Goal: Task Accomplishment & Management: Manage account settings

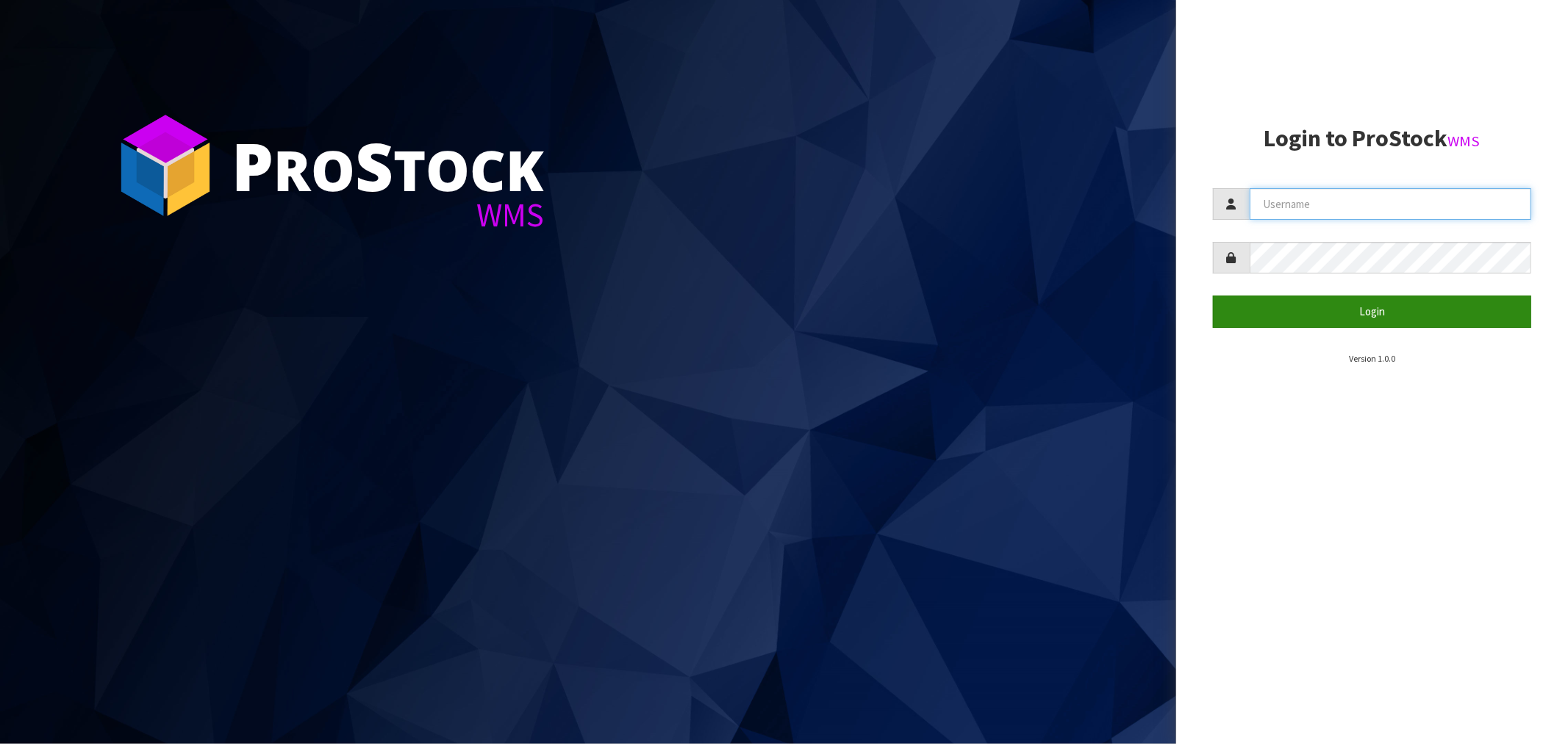
type input "[EMAIL_ADDRESS][DOMAIN_NAME]"
click at [1354, 317] on button "Login" at bounding box center [1371, 311] width 318 height 32
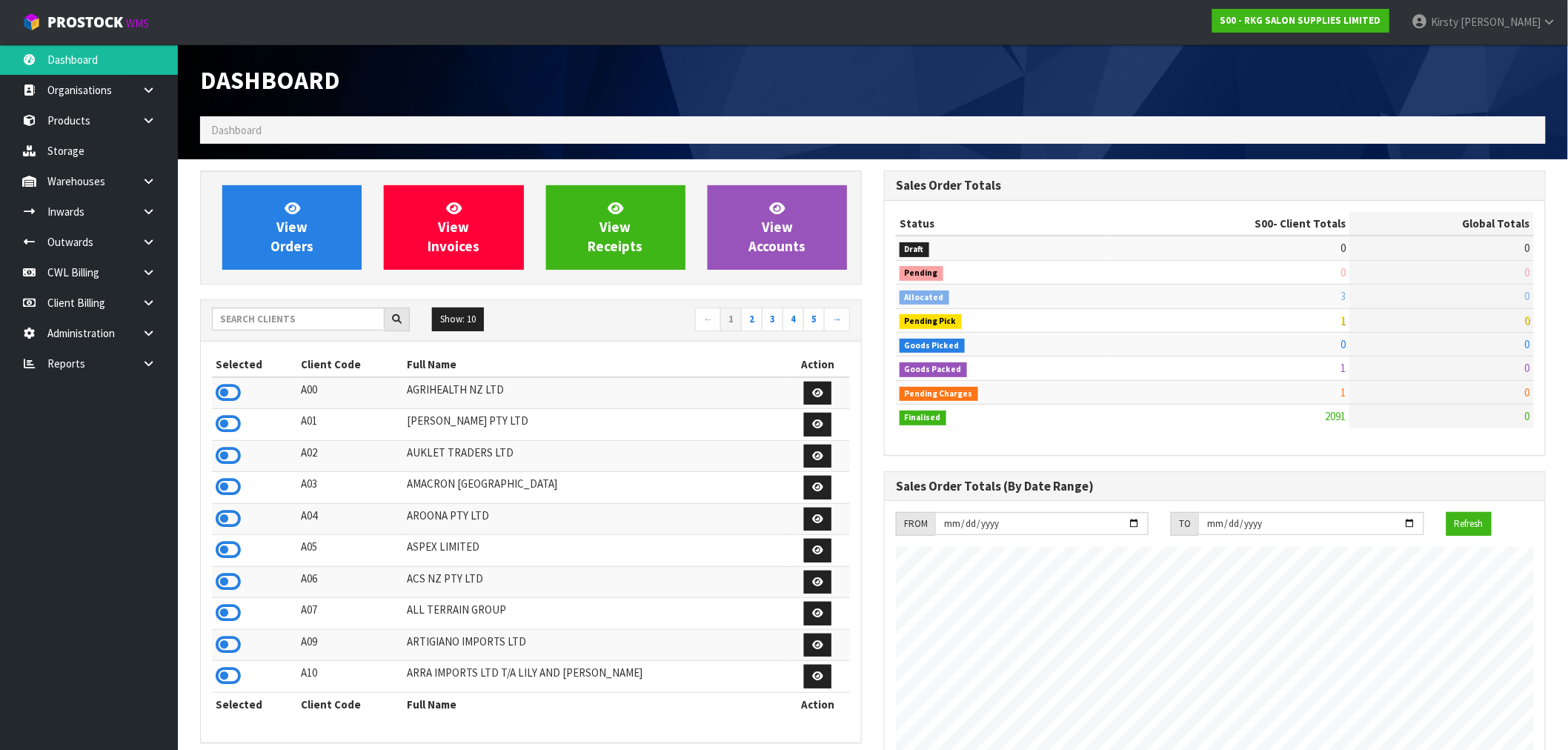
scroll to position [1123, 684]
click at [145, 240] on icon at bounding box center [148, 242] width 14 height 11
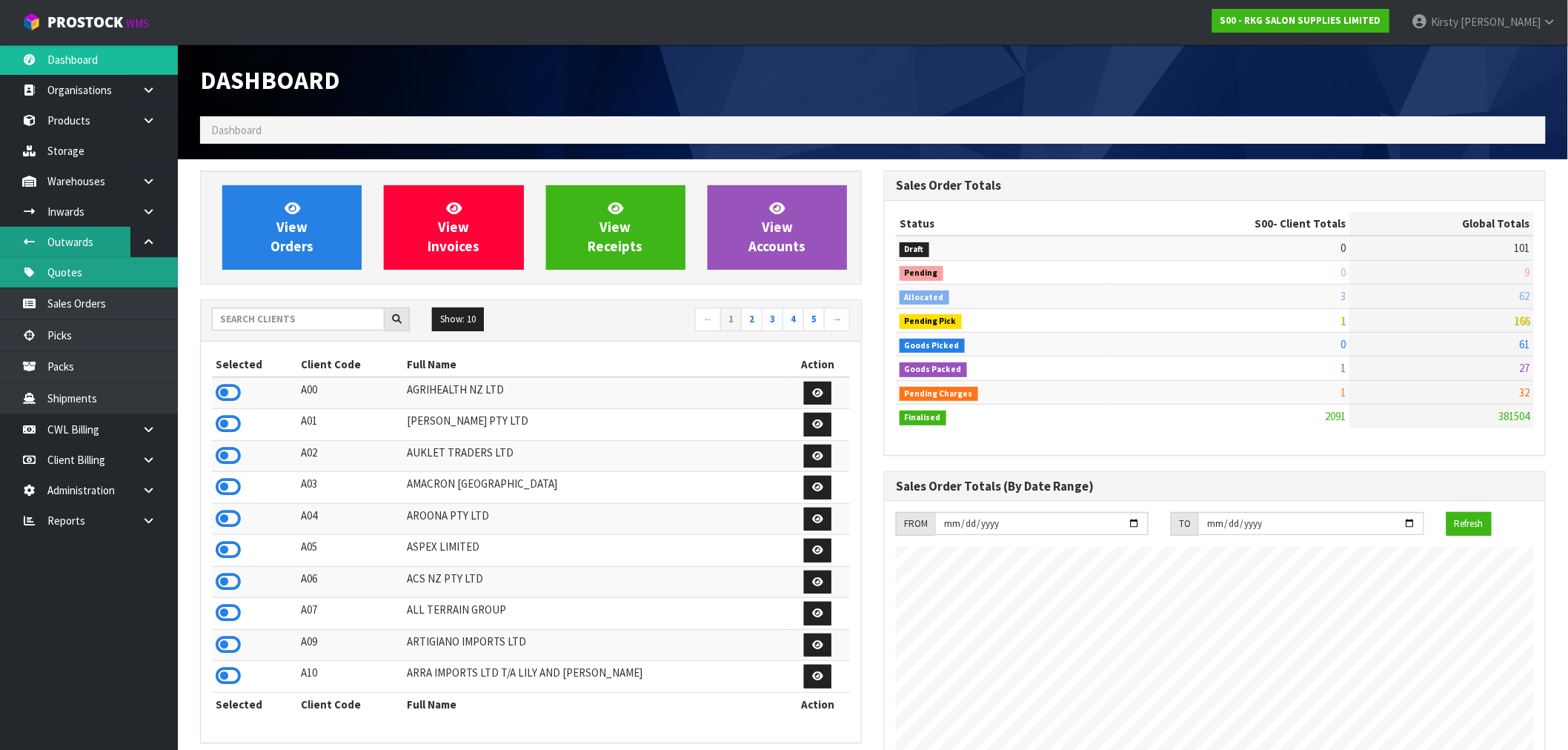
drag, startPoint x: 80, startPoint y: 280, endPoint x: 52, endPoint y: 226, distance: 60.8
click at [82, 280] on link "Quotes" at bounding box center [89, 272] width 178 height 30
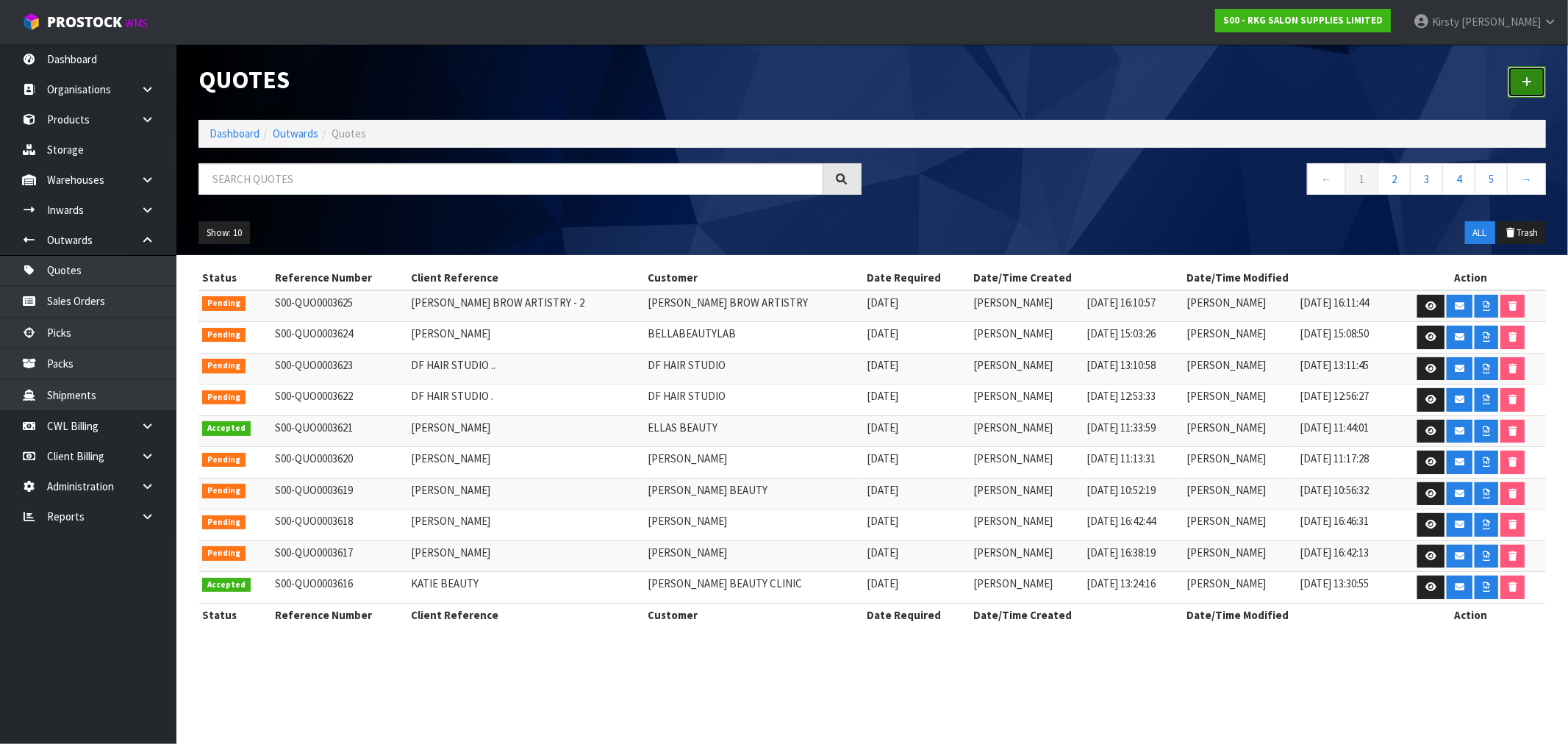
click at [1518, 83] on link at bounding box center [1527, 81] width 38 height 32
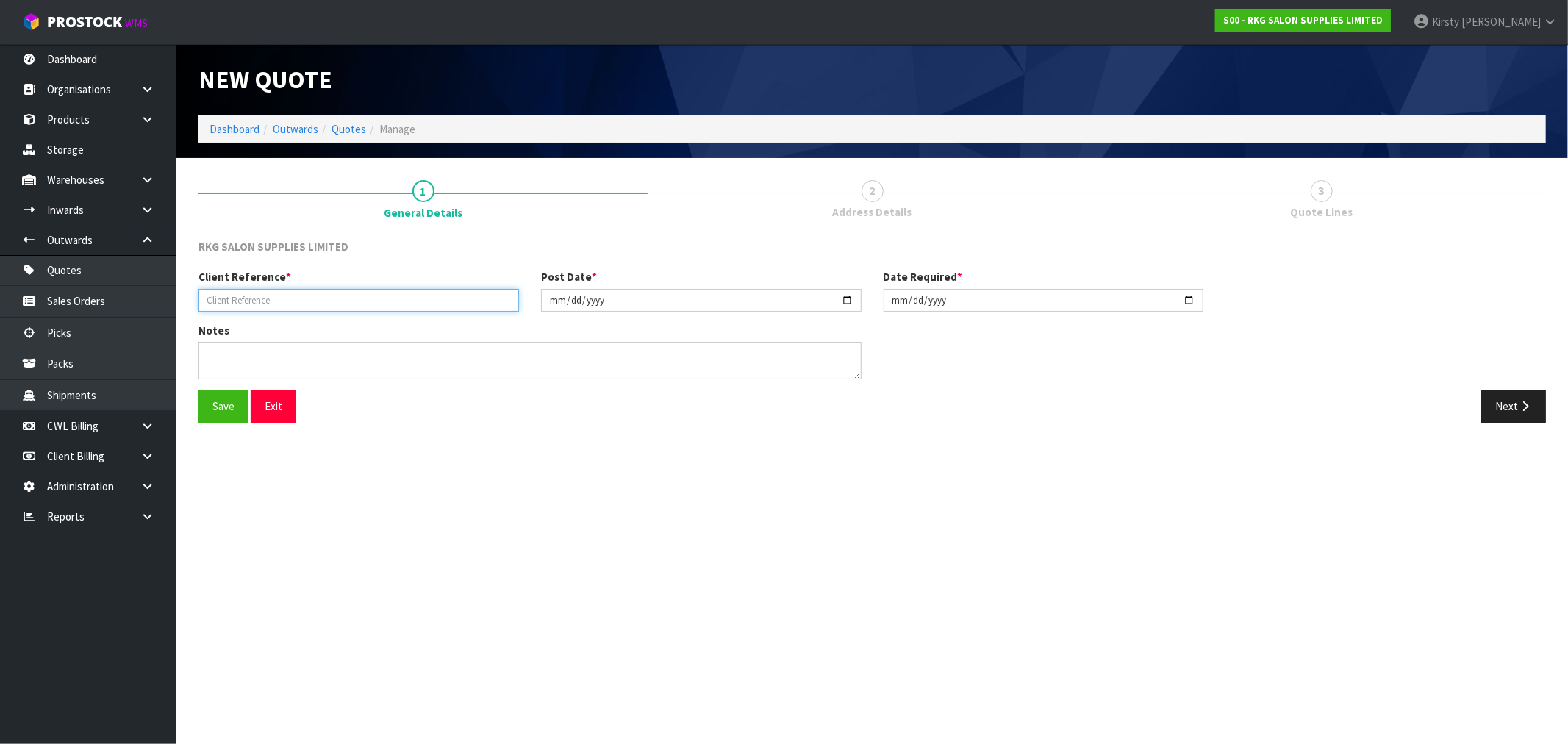
click at [353, 298] on input "text" at bounding box center [358, 299] width 320 height 23
type input "TRIPLE 8 [PERSON_NAME]"
click at [385, 361] on textarea at bounding box center [529, 361] width 663 height 38
type textarea "RESIDENTIAL ADDRESS"
click at [219, 410] on button "Save" at bounding box center [223, 406] width 50 height 32
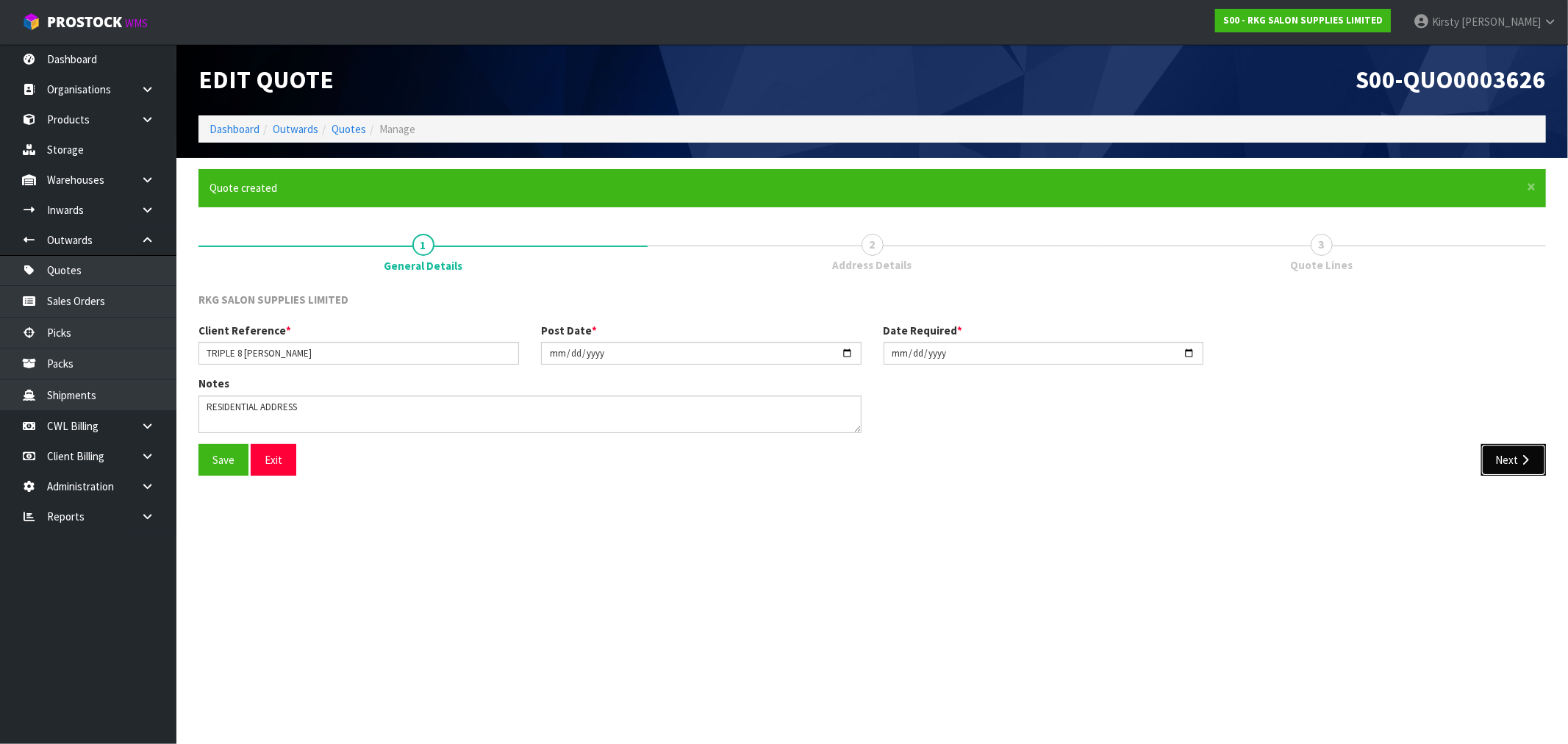
click at [1518, 461] on icon "button" at bounding box center [1525, 460] width 14 height 11
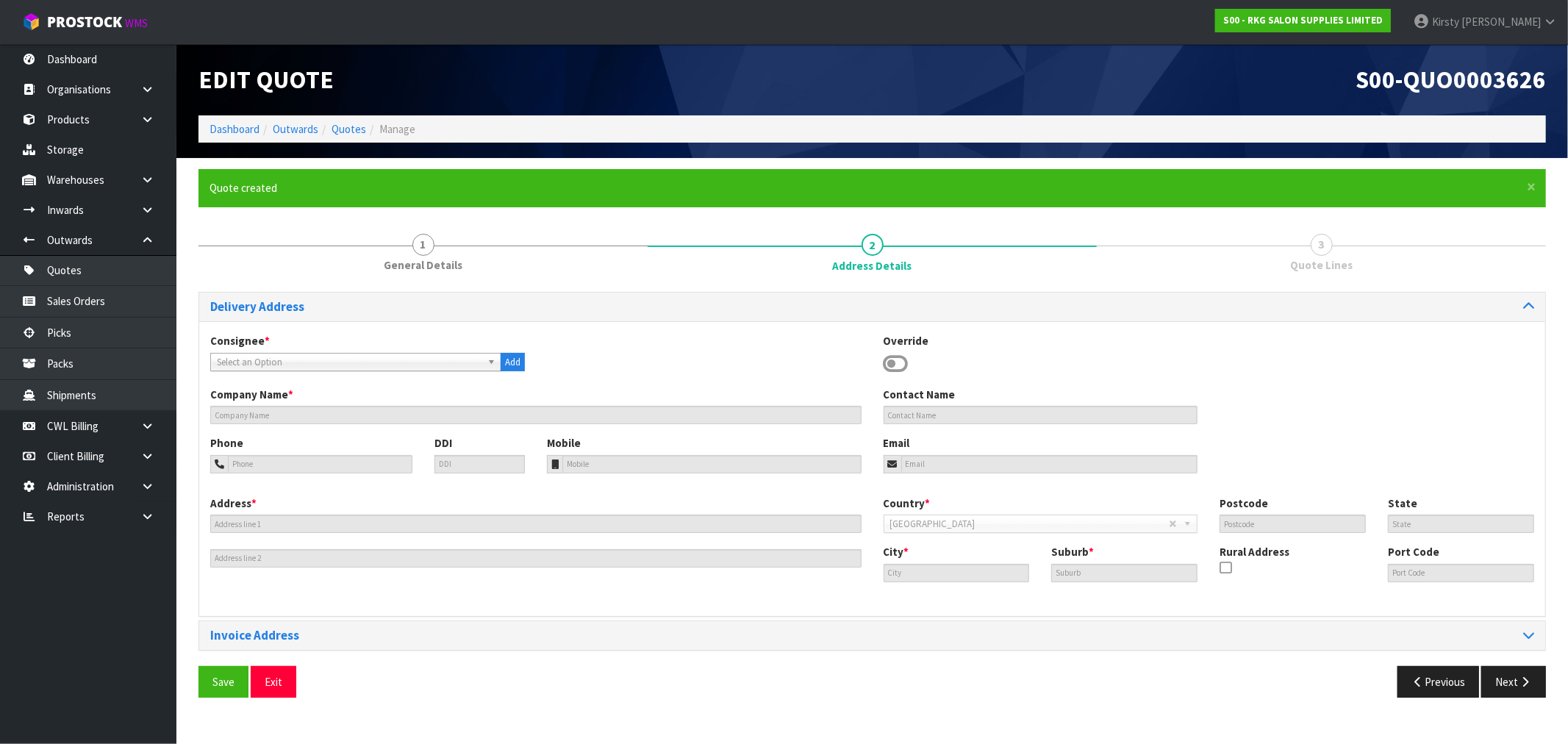
click at [901, 363] on icon at bounding box center [896, 363] width 25 height 22
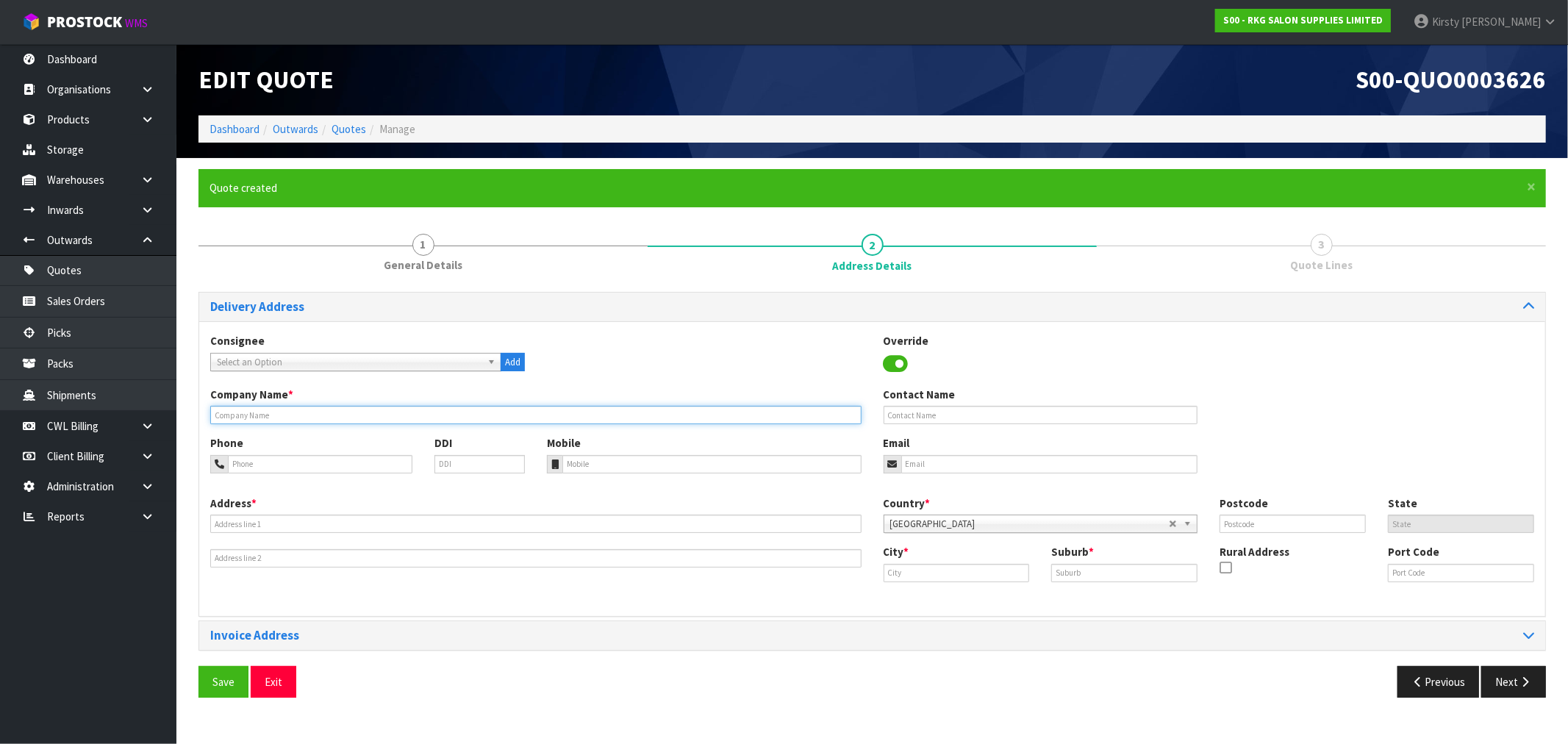
click at [263, 416] on input "text" at bounding box center [536, 415] width 651 height 18
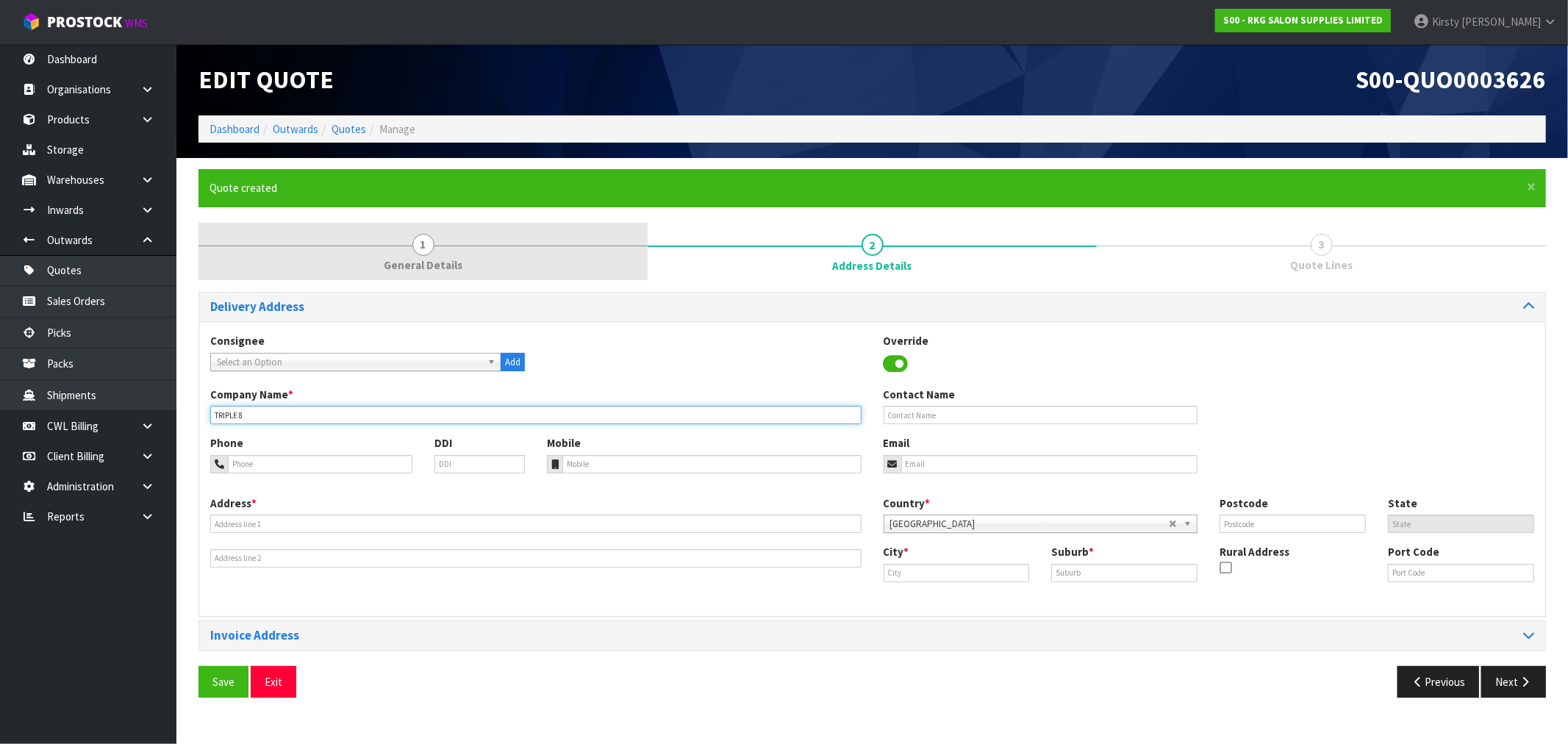
type input "TRIPLE 8"
click at [414, 263] on span "General Details" at bounding box center [423, 264] width 78 height 15
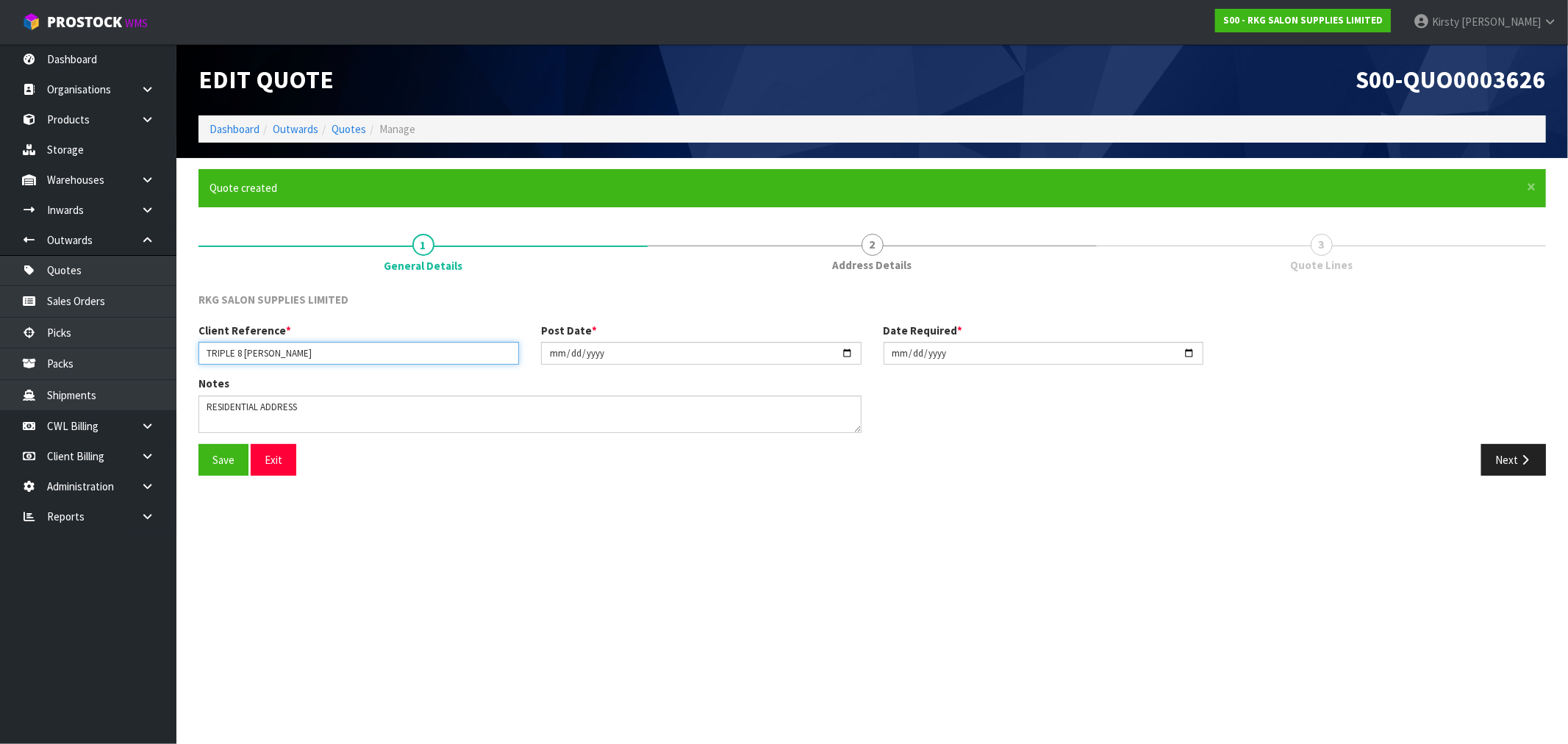
drag, startPoint x: 280, startPoint y: 359, endPoint x: 243, endPoint y: 359, distance: 37.0
click at [243, 359] on input "TRIPLE 8 [PERSON_NAME]" at bounding box center [358, 353] width 320 height 23
type input "TRIPLE 8"
drag, startPoint x: 225, startPoint y: 460, endPoint x: 584, endPoint y: 369, distance: 370.4
click at [225, 460] on button "Save" at bounding box center [223, 459] width 50 height 32
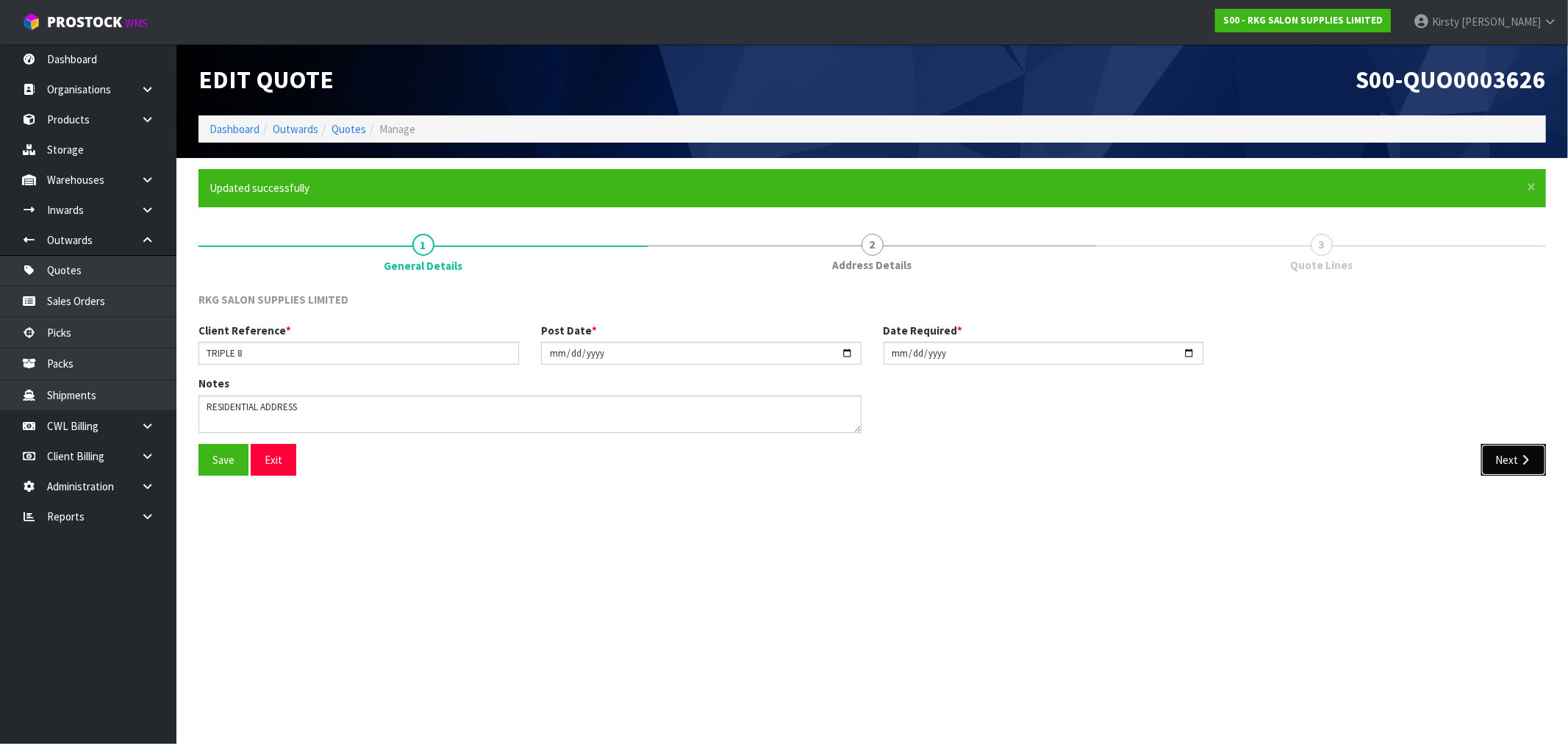
click at [1517, 455] on button "Next" at bounding box center [1514, 459] width 65 height 32
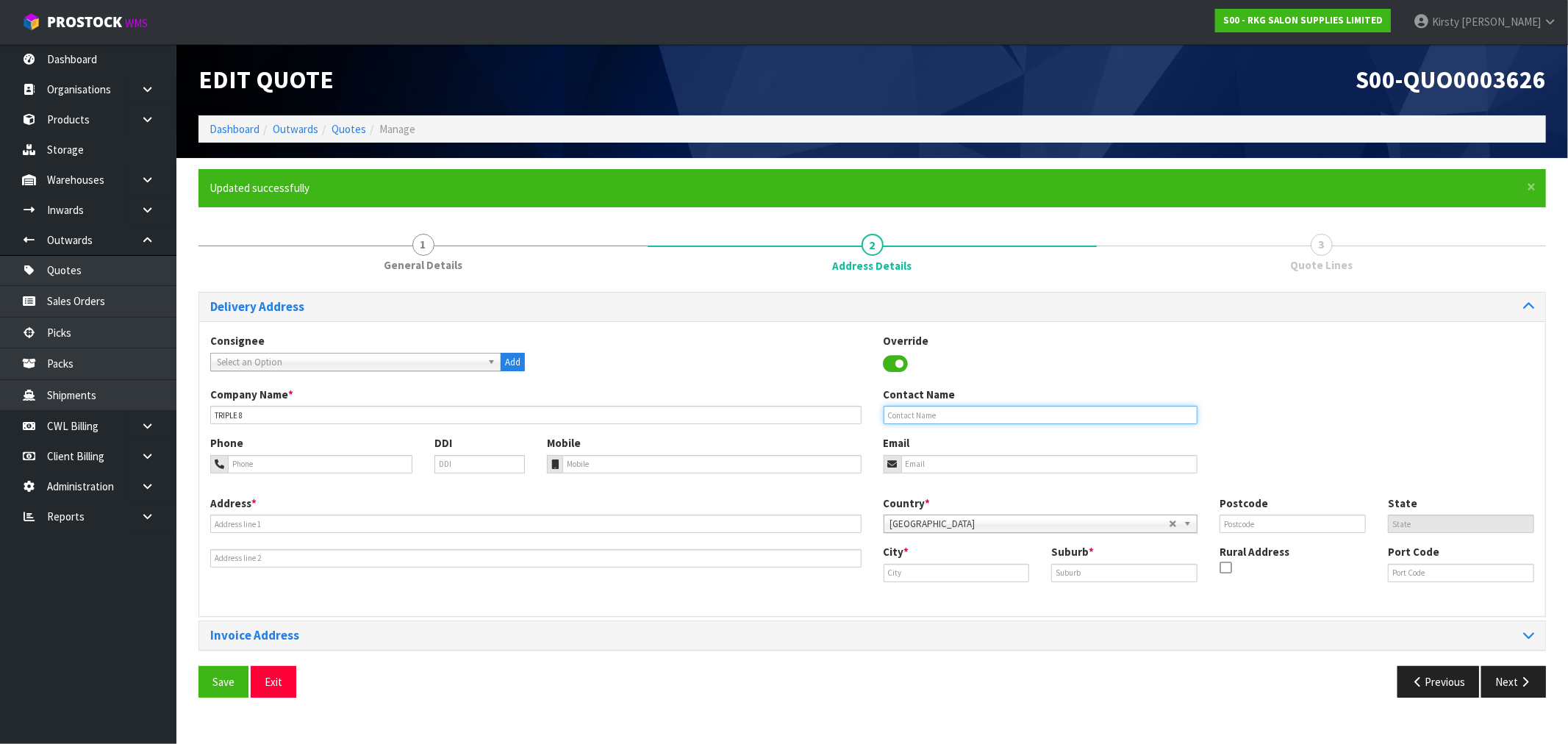
click at [950, 421] on input "text" at bounding box center [1041, 415] width 315 height 18
type input "[PERSON_NAME]"
type input "022-303-6011"
click at [966, 469] on input "email" at bounding box center [1050, 464] width 297 height 18
type input "[EMAIL_ADDRESS][DOMAIN_NAME]"
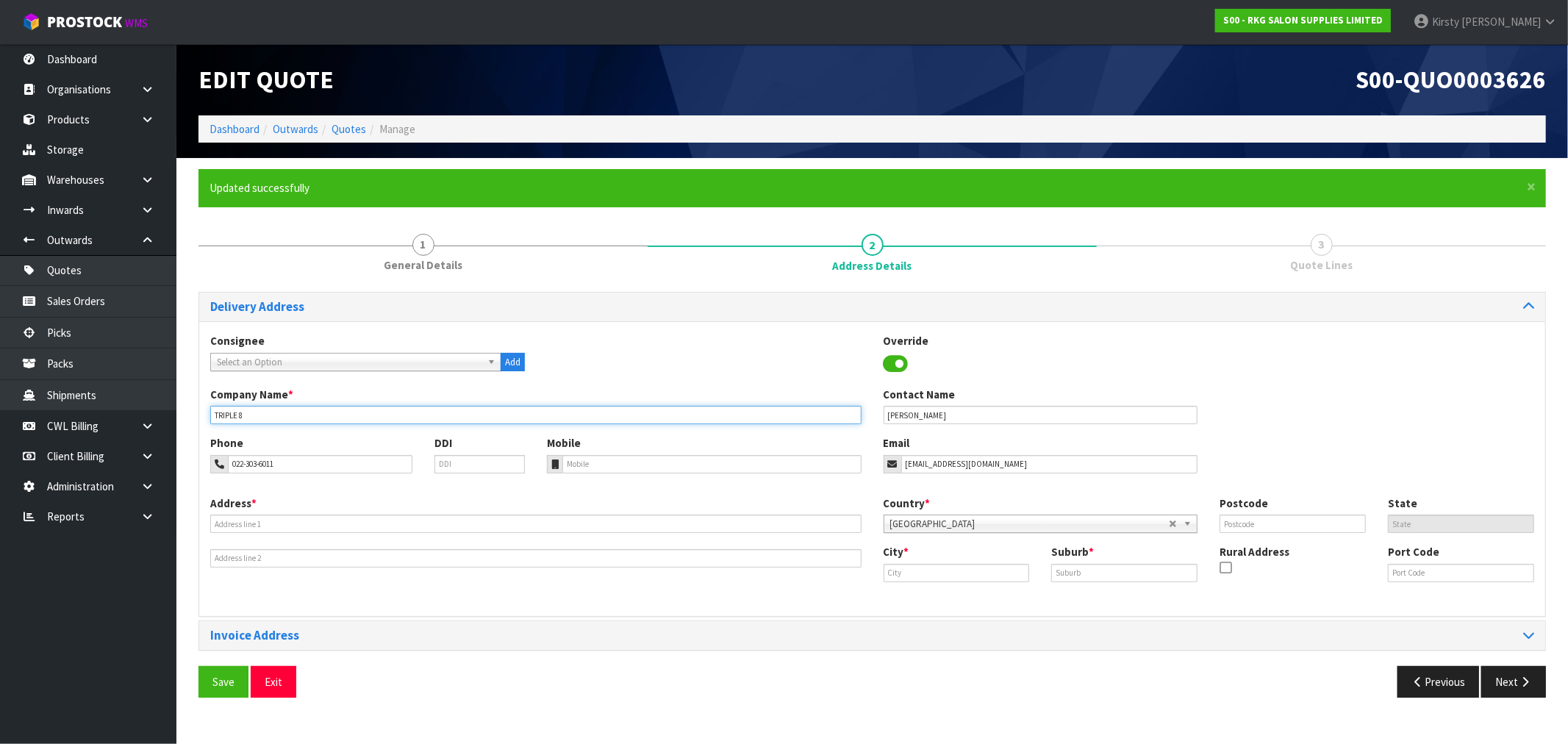
click at [354, 423] on input "TRIPLE 8" at bounding box center [536, 415] width 651 height 18
type input "TRIPLE 8 BARBERS"
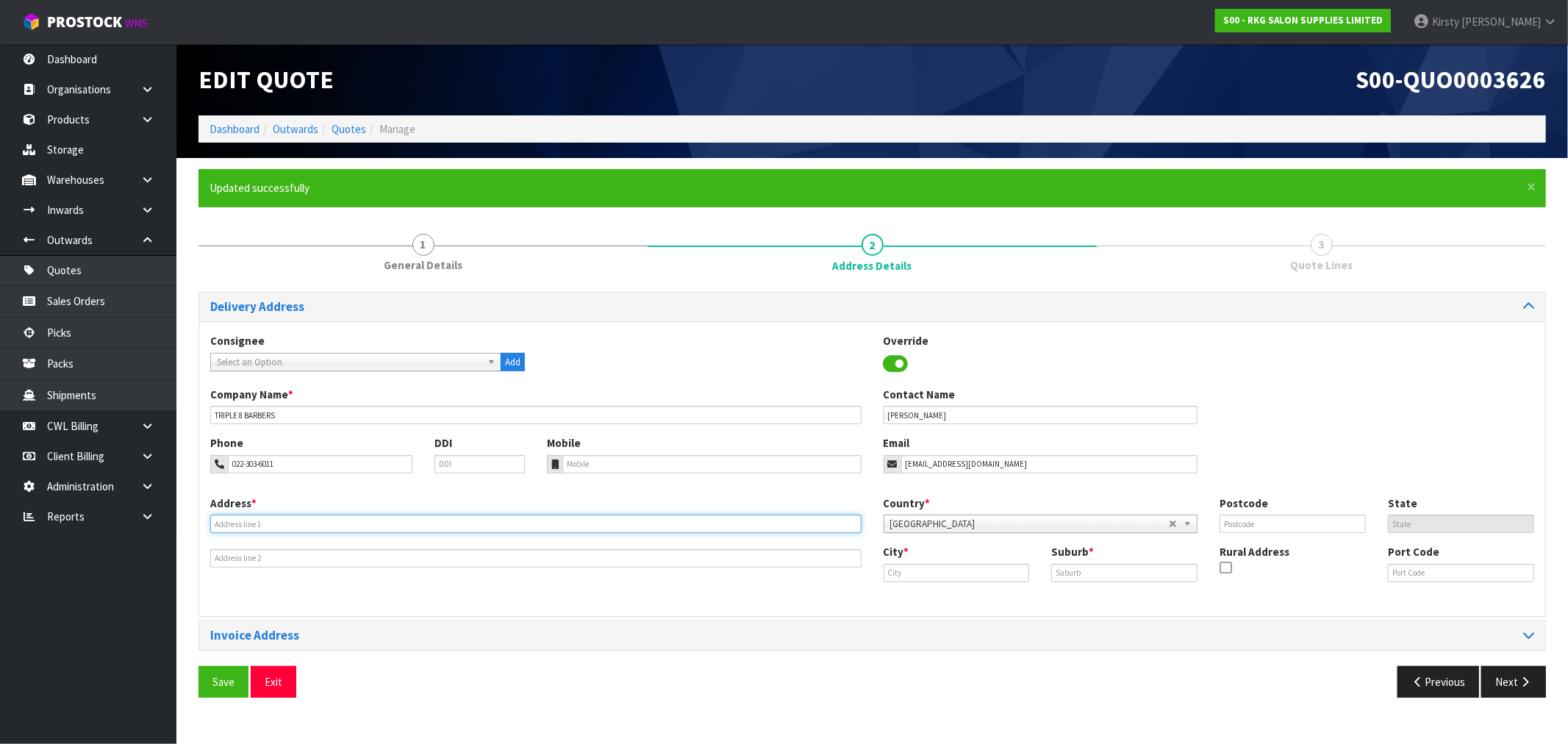
click at [234, 527] on input "text" at bounding box center [536, 524] width 651 height 18
type input "[STREET_ADDRESS]"
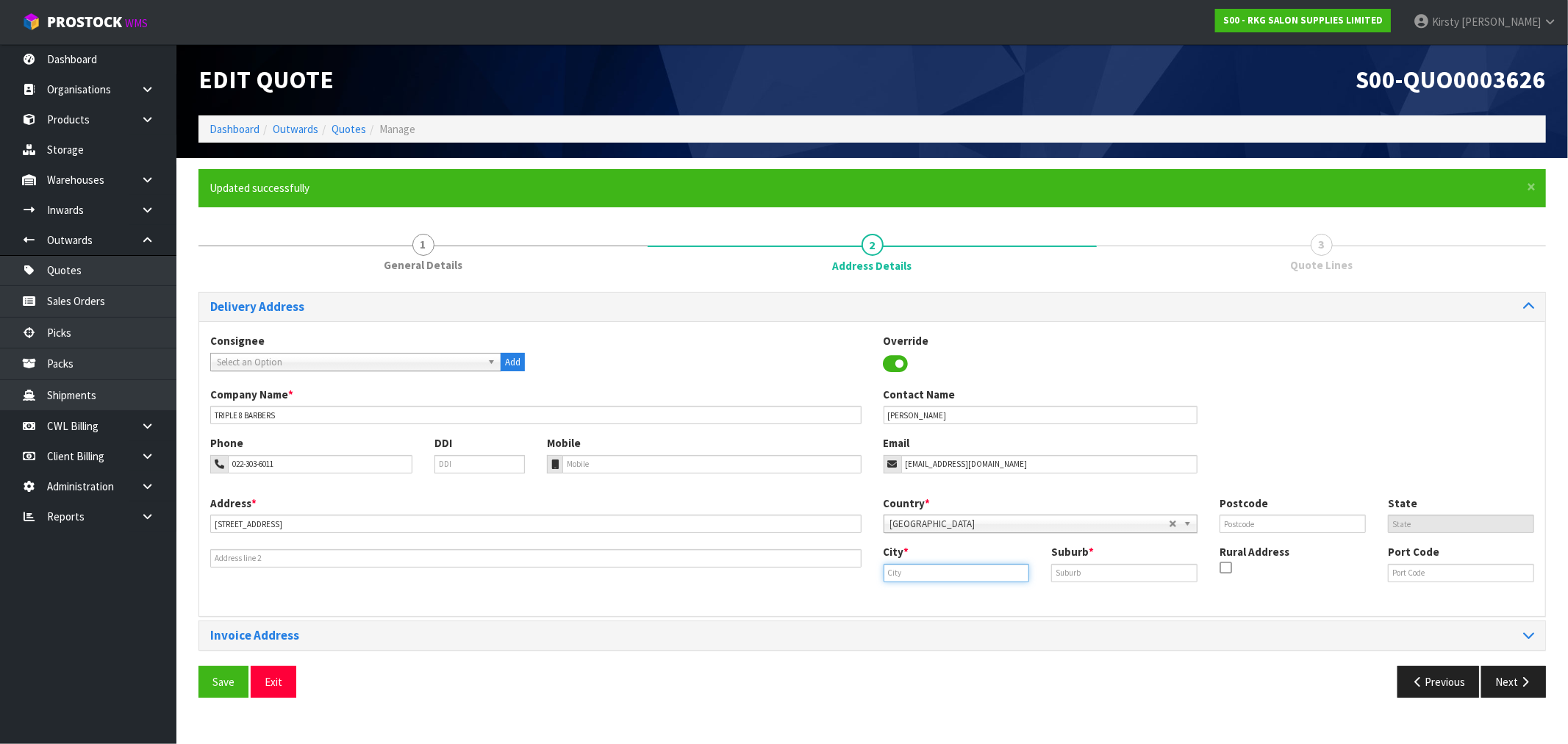
click at [984, 579] on input "text" at bounding box center [957, 573] width 146 height 18
click at [954, 636] on link "Tau ranga" at bounding box center [935, 638] width 116 height 20
type input "[GEOGRAPHIC_DATA]"
click at [1088, 560] on div "Suburb *" at bounding box center [1124, 563] width 169 height 38
click at [1088, 571] on input "text" at bounding box center [1124, 573] width 146 height 18
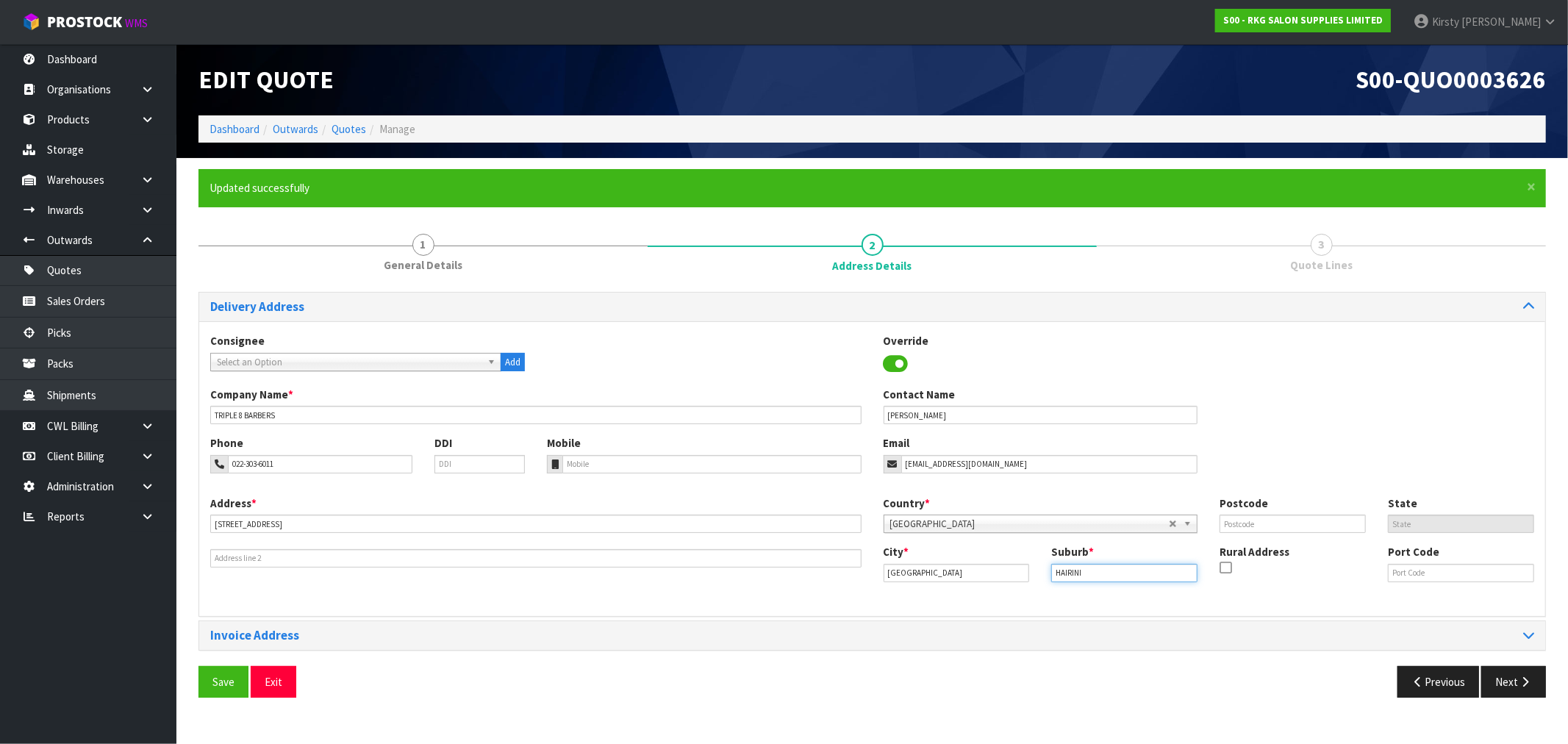
type input "HAIRINI"
click at [1274, 526] on input "text" at bounding box center [1293, 524] width 146 height 18
type input "3112"
click at [221, 686] on button "Save" at bounding box center [223, 682] width 50 height 32
click at [1514, 687] on button "Next" at bounding box center [1514, 682] width 65 height 32
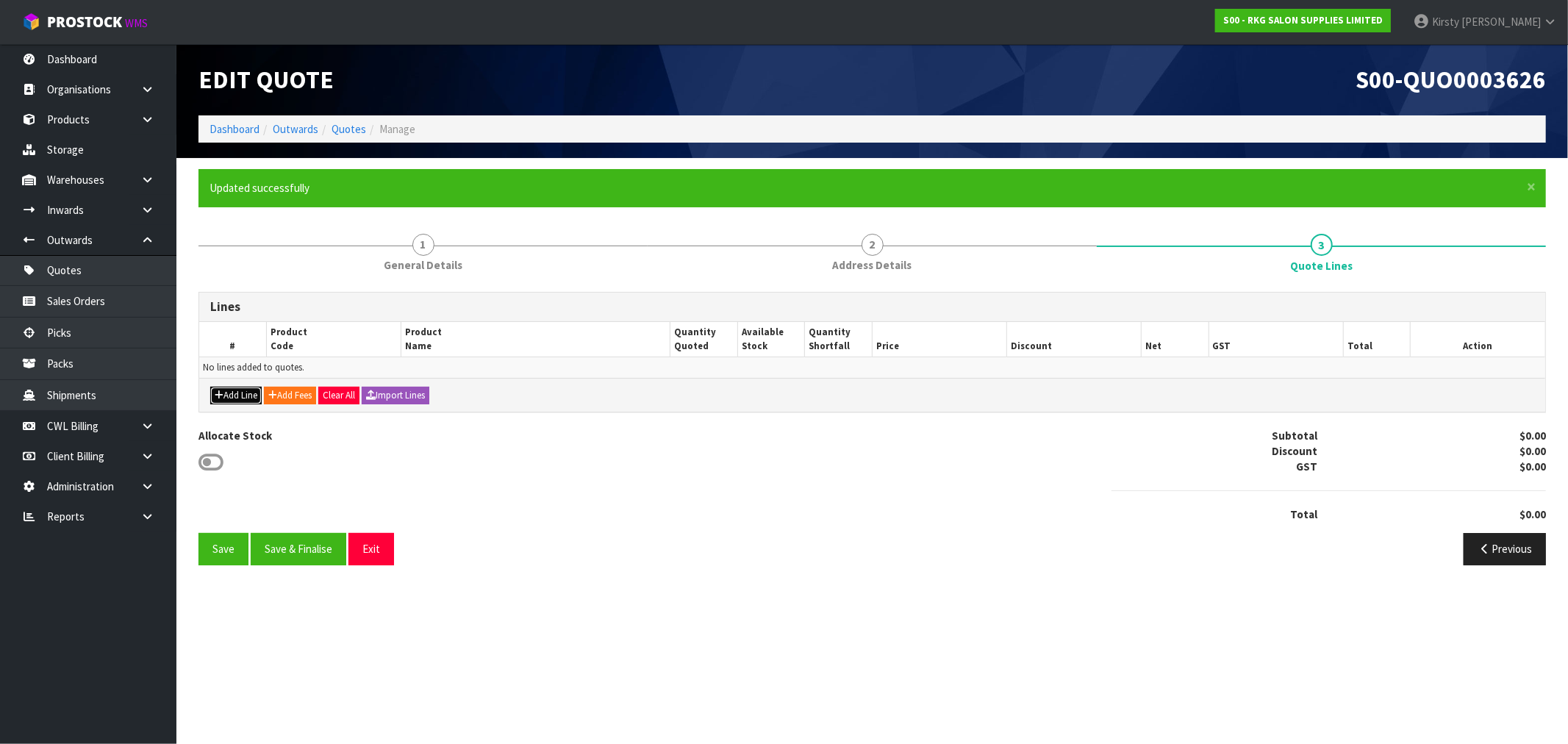
click at [225, 390] on button "Add Line" at bounding box center [235, 396] width 51 height 18
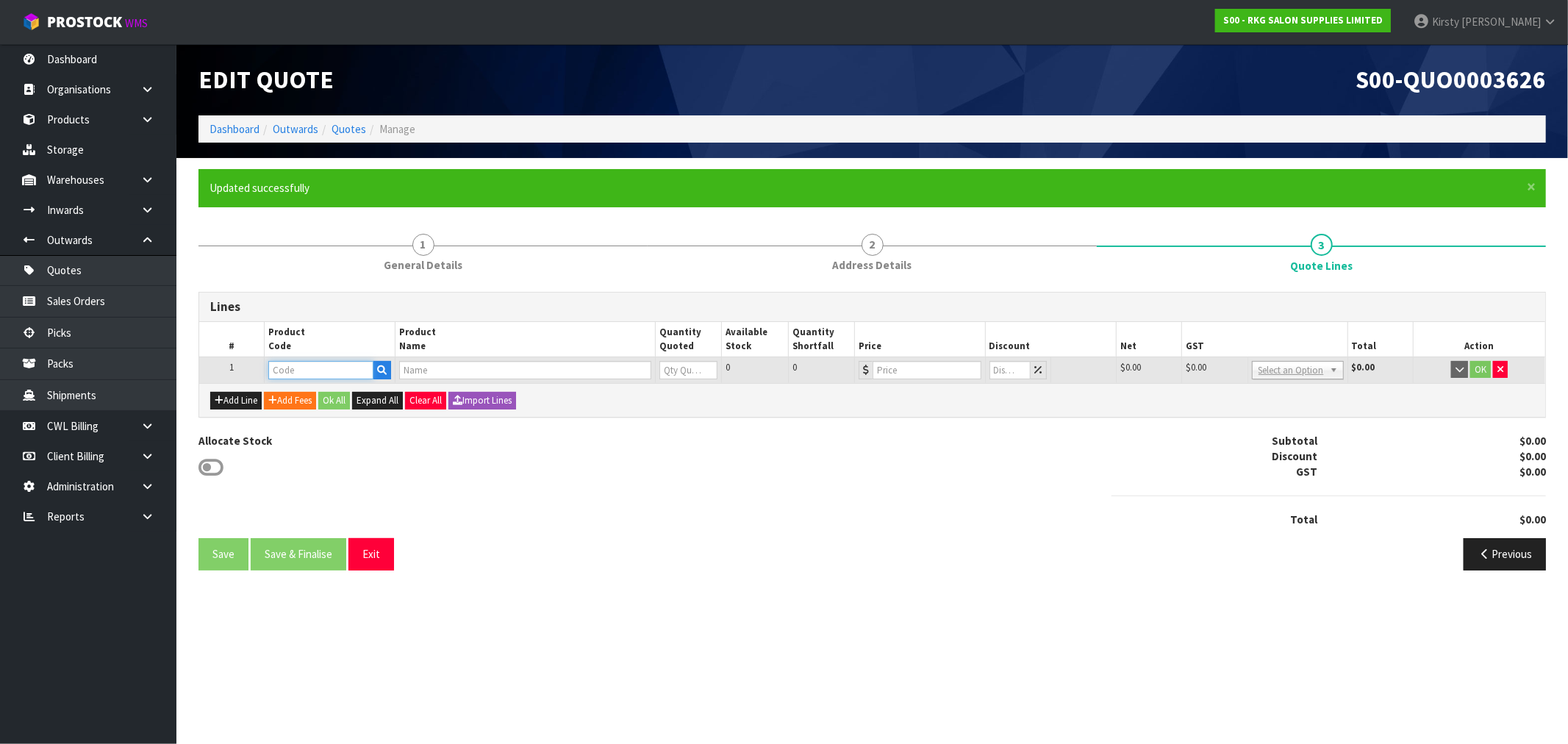
click at [320, 370] on input "text" at bounding box center [321, 370] width 105 height 18
type input "0209"
click at [332, 436] on link "0209 0102" at bounding box center [326, 435] width 116 height 20
type input "02090102"
type input "WOLLONGONG SALON CHAIR BLACK"
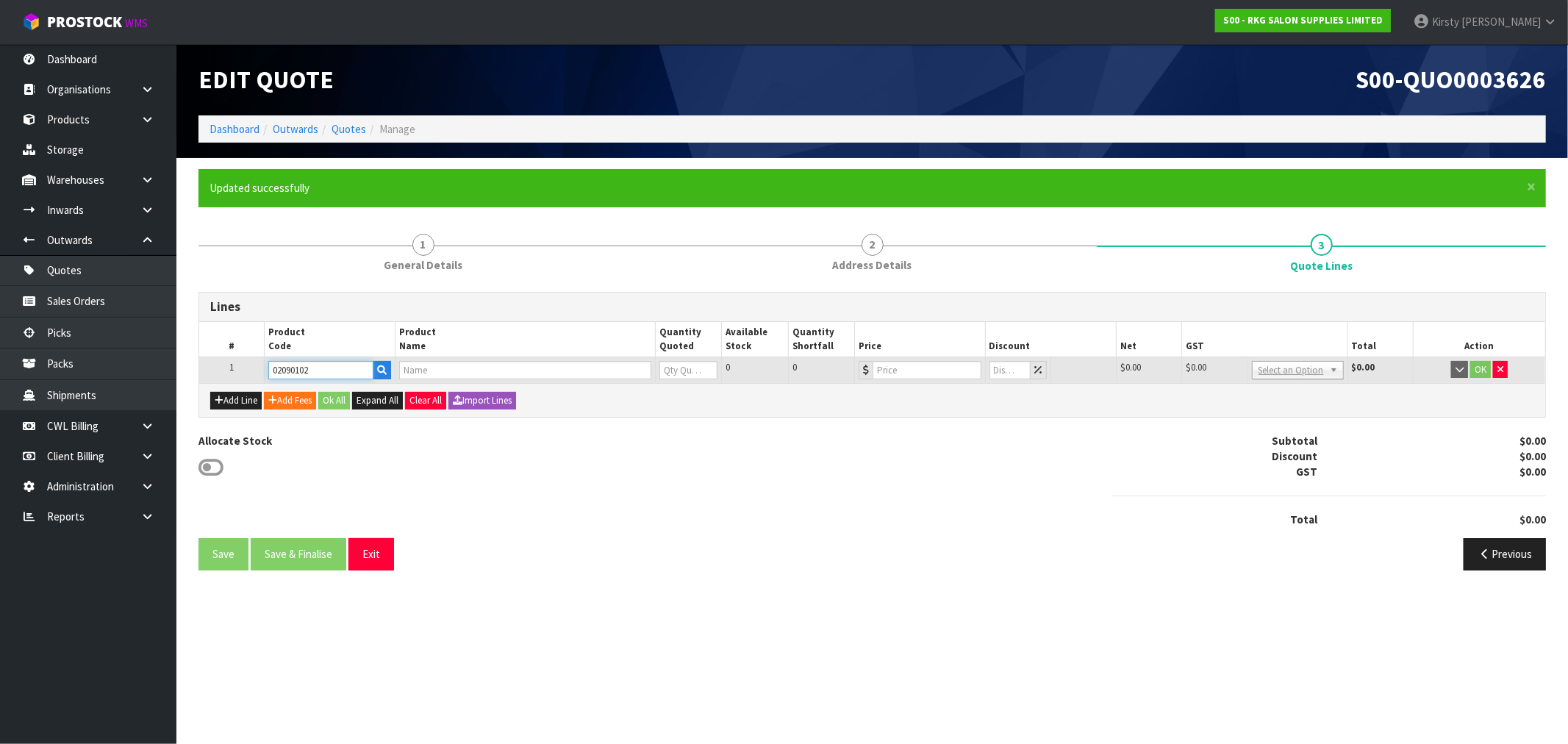
type input "0"
type input "795"
type input "0"
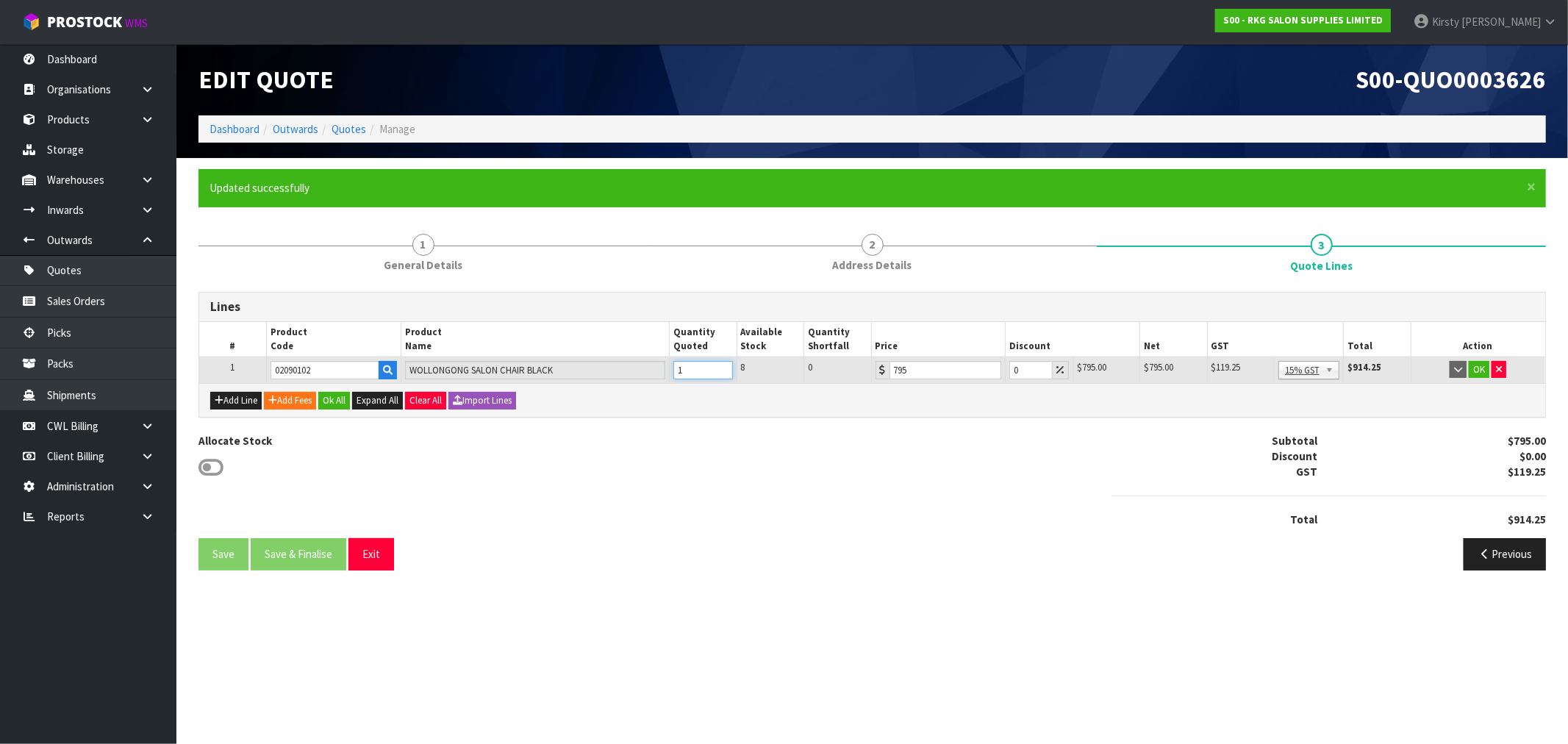
type input "1"
click at [722, 364] on input "1" at bounding box center [702, 370] width 59 height 18
click at [1482, 370] on button "OK" at bounding box center [1479, 370] width 21 height 18
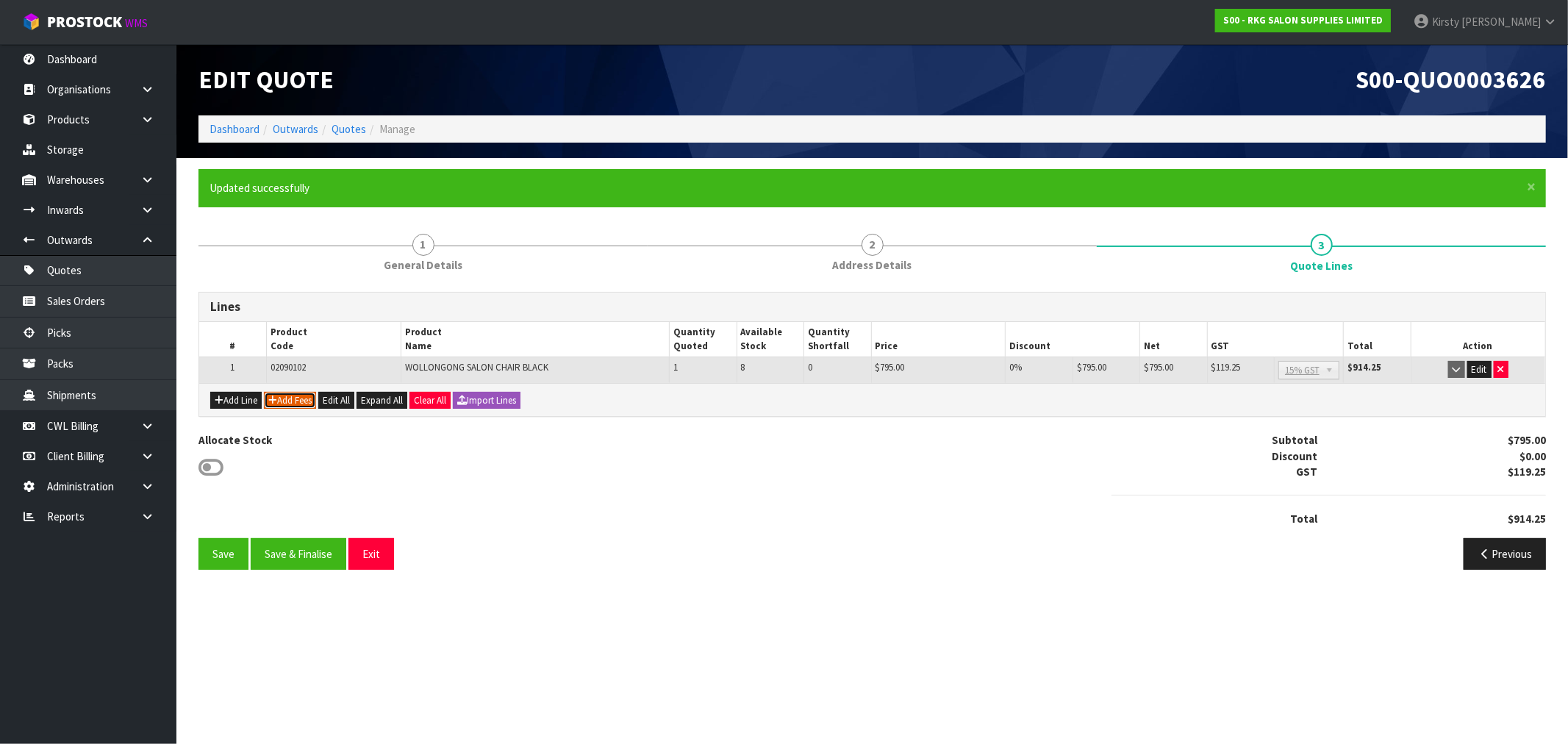
click at [305, 401] on button "Add Fees" at bounding box center [290, 401] width 52 height 18
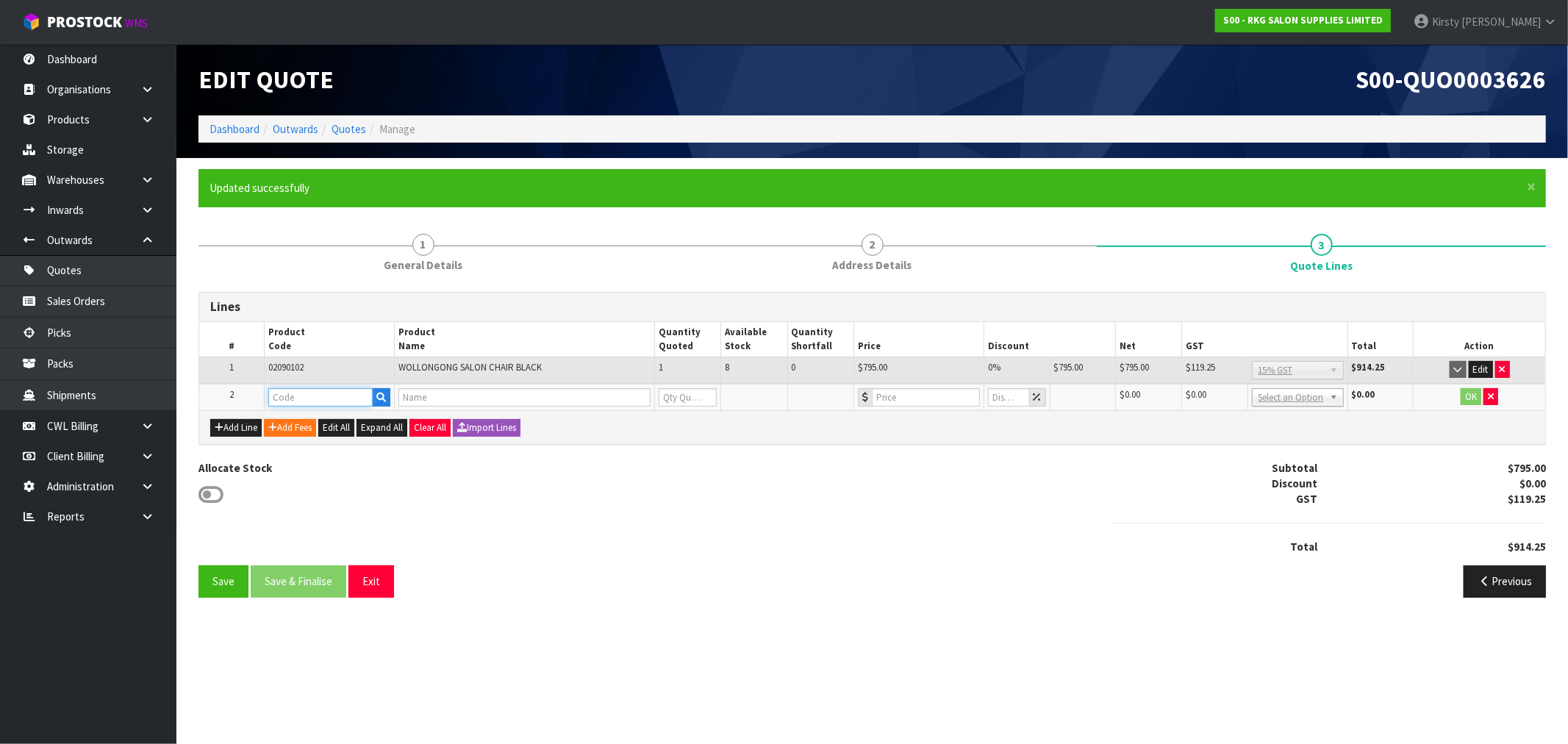
click at [305, 399] on input "text" at bounding box center [321, 397] width 105 height 18
type input "FRE"
drag, startPoint x: 308, startPoint y: 424, endPoint x: 356, endPoint y: 408, distance: 50.6
click at [309, 424] on link "FRE IGHT" at bounding box center [326, 421] width 116 height 20
type input "FREIGHT"
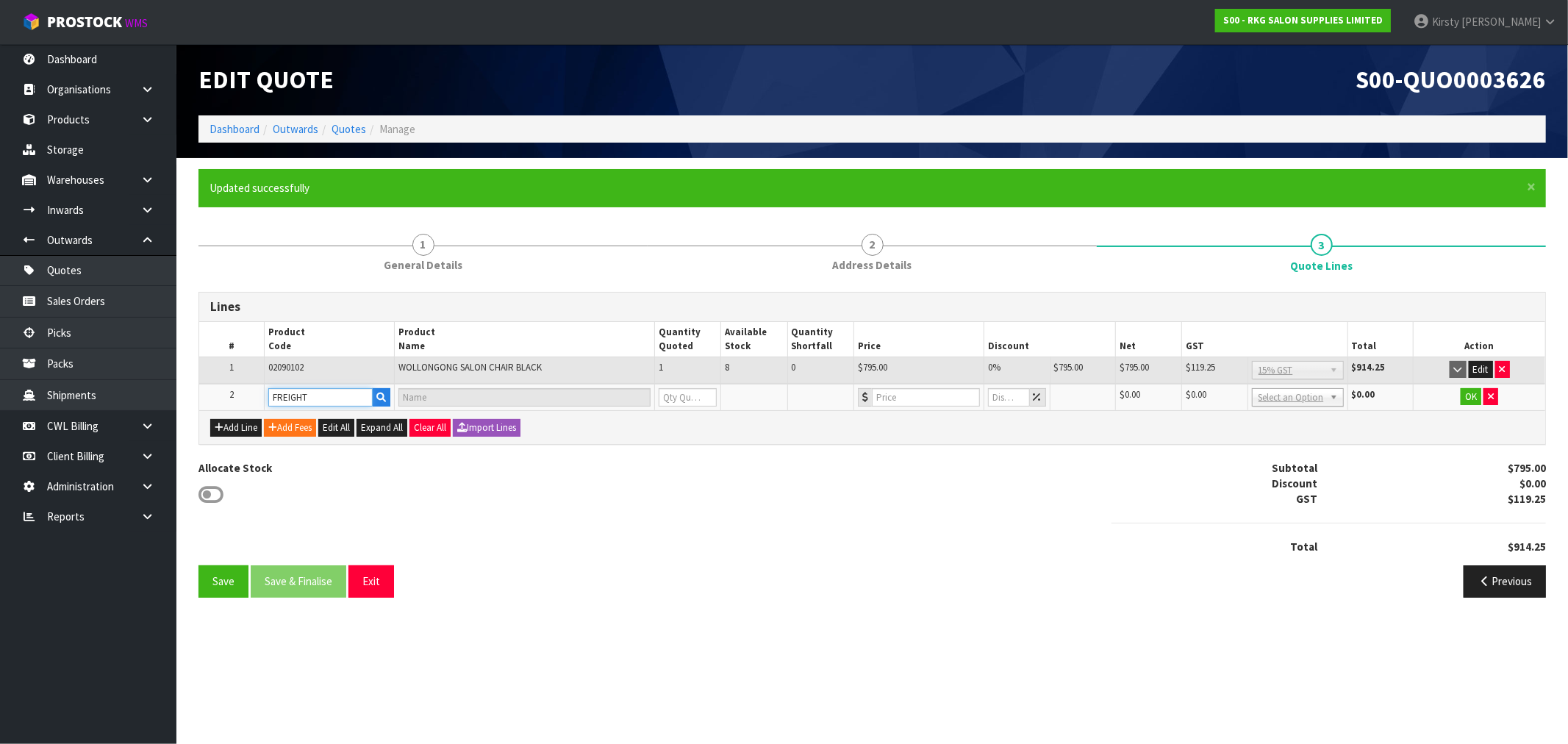
type input "FREIGHT FEE"
type input "1"
type input "0"
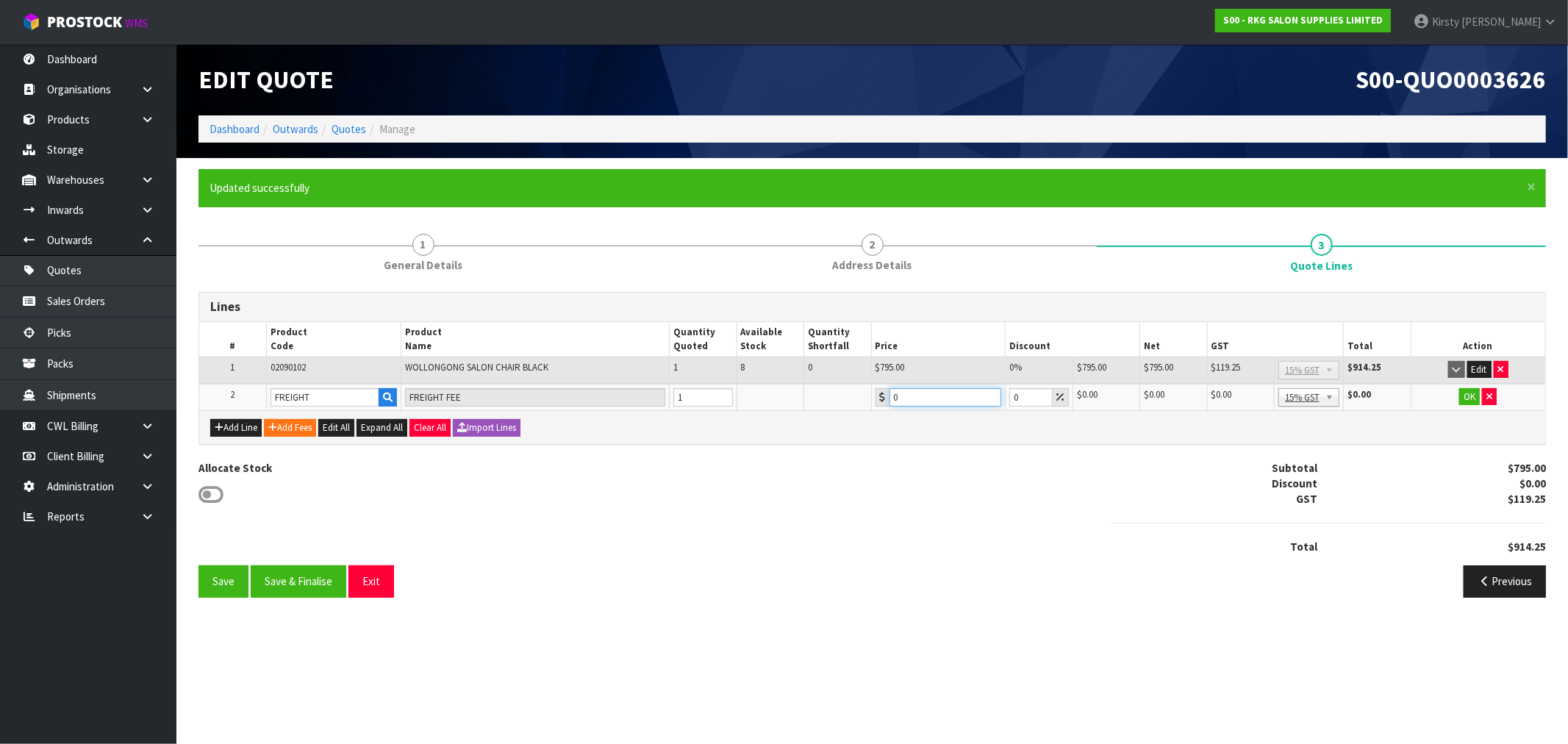
drag, startPoint x: 917, startPoint y: 392, endPoint x: 874, endPoint y: 391, distance: 43.0
click at [869, 400] on tr "2 FREIGHT FREIGHT FEE 1 0 0 $0.00 $0.00 $0.00 $0.00 No GST 15% GST Zero Rated 1…" at bounding box center [872, 398] width 1346 height 27
type input "156.15"
click at [1471, 397] on button "OK" at bounding box center [1469, 397] width 21 height 18
click at [225, 581] on button "Save" at bounding box center [223, 581] width 50 height 32
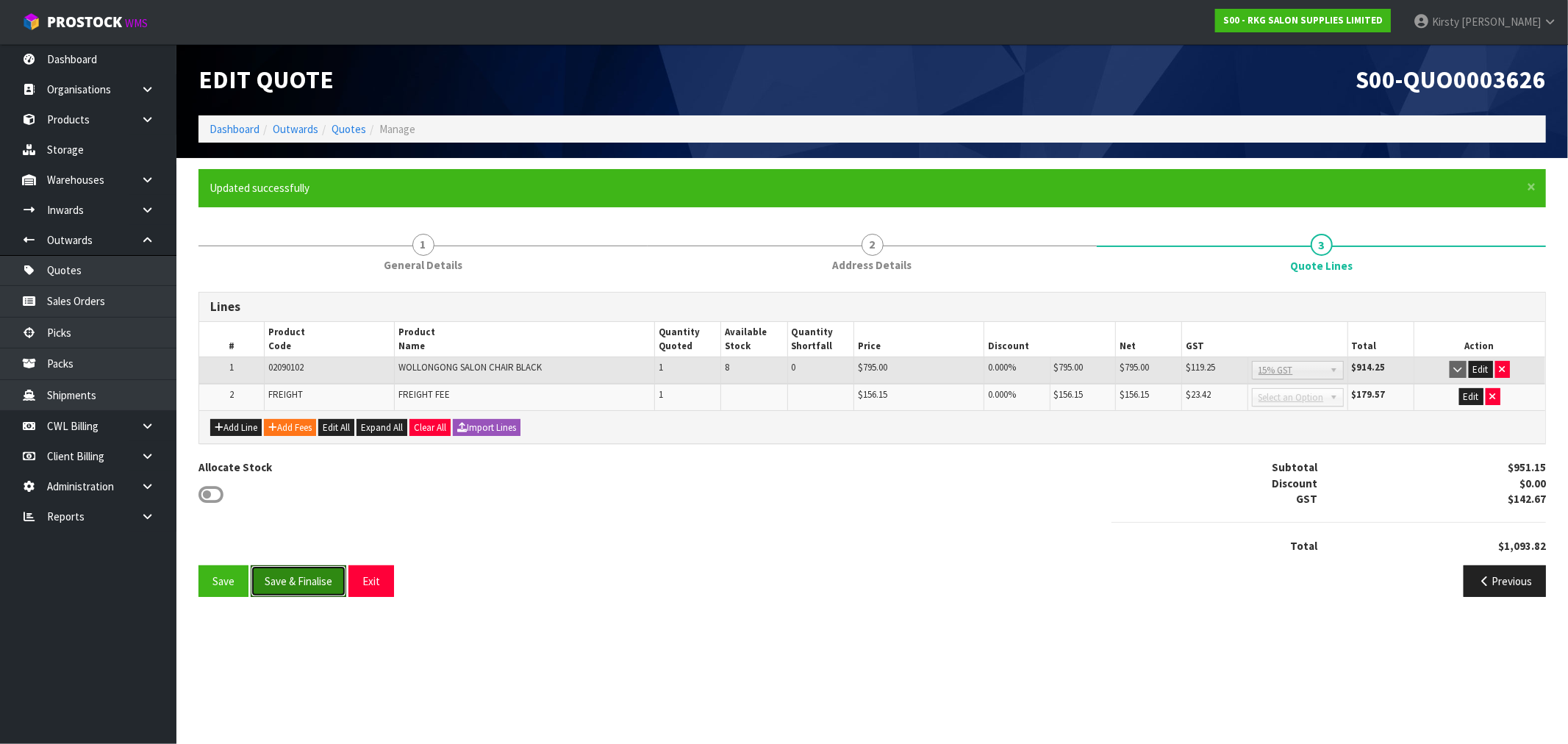
drag, startPoint x: 291, startPoint y: 578, endPoint x: 643, endPoint y: 523, distance: 356.3
click at [647, 557] on div "Lines # Product Code Product Name Quantity Quoted Available Stock Quantity Shor…" at bounding box center [872, 450] width 1347 height 317
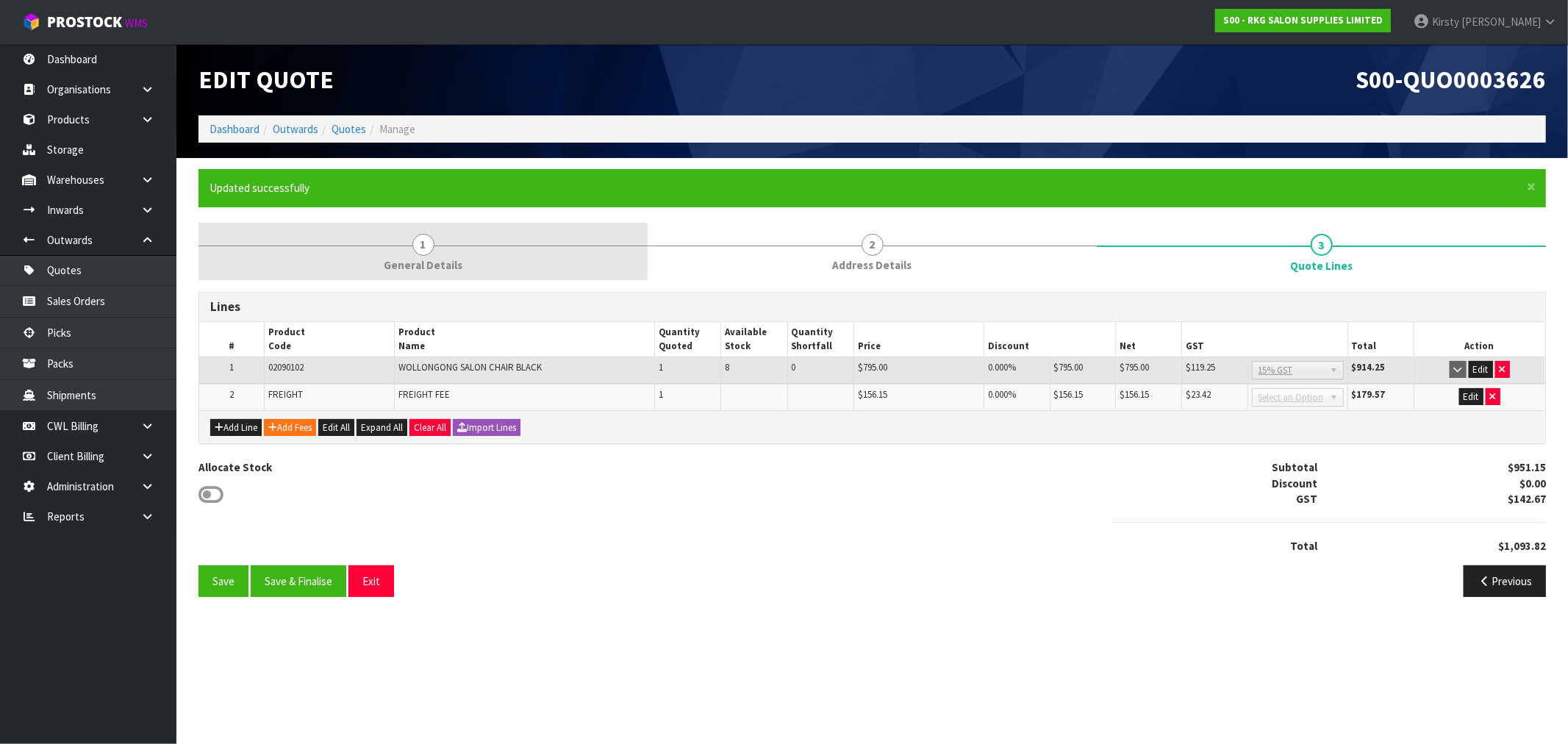
click at [425, 244] on span "1" at bounding box center [423, 244] width 22 height 22
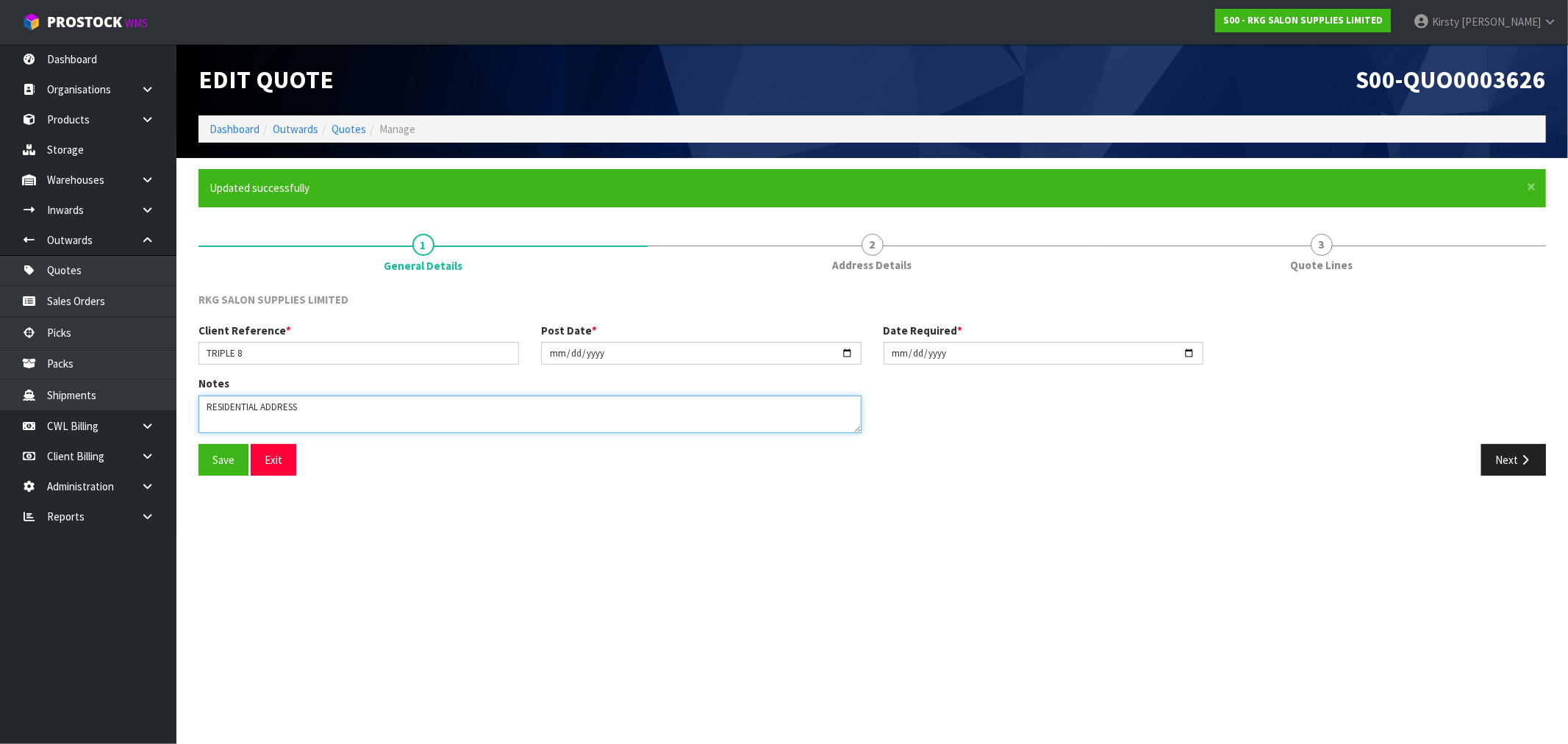
click at [307, 409] on textarea at bounding box center [529, 415] width 663 height 38
type textarea "RESIDENTIAL ADDRESS - MFG"
click at [211, 467] on button "Save" at bounding box center [223, 459] width 50 height 32
click at [1513, 467] on button "Next" at bounding box center [1514, 459] width 65 height 32
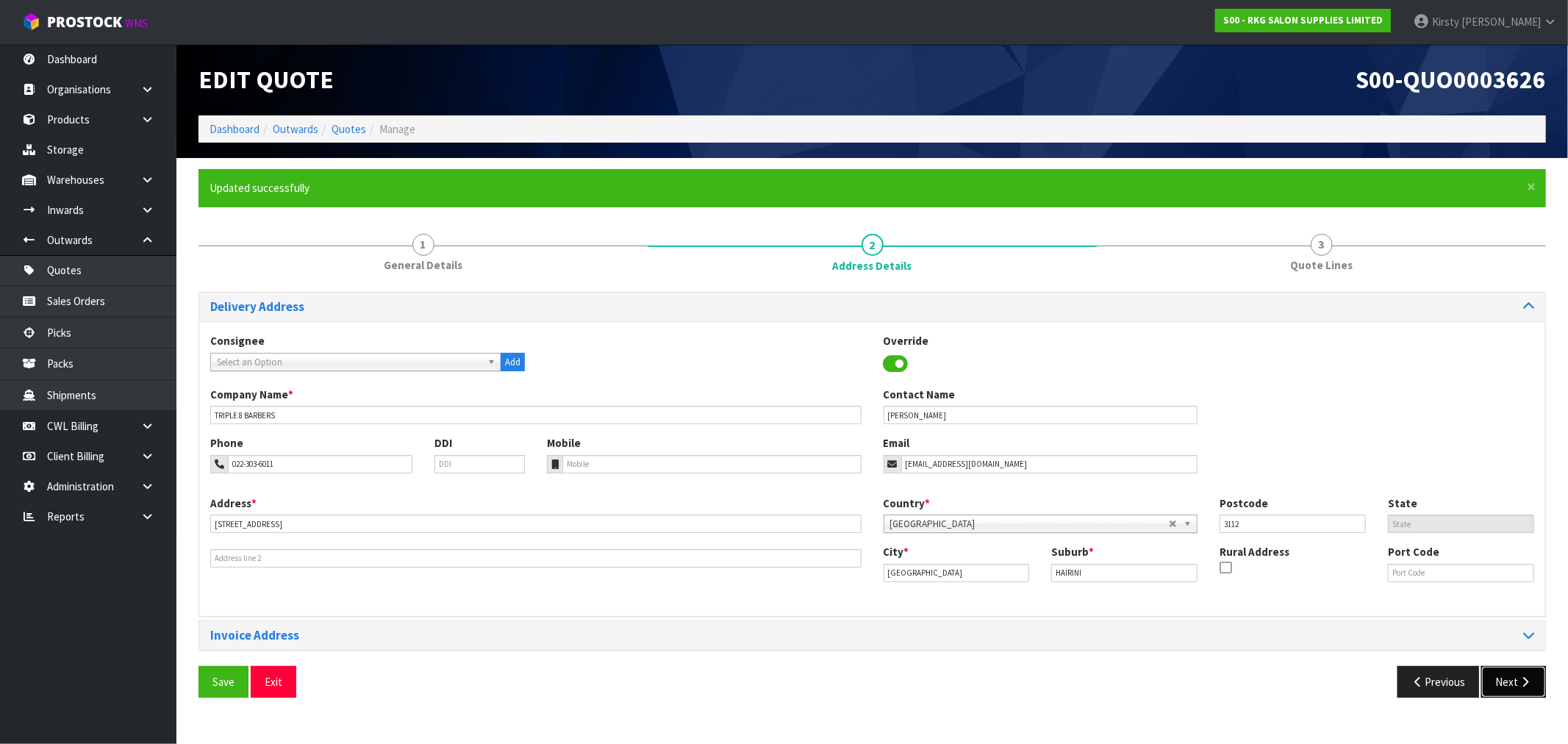
drag, startPoint x: 1511, startPoint y: 676, endPoint x: 1416, endPoint y: 677, distance: 95.0
click at [1511, 676] on button "Next" at bounding box center [1514, 682] width 65 height 32
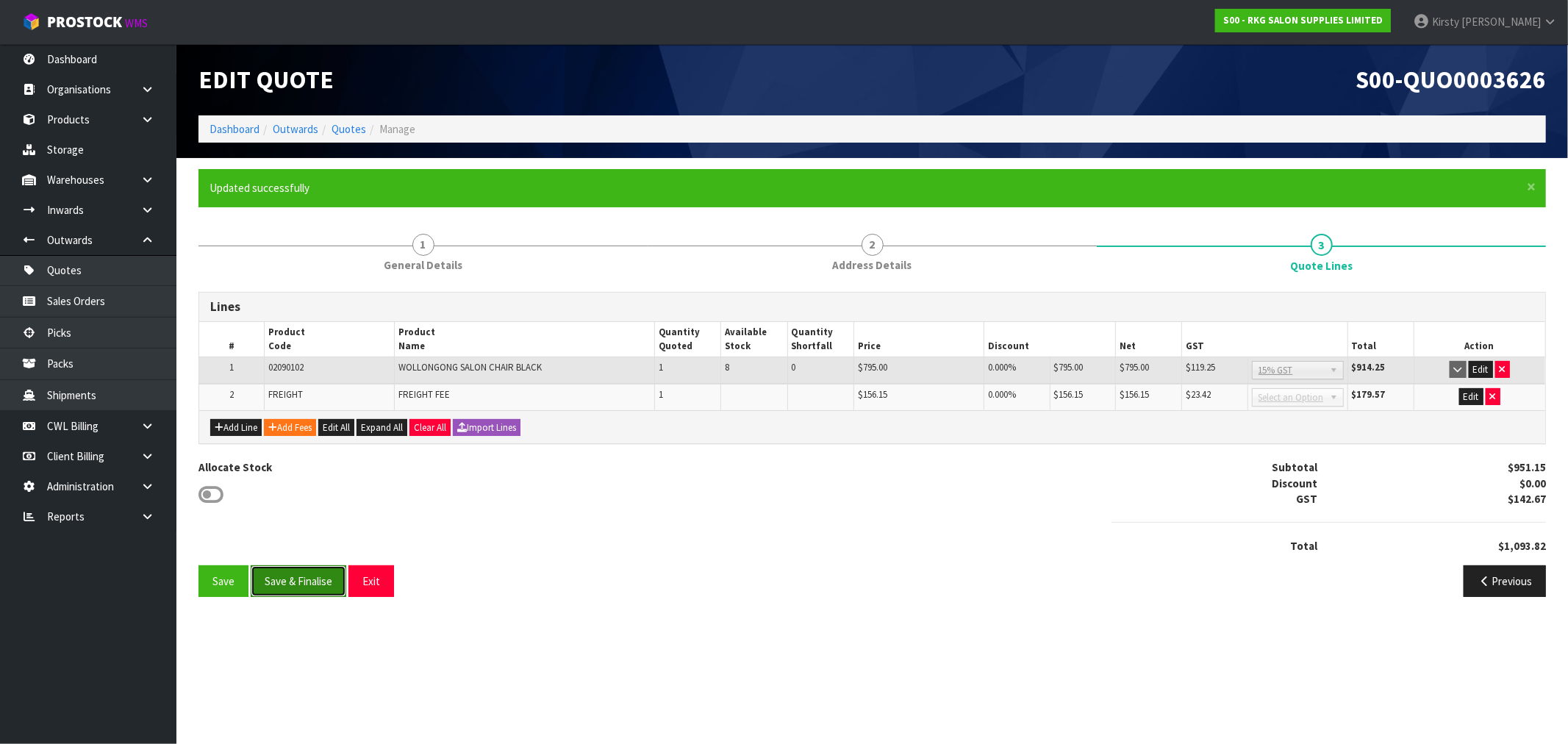
click at [303, 578] on button "Save & Finalise" at bounding box center [298, 581] width 96 height 32
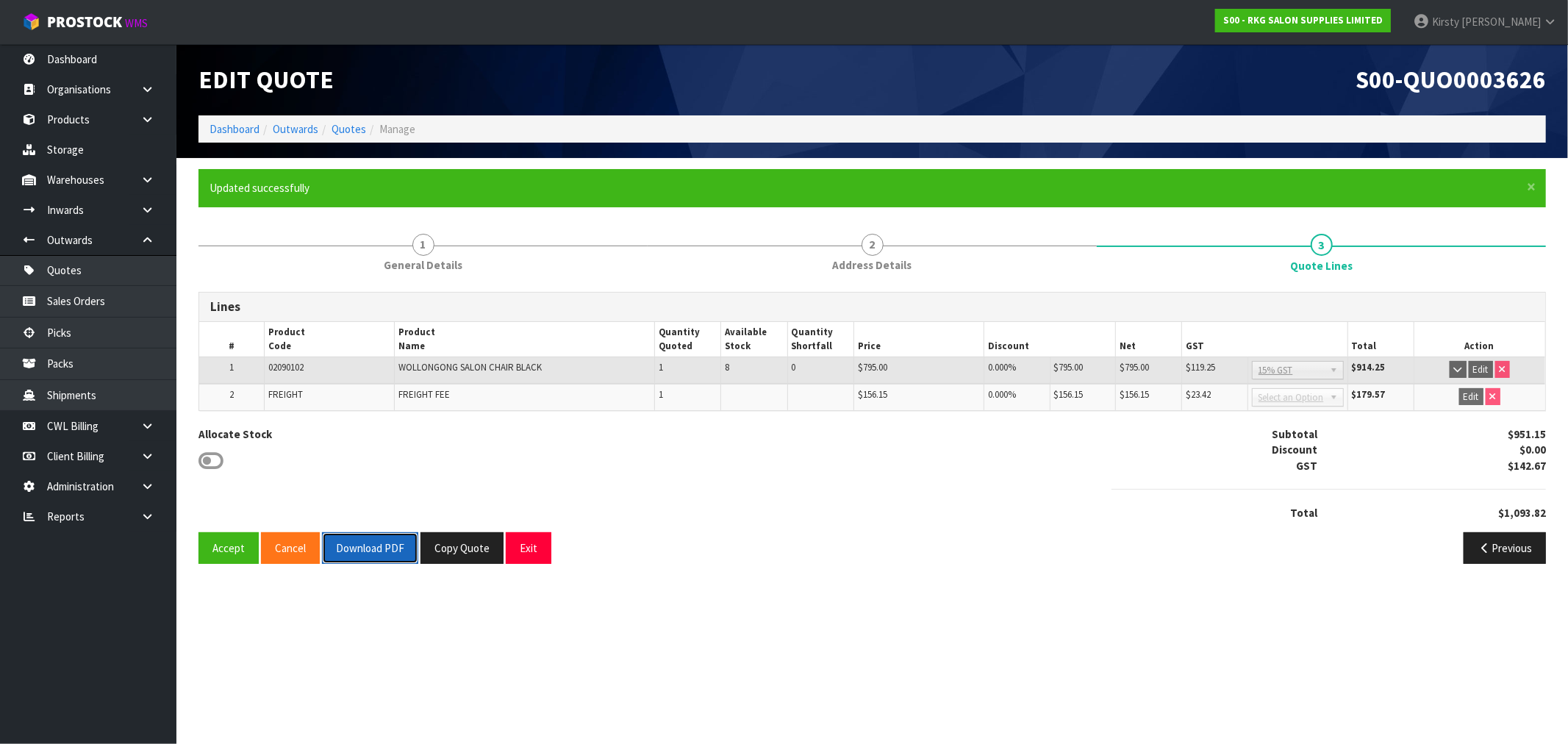
click at [364, 541] on button "Download PDF" at bounding box center [370, 547] width 96 height 32
click at [531, 547] on button "Exit" at bounding box center [528, 547] width 46 height 32
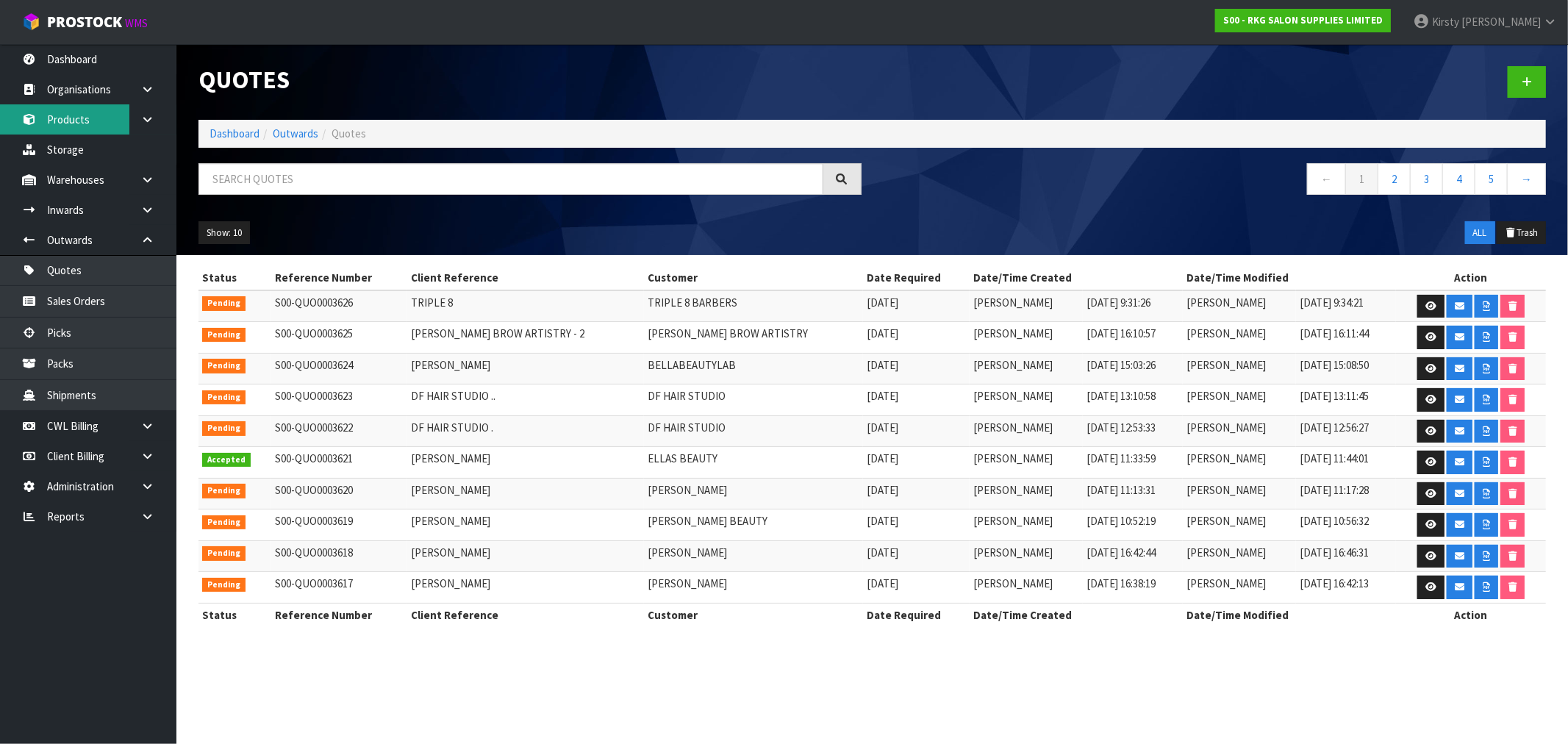
click at [88, 119] on link "Products" at bounding box center [88, 119] width 177 height 30
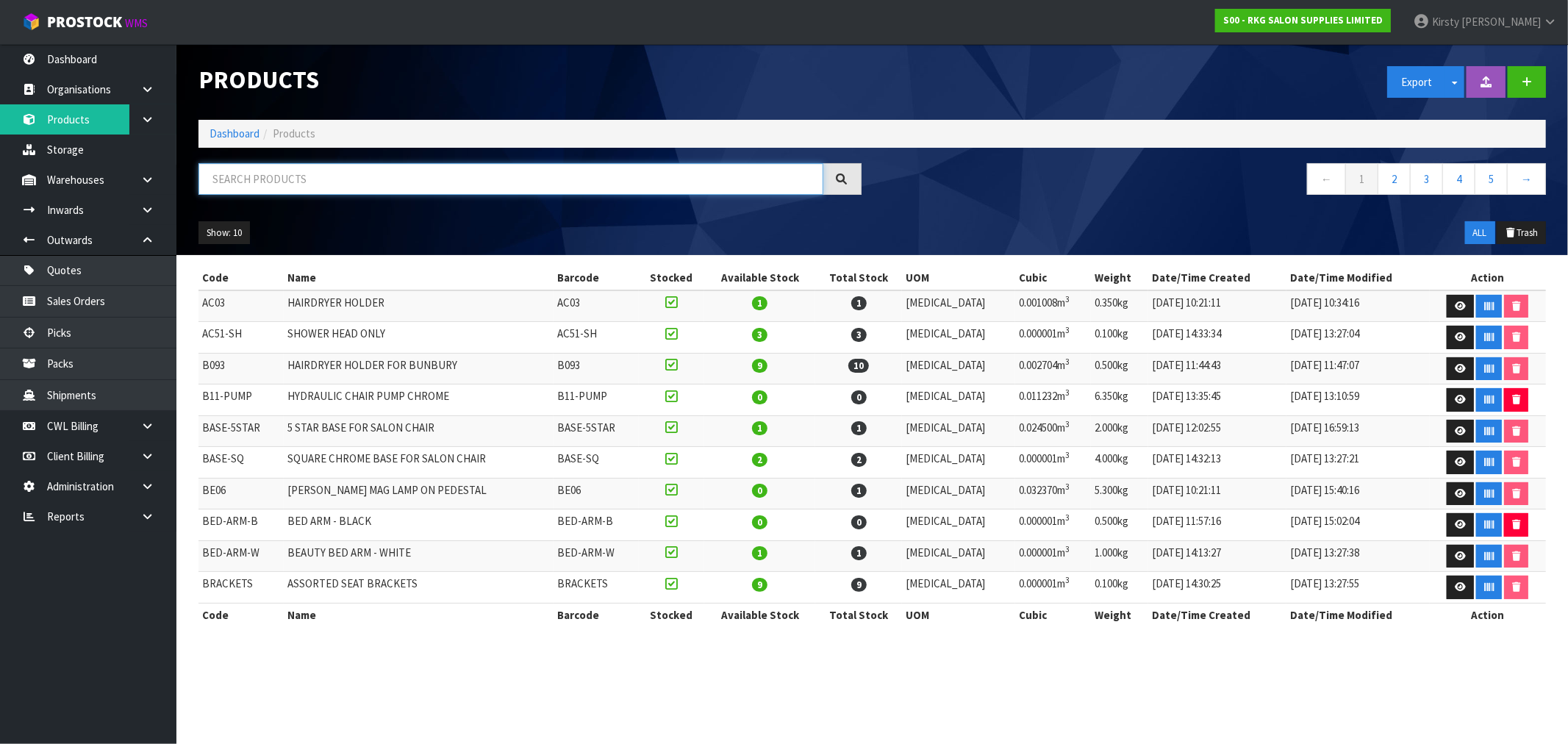
click at [226, 185] on input "text" at bounding box center [510, 179] width 625 height 32
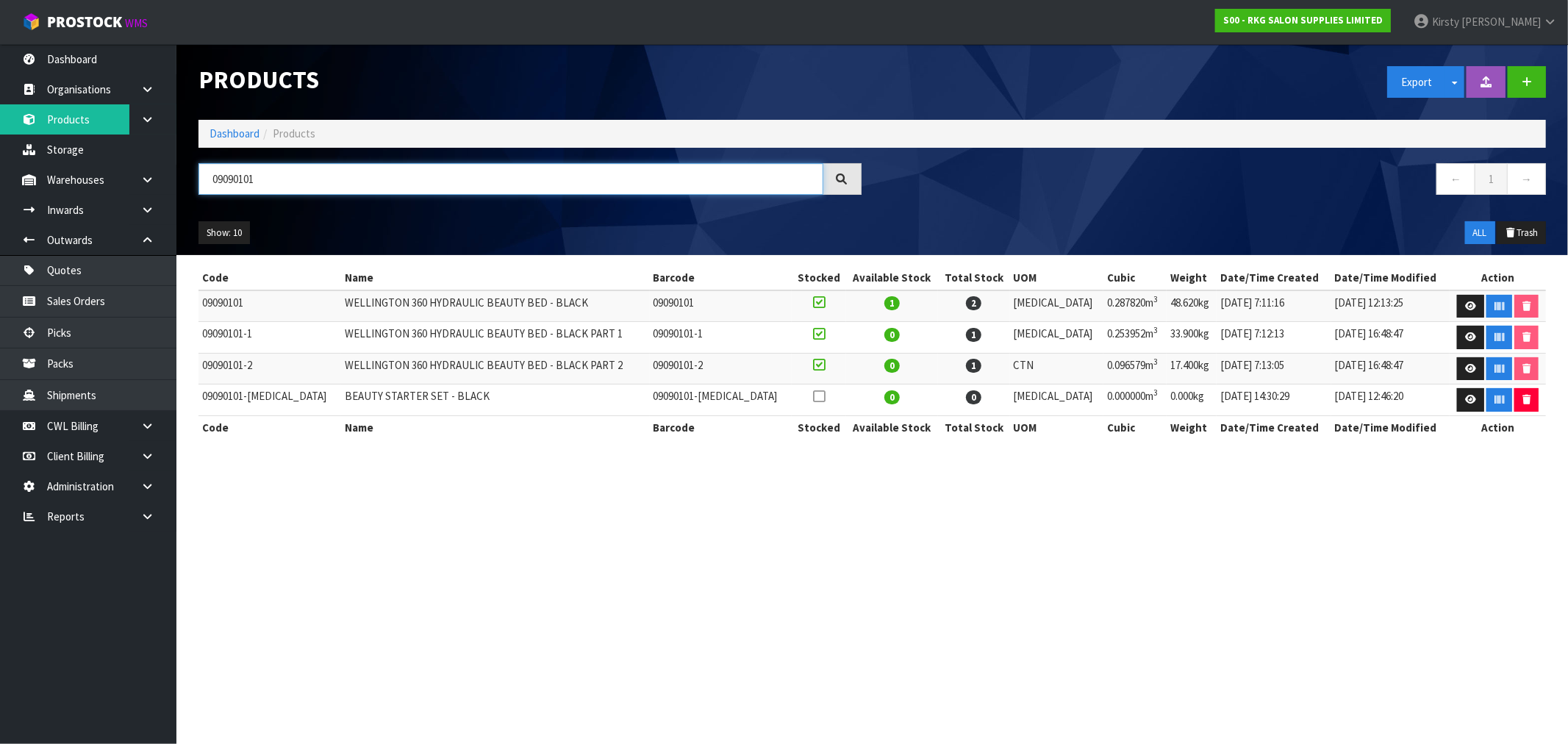
drag, startPoint x: 266, startPoint y: 179, endPoint x: 185, endPoint y: 178, distance: 81.0
click at [185, 178] on header "Products Export Split button! SOH Summary Measurements Dangerous Goods Import P…" at bounding box center [872, 150] width 1391 height 211
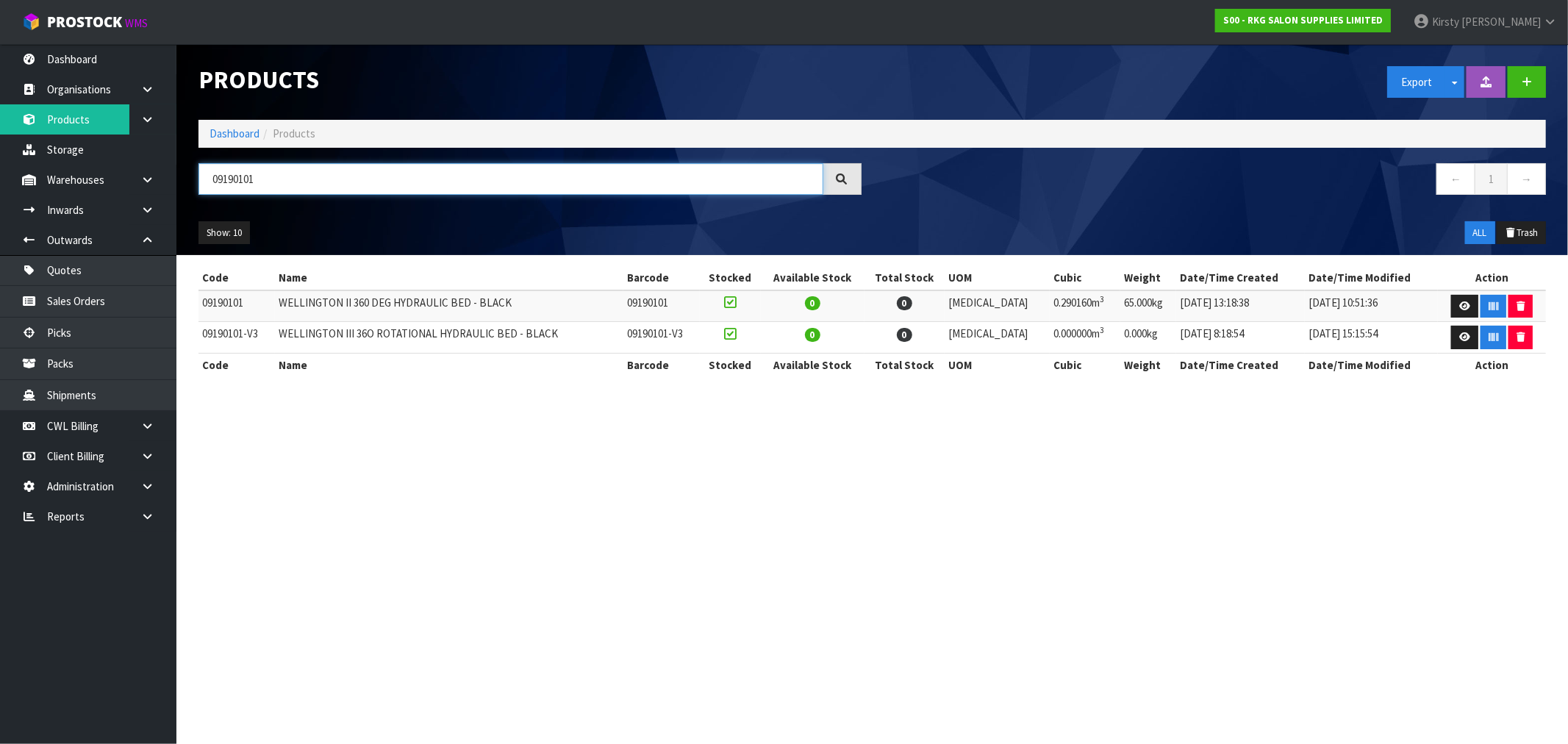
drag, startPoint x: 263, startPoint y: 181, endPoint x: 184, endPoint y: 184, distance: 79.1
click at [184, 184] on header "Products Export Split button! SOH Summary Measurements Dangerous Goods Import P…" at bounding box center [872, 150] width 1391 height 211
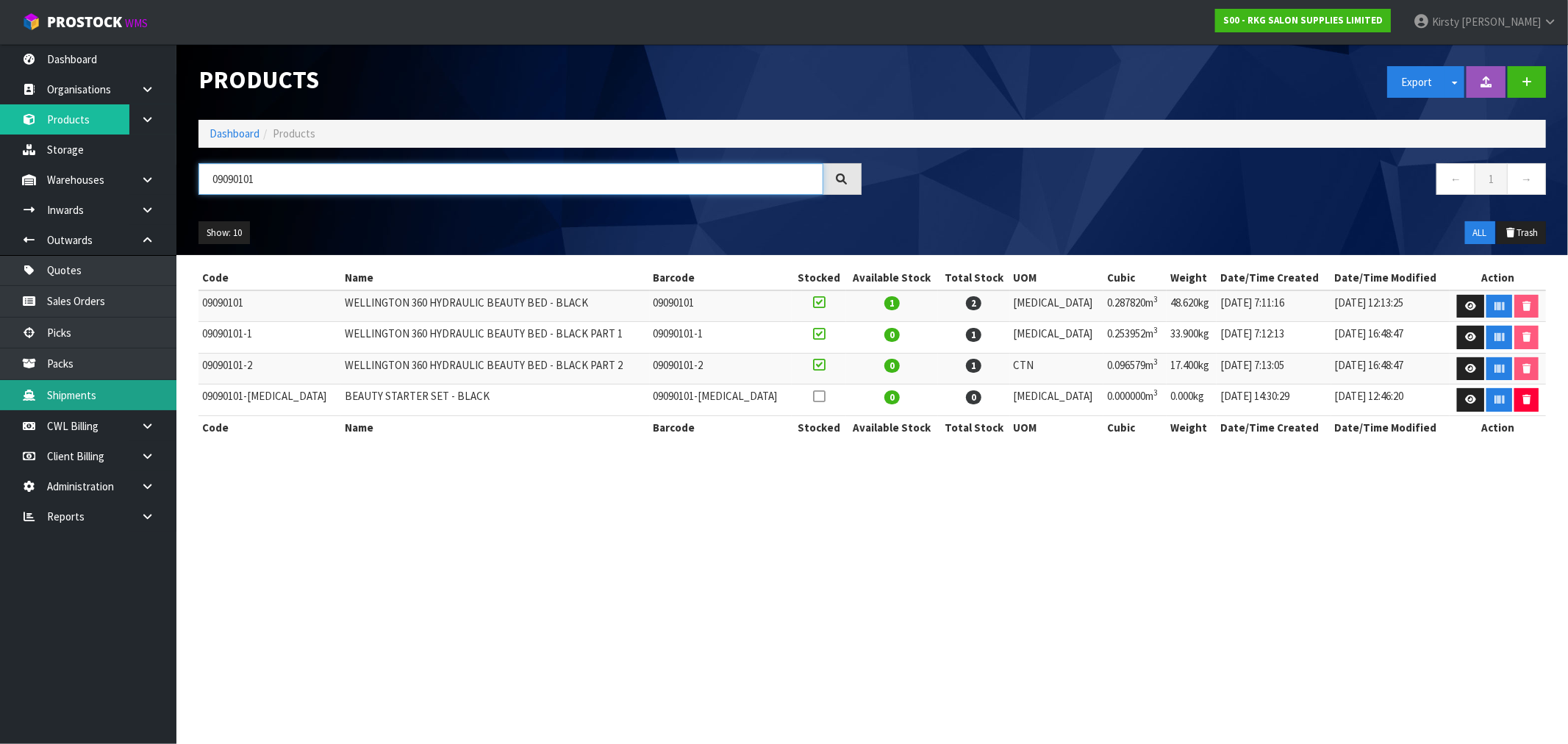
type input "09090101"
click at [151, 177] on icon at bounding box center [147, 179] width 14 height 11
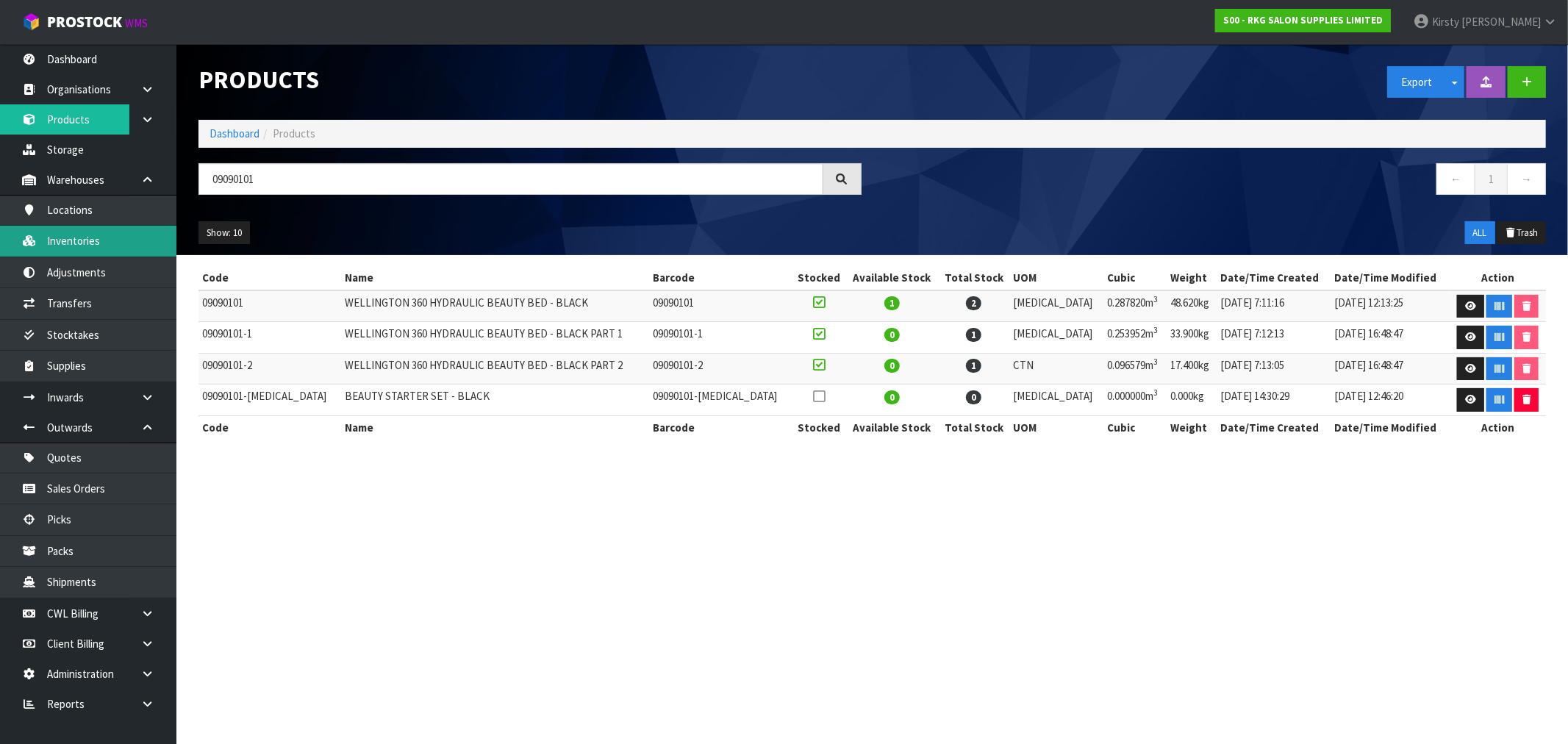
click at [78, 234] on link "Inventories" at bounding box center [88, 240] width 177 height 30
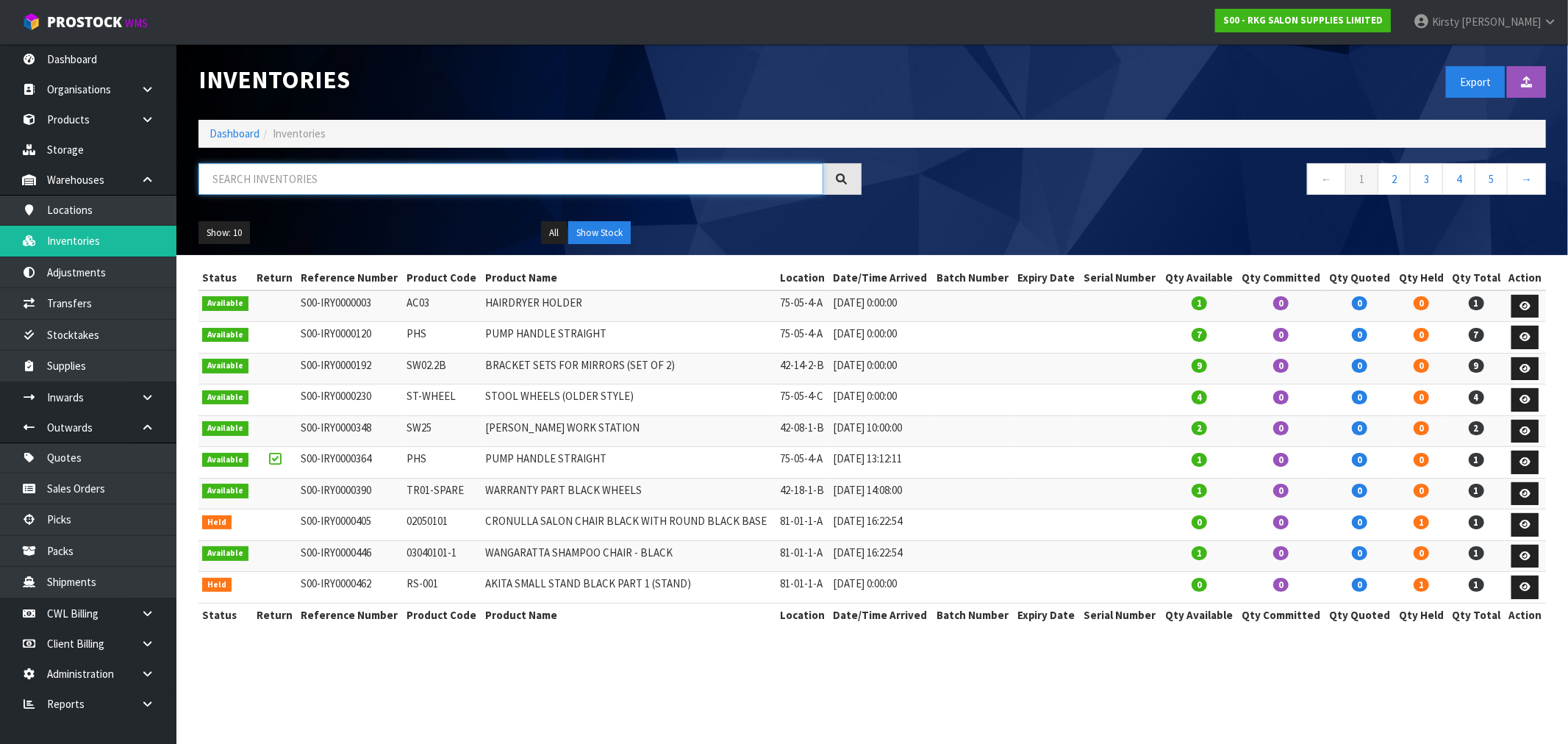
click at [254, 175] on input "text" at bounding box center [510, 179] width 625 height 32
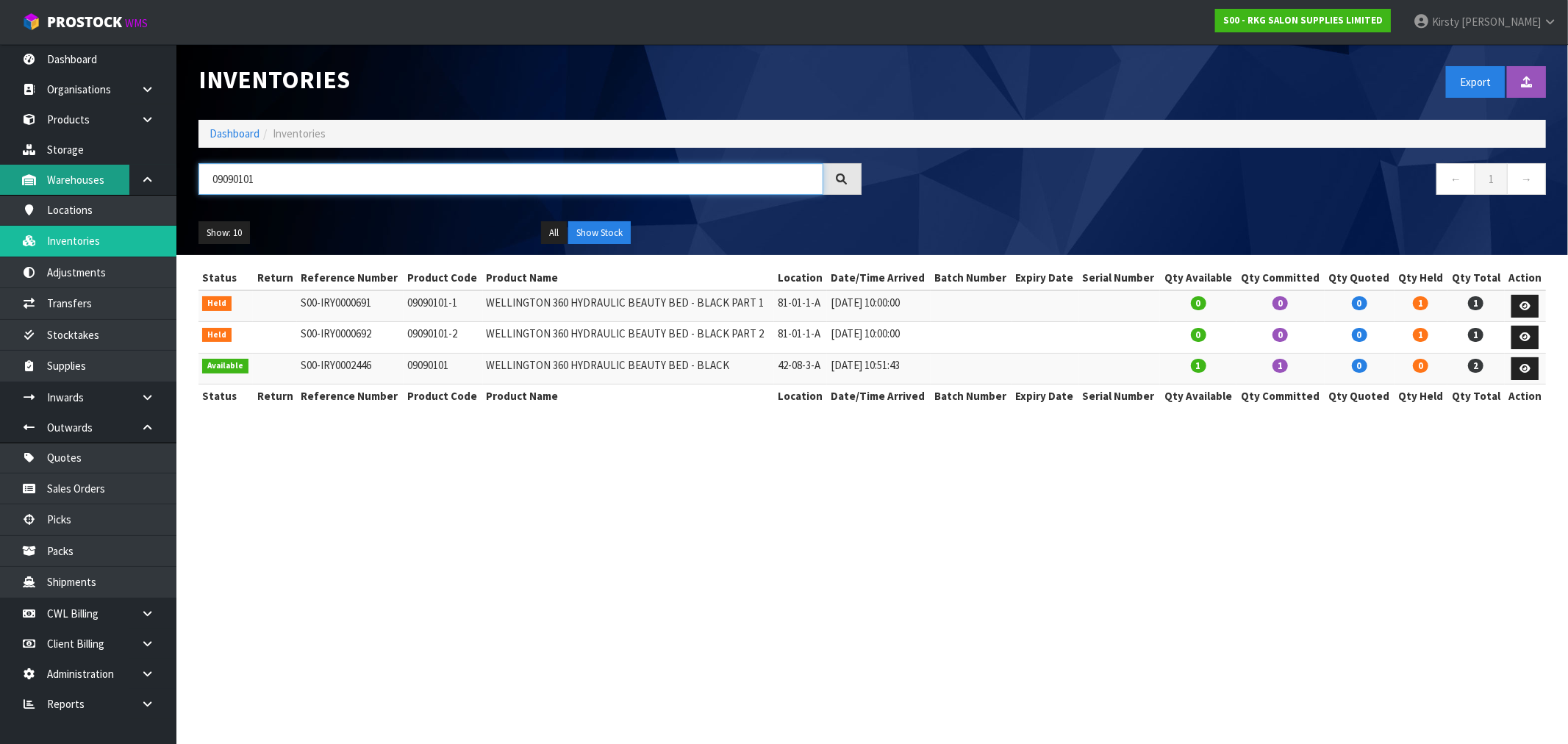
drag, startPoint x: 294, startPoint y: 186, endPoint x: 78, endPoint y: 194, distance: 216.1
click at [78, 194] on body "Toggle navigation ProStock WMS S00 - RKG SALON SUPPLIES LIMITED [PERSON_NAME] L…" at bounding box center [784, 372] width 1568 height 744
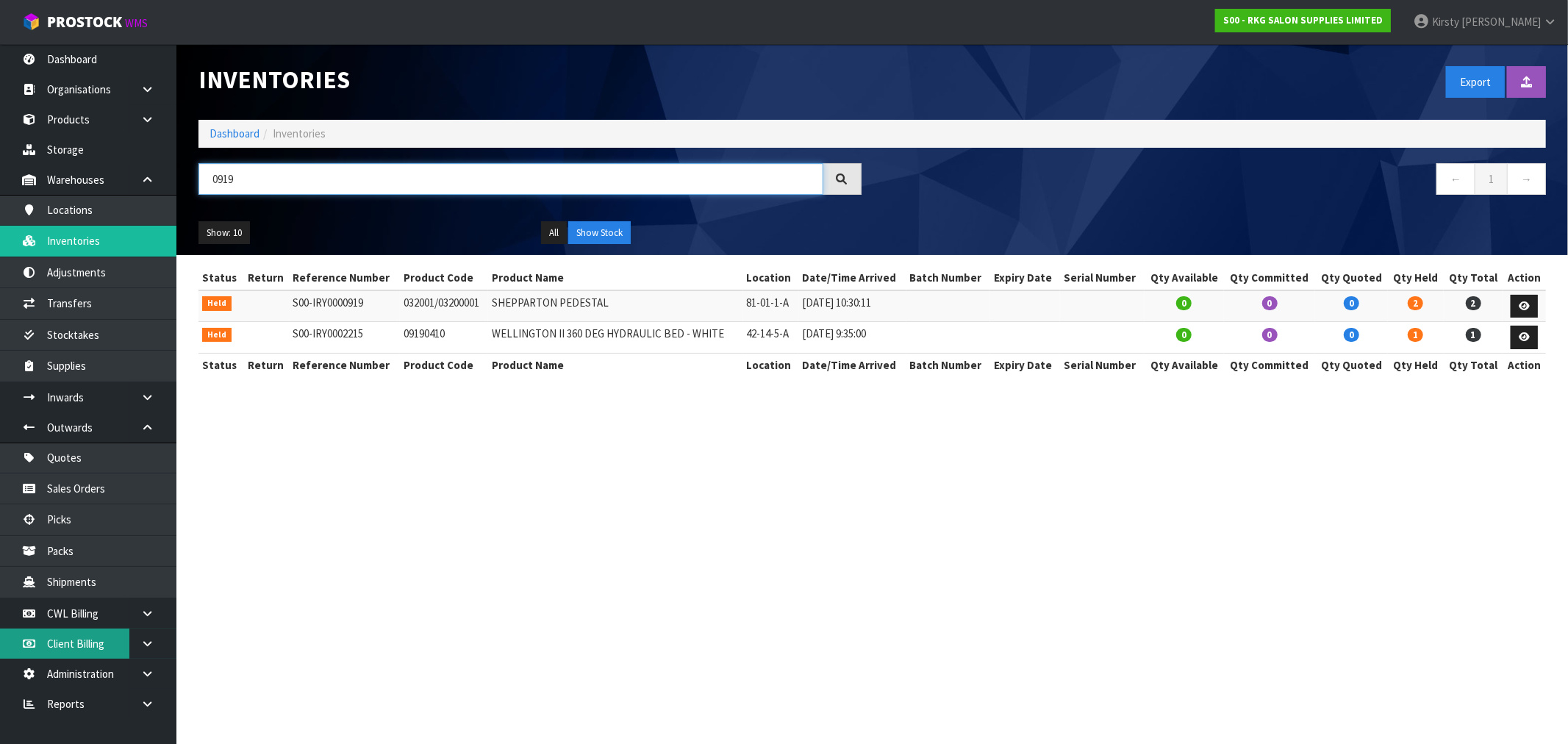
type input "0919"
click at [1527, 339] on icon at bounding box center [1524, 336] width 11 height 10
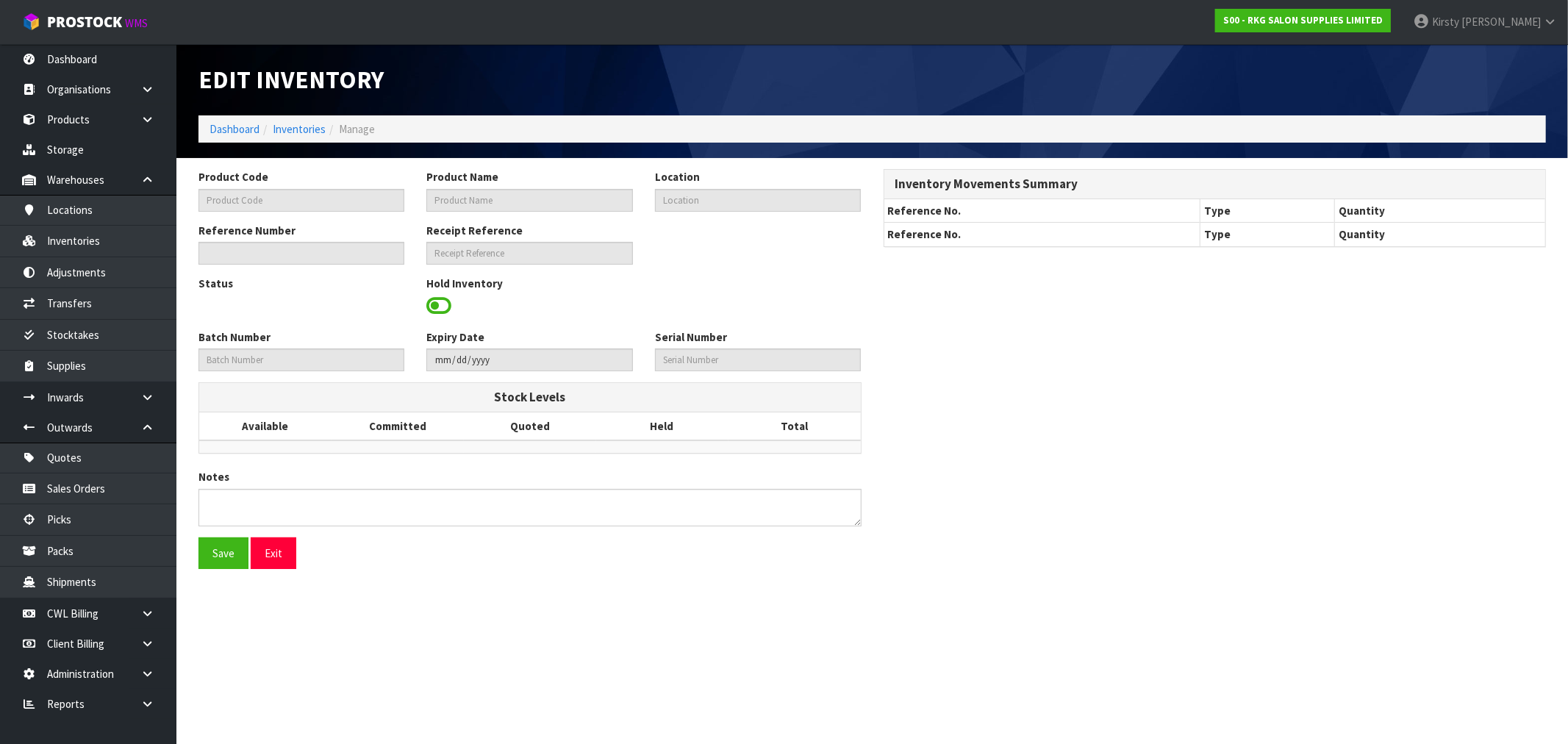
type input "09190410"
type input "WELLINGTON II 360 DEG HYDRAULIC BED - WHITE"
type input "42-14-5-A"
type input "S00-IRY0002215"
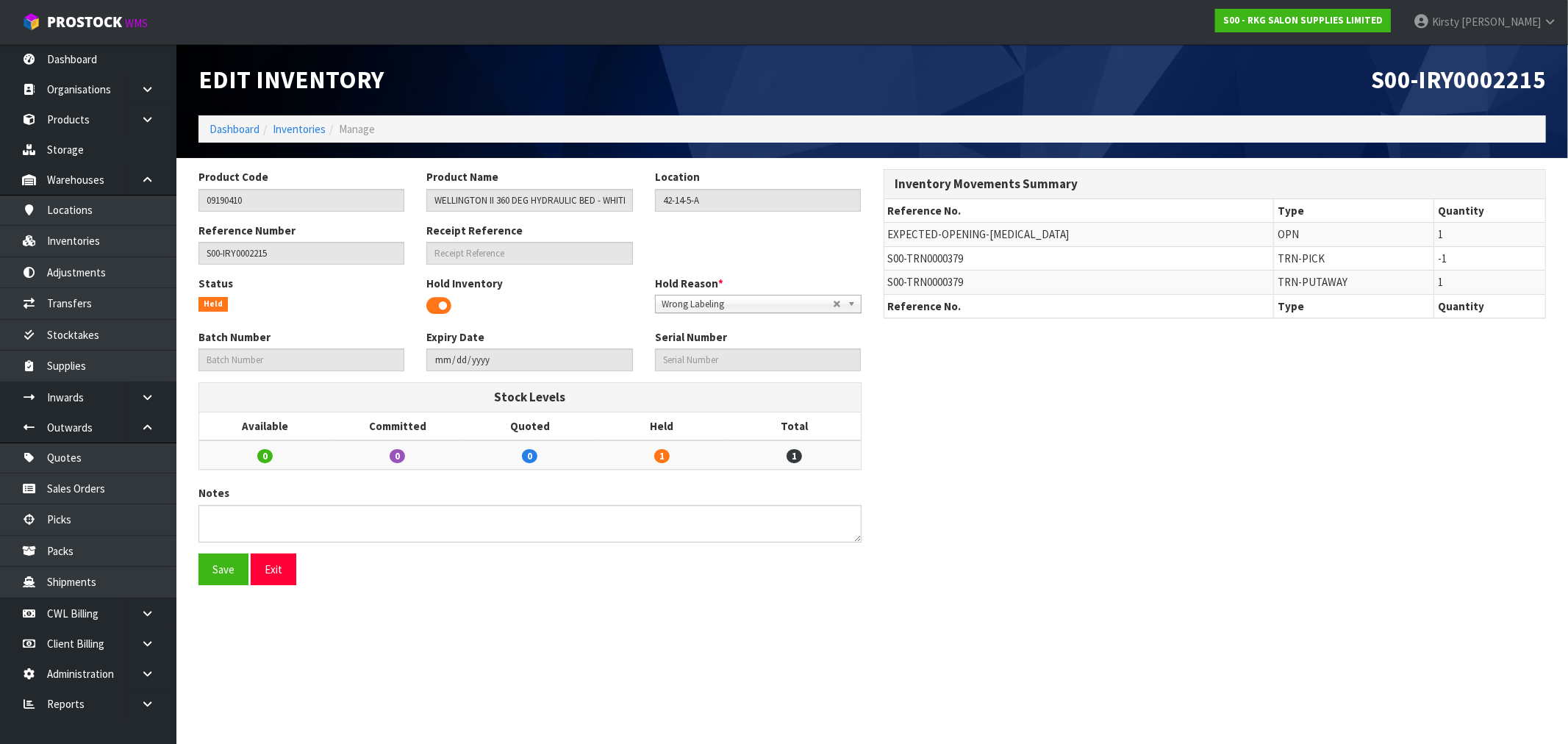
click at [441, 306] on span at bounding box center [439, 306] width 25 height 22
click at [225, 570] on button "Save" at bounding box center [223, 569] width 50 height 32
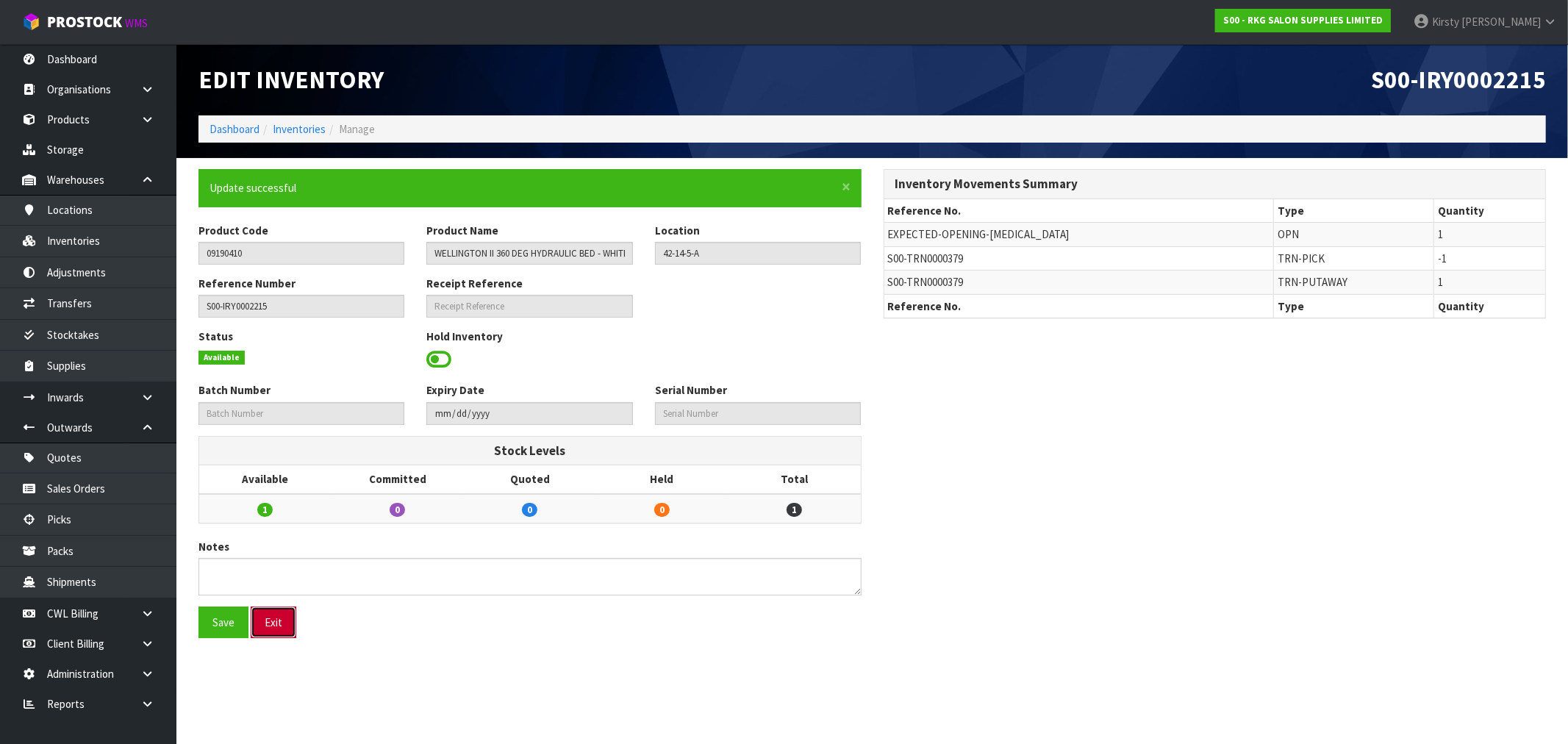
click at [272, 616] on button "Exit" at bounding box center [273, 622] width 46 height 32
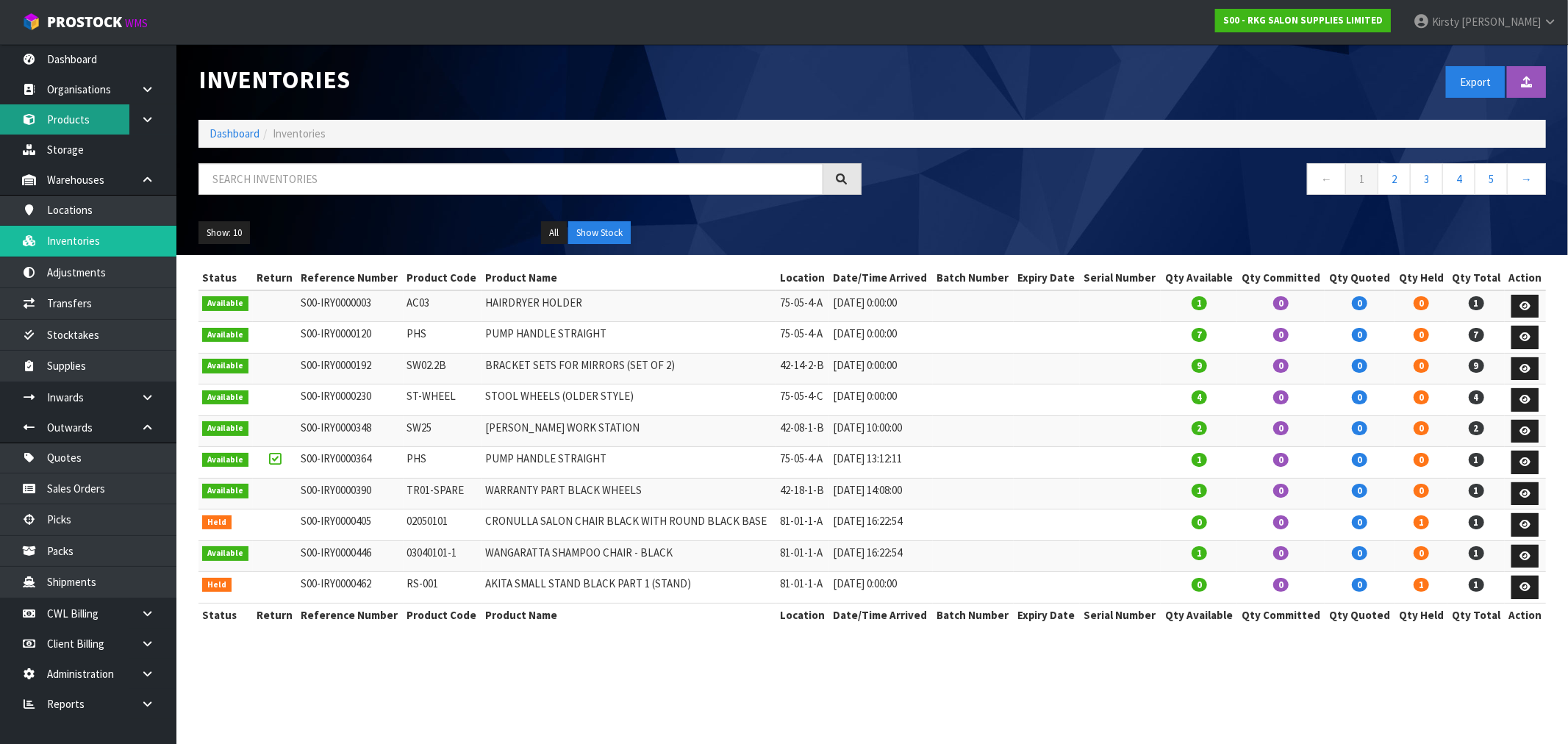
click at [81, 119] on link "Products" at bounding box center [88, 119] width 177 height 30
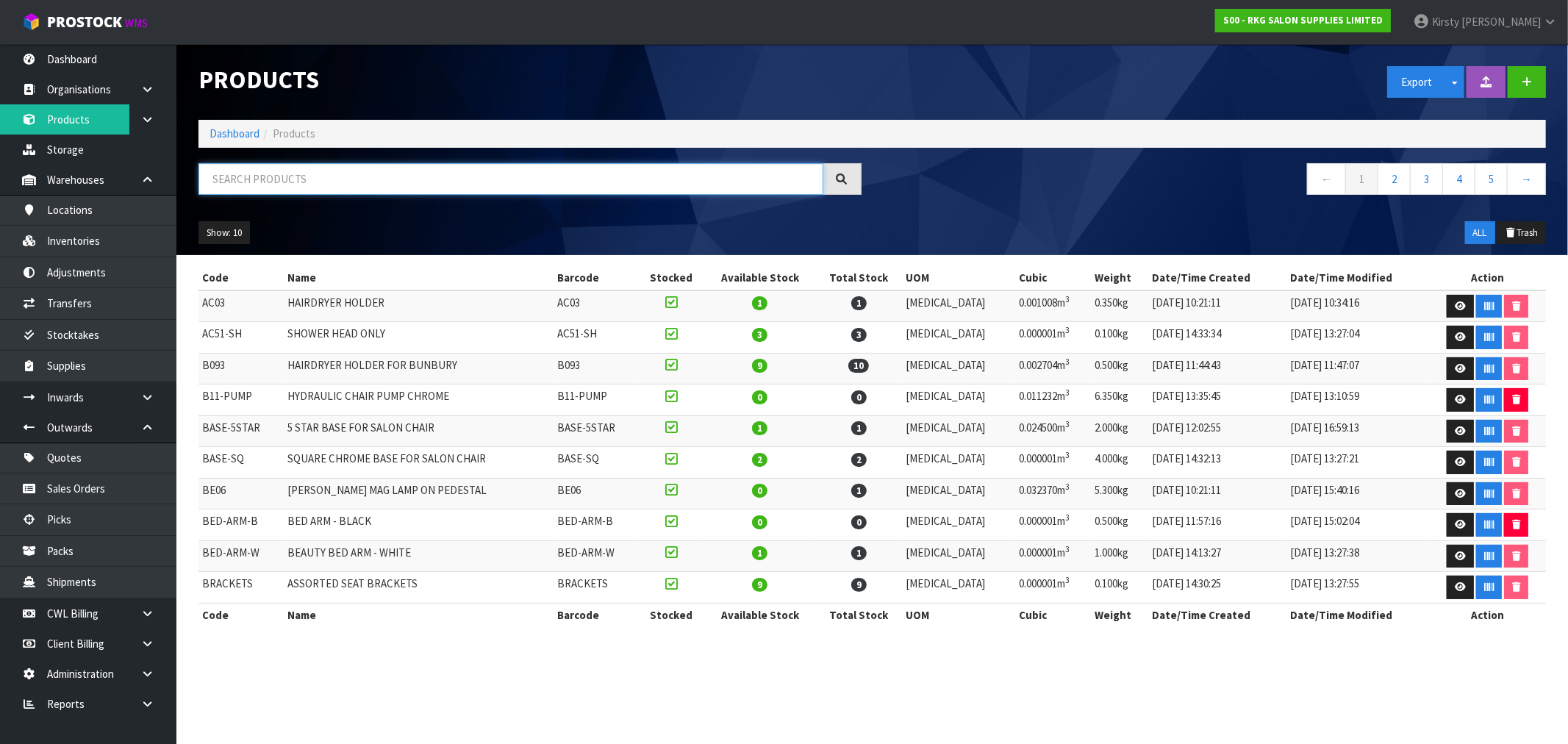
click at [238, 172] on input "text" at bounding box center [510, 179] width 625 height 32
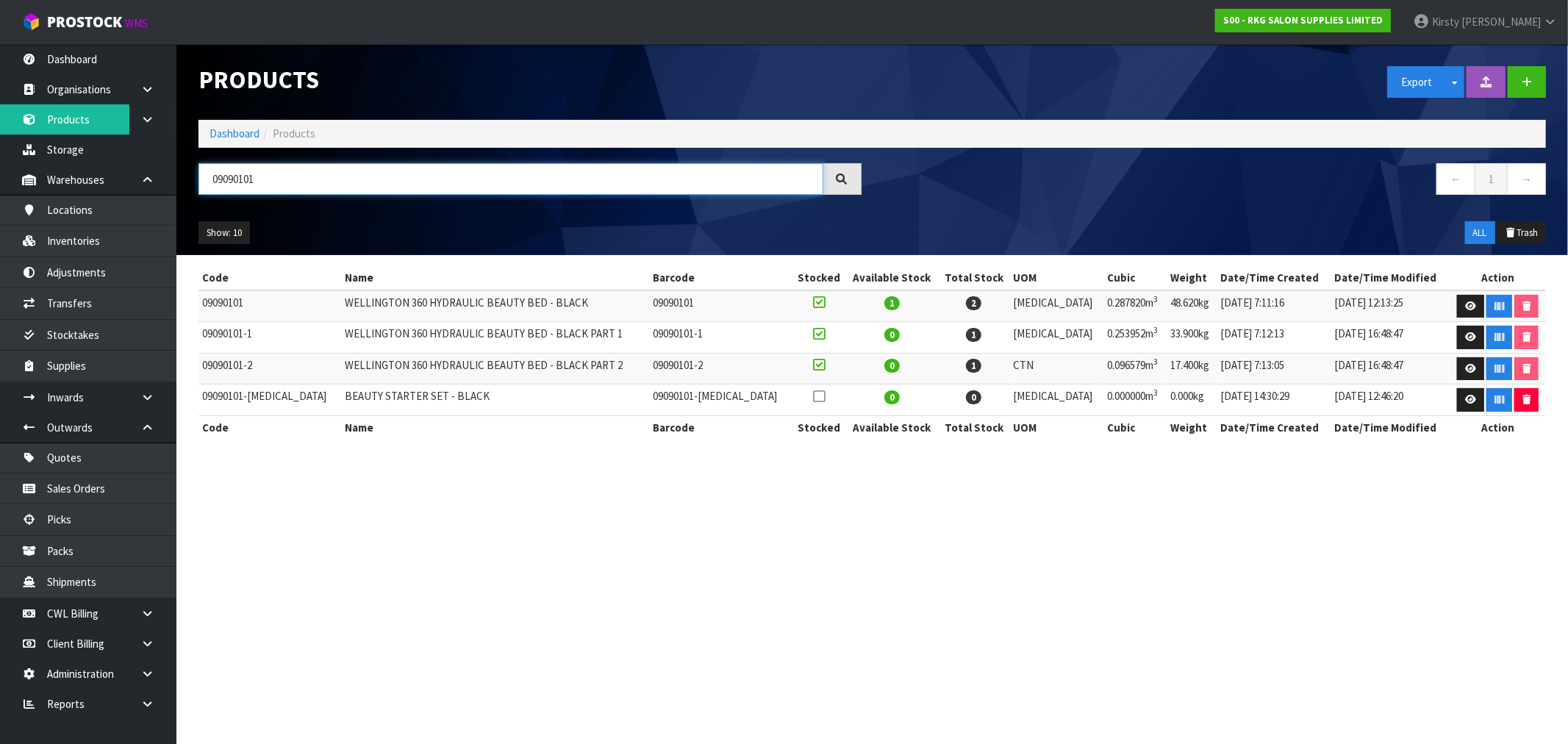
drag, startPoint x: 257, startPoint y: 181, endPoint x: 188, endPoint y: 181, distance: 69.0
click at [188, 181] on div "09090101" at bounding box center [530, 184] width 685 height 42
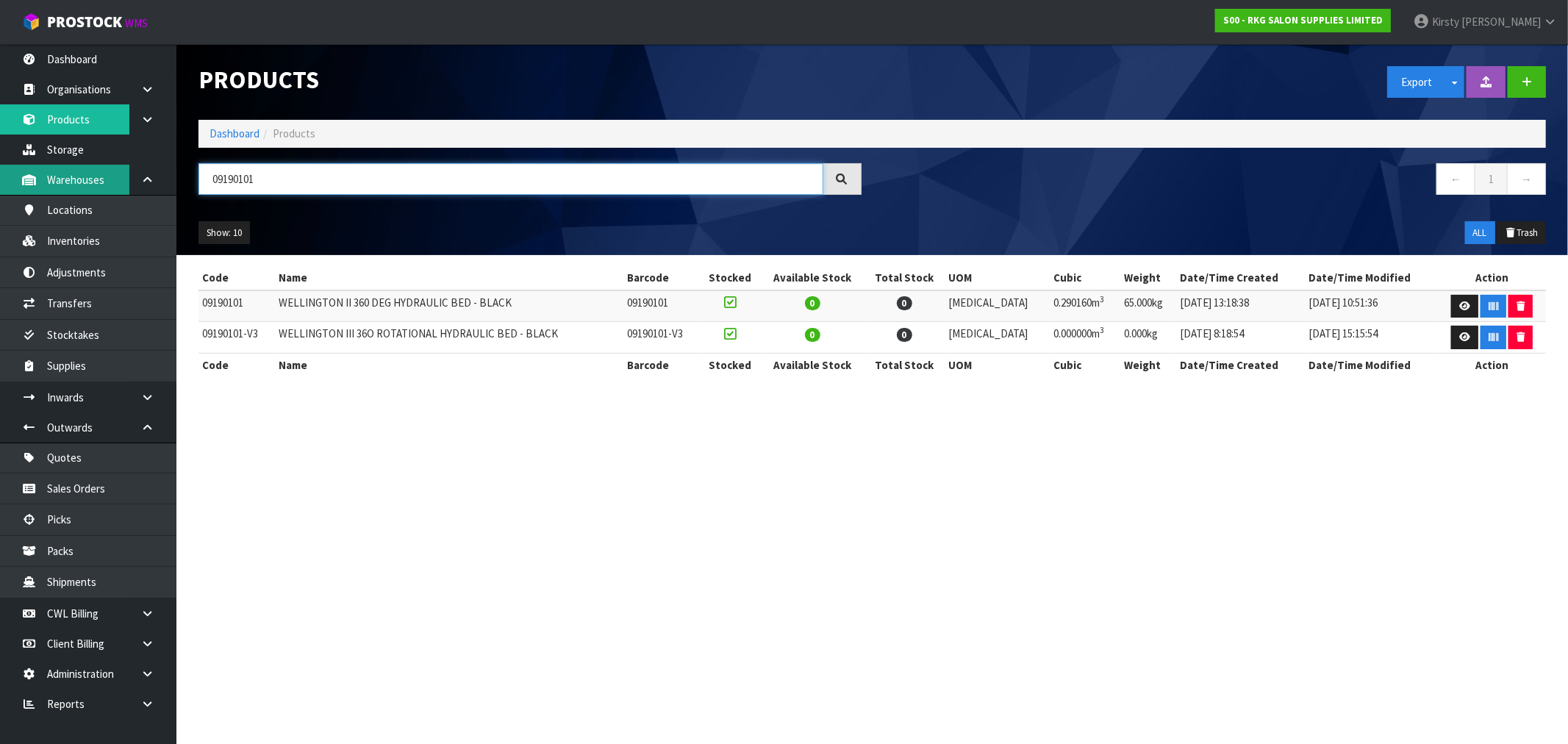
drag, startPoint x: 277, startPoint y: 181, endPoint x: 97, endPoint y: 181, distance: 180.0
click at [97, 185] on body "Toggle navigation ProStock WMS S00 - RKG SALON SUPPLIES LIMITED [PERSON_NAME] L…" at bounding box center [784, 372] width 1568 height 744
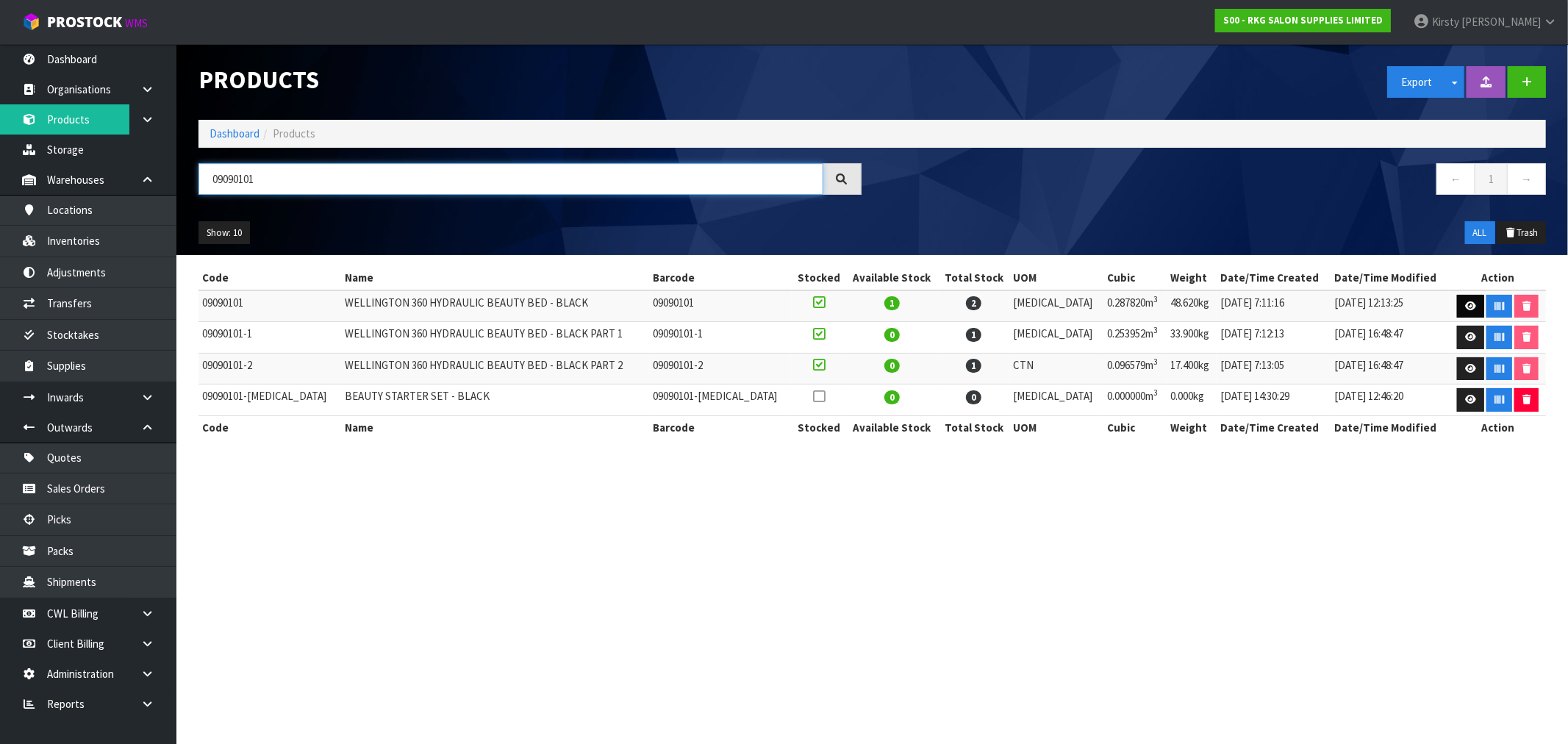
type input "09090101"
click at [1459, 299] on link at bounding box center [1471, 307] width 27 height 23
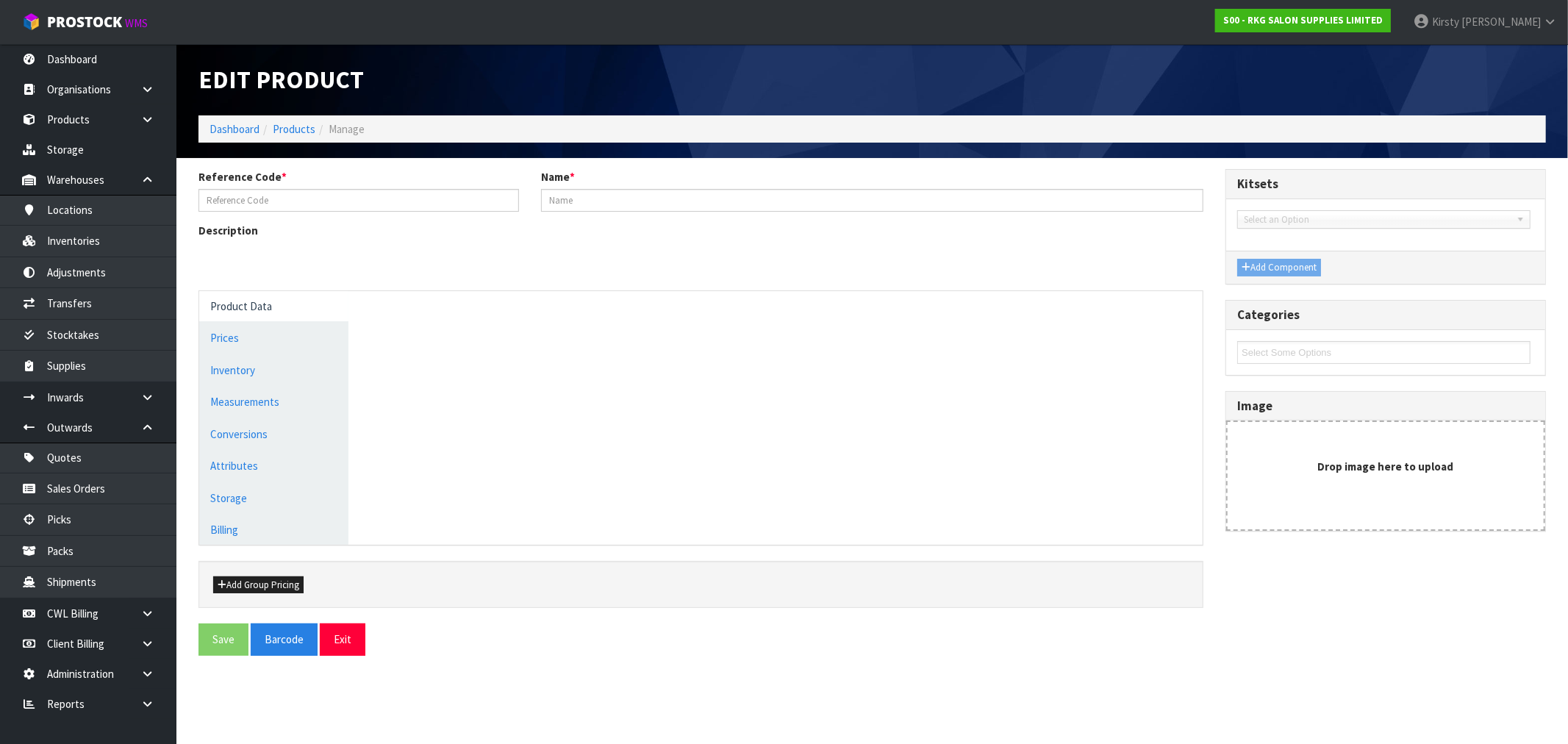
type input "09090101"
type input "WELLINGTON 360 HYDRAULIC BEAUTY BED - BLACK"
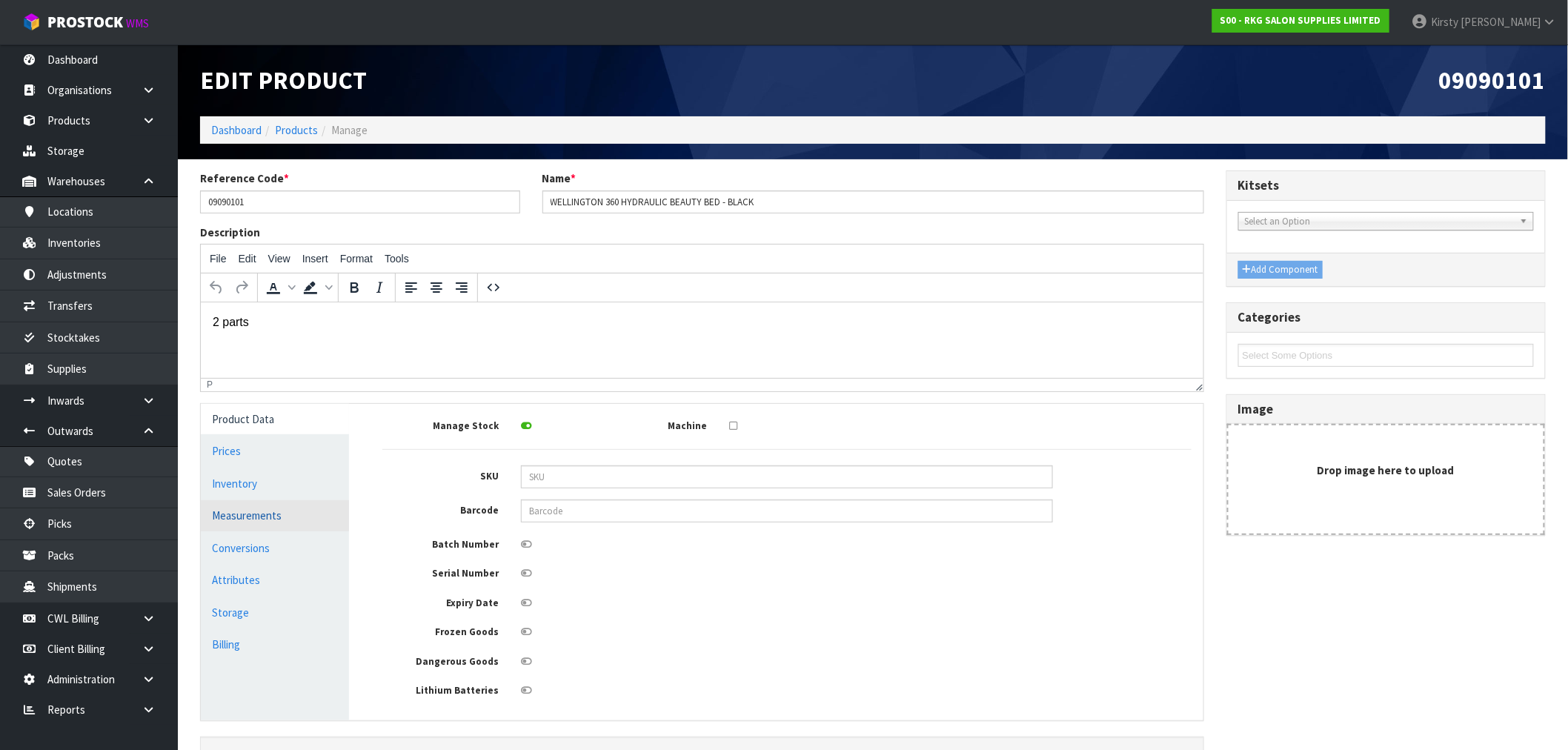
click at [239, 515] on link "Measurements" at bounding box center [275, 515] width 148 height 30
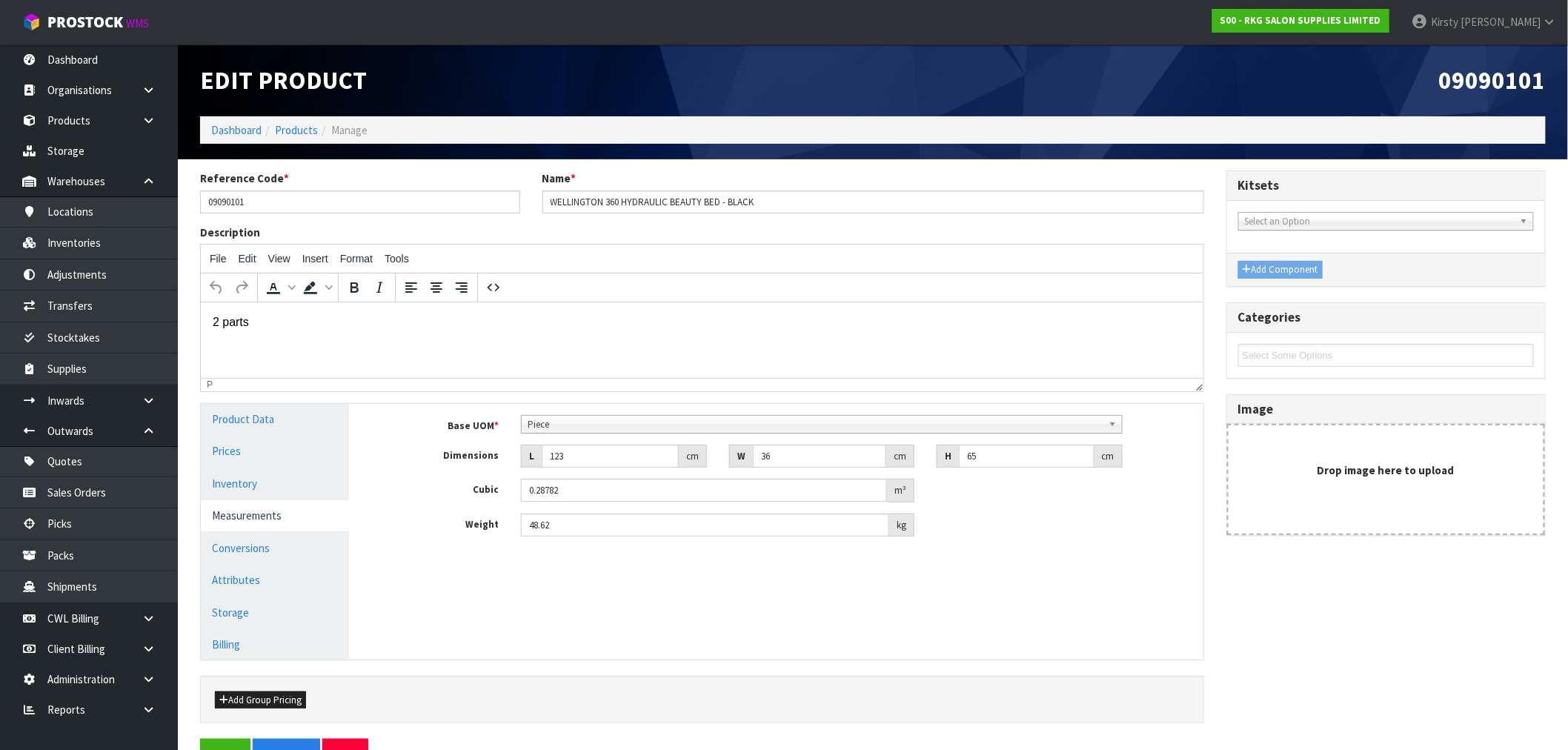
scroll to position [43, 0]
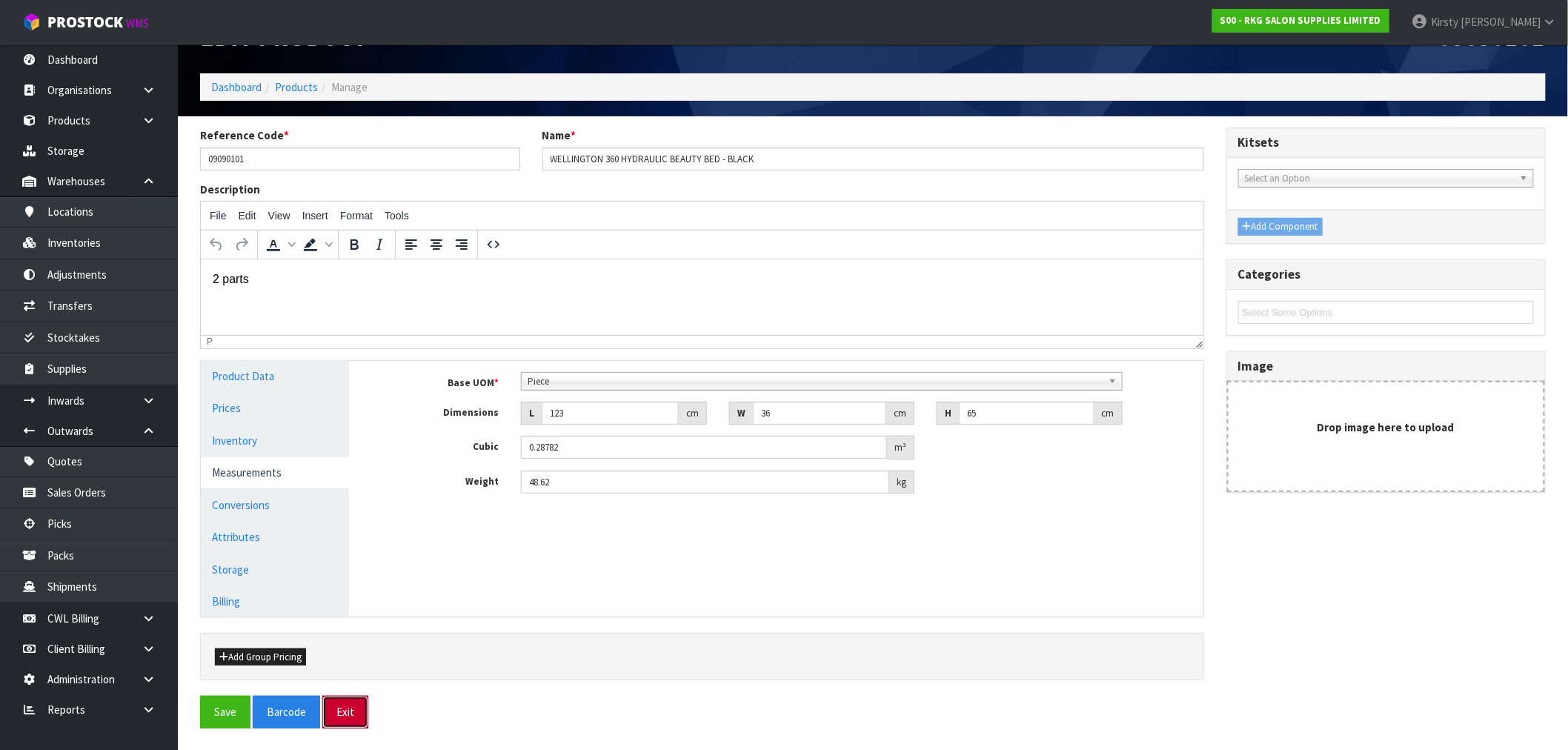
click at [344, 702] on button "Exit" at bounding box center [345, 712] width 46 height 32
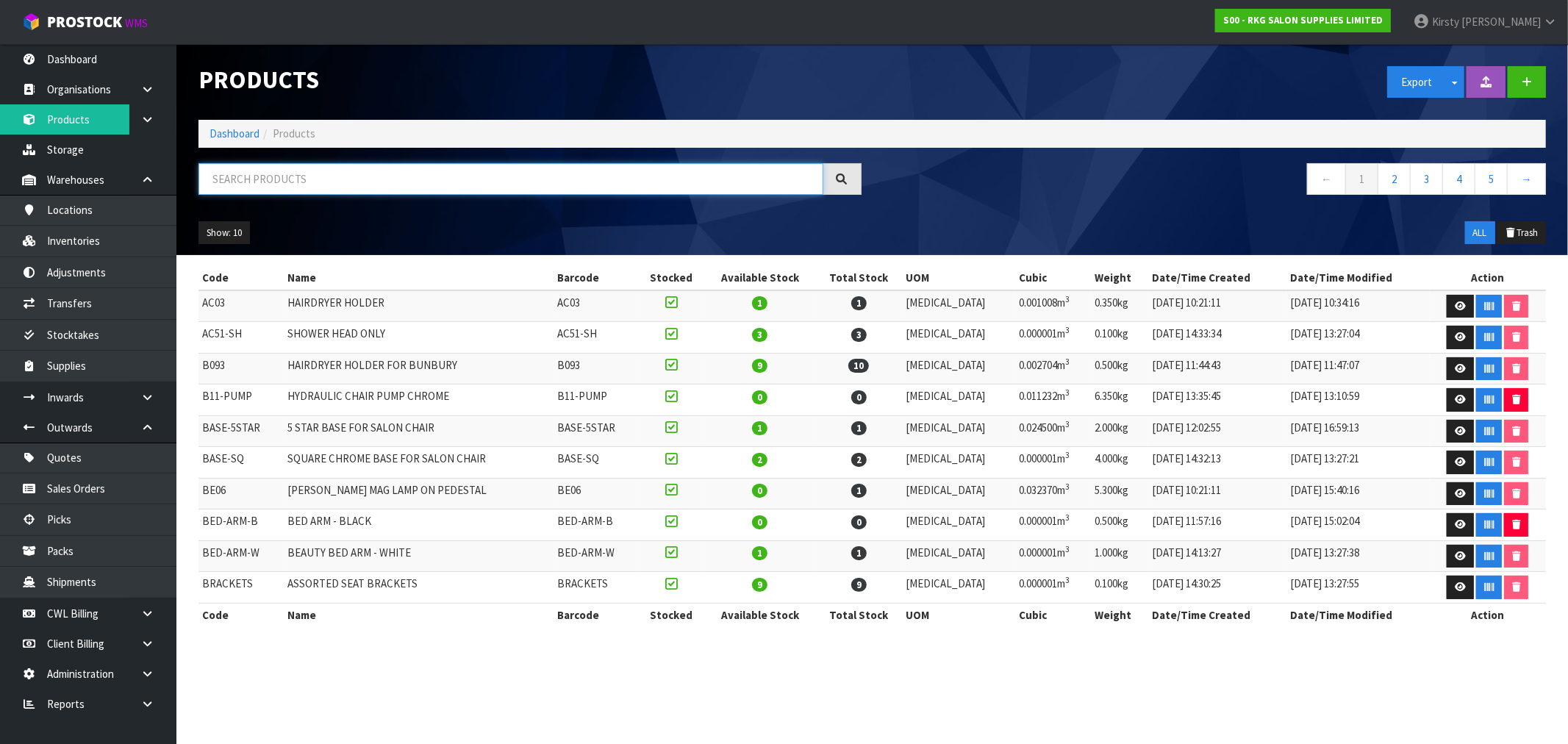
click at [237, 173] on input "text" at bounding box center [510, 179] width 625 height 32
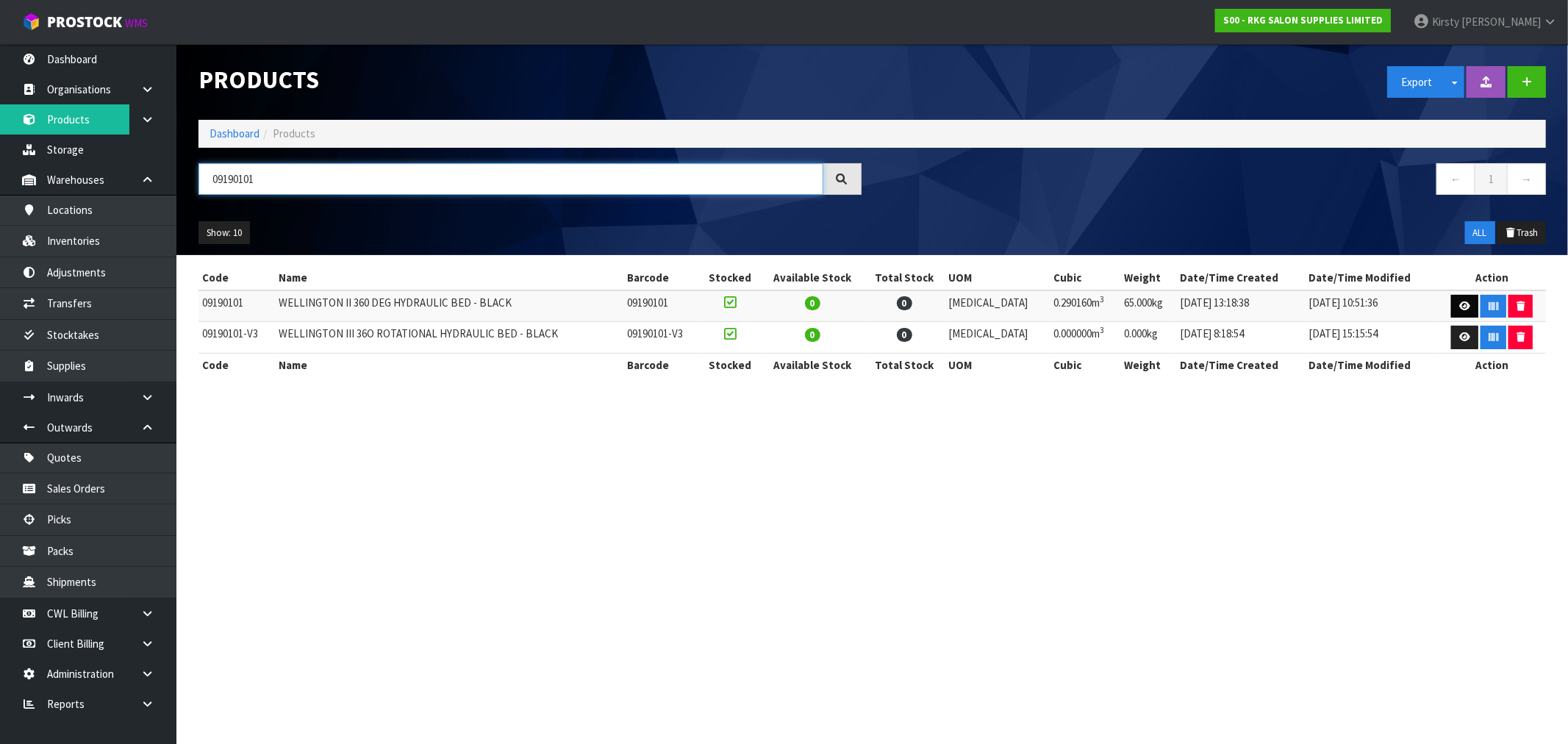
type input "09190101"
click at [1454, 301] on link at bounding box center [1464, 307] width 27 height 23
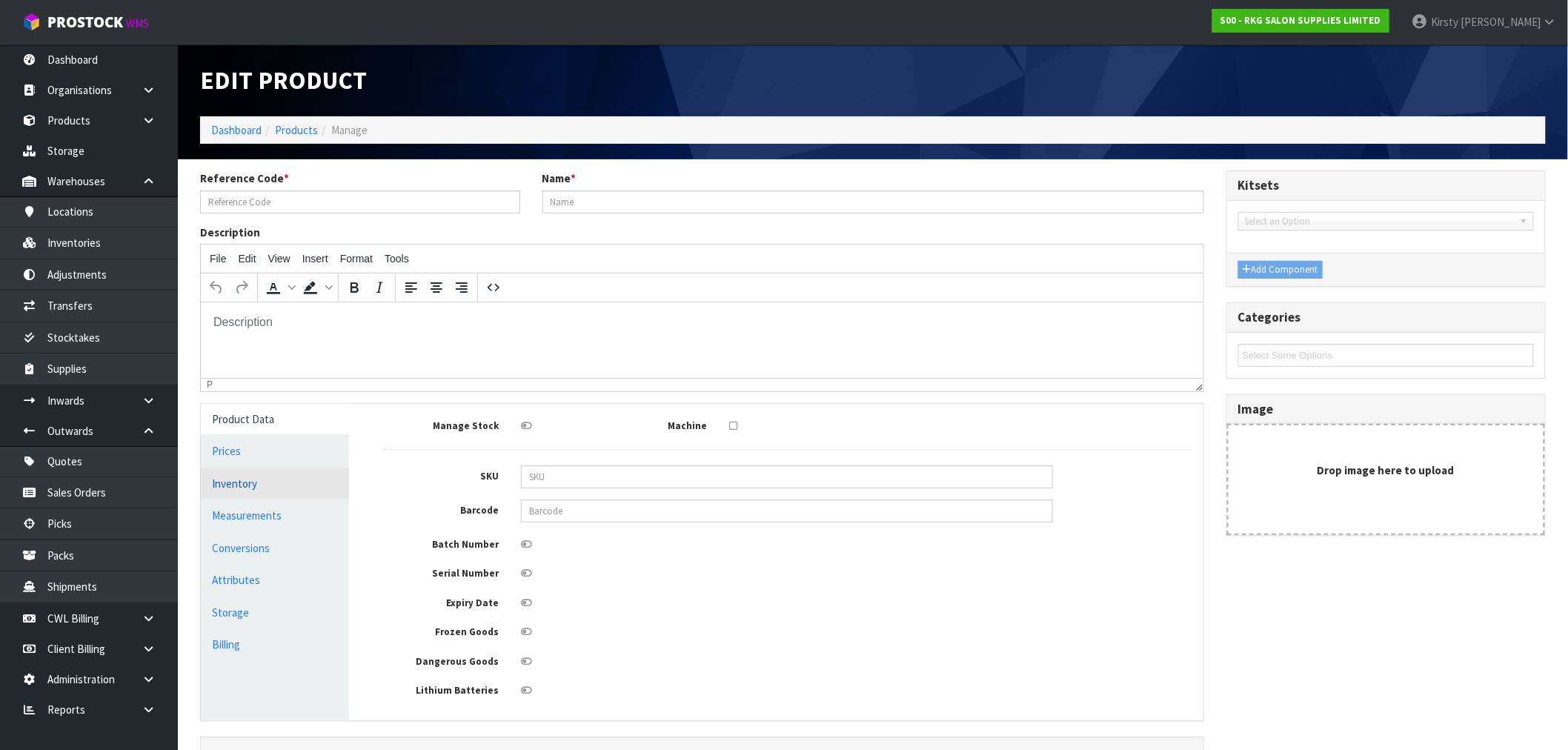
type input "09190101"
type input "WELLINGTON II 360 DEG HYDRAULIC BED - BLACK"
type input "124"
type input "36"
type input "65"
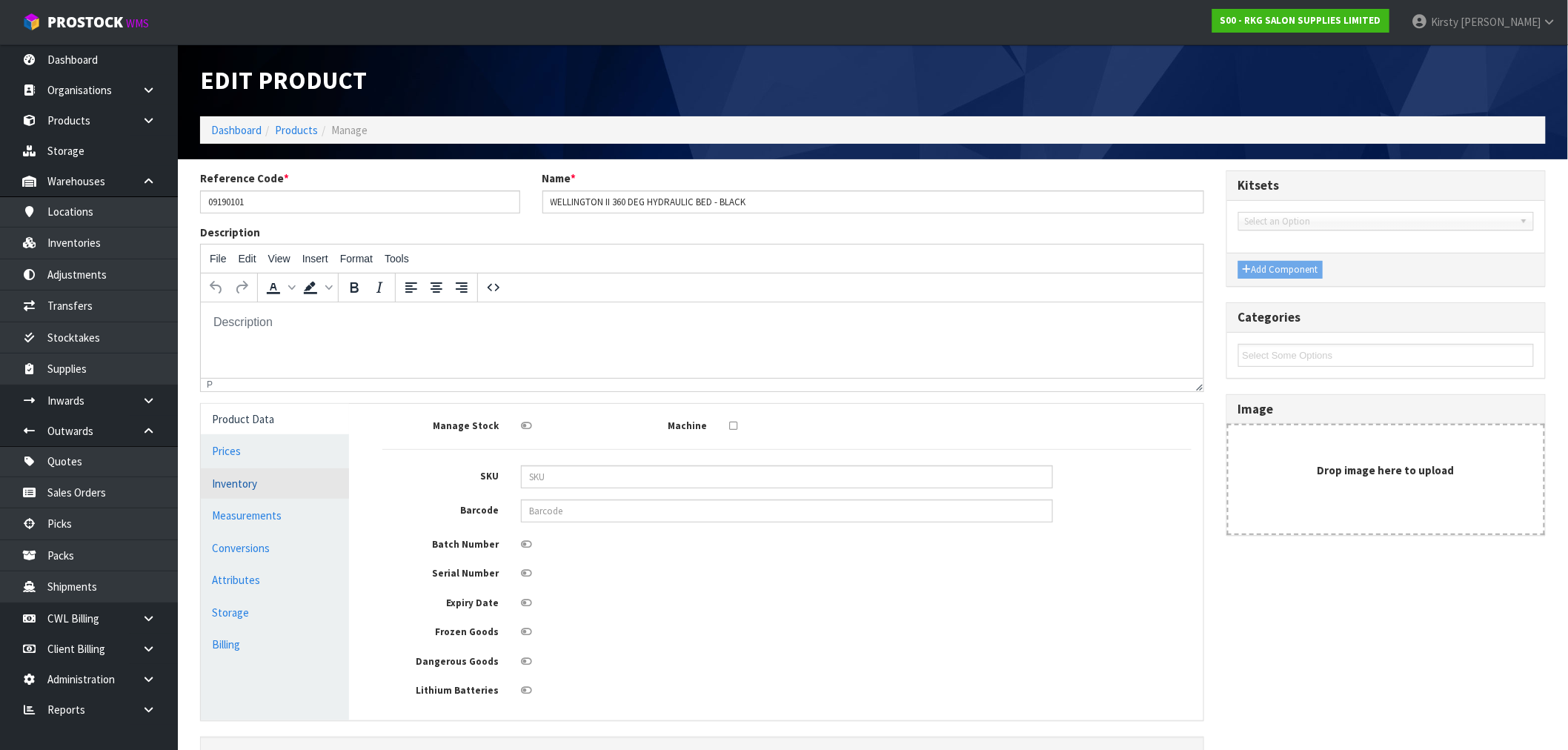
type input "0.29016"
type input "65"
click at [240, 515] on link "Measurements" at bounding box center [275, 515] width 148 height 30
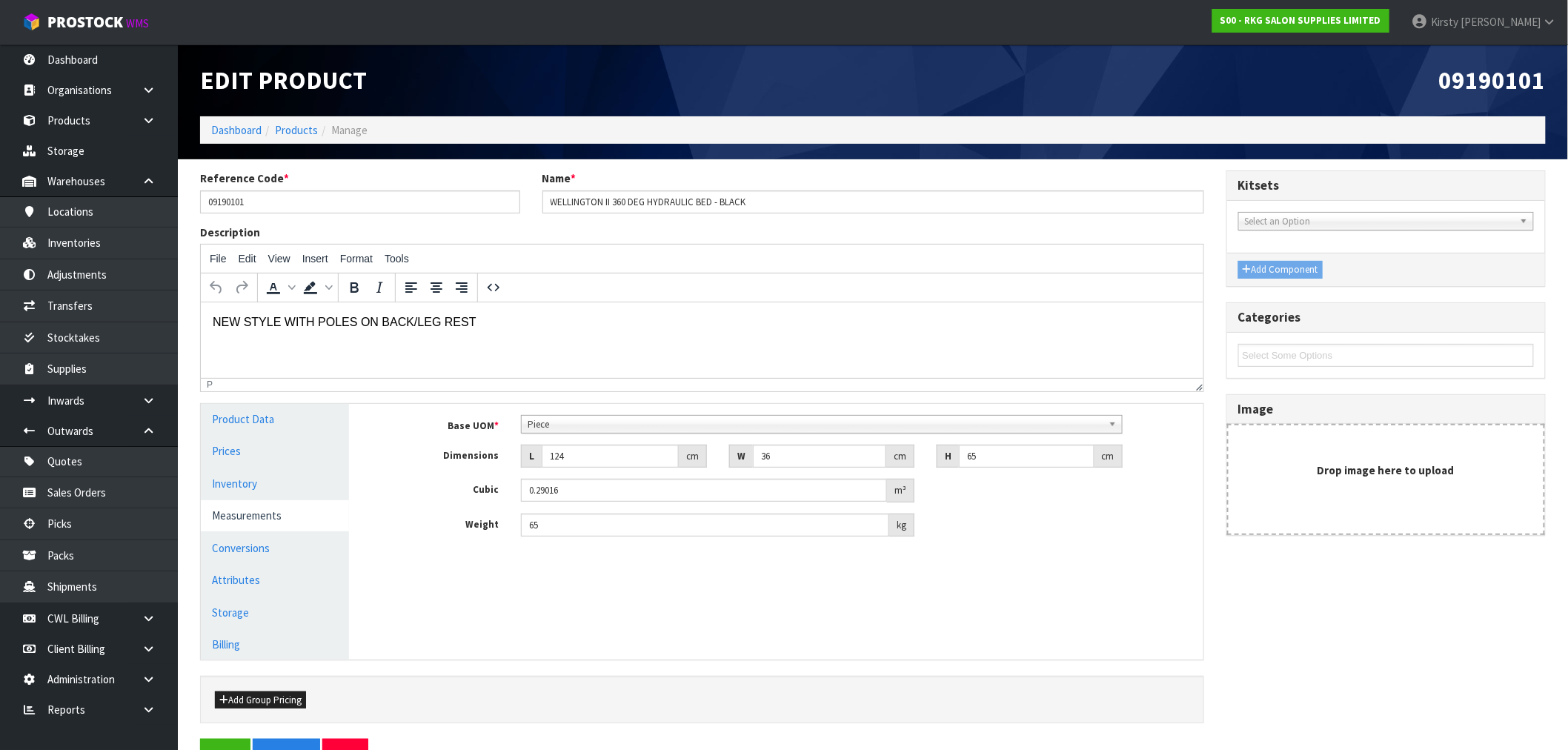
scroll to position [43, 0]
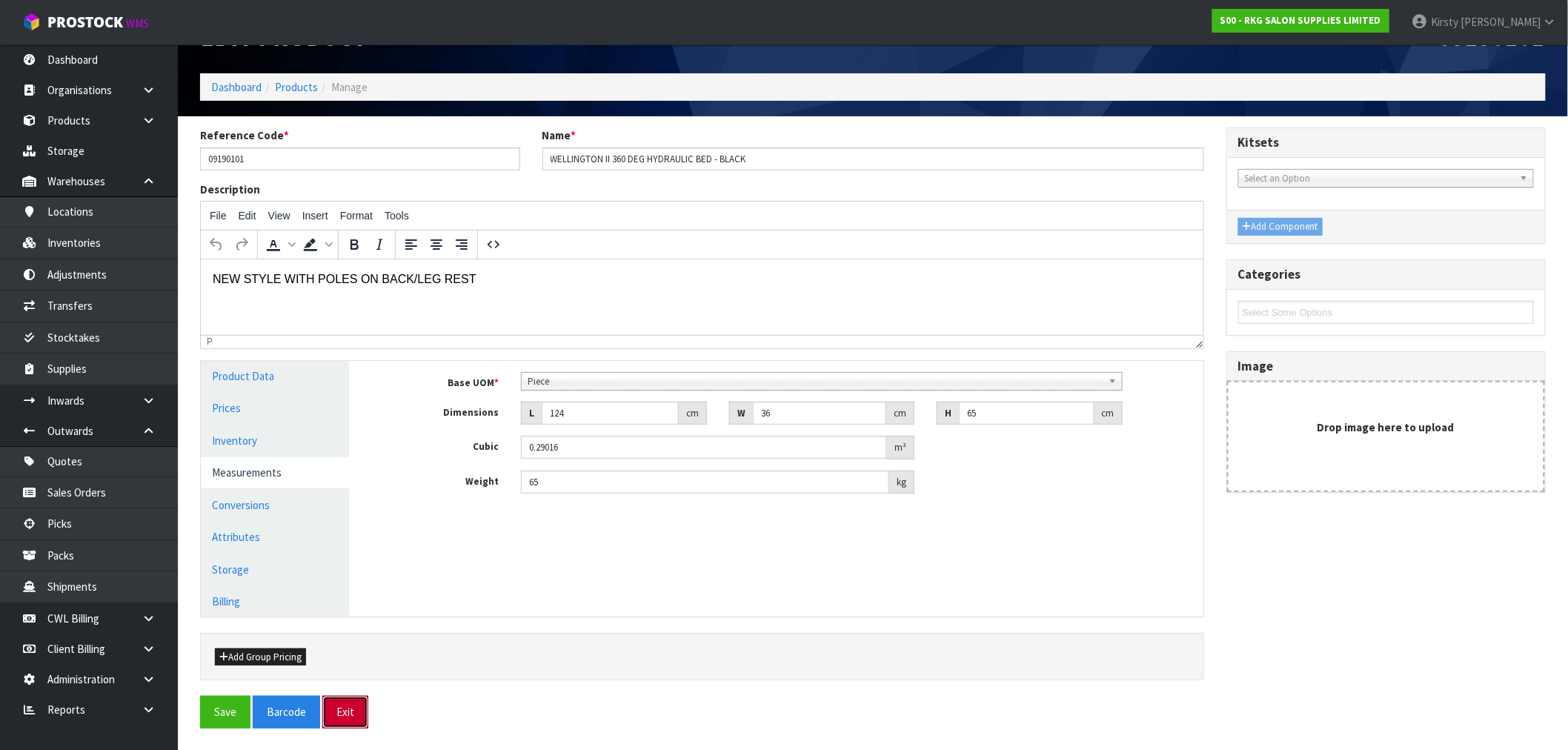
click at [358, 712] on button "Exit" at bounding box center [345, 712] width 46 height 32
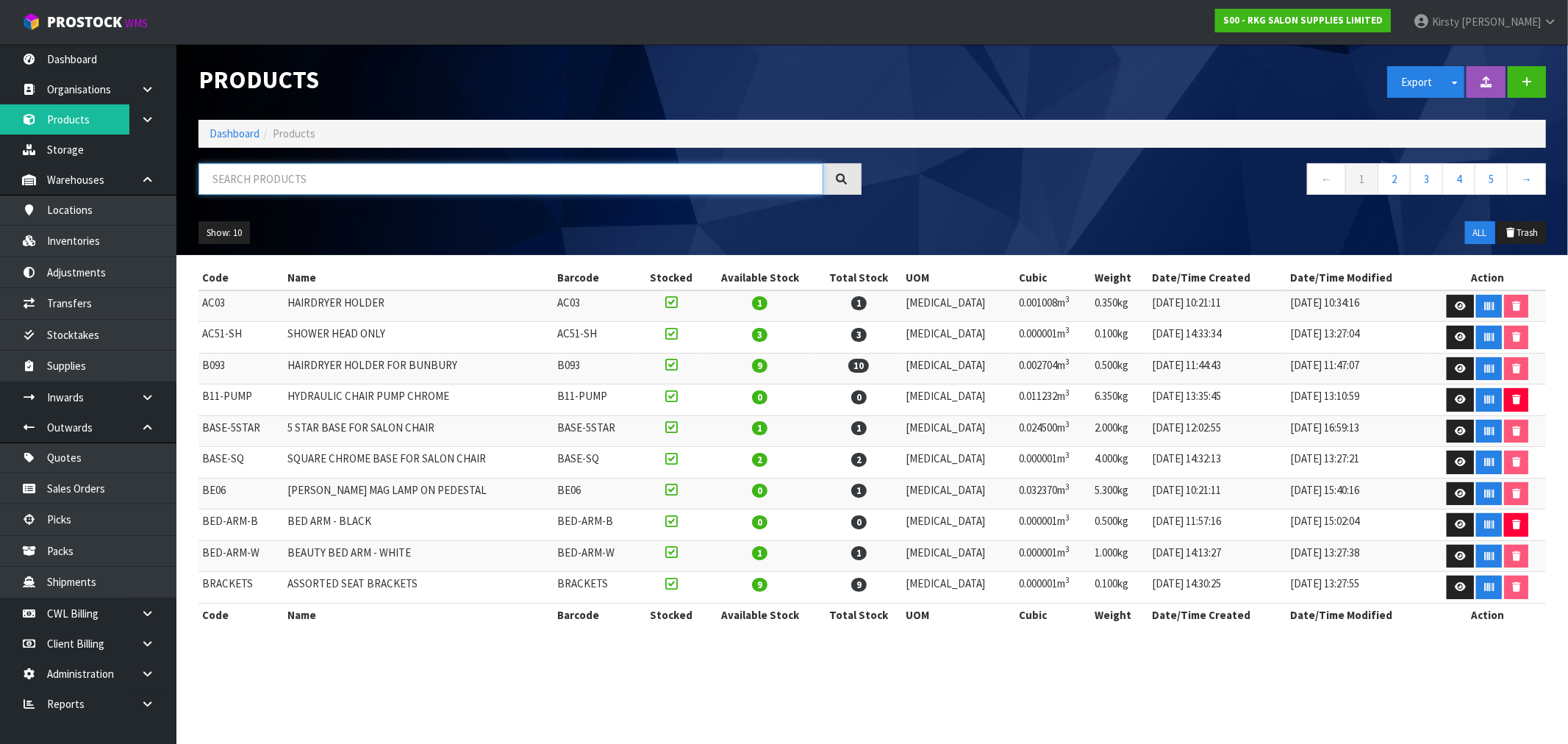
click at [240, 181] on input "text" at bounding box center [510, 179] width 625 height 32
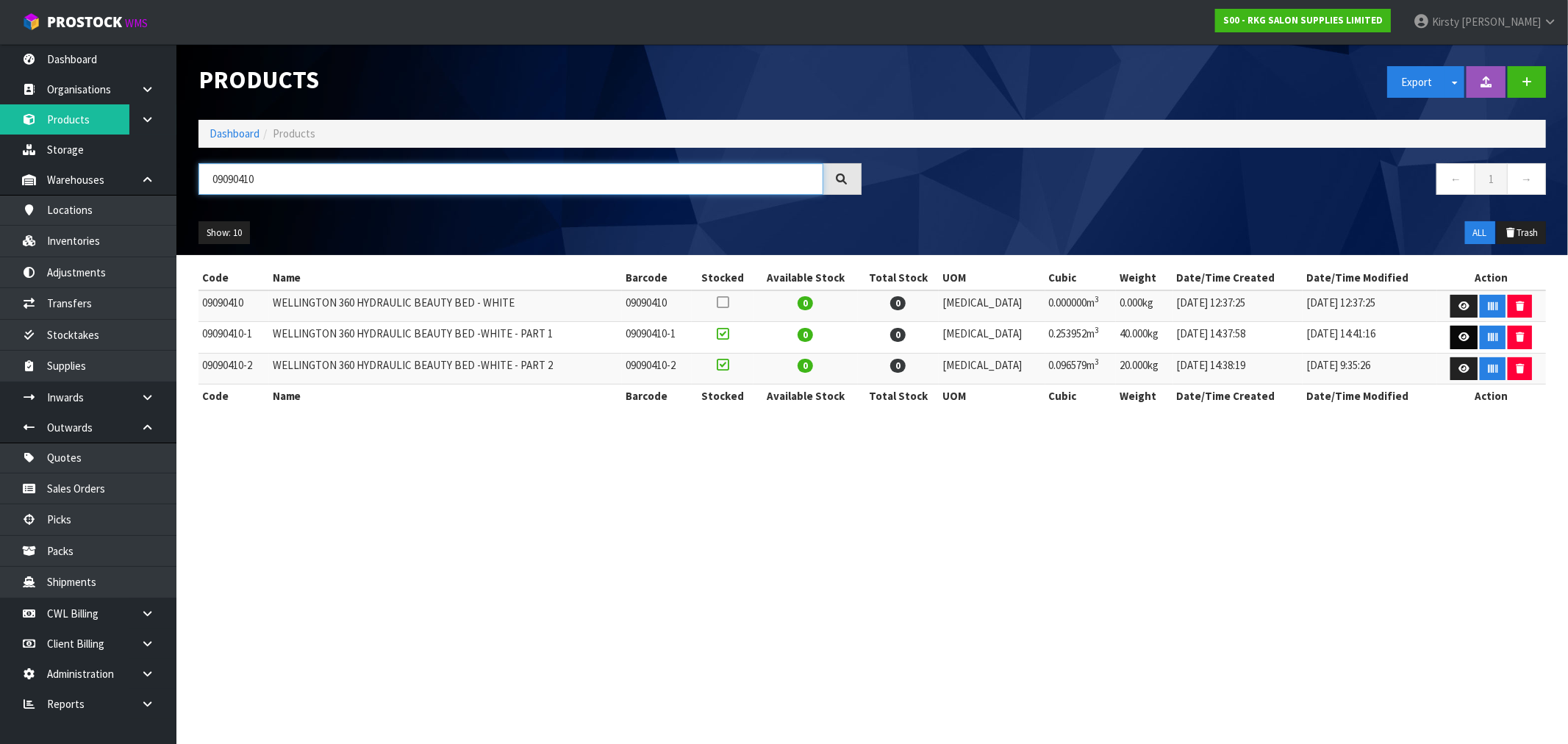
type input "09090410"
click at [1458, 338] on icon at bounding box center [1463, 336] width 11 height 10
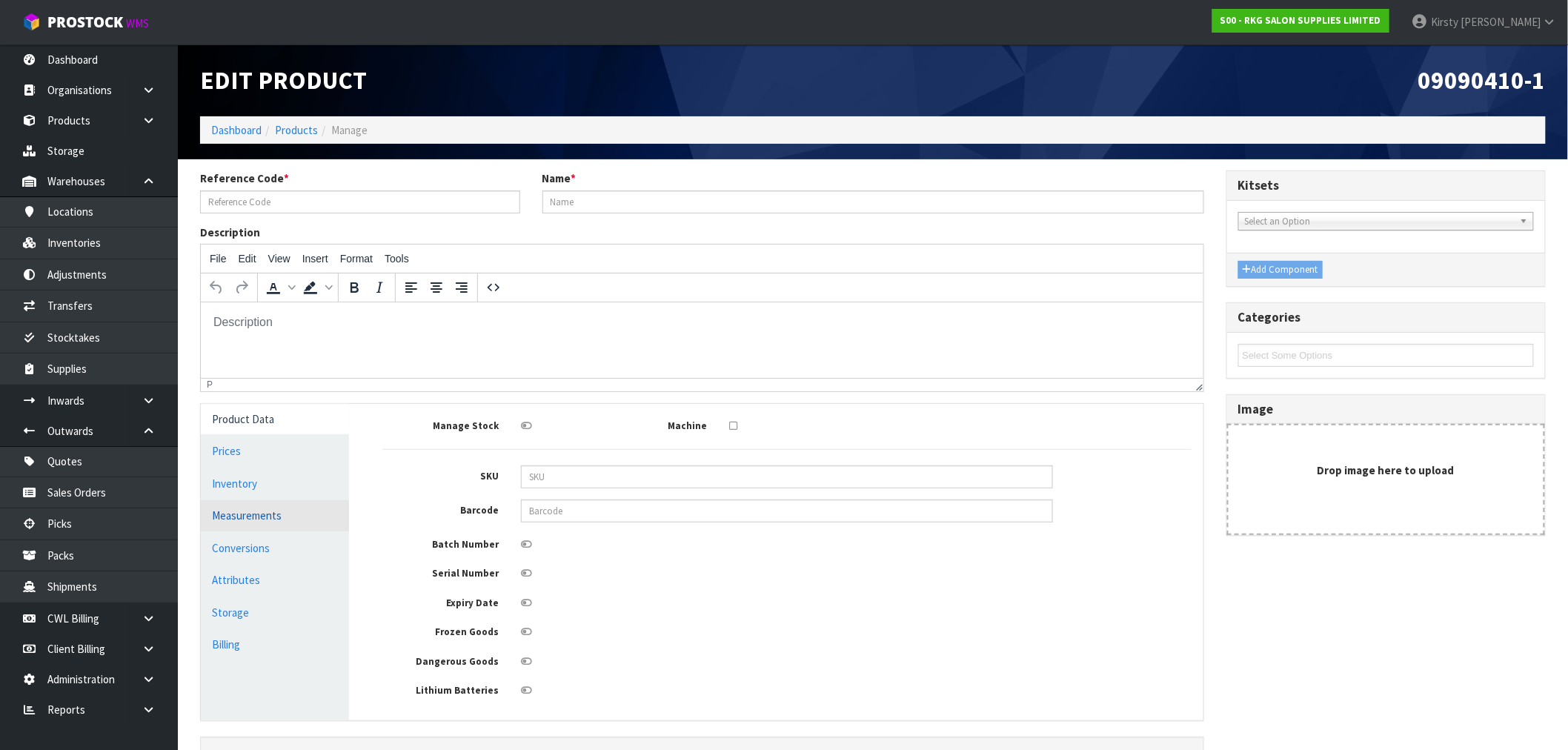
type input "09090410-1"
type input "WELLINGTON 360 HYDRAULIC BEAUTY BED -WHITE - PART 1"
click at [226, 514] on link "Measurements" at bounding box center [275, 515] width 148 height 30
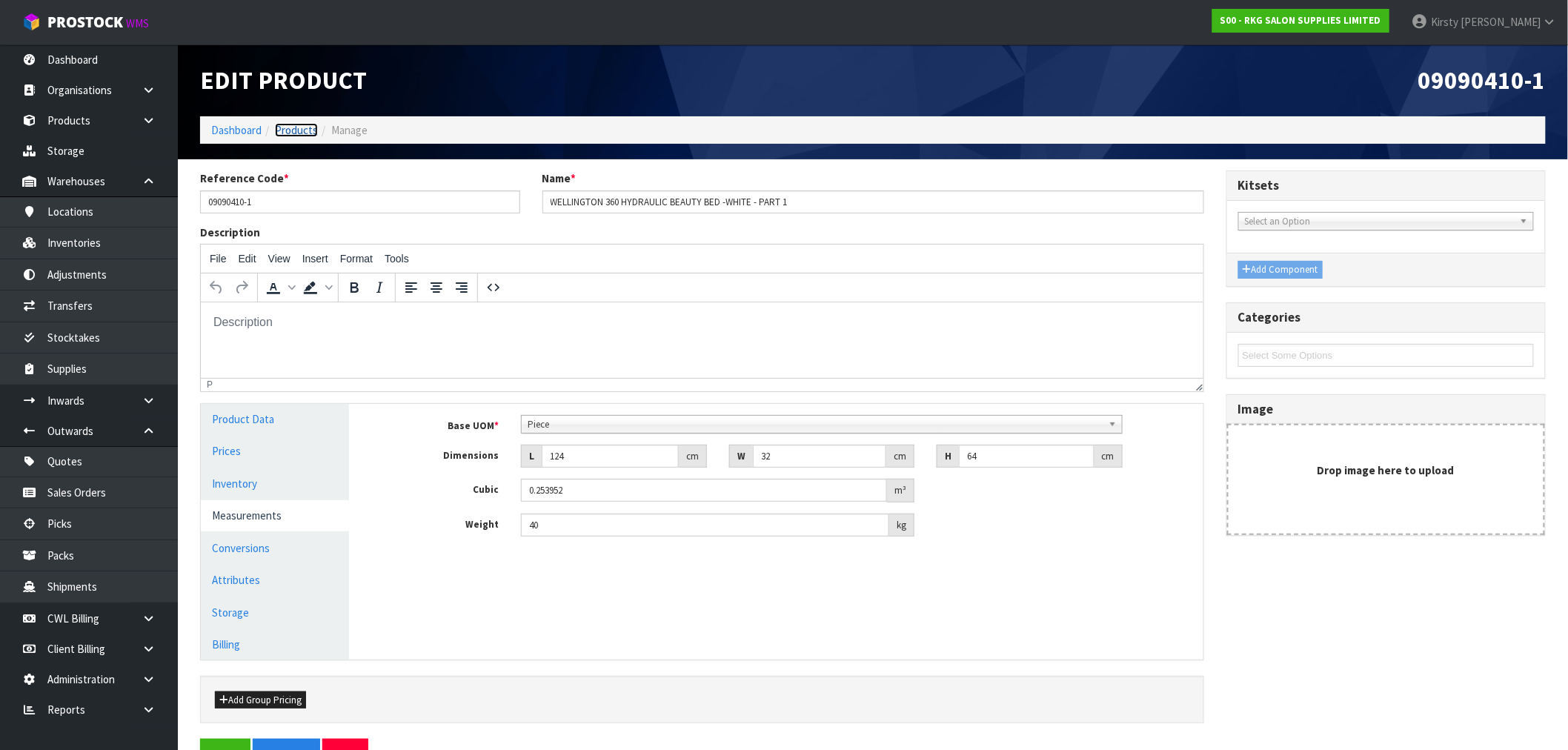
click at [299, 127] on link "Products" at bounding box center [295, 129] width 43 height 14
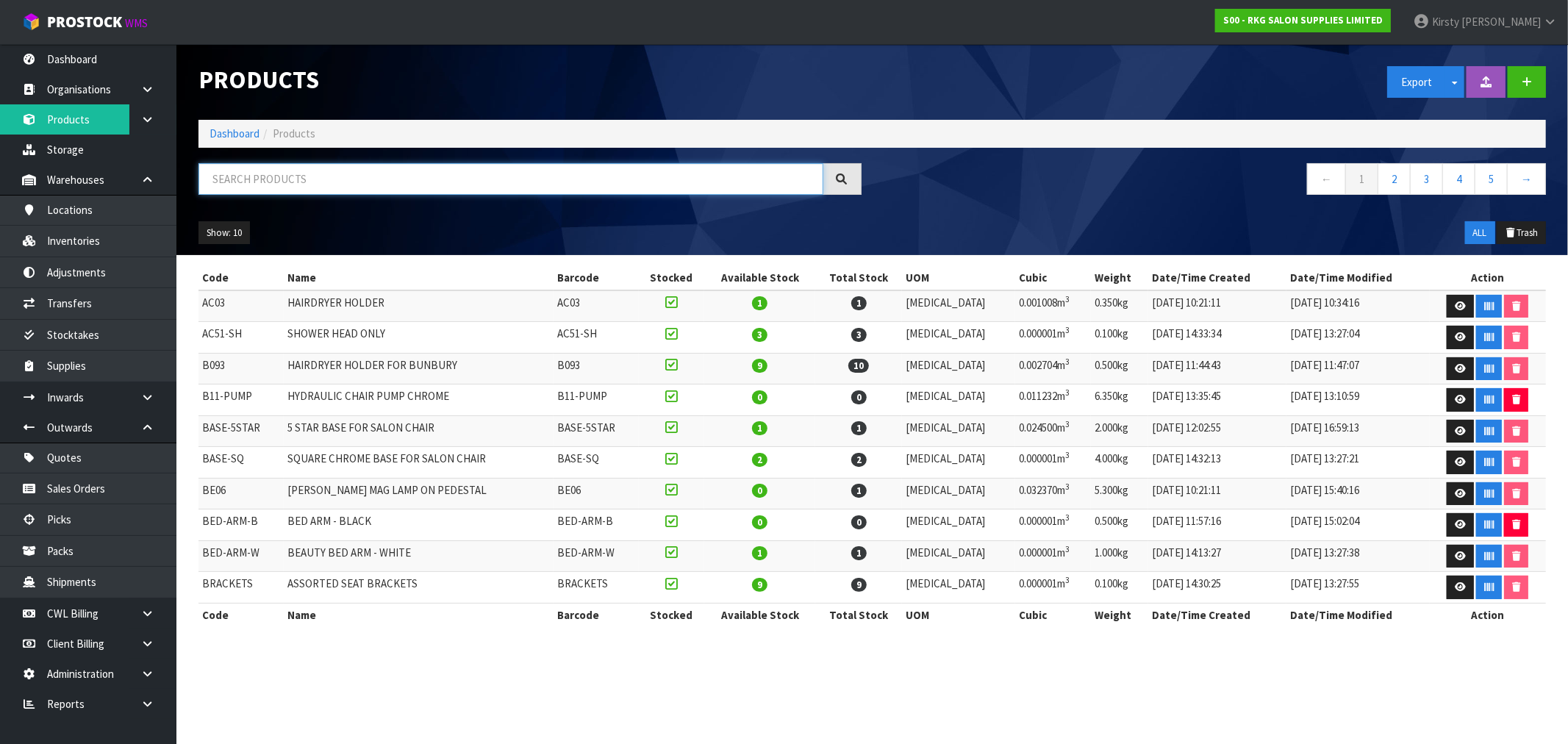
click at [294, 182] on input "text" at bounding box center [510, 179] width 625 height 32
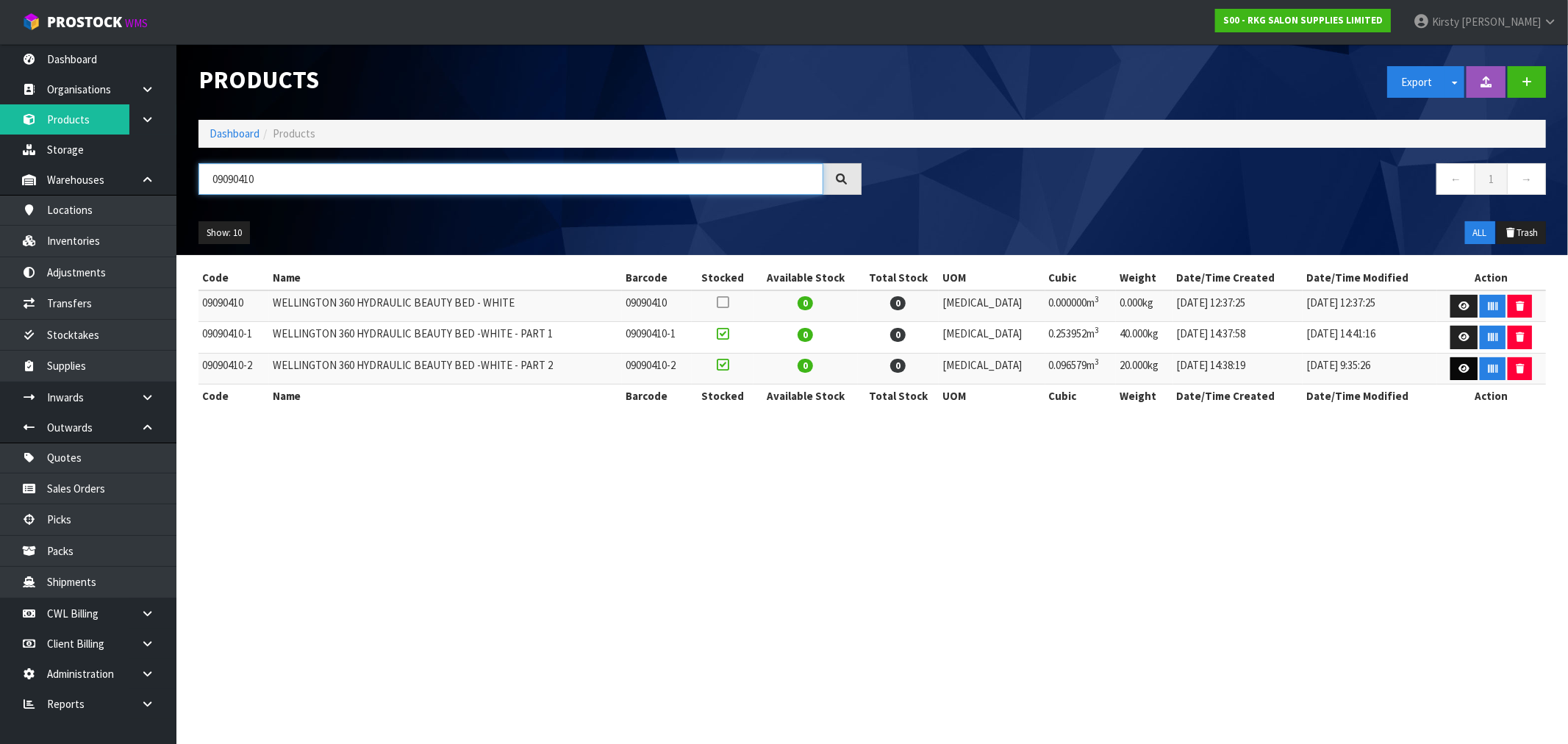
type input "09090410"
click at [1456, 361] on link at bounding box center [1464, 369] width 27 height 23
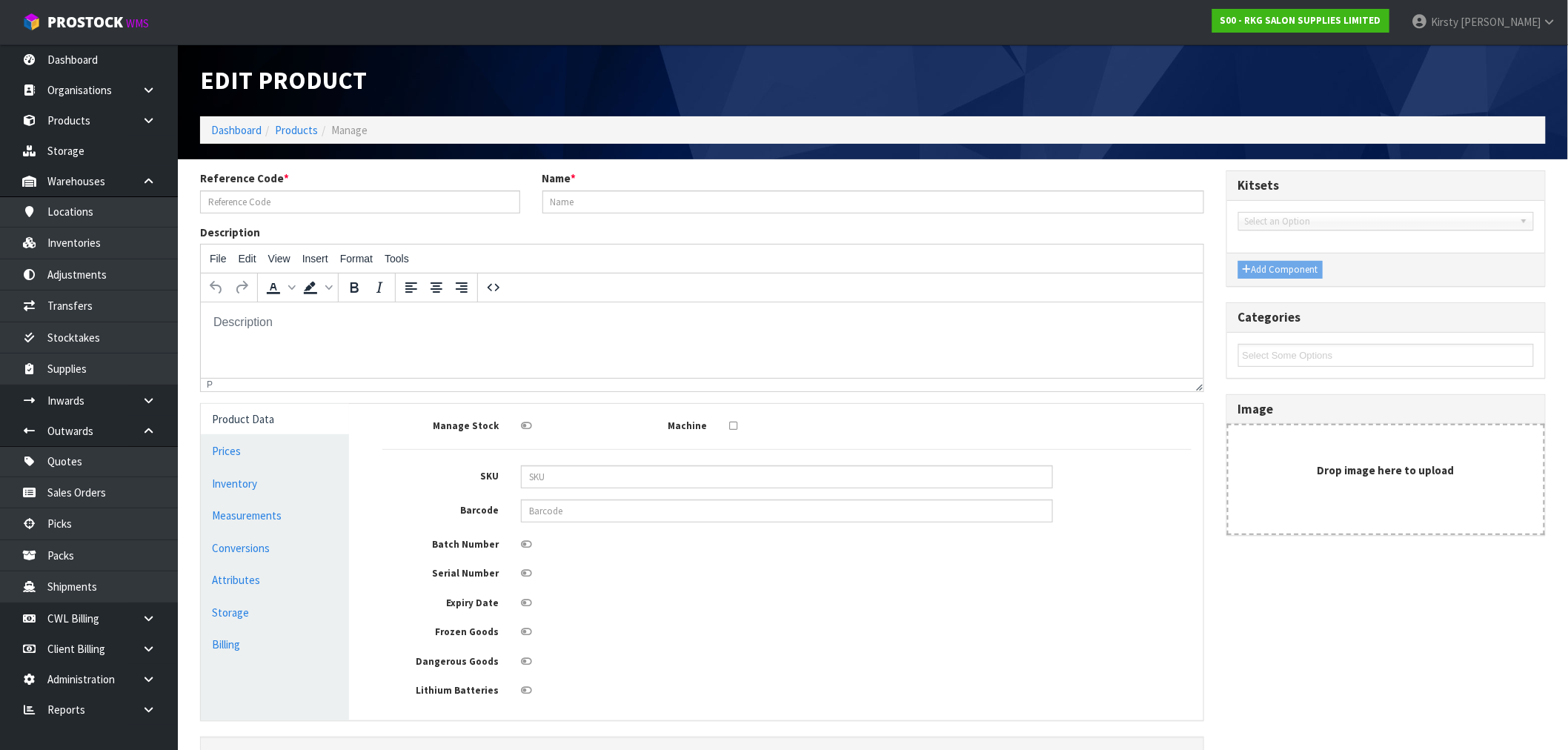
type input "09090410-2"
type input "WELLINGTON 360 HYDRAULIC BEAUTY BED -WHITE - PART 2"
type input "73"
type input "27"
type input "49"
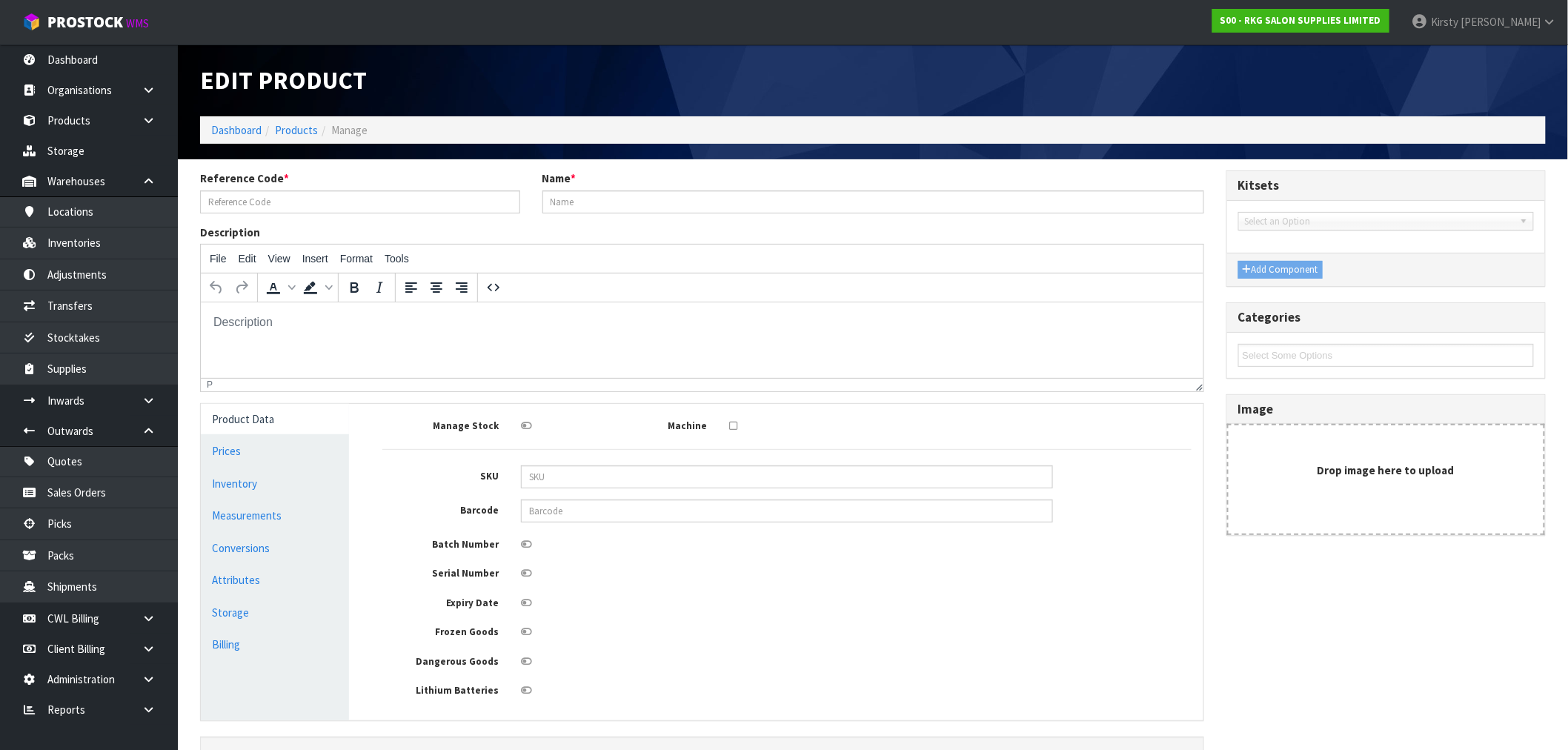
type input "0.096579"
type input "20"
click at [227, 519] on link "Measurements" at bounding box center [275, 515] width 148 height 30
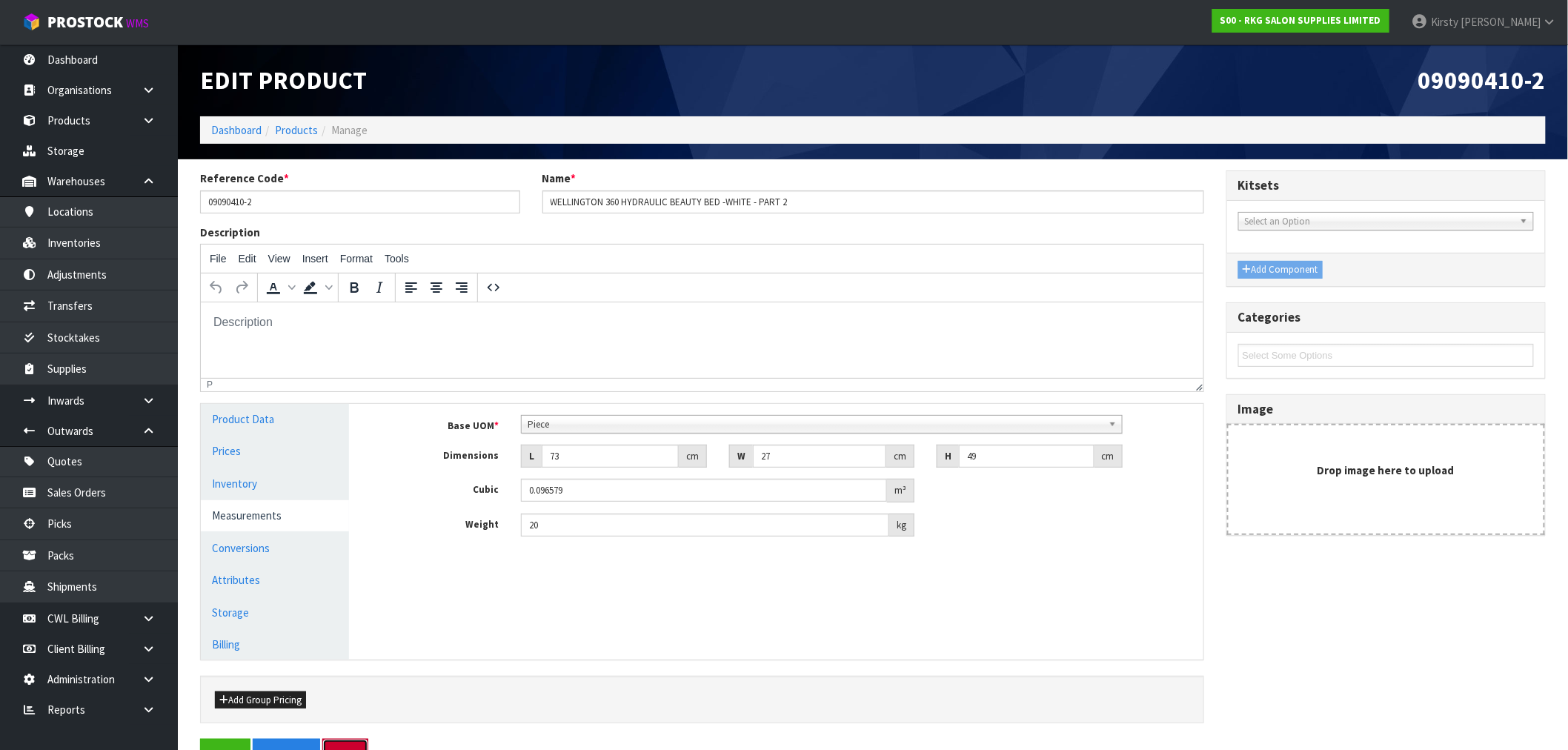
click at [343, 743] on button "Exit" at bounding box center [345, 755] width 46 height 32
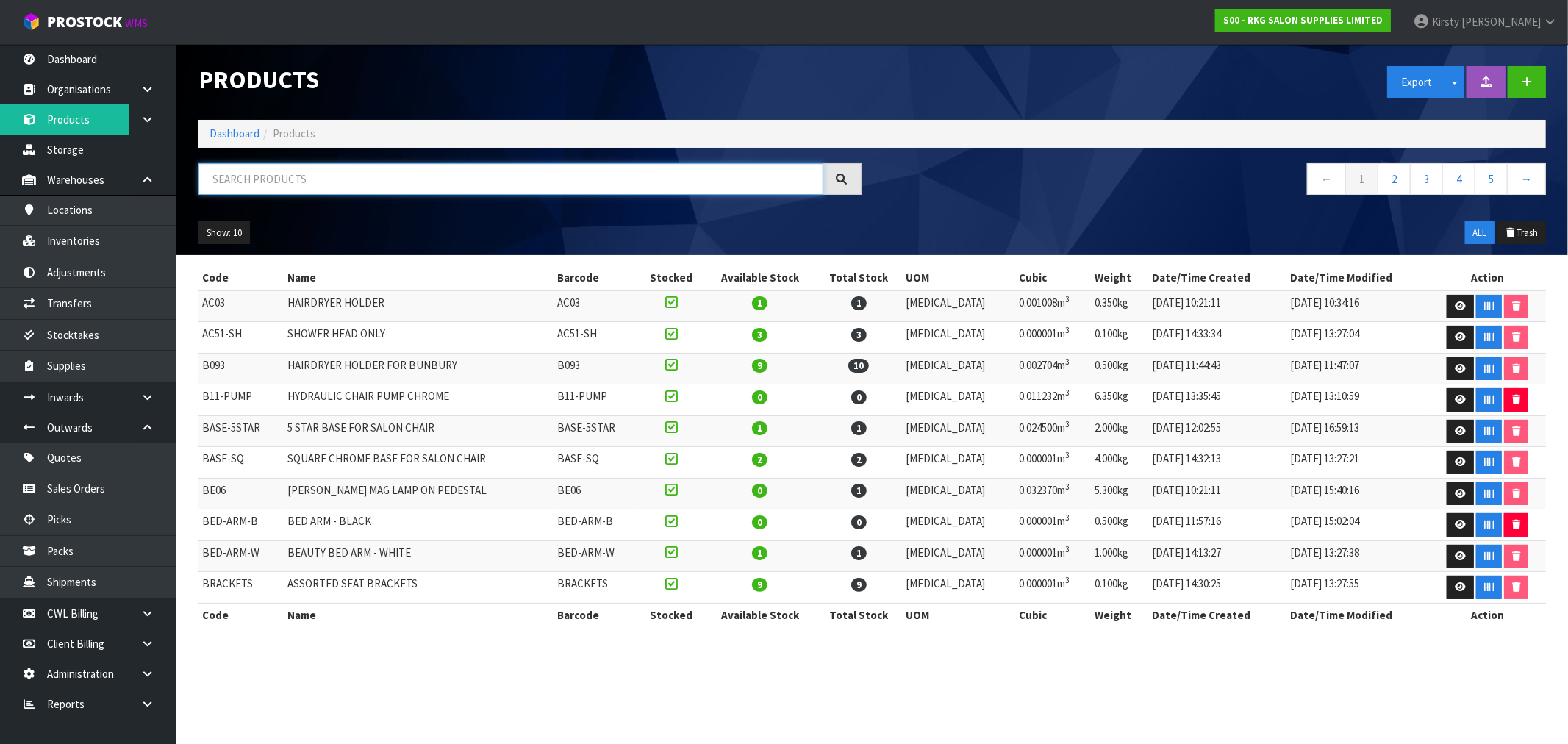
click at [270, 181] on input "text" at bounding box center [510, 179] width 625 height 32
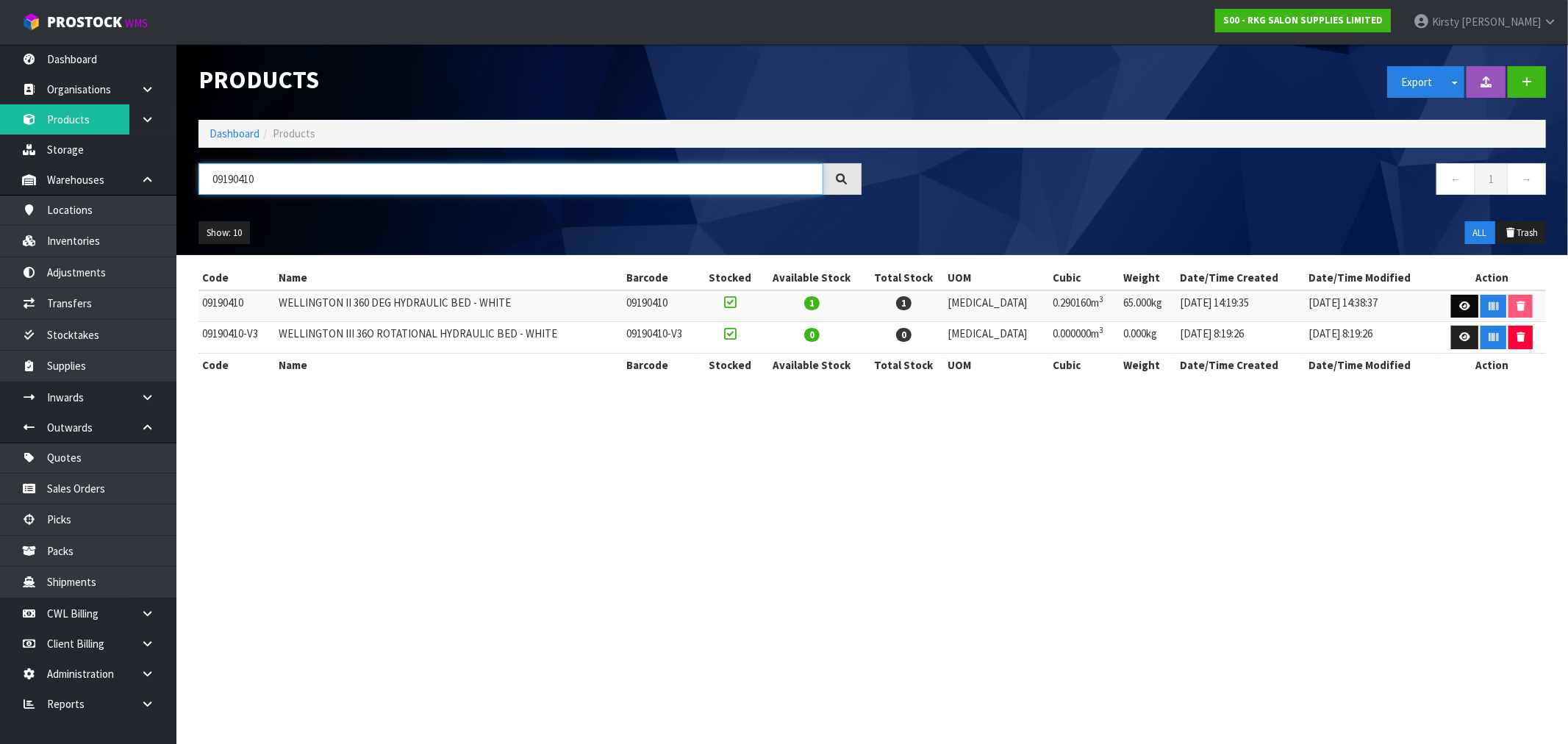
type input "09190410"
click at [1456, 297] on link at bounding box center [1464, 307] width 27 height 23
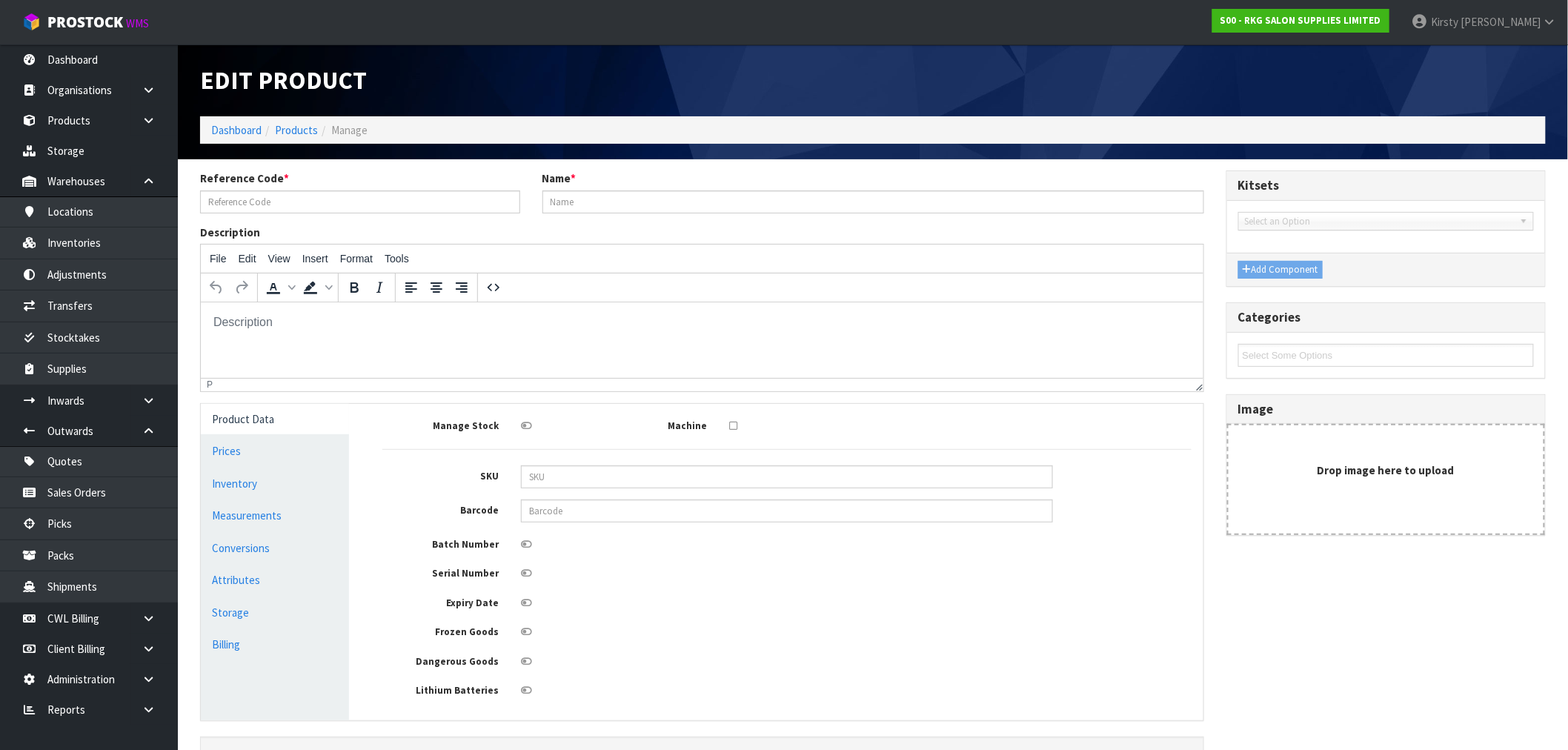
type input "09190410"
type input "WELLINGTON II 360 DEG HYDRAULIC BED - WHITE"
type input "124"
type input "36"
type input "65"
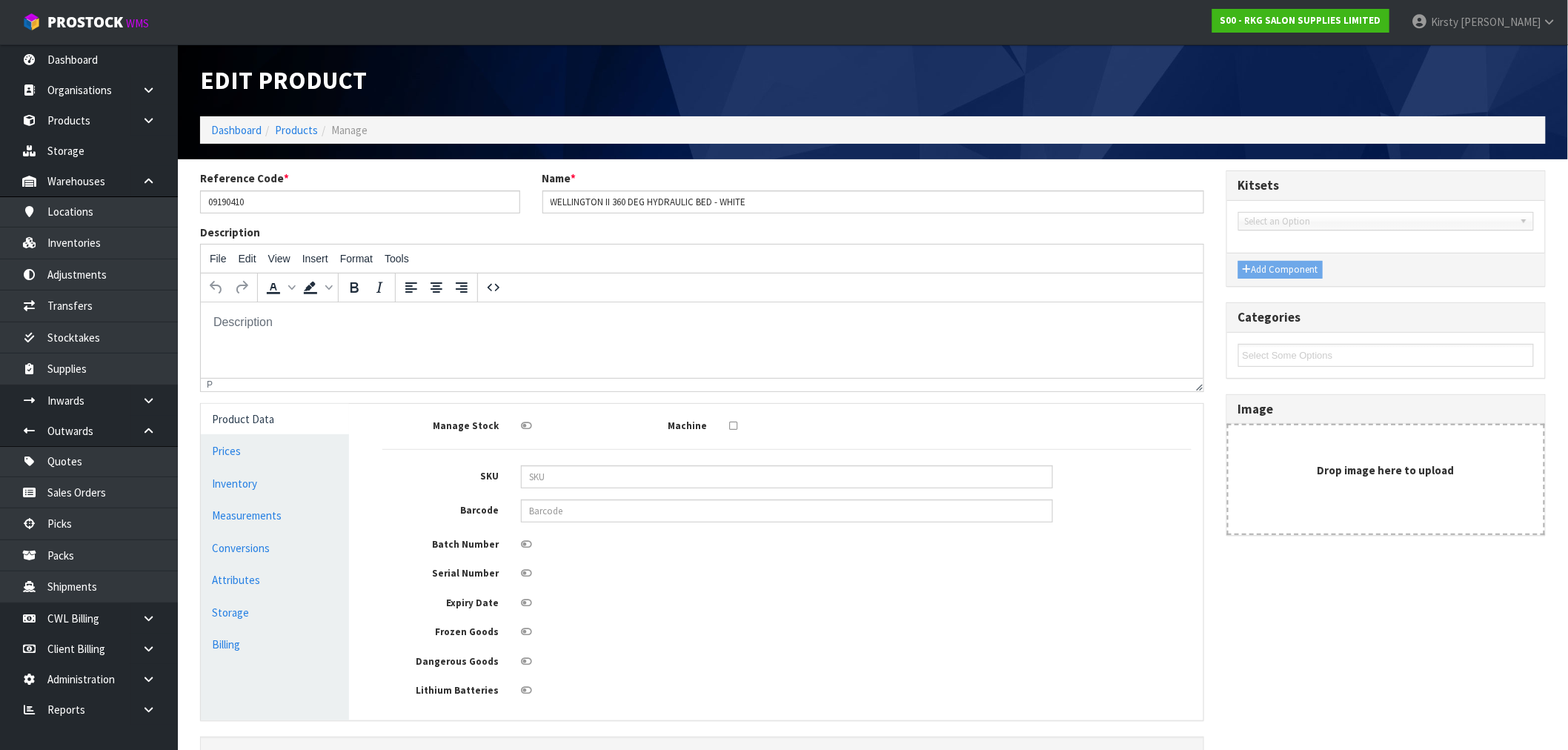
type input "0.29016"
type input "65"
click at [238, 515] on link "Measurements" at bounding box center [275, 515] width 148 height 30
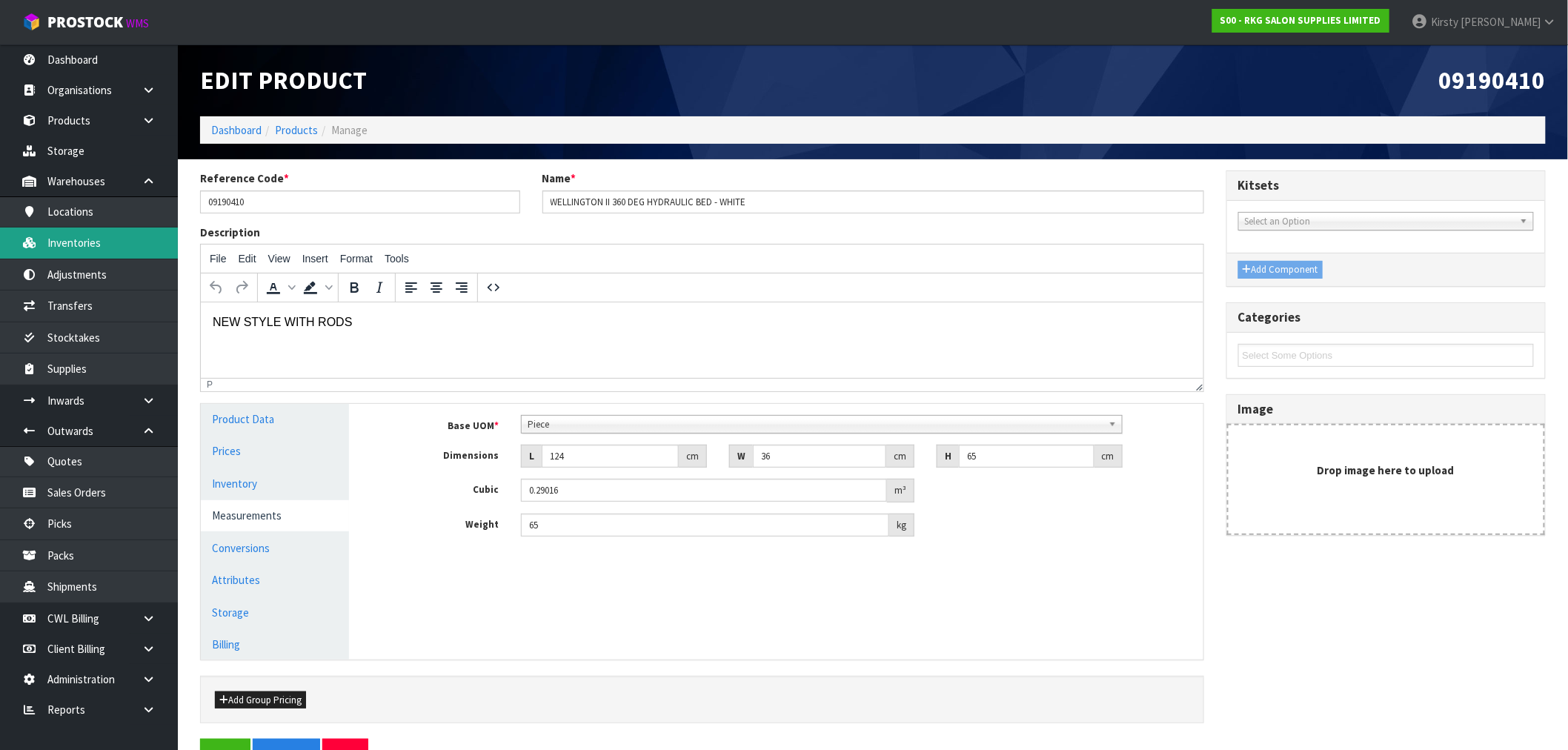
click at [62, 234] on link "Inventories" at bounding box center [89, 242] width 178 height 30
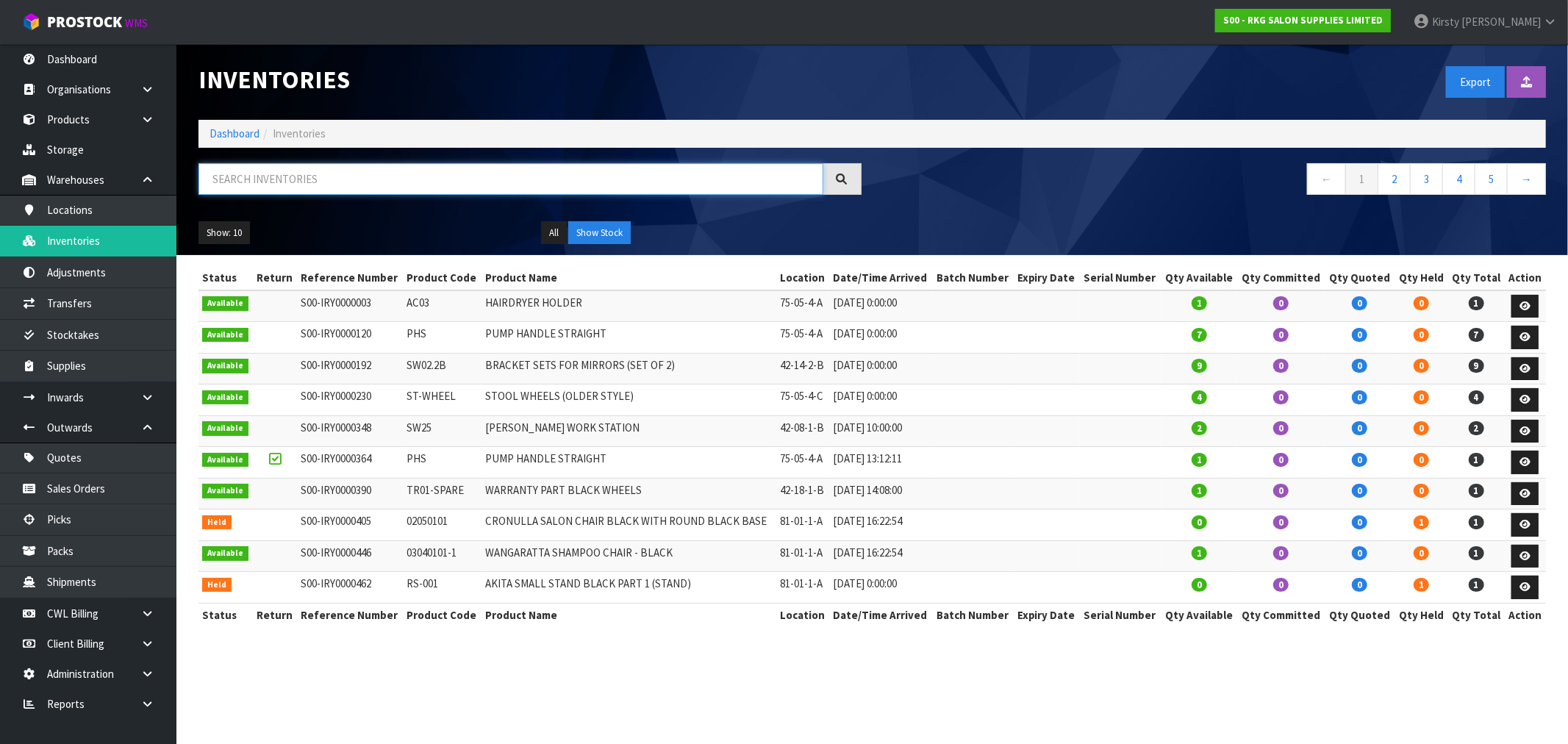
click at [213, 175] on input "text" at bounding box center [510, 179] width 625 height 32
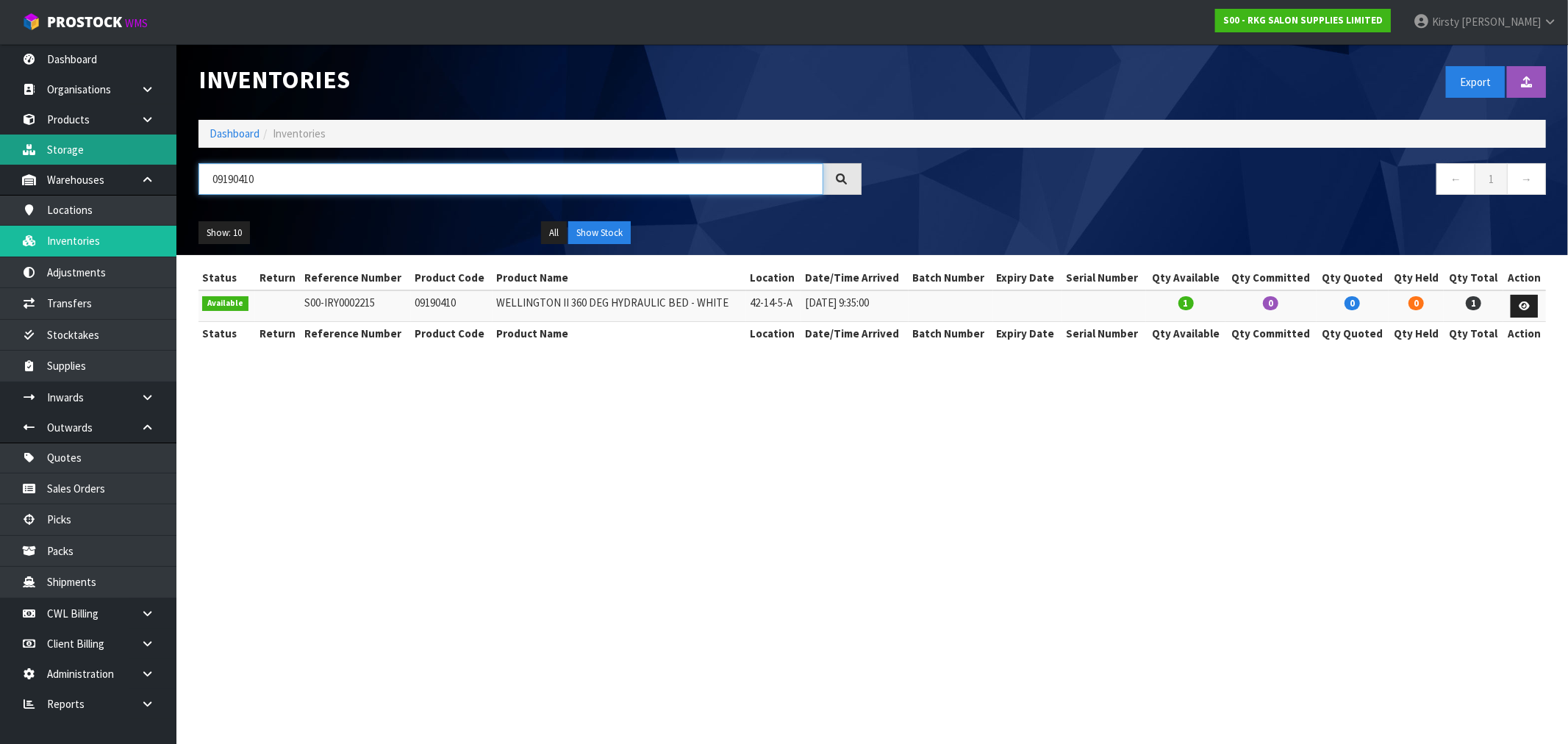
type input "09190410"
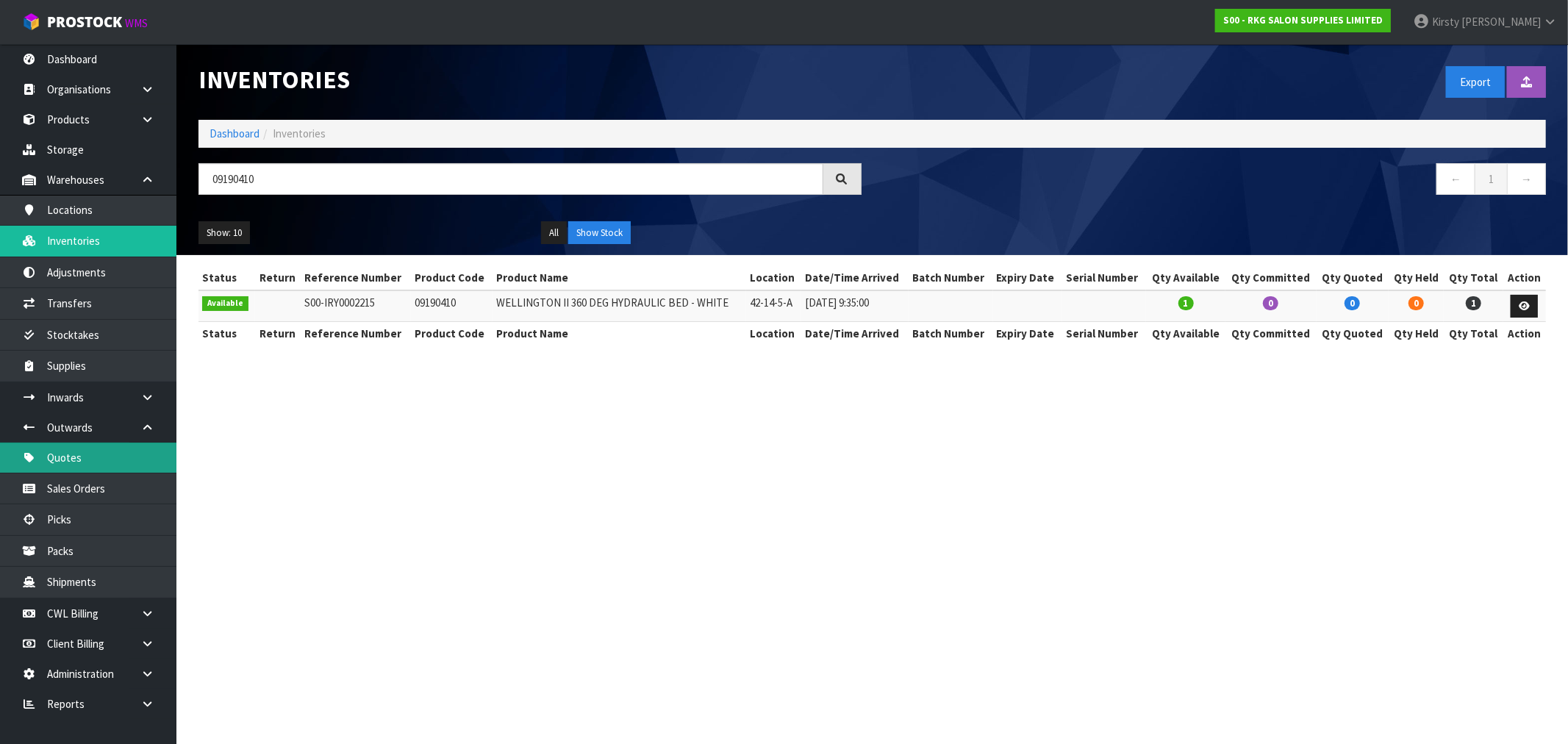
click at [91, 461] on link "Quotes" at bounding box center [88, 457] width 177 height 30
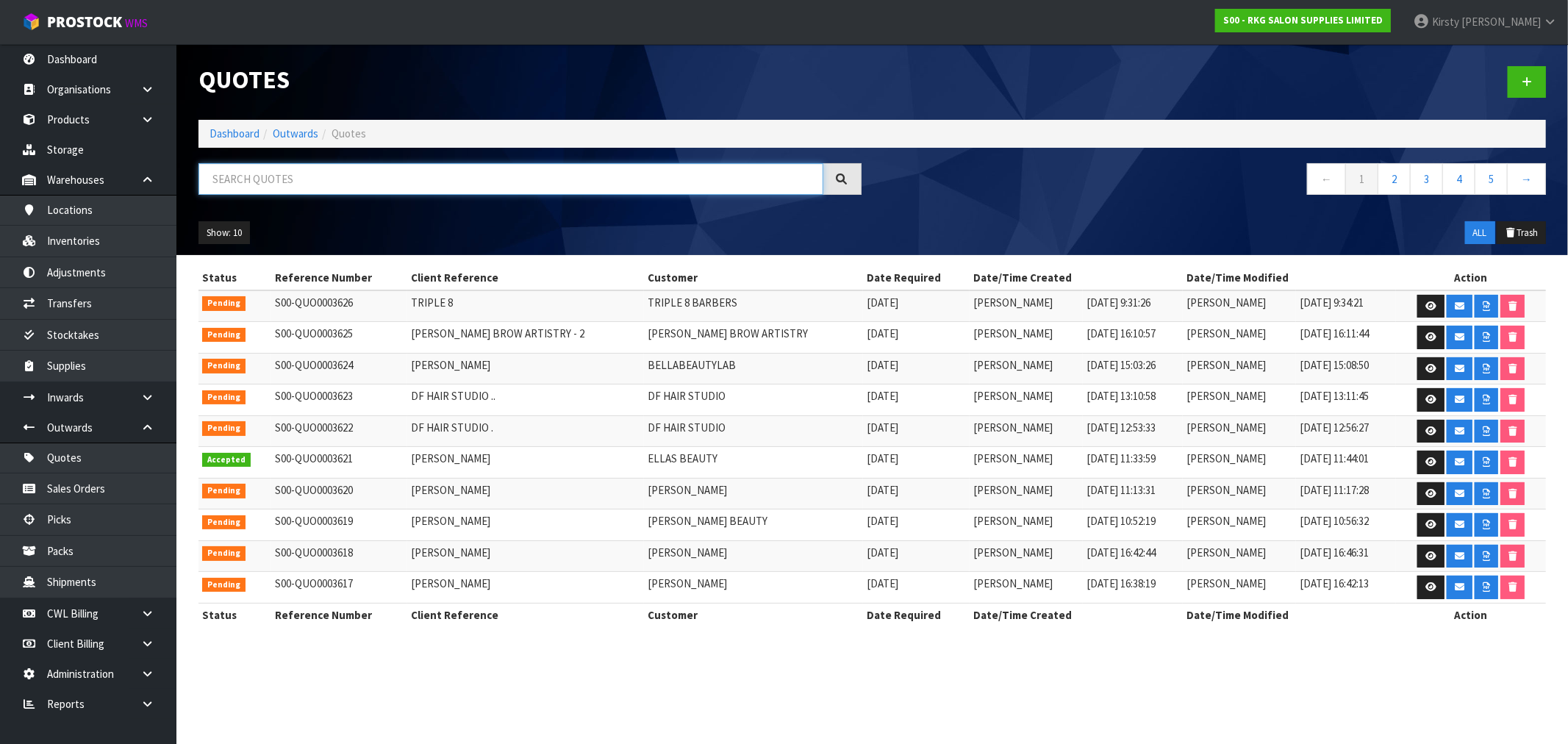
click at [423, 188] on input "text" at bounding box center [510, 179] width 625 height 32
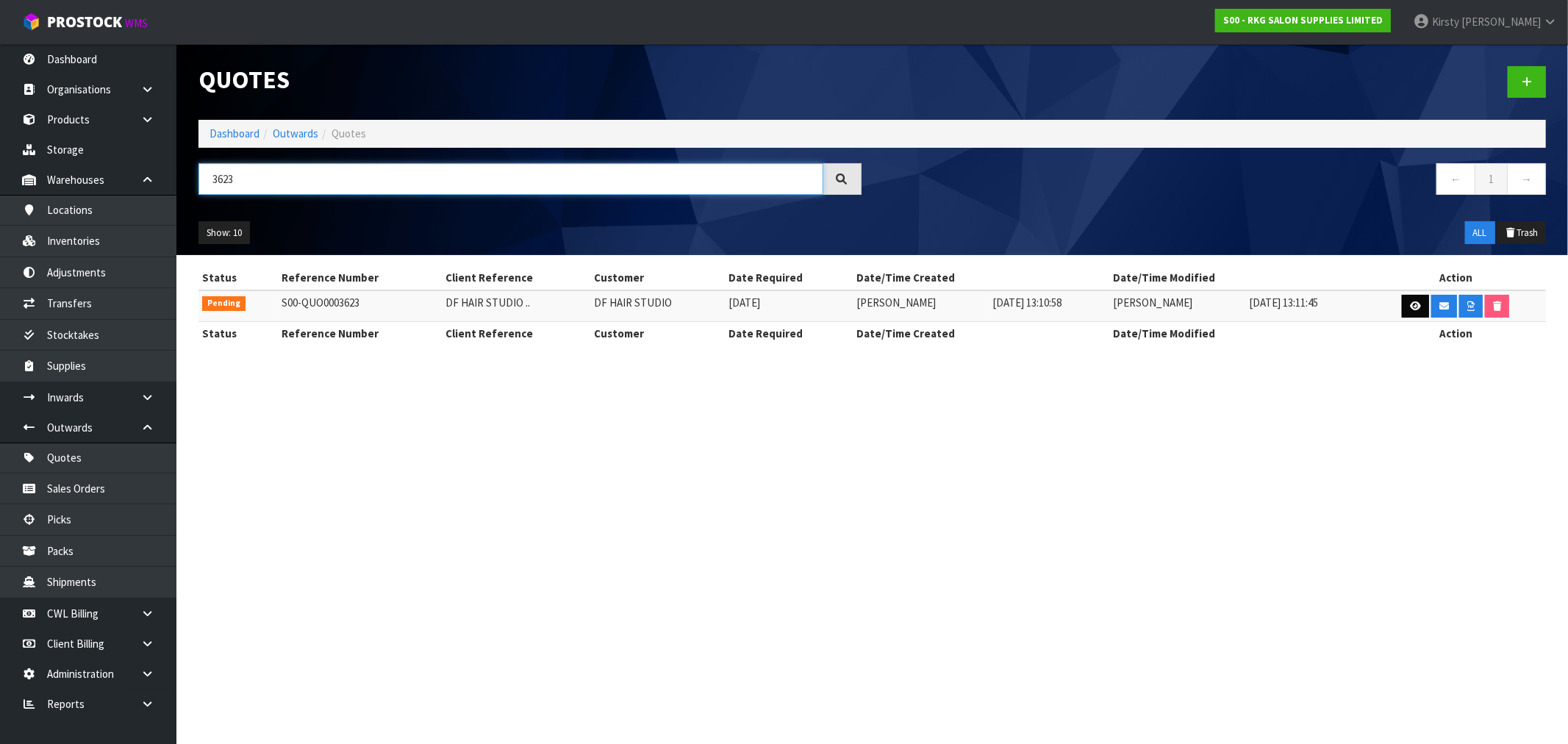
type input "3623"
click at [1413, 298] on link at bounding box center [1416, 307] width 27 height 23
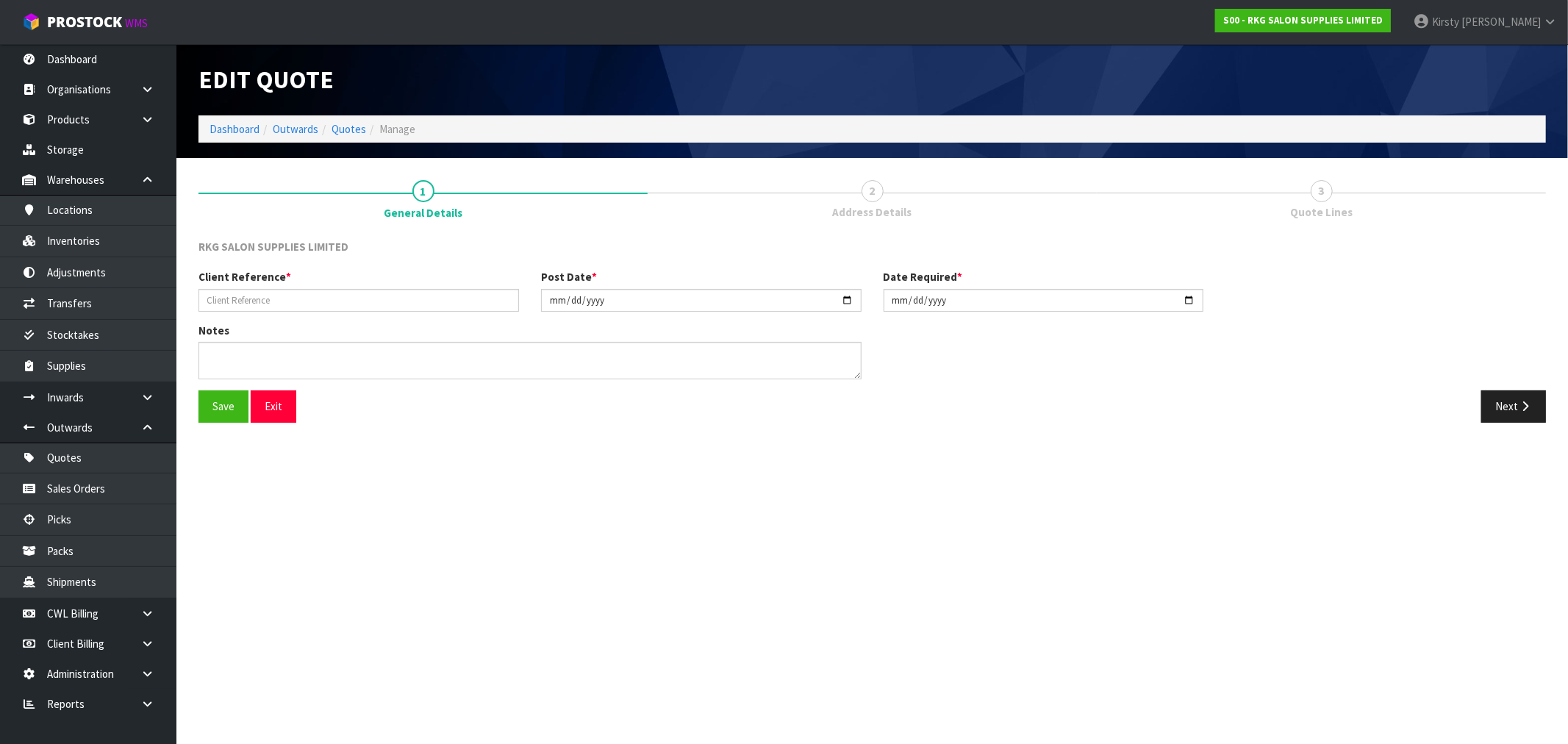
type input "DF HAIR STUDIO .."
type input "[DATE]"
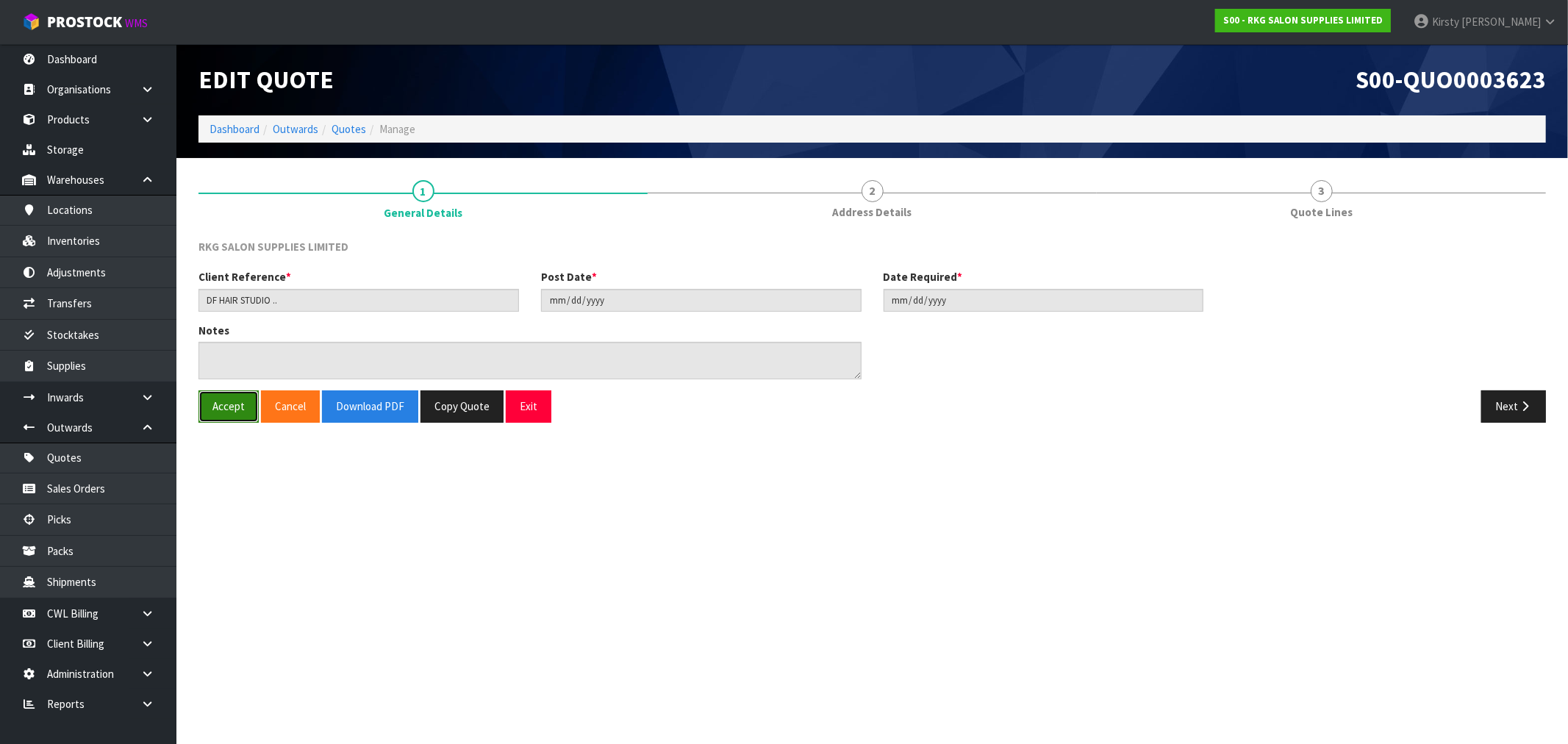
click at [241, 403] on button "Accept" at bounding box center [228, 406] width 60 height 32
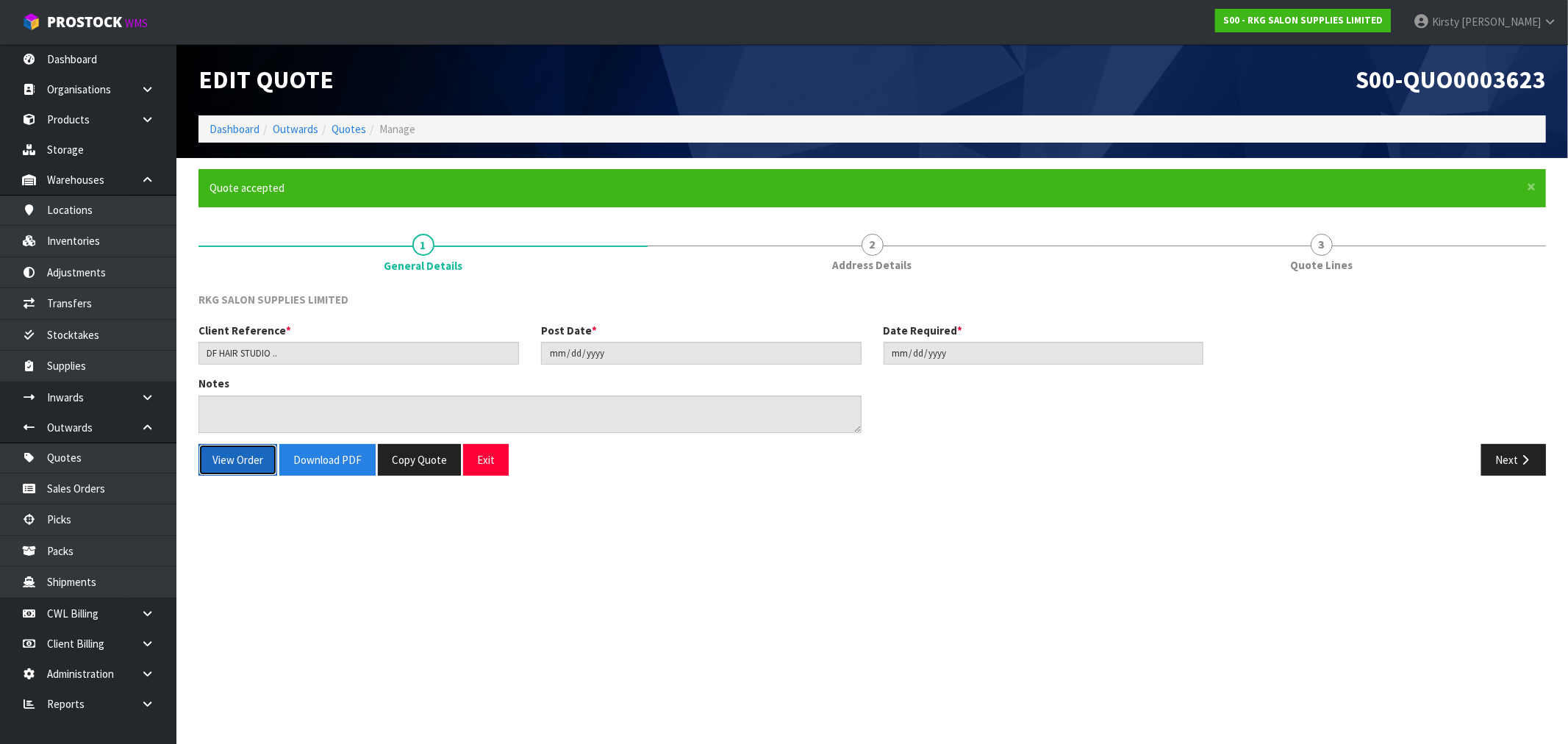
click at [237, 472] on button "View Order" at bounding box center [237, 459] width 78 height 32
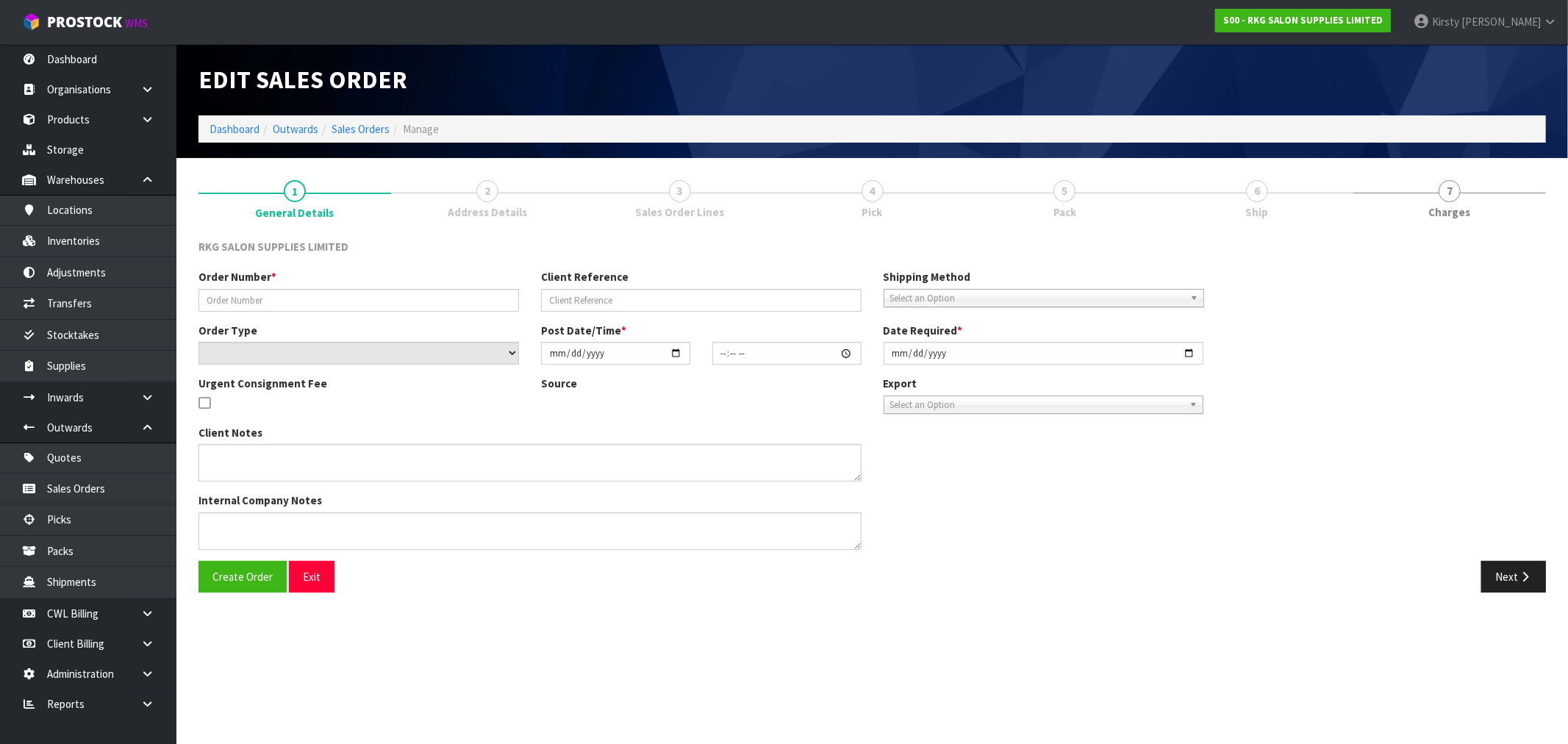
type input "DF HAIR STUDIO .."
select select "number:0"
type input "[DATE]"
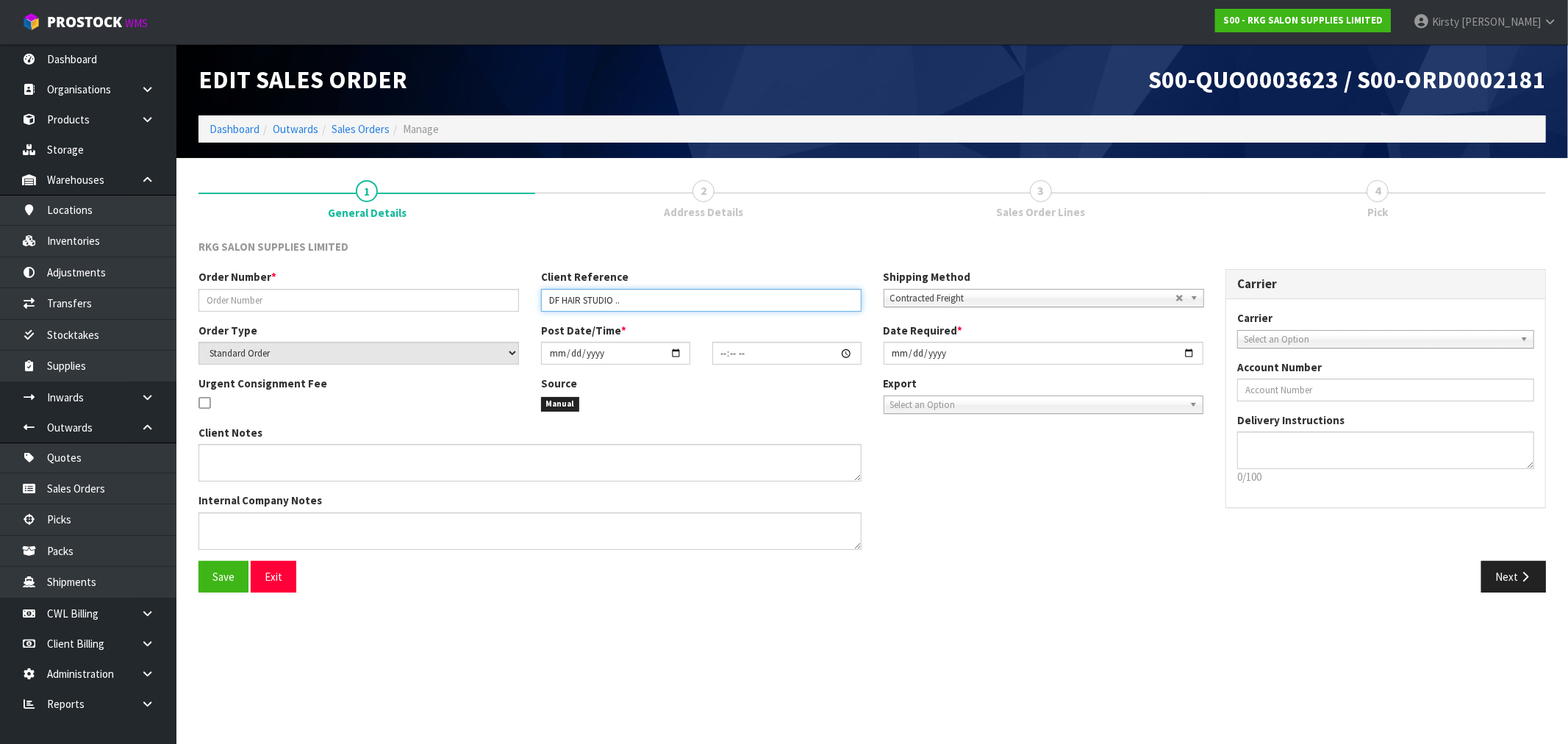
drag, startPoint x: 641, startPoint y: 298, endPoint x: 511, endPoint y: 310, distance: 130.6
click at [511, 310] on div "Order Number * Client Reference DF HAIR STUDIO .. Shipping Method Client Local …" at bounding box center [701, 295] width 1027 height 53
click at [280, 298] on input "text" at bounding box center [358, 299] width 320 height 23
paste input "DF HAIR STUDIO .."
type input "DF HAIR STUDIO .."
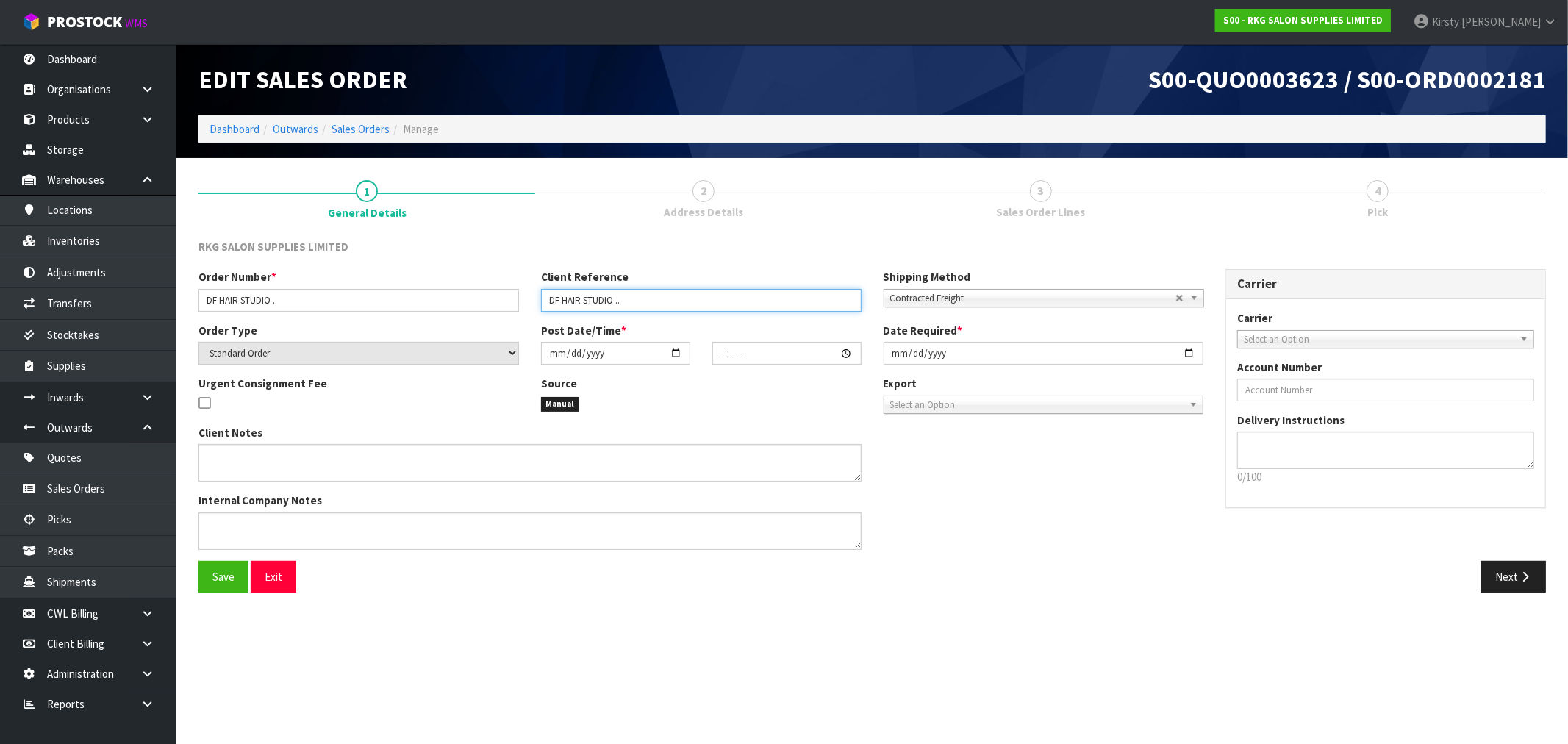
drag, startPoint x: 643, startPoint y: 305, endPoint x: 474, endPoint y: 315, distance: 169.3
click at [471, 318] on div "Order Number * DF HAIR STUDIO .. Client Reference DF HAIR STUDIO .. Shipping Me…" at bounding box center [701, 295] width 1027 height 53
type input "[PERSON_NAME]"
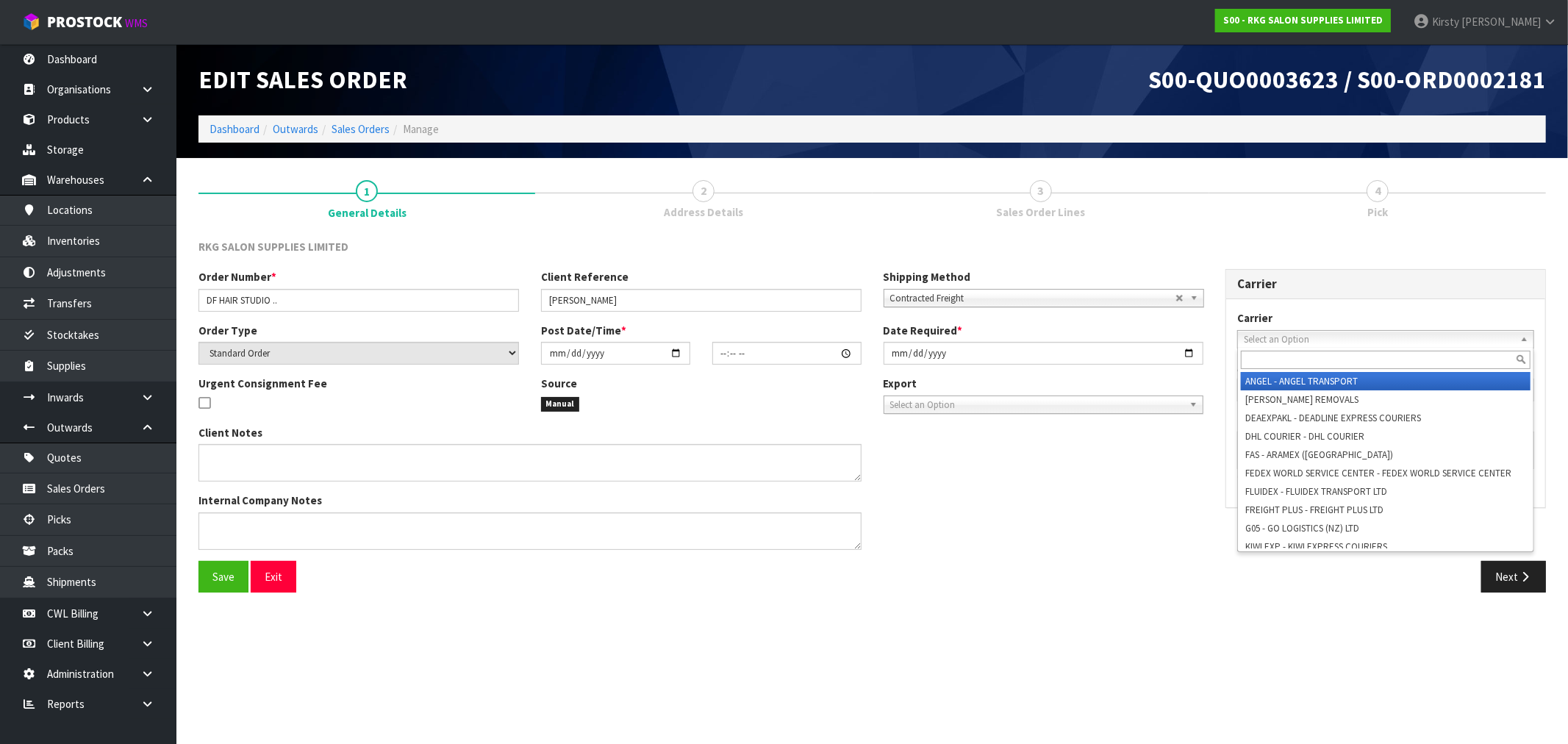
click at [1354, 336] on span "Select an Option" at bounding box center [1379, 340] width 271 height 18
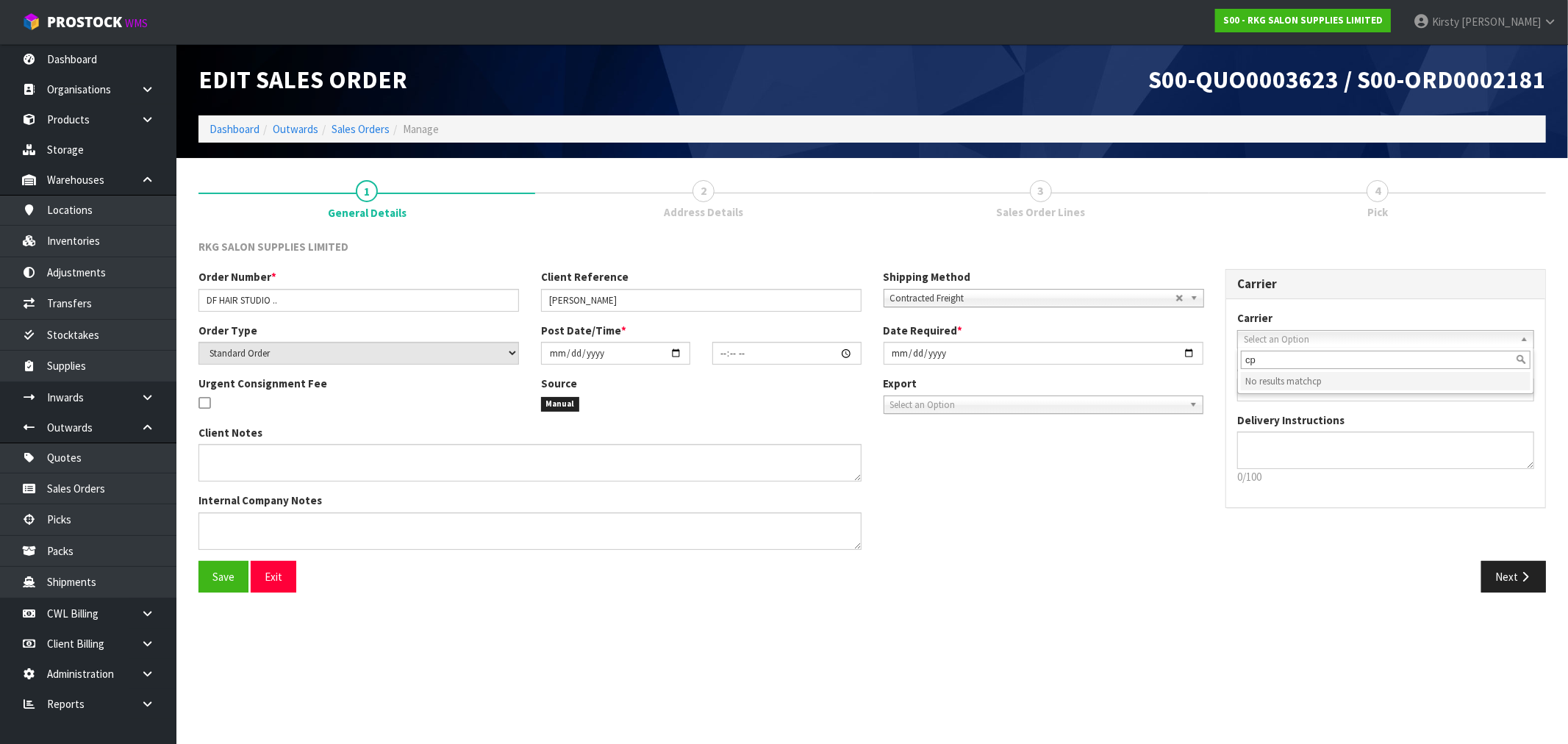
type input "c"
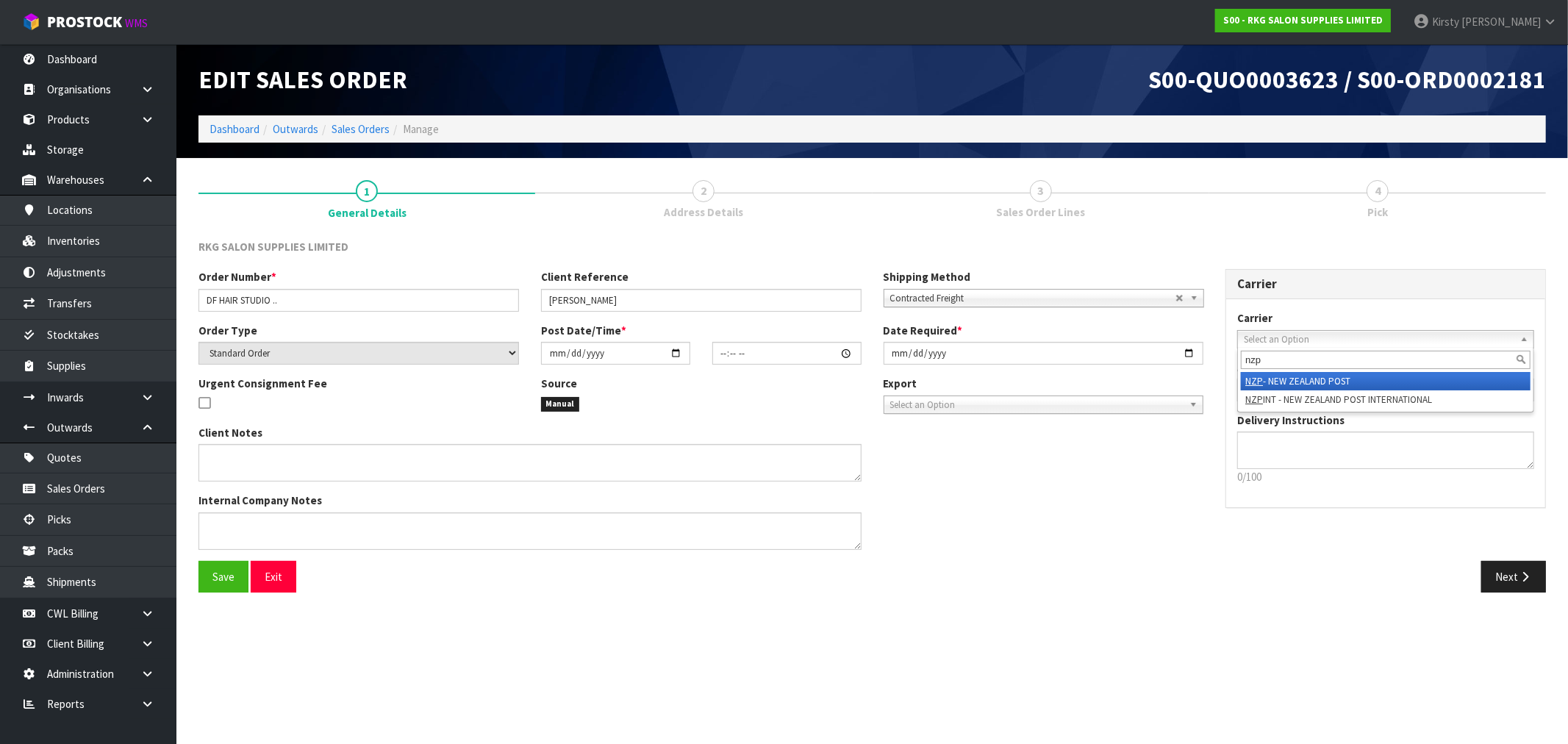
type input "nzp"
click at [1348, 380] on li "NZP - NEW ZEALAND POST" at bounding box center [1385, 381] width 289 height 18
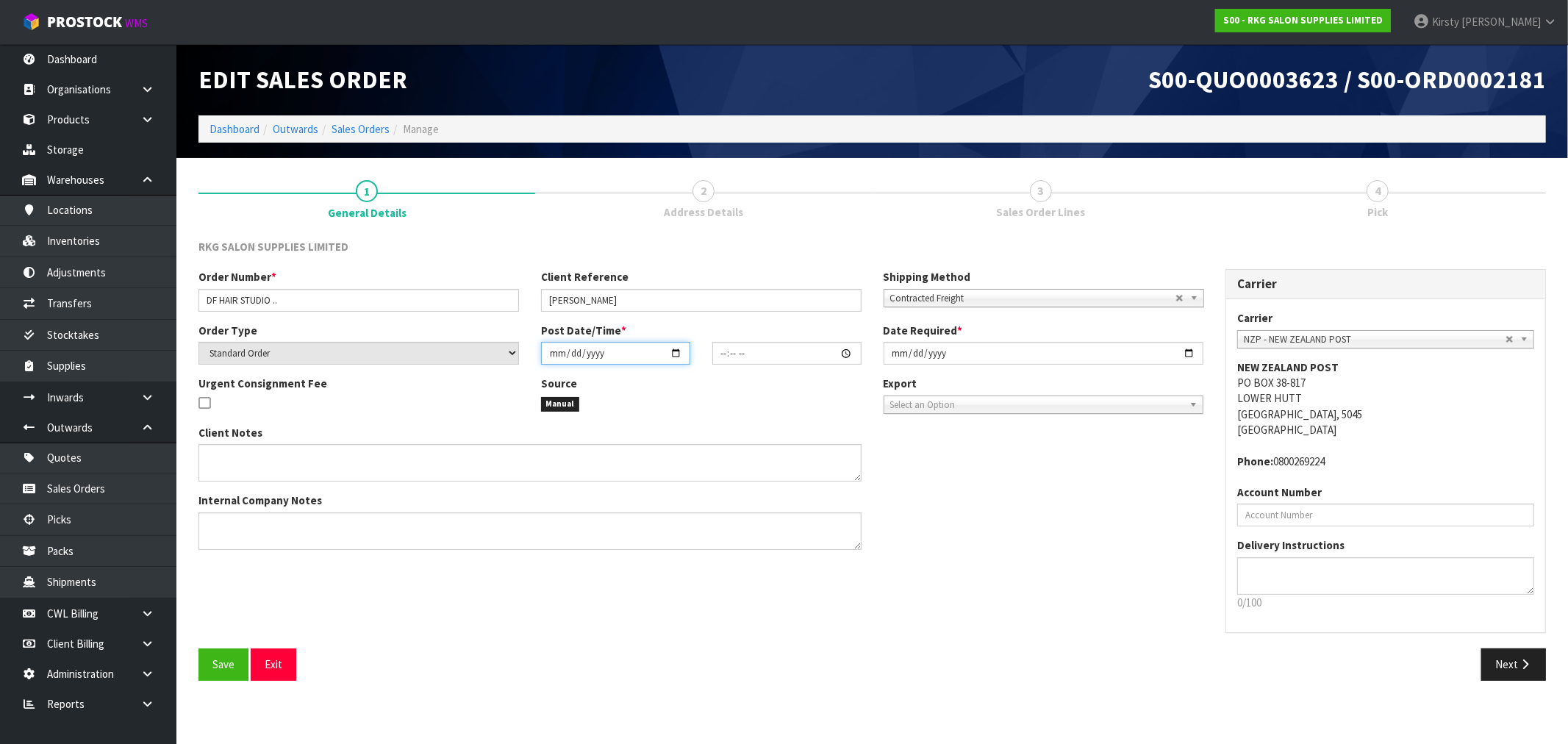
click at [555, 358] on input "date" at bounding box center [615, 353] width 149 height 23
type input "0002-09-17"
type input "00:00:00.000"
type input "[DATE]"
click at [898, 356] on input "[DATE]" at bounding box center [1043, 353] width 320 height 23
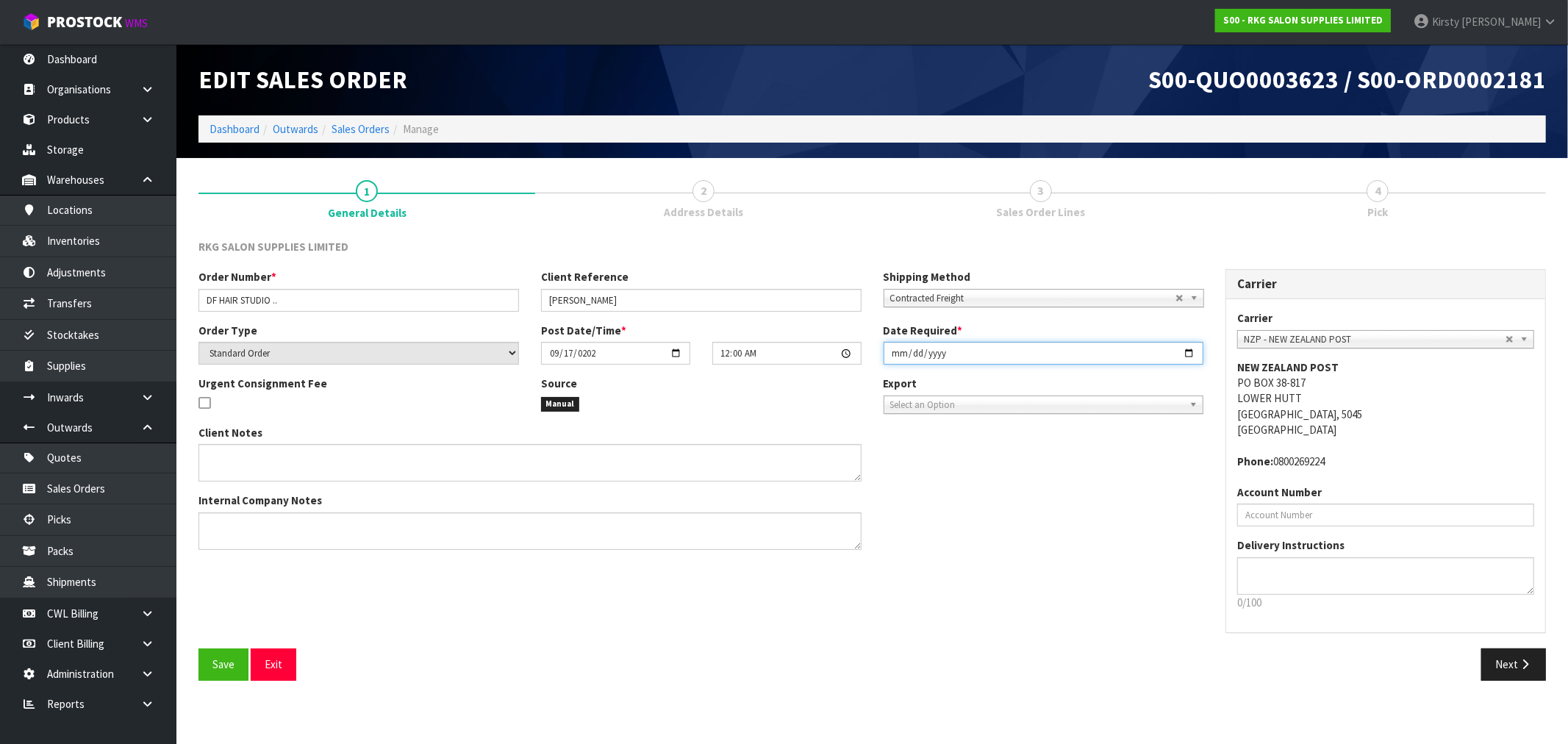
type input "[DATE]"
click at [720, 354] on input "00:00:00.000" at bounding box center [786, 353] width 149 height 23
click at [205, 669] on button "Save" at bounding box center [223, 664] width 50 height 32
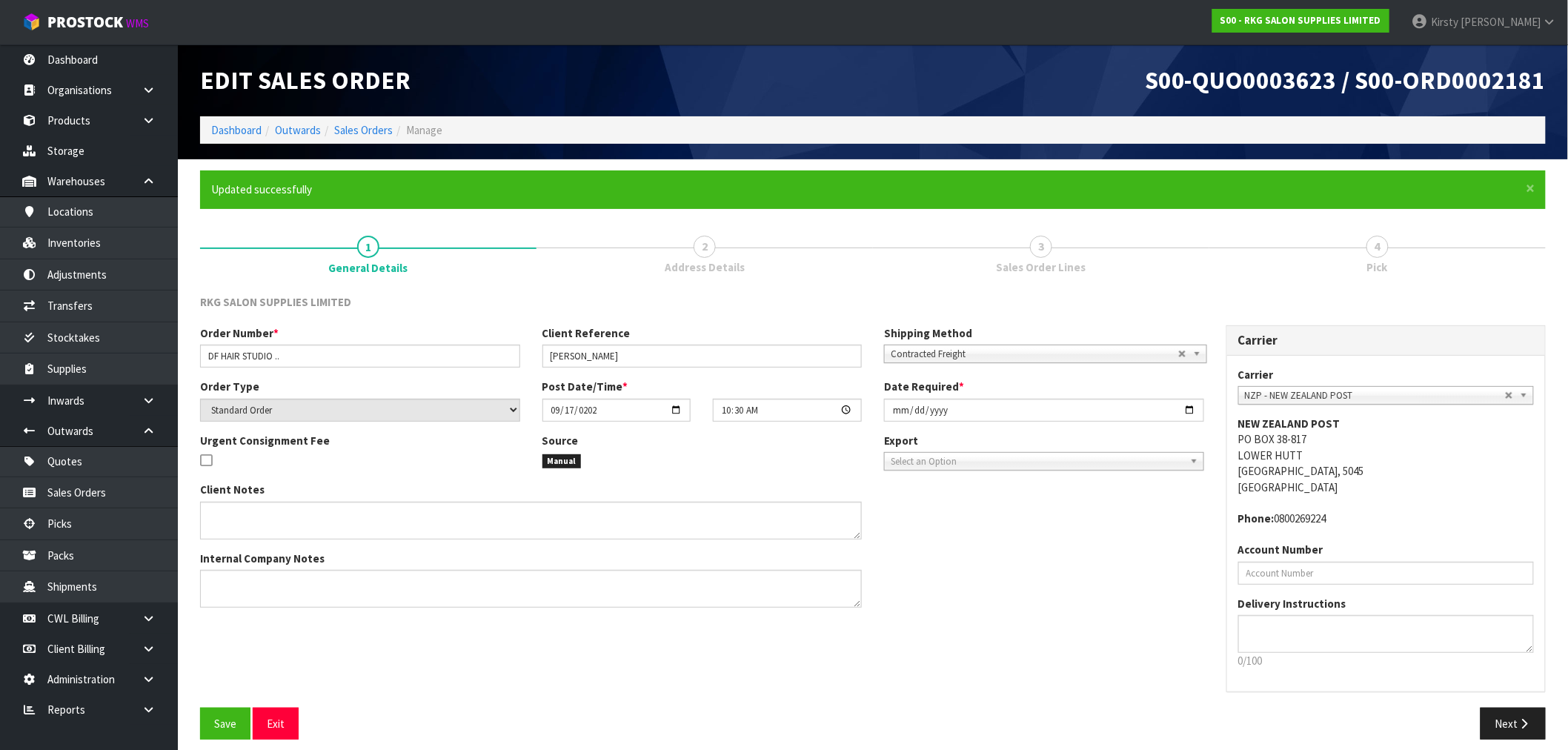
type input "10:30:00.000"
click at [1514, 716] on button "Next" at bounding box center [1513, 724] width 65 height 32
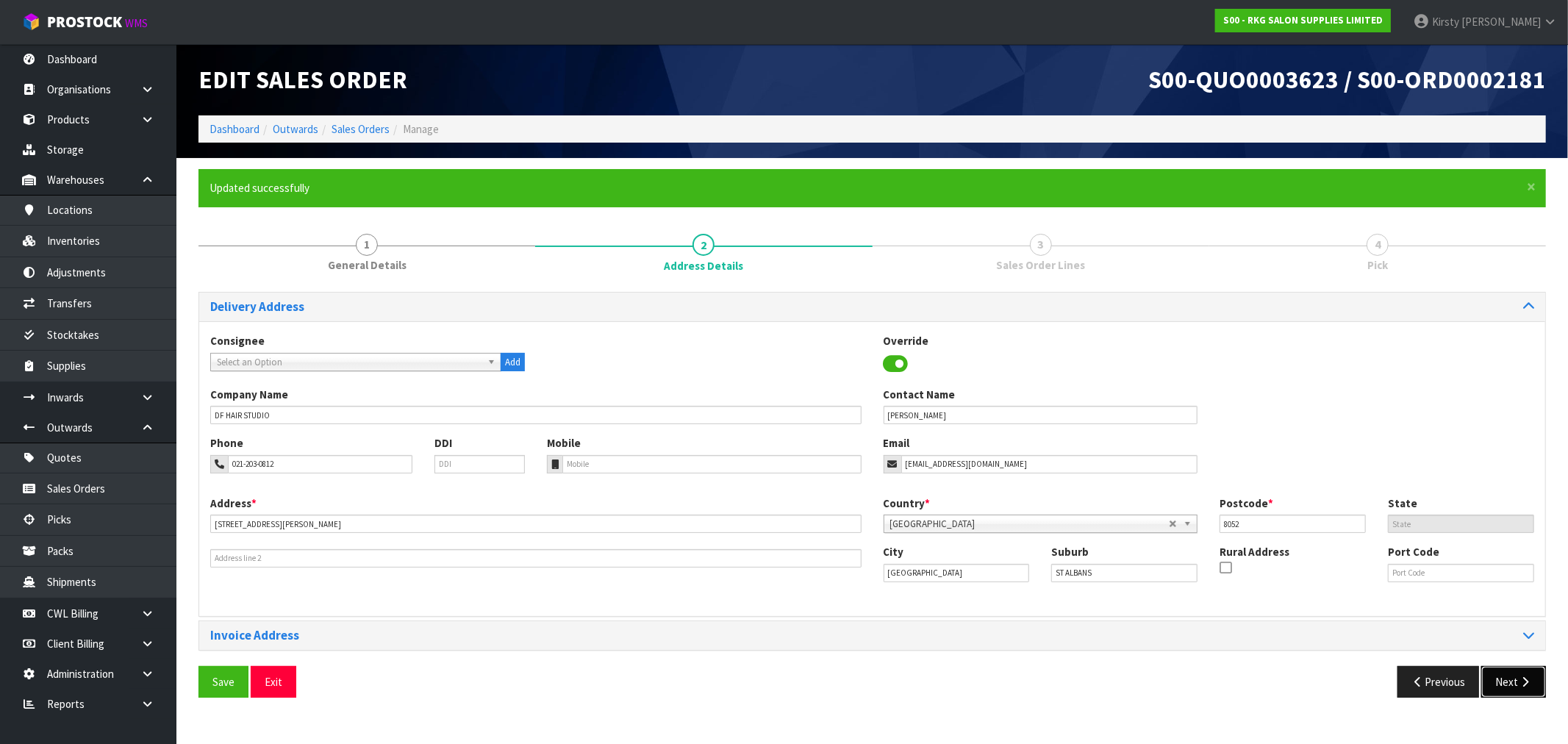
click at [1510, 678] on button "Next" at bounding box center [1514, 682] width 65 height 32
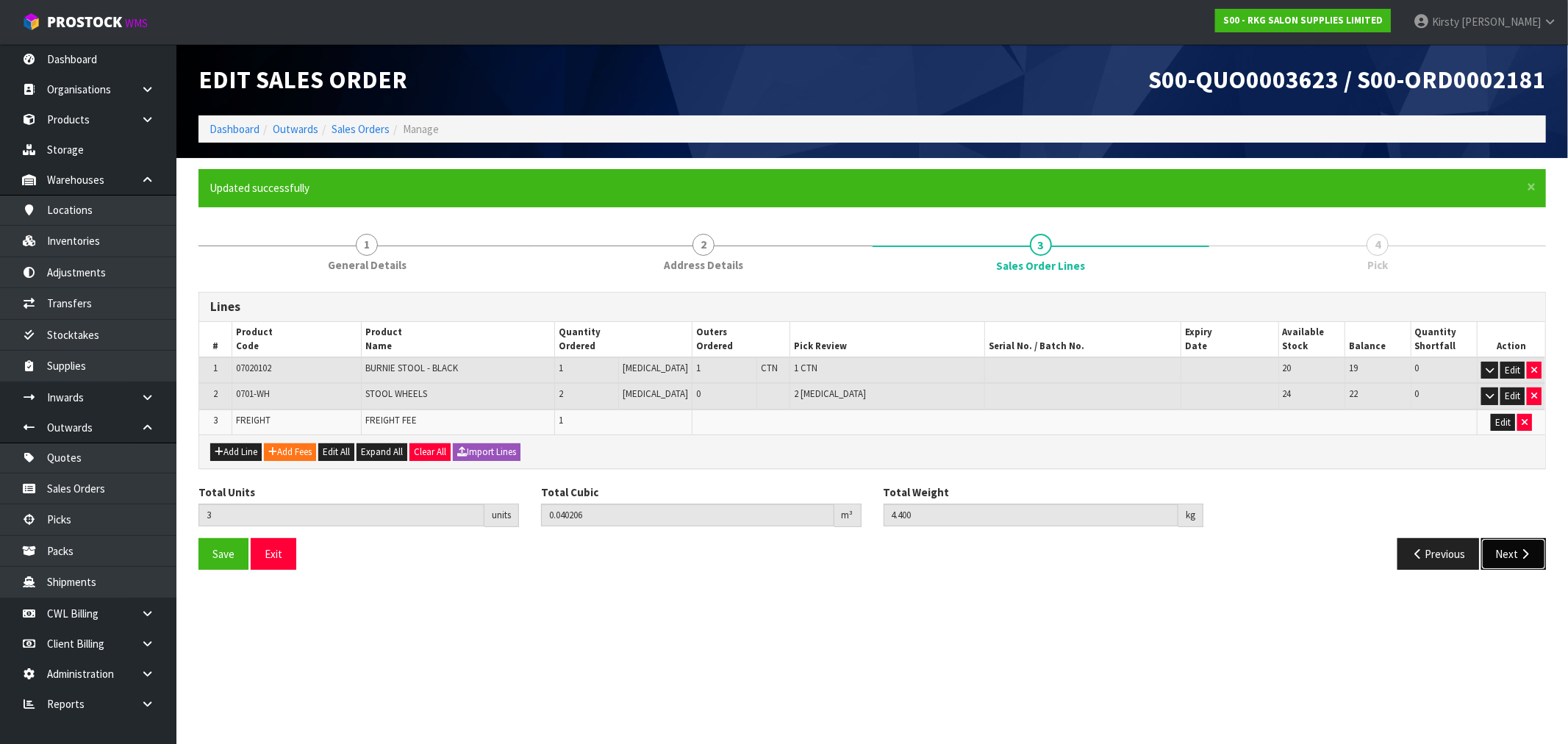
click at [1514, 550] on button "Next" at bounding box center [1514, 554] width 65 height 32
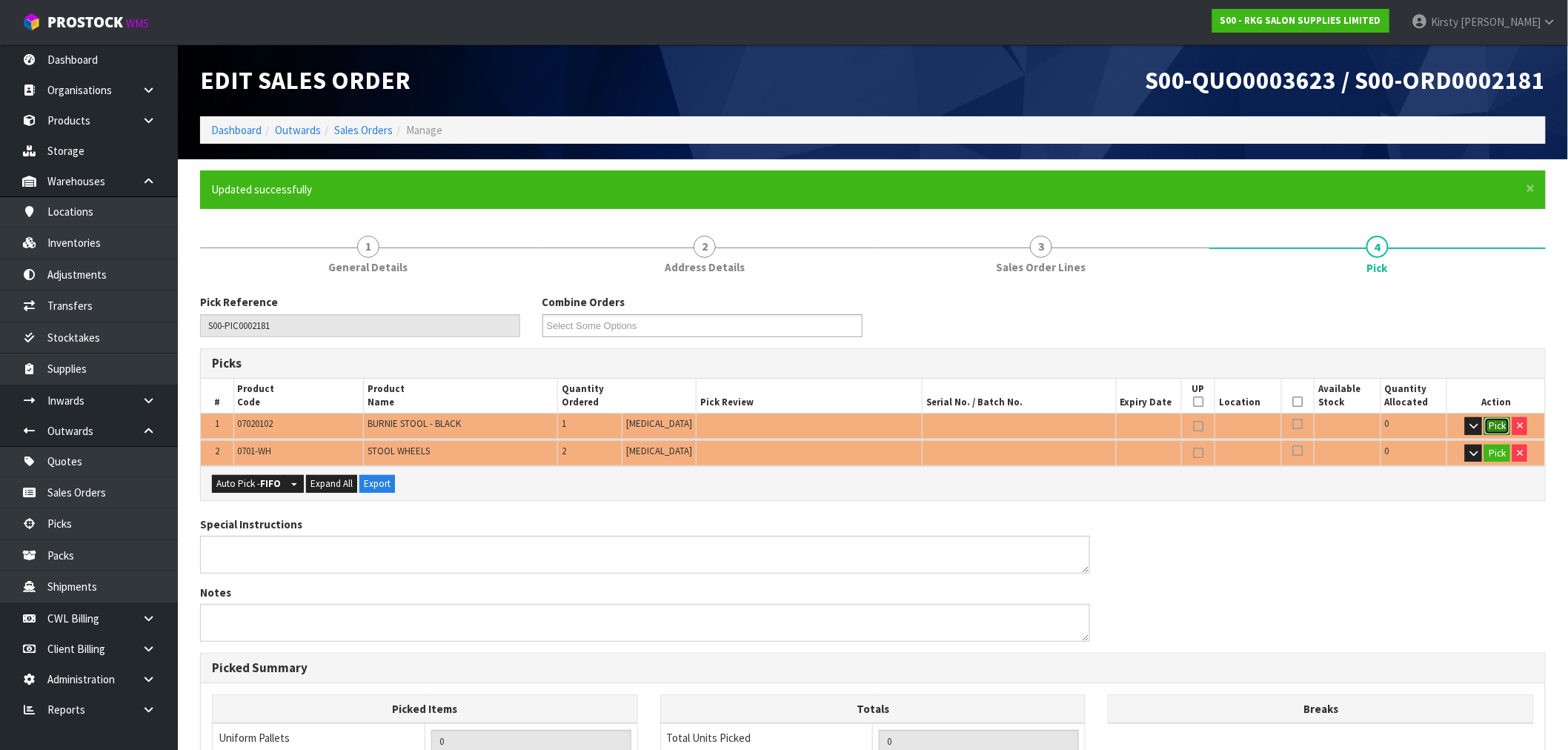
click at [1493, 427] on button "Pick" at bounding box center [1497, 426] width 26 height 18
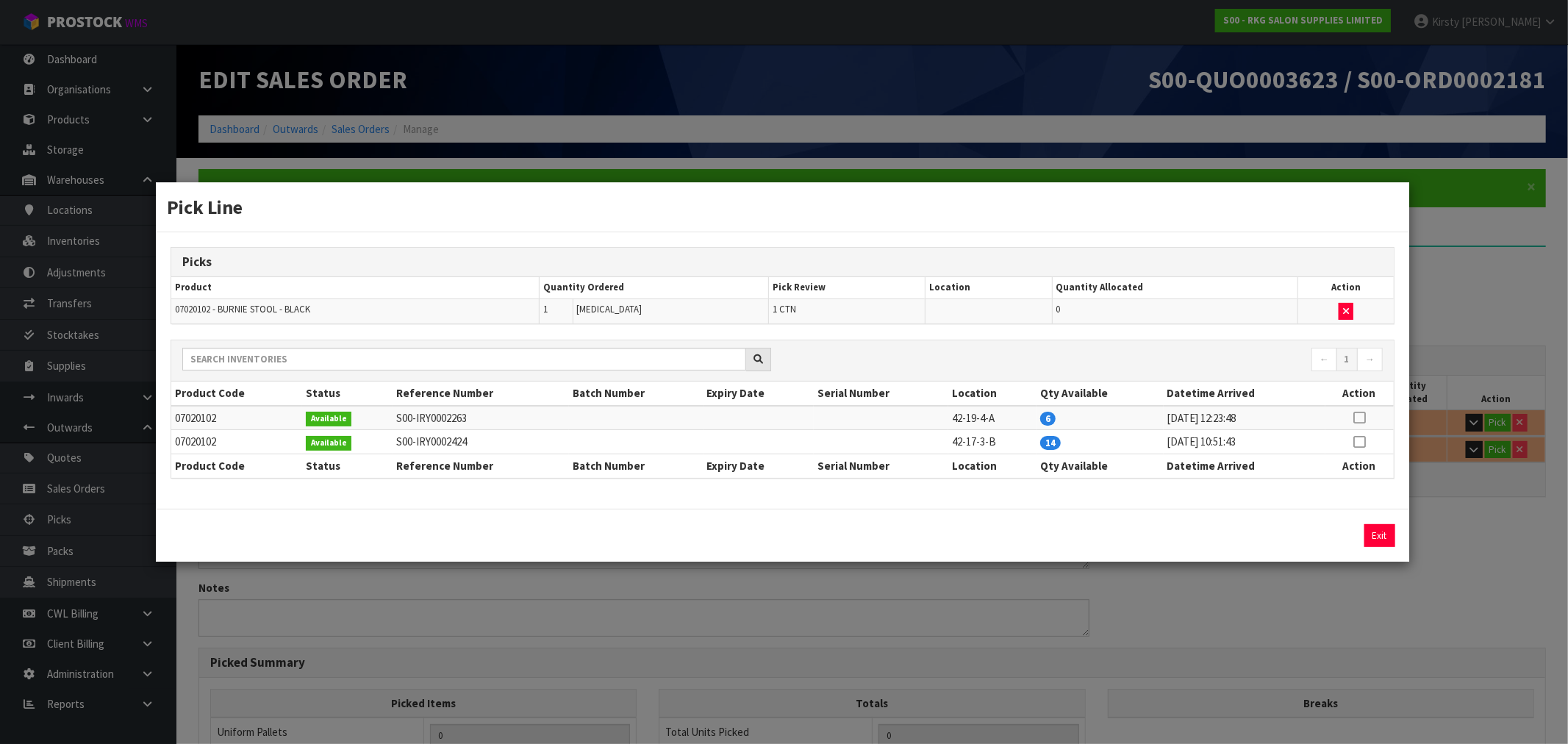
click at [1362, 418] on icon at bounding box center [1359, 418] width 12 height 1
click at [1325, 534] on button "Assign Pick" at bounding box center [1329, 535] width 60 height 23
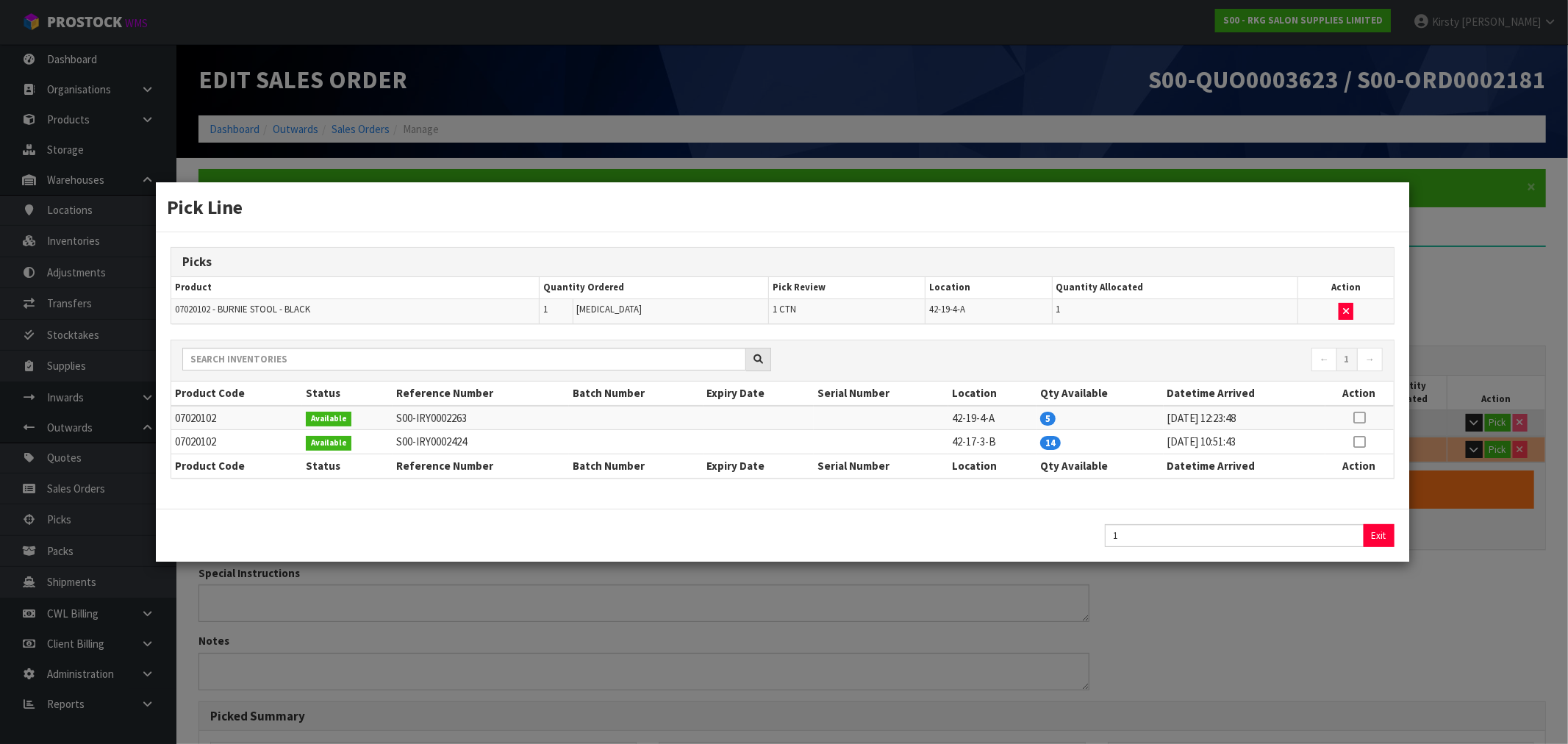
type input "1"
type input "0.040204"
type input "4"
click at [1387, 535] on button "Exit" at bounding box center [1380, 535] width 31 height 23
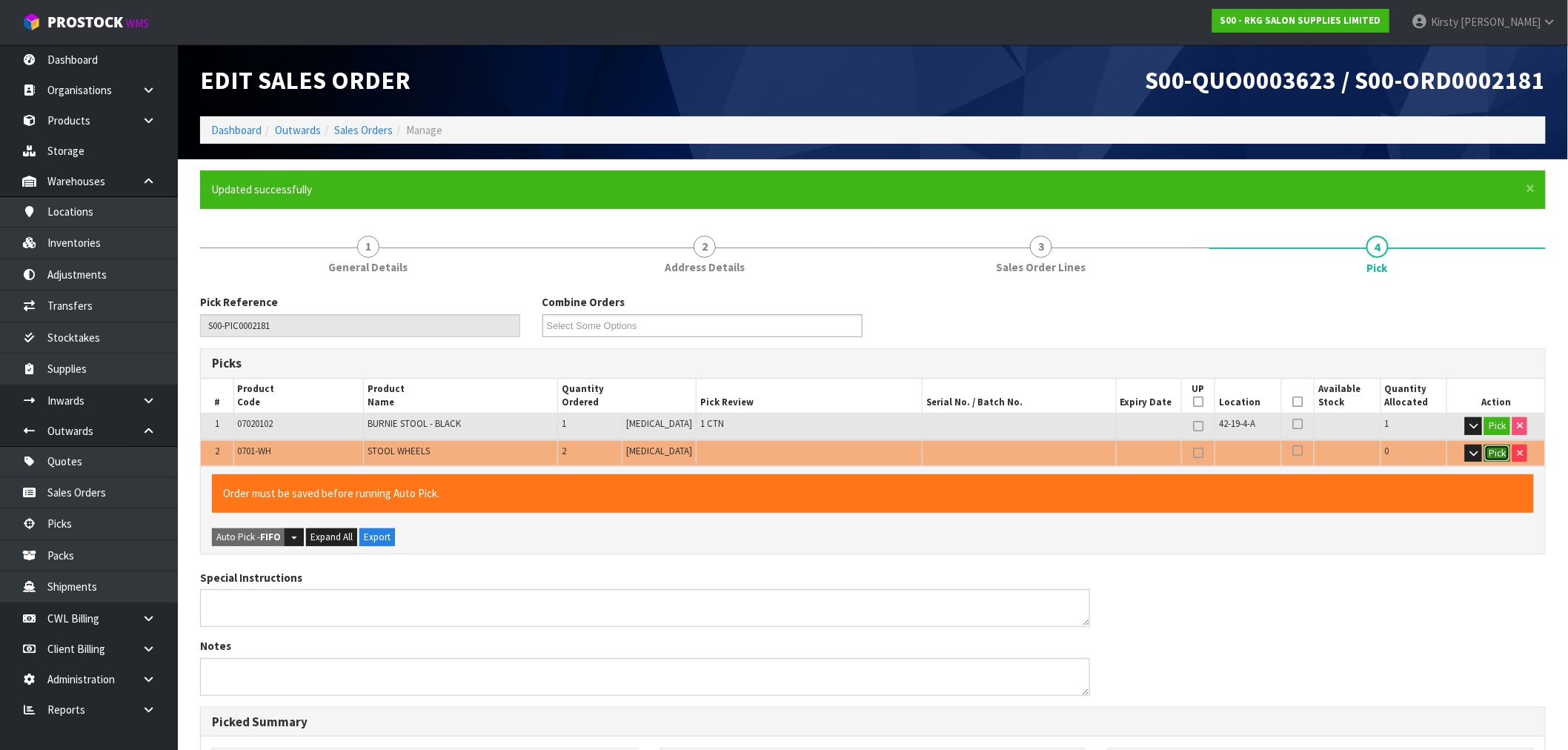
click at [1490, 449] on button "Pick" at bounding box center [1497, 454] width 26 height 18
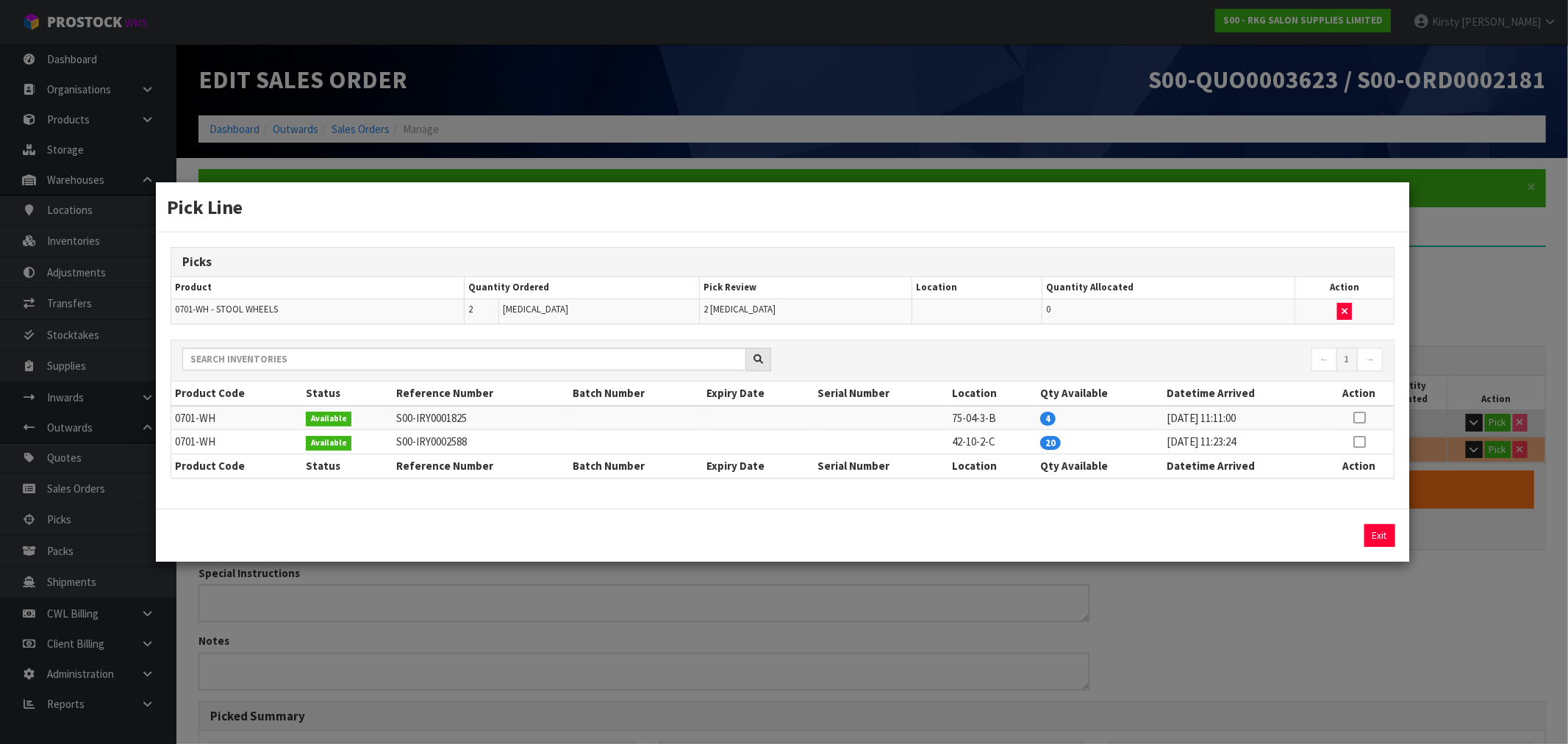
click at [1363, 418] on icon at bounding box center [1359, 418] width 12 height 1
click at [1338, 536] on button "Assign Pick" at bounding box center [1329, 535] width 60 height 23
type input "Piece x 2"
type input "3"
type input "0.040206"
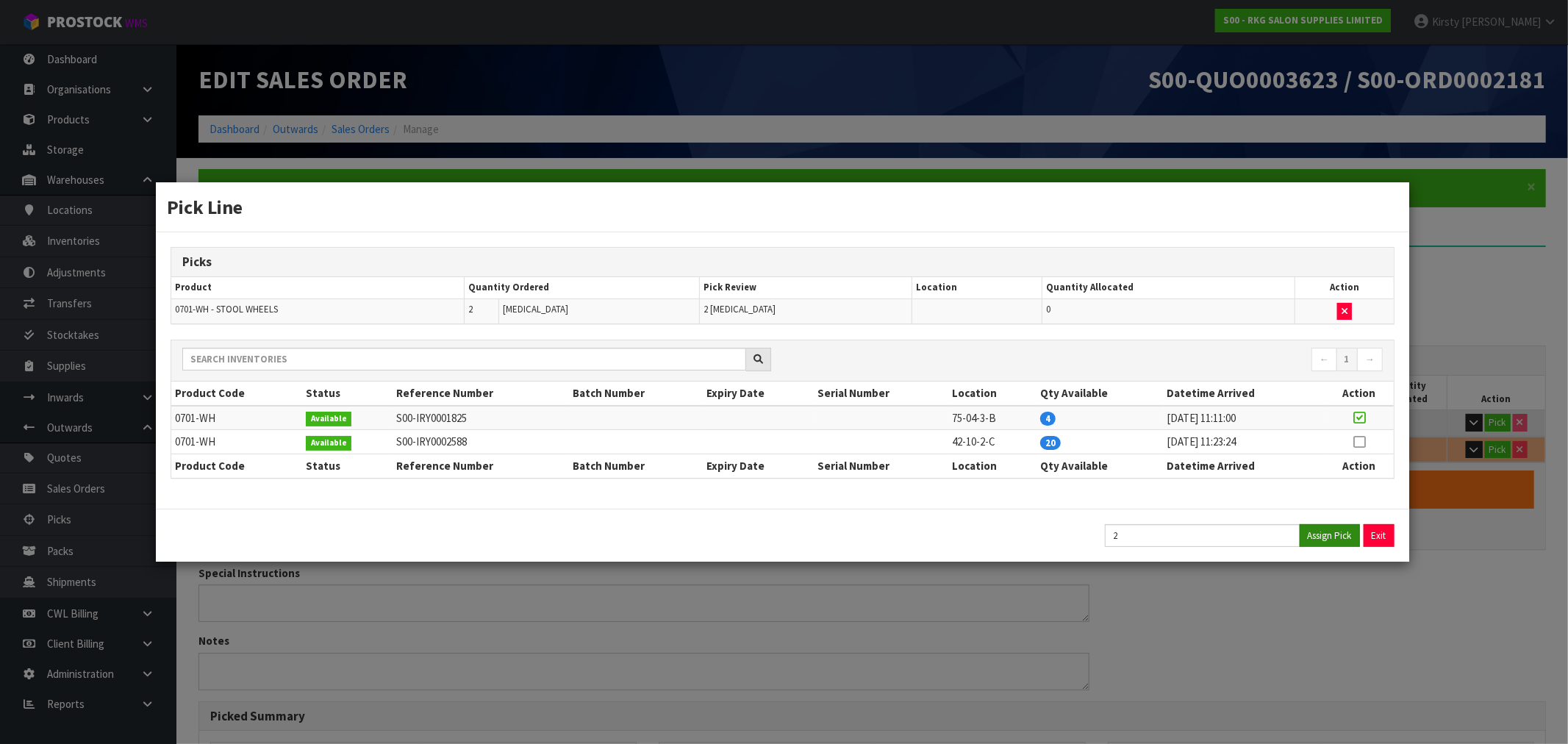
type input "4.4"
click at [1375, 534] on button "Exit" at bounding box center [1380, 535] width 31 height 23
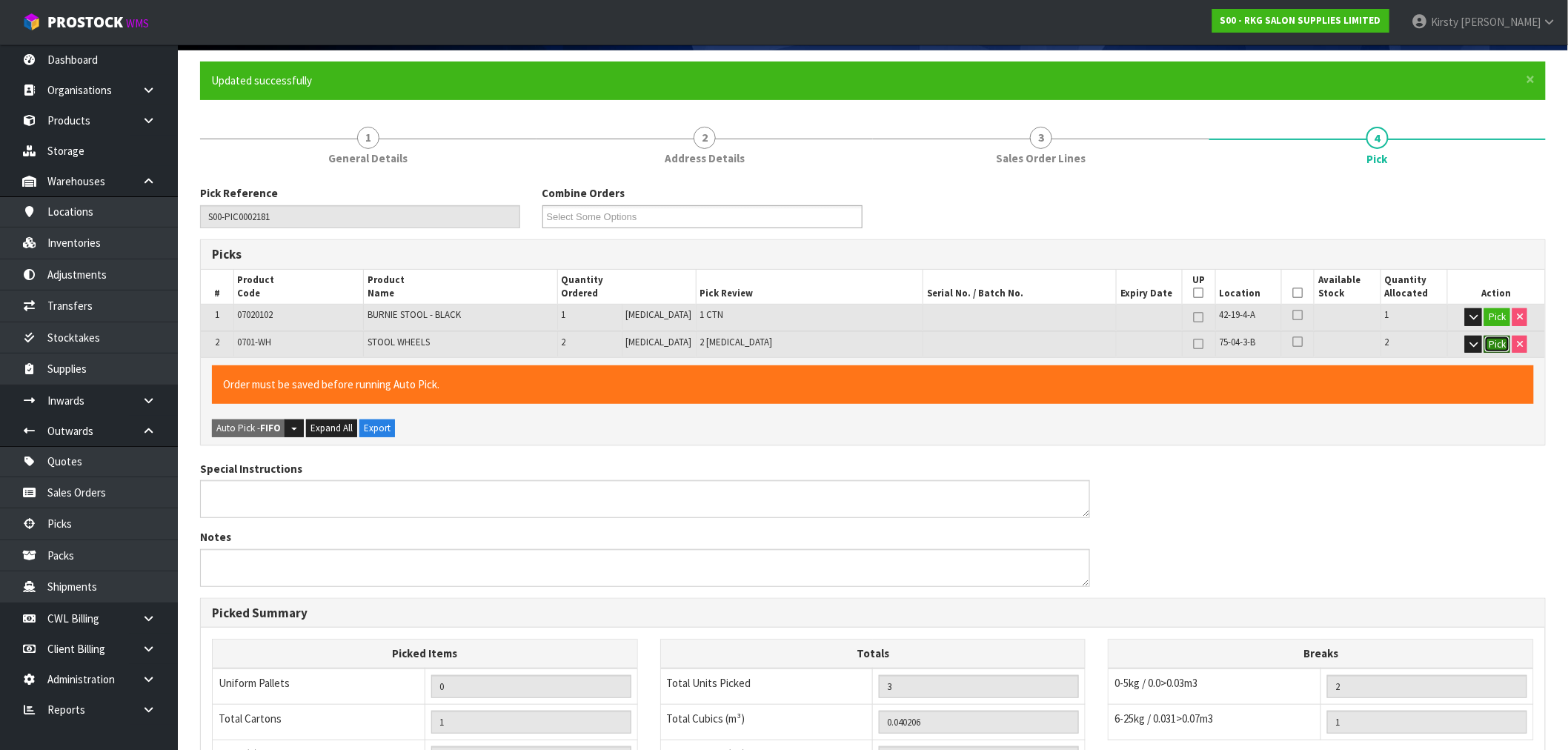
scroll to position [365, 0]
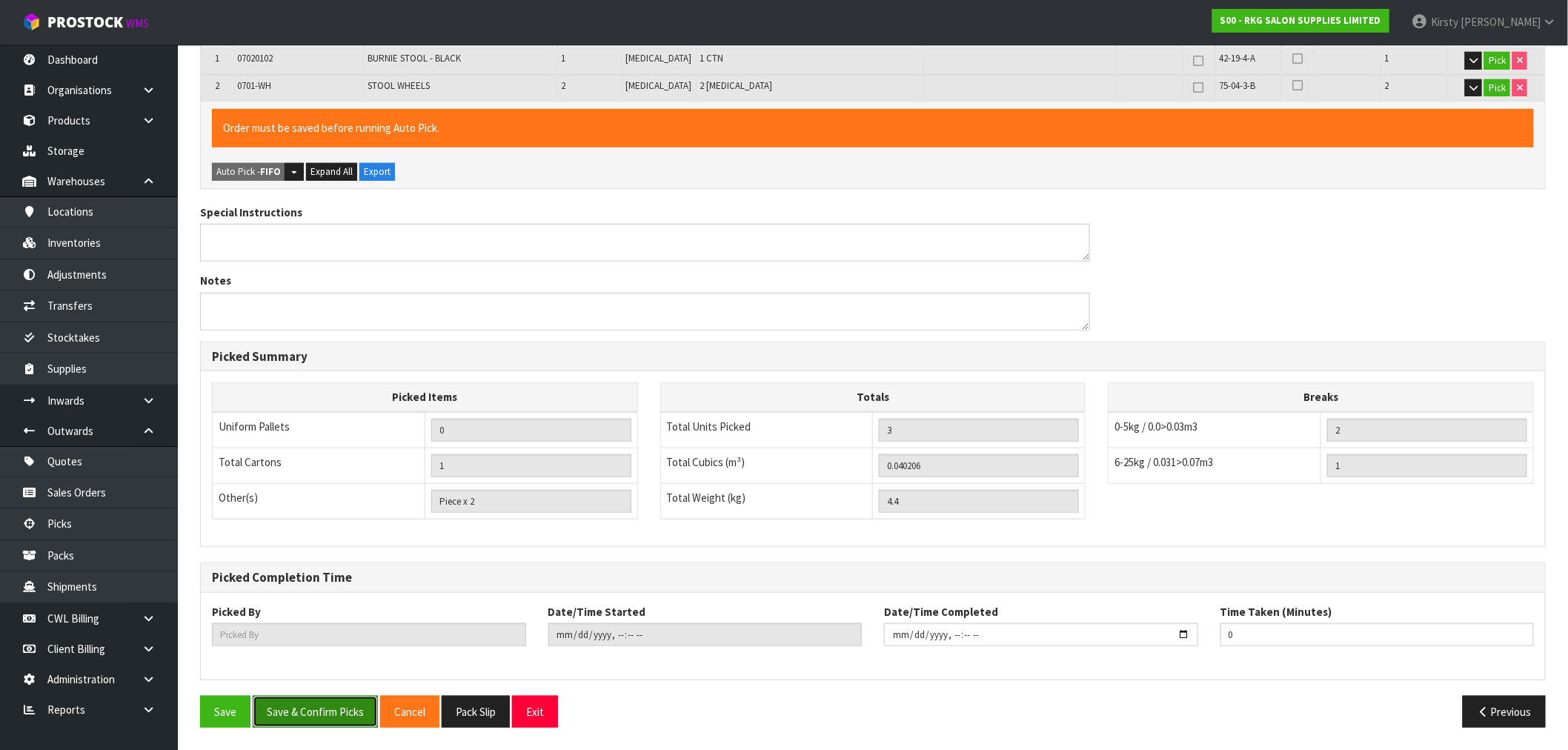
click at [303, 715] on button "Save & Confirm Picks" at bounding box center [315, 712] width 125 height 32
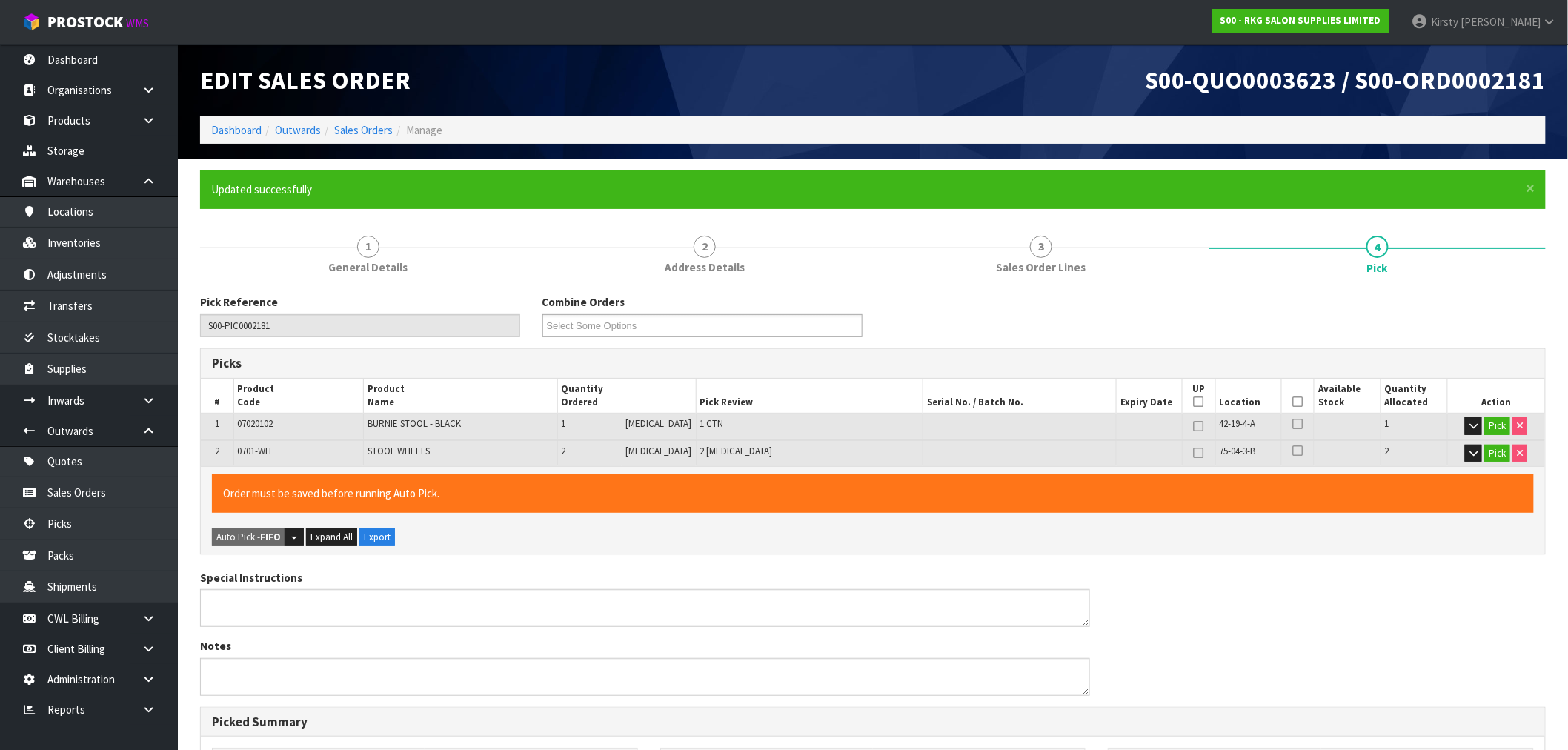
type input "[PERSON_NAME]"
type input "[DATE]T10:06:31"
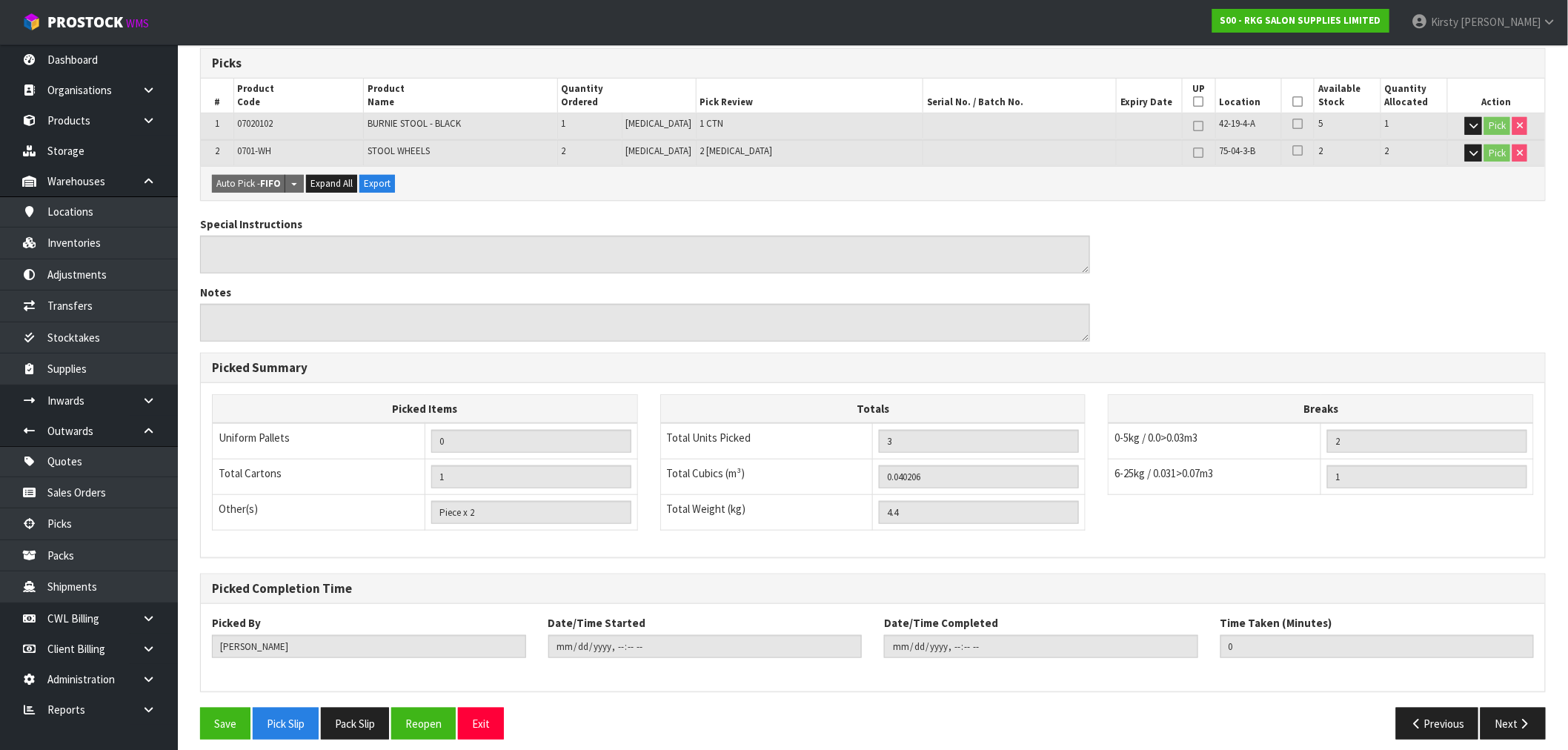
scroll to position [311, 0]
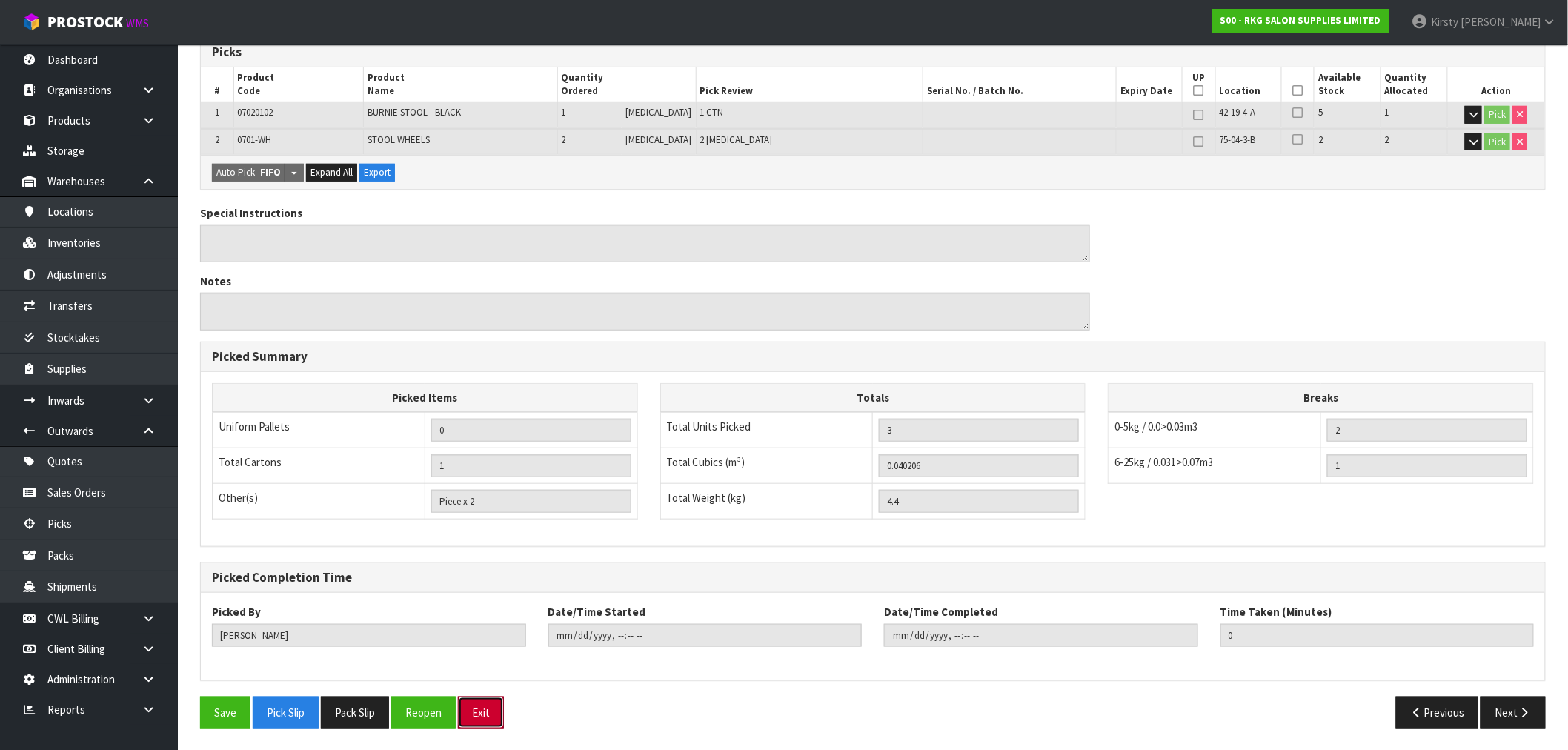
drag, startPoint x: 482, startPoint y: 710, endPoint x: 427, endPoint y: 305, distance: 408.7
click at [484, 705] on button "Exit" at bounding box center [481, 712] width 46 height 32
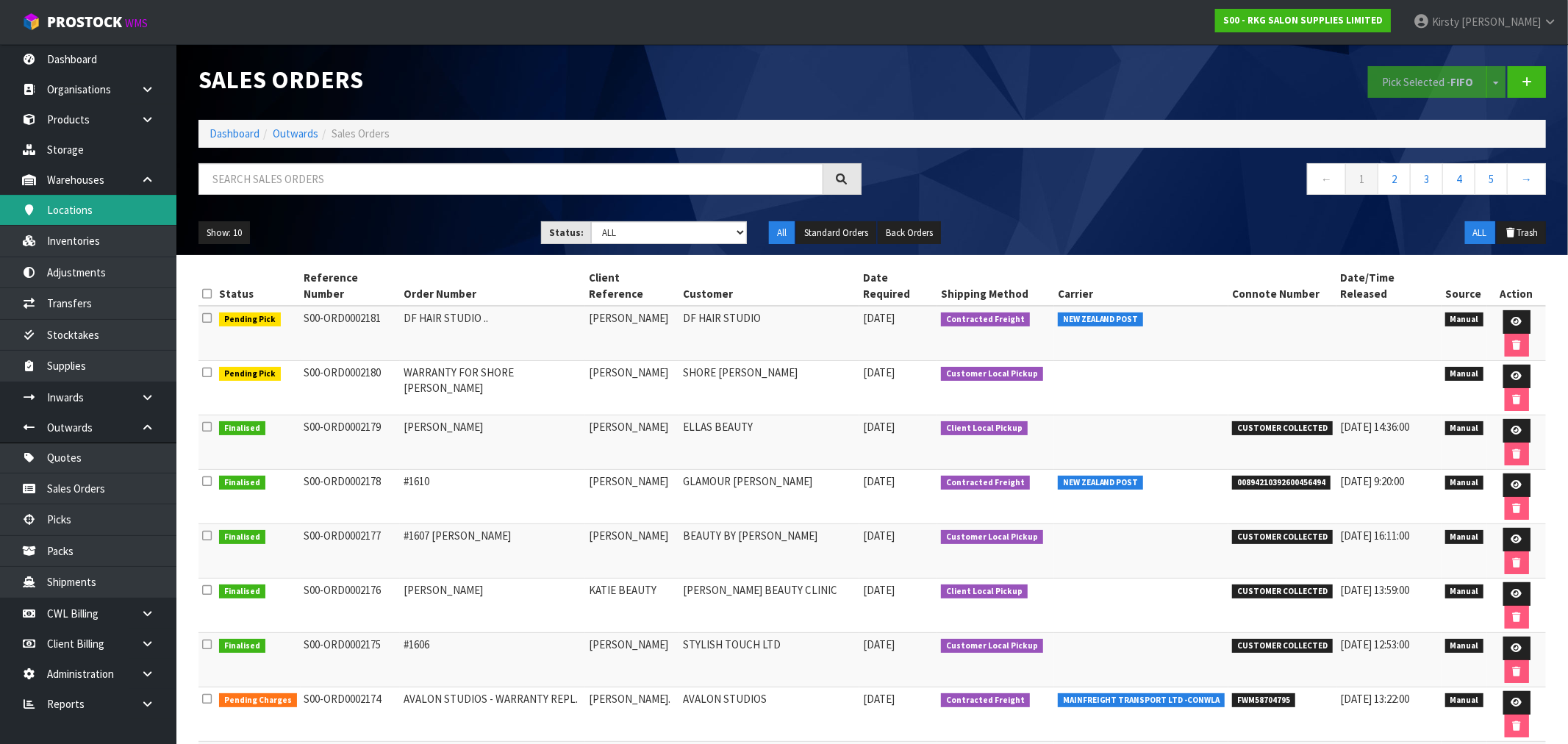
click at [70, 217] on link "Locations" at bounding box center [88, 209] width 177 height 30
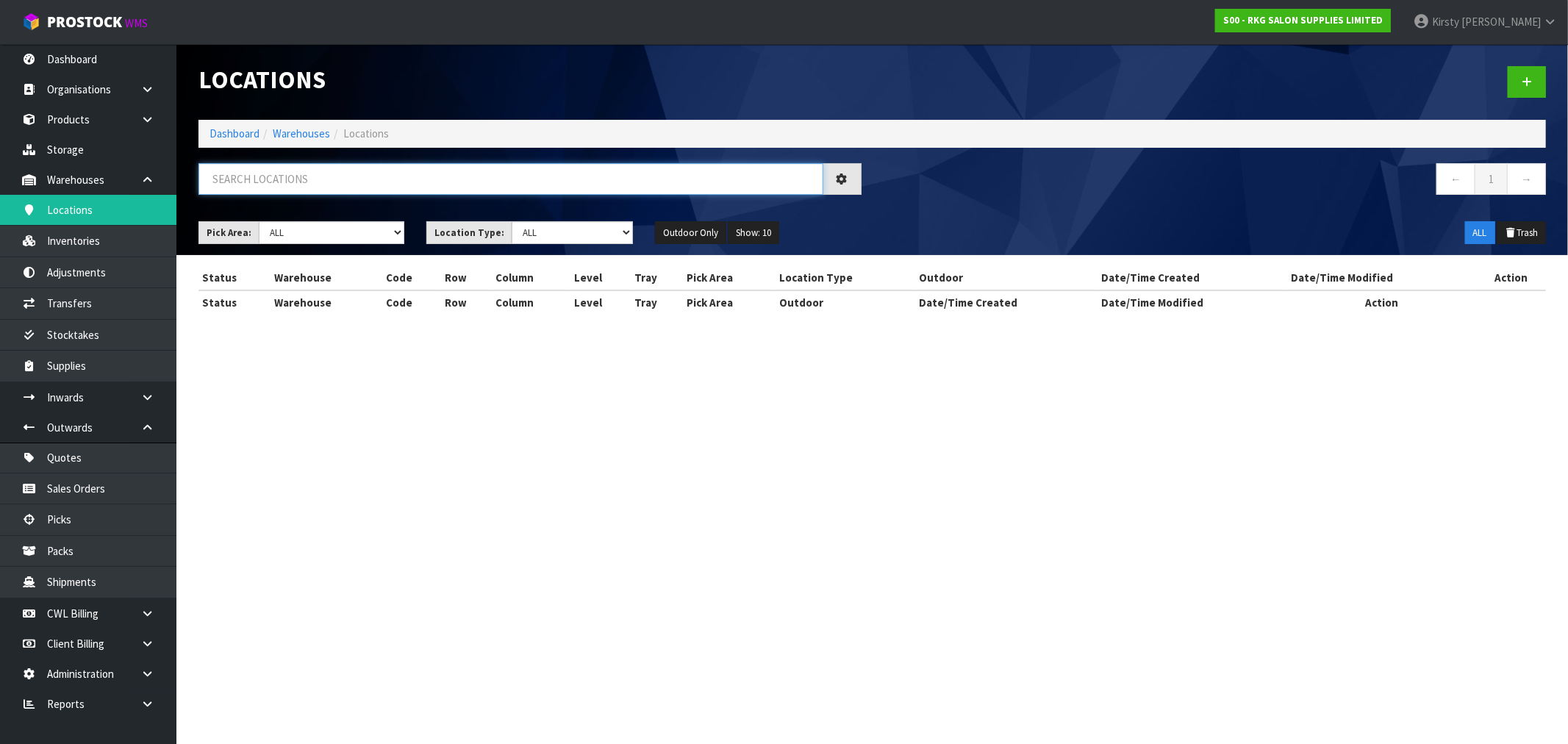
click at [251, 175] on input "text" at bounding box center [510, 179] width 625 height 32
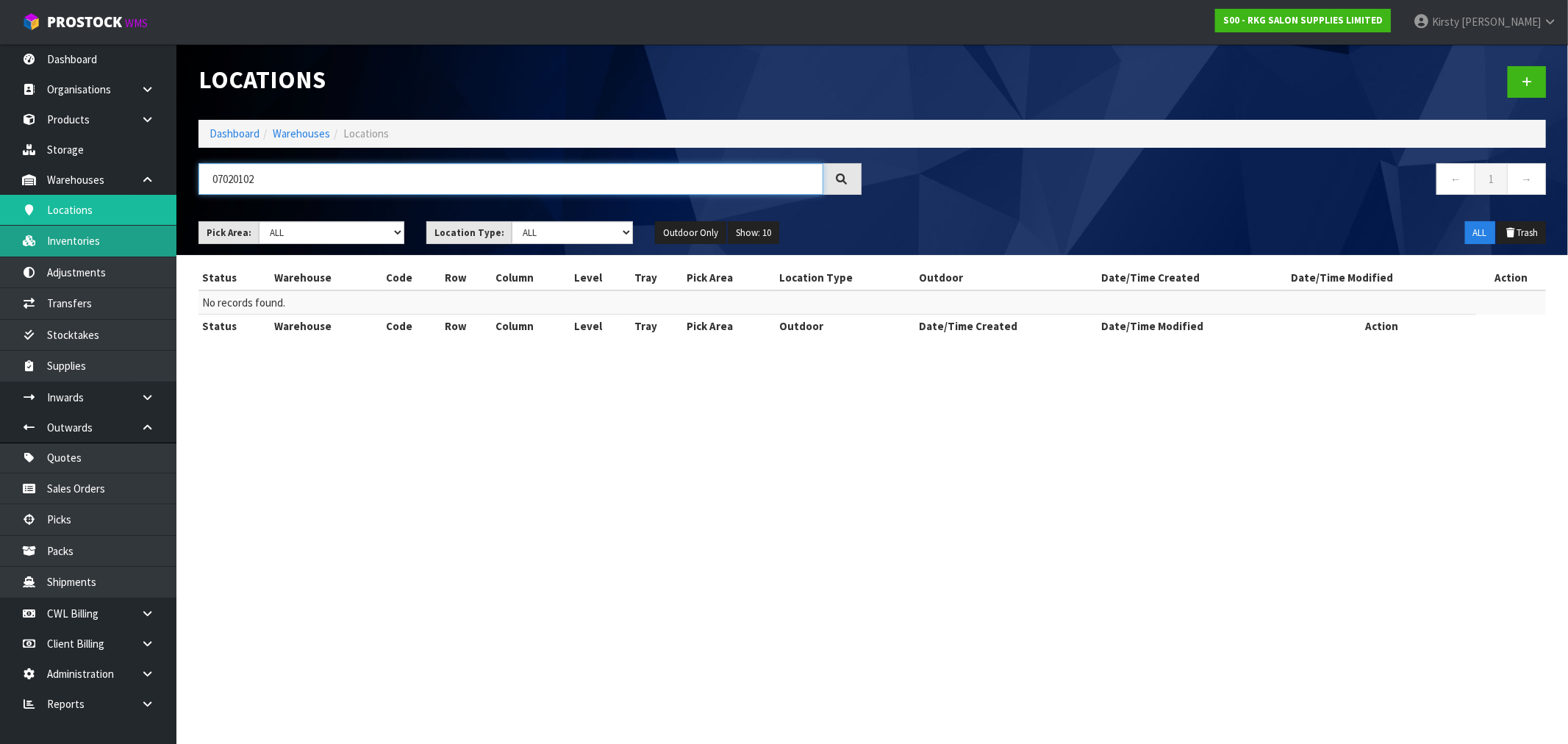
type input "07020102"
drag, startPoint x: 88, startPoint y: 241, endPoint x: 115, endPoint y: 232, distance: 28.5
click at [89, 241] on link "Inventories" at bounding box center [88, 240] width 177 height 30
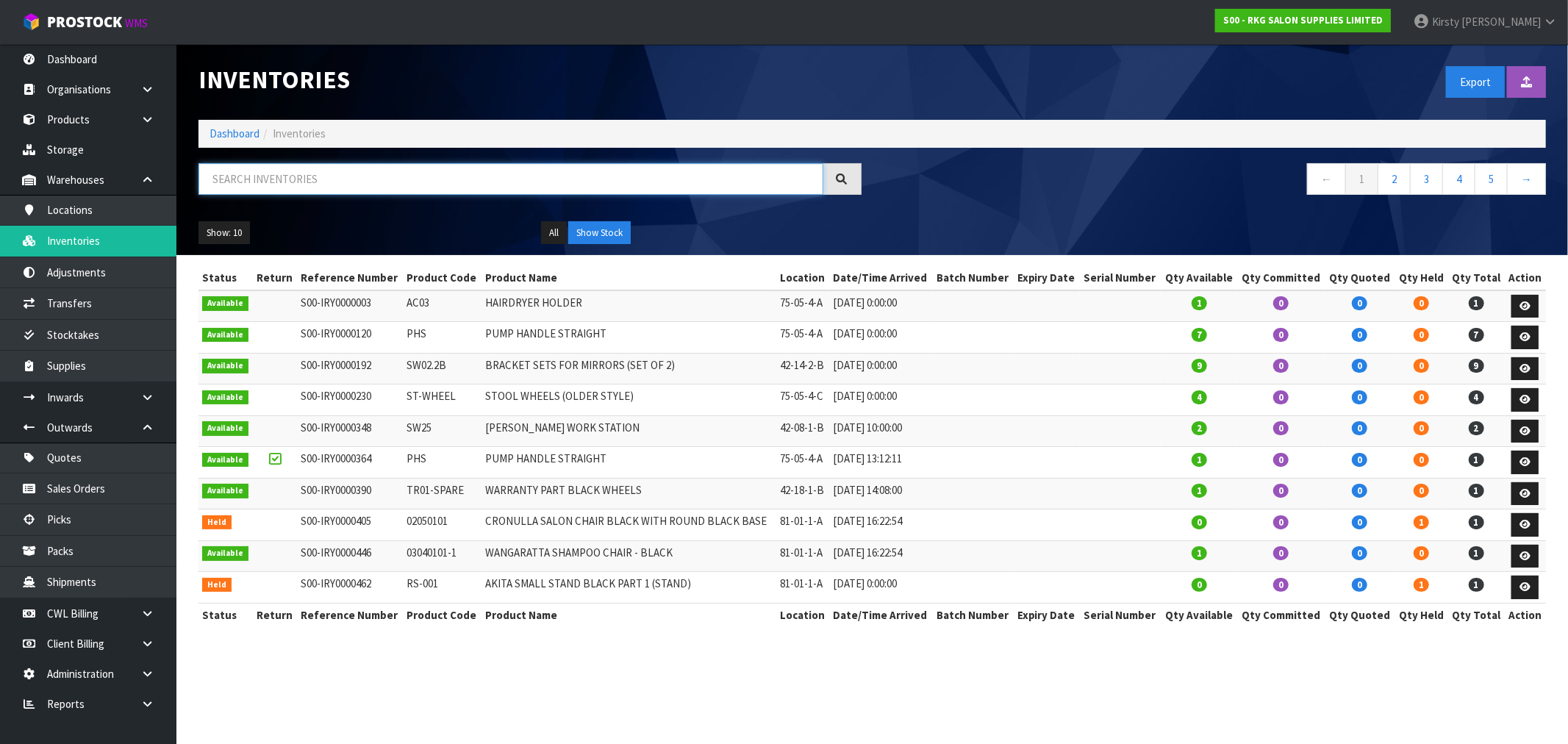
click at [271, 182] on input "text" at bounding box center [510, 179] width 625 height 32
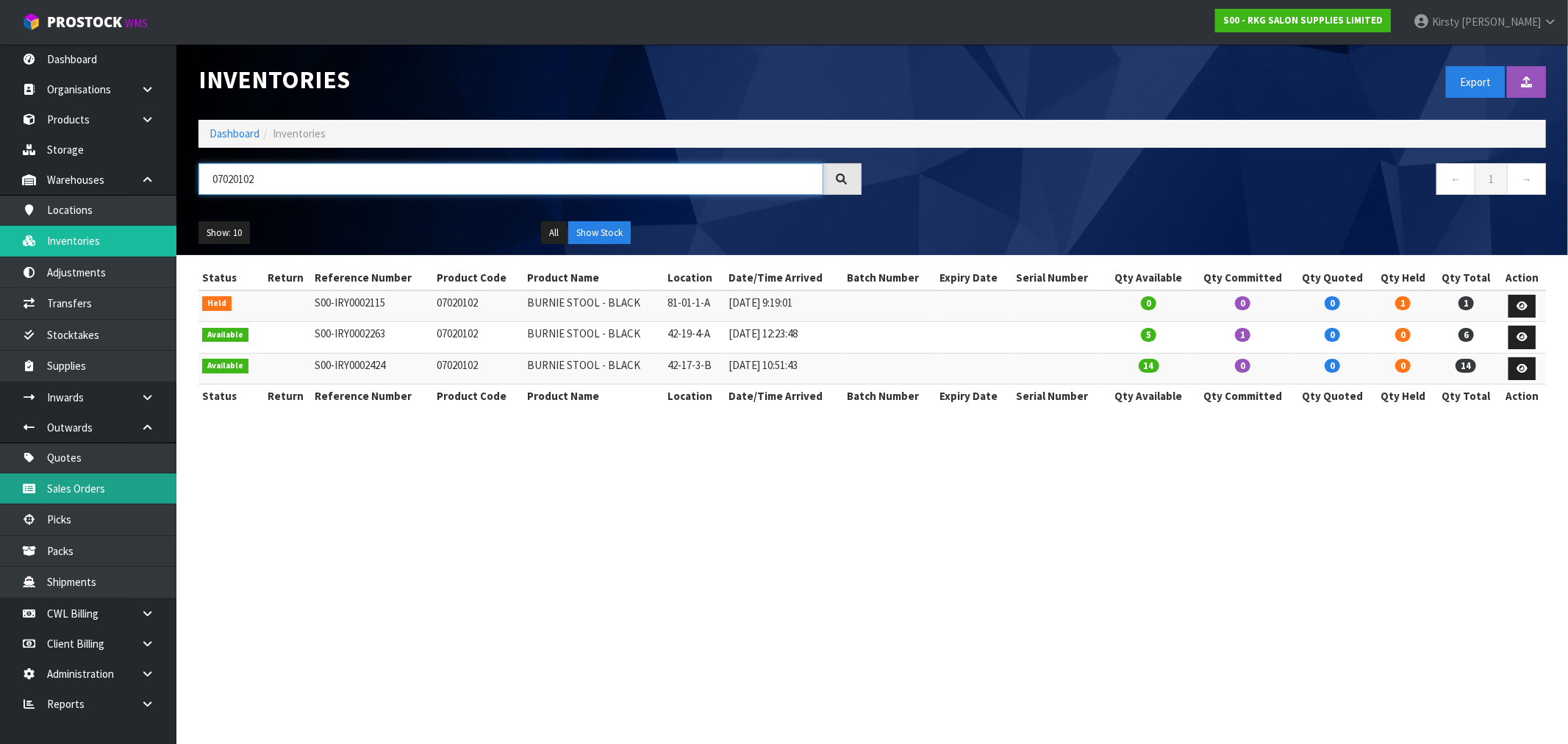
type input "07020102"
click at [85, 483] on link "Sales Orders" at bounding box center [88, 488] width 177 height 30
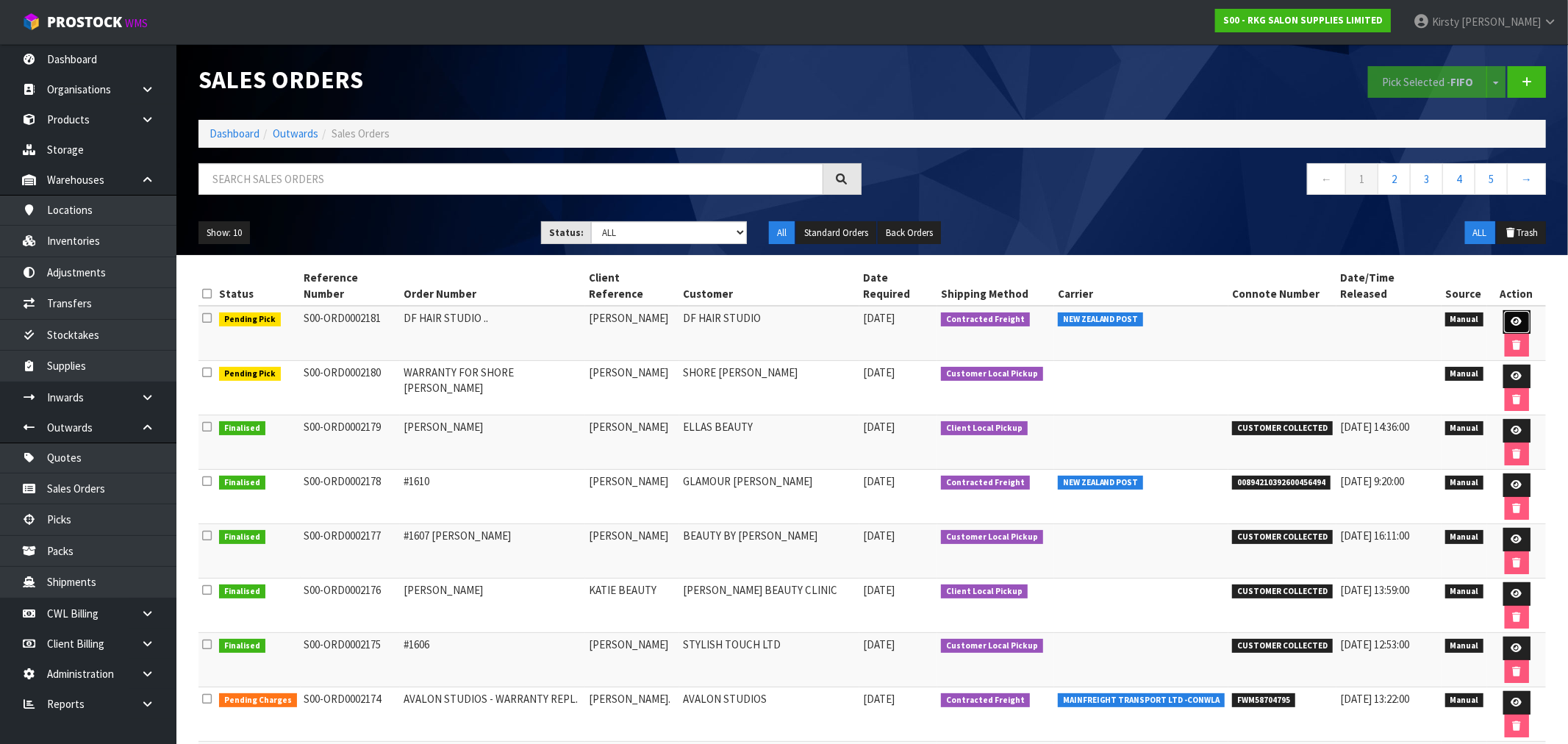
click at [1511, 317] on icon at bounding box center [1517, 321] width 11 height 10
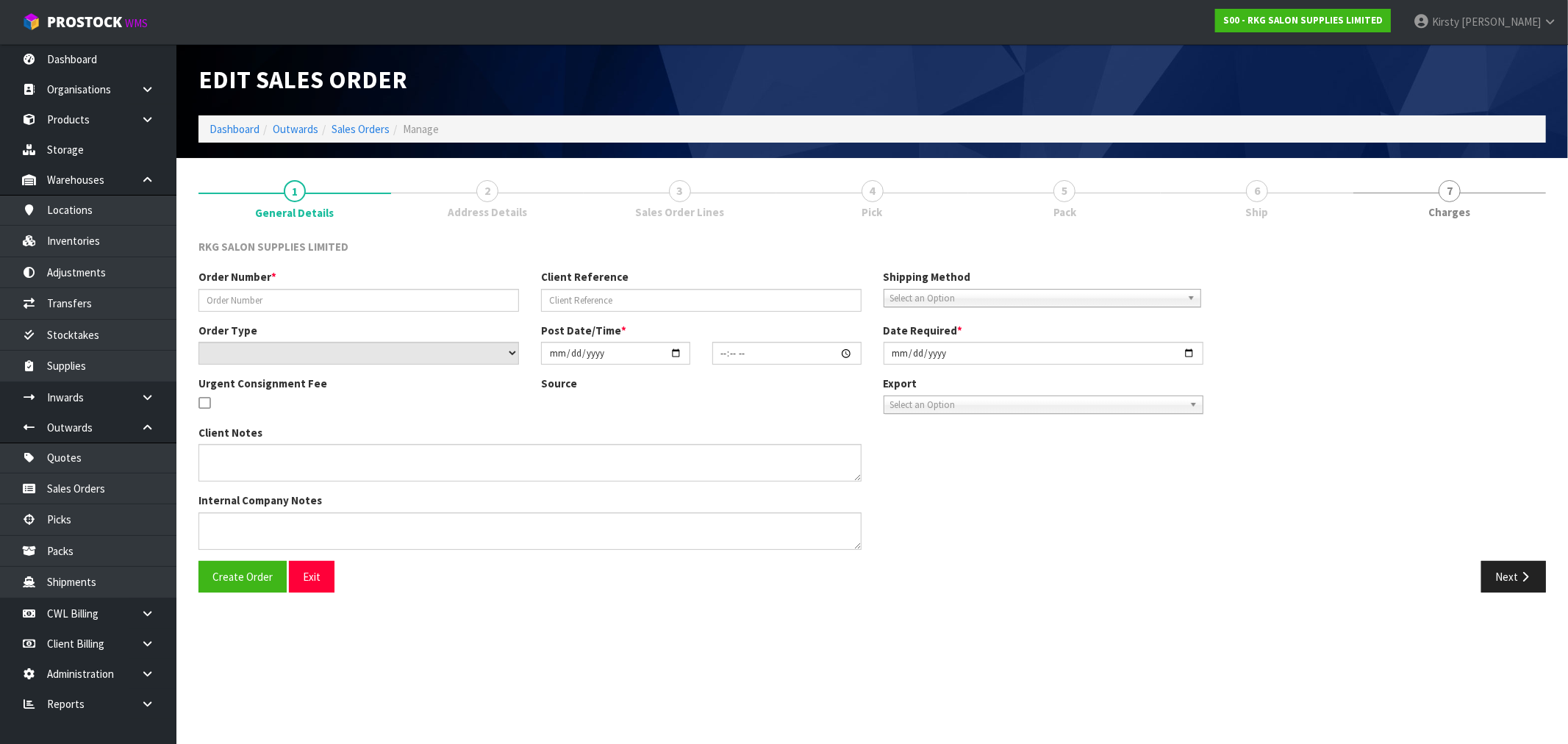
type input "DF HAIR STUDIO .."
type input "[PERSON_NAME]"
select select "number:0"
type input "[DATE]"
type input "10:30:00.000"
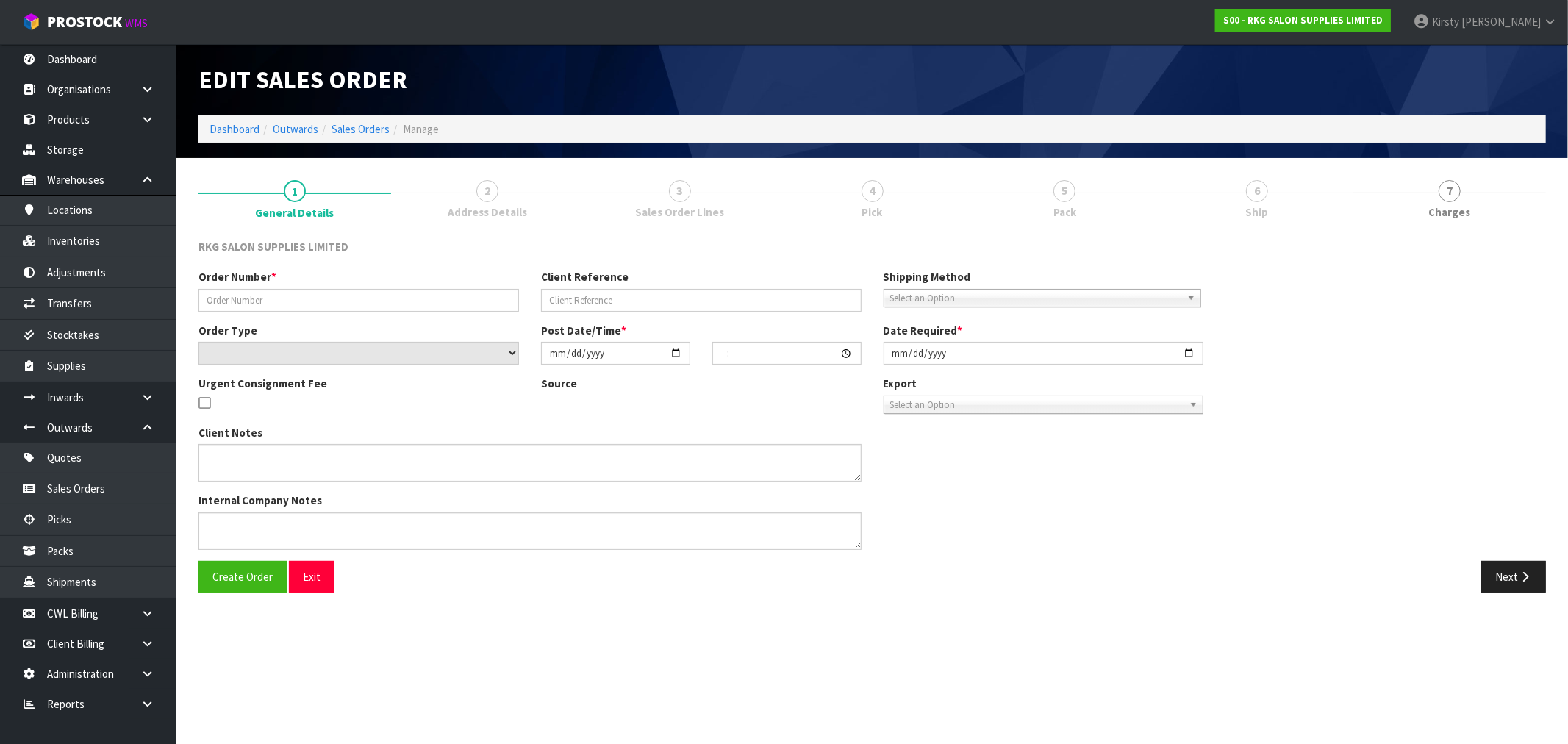
type input "[DATE]"
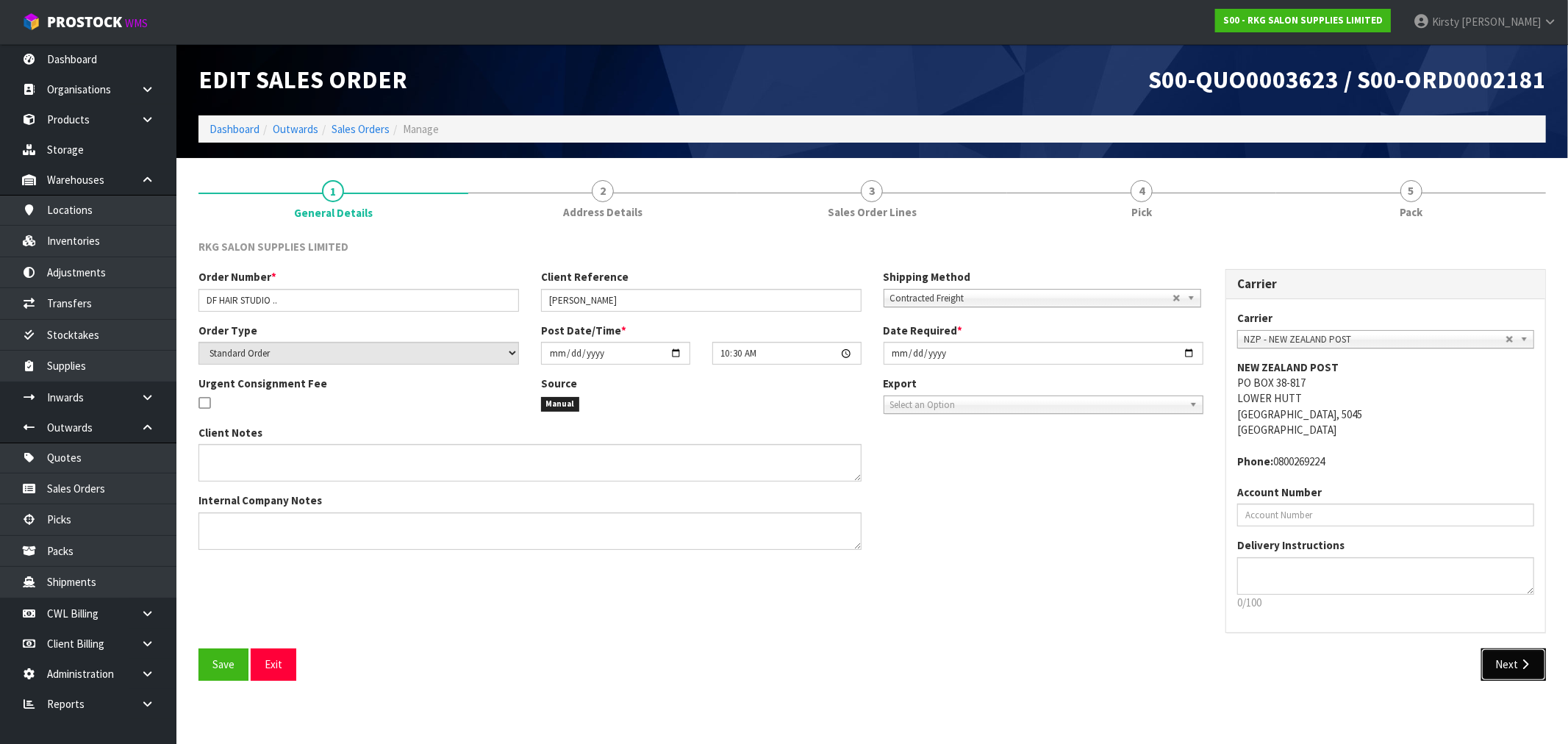
click at [1522, 659] on icon "button" at bounding box center [1525, 664] width 14 height 11
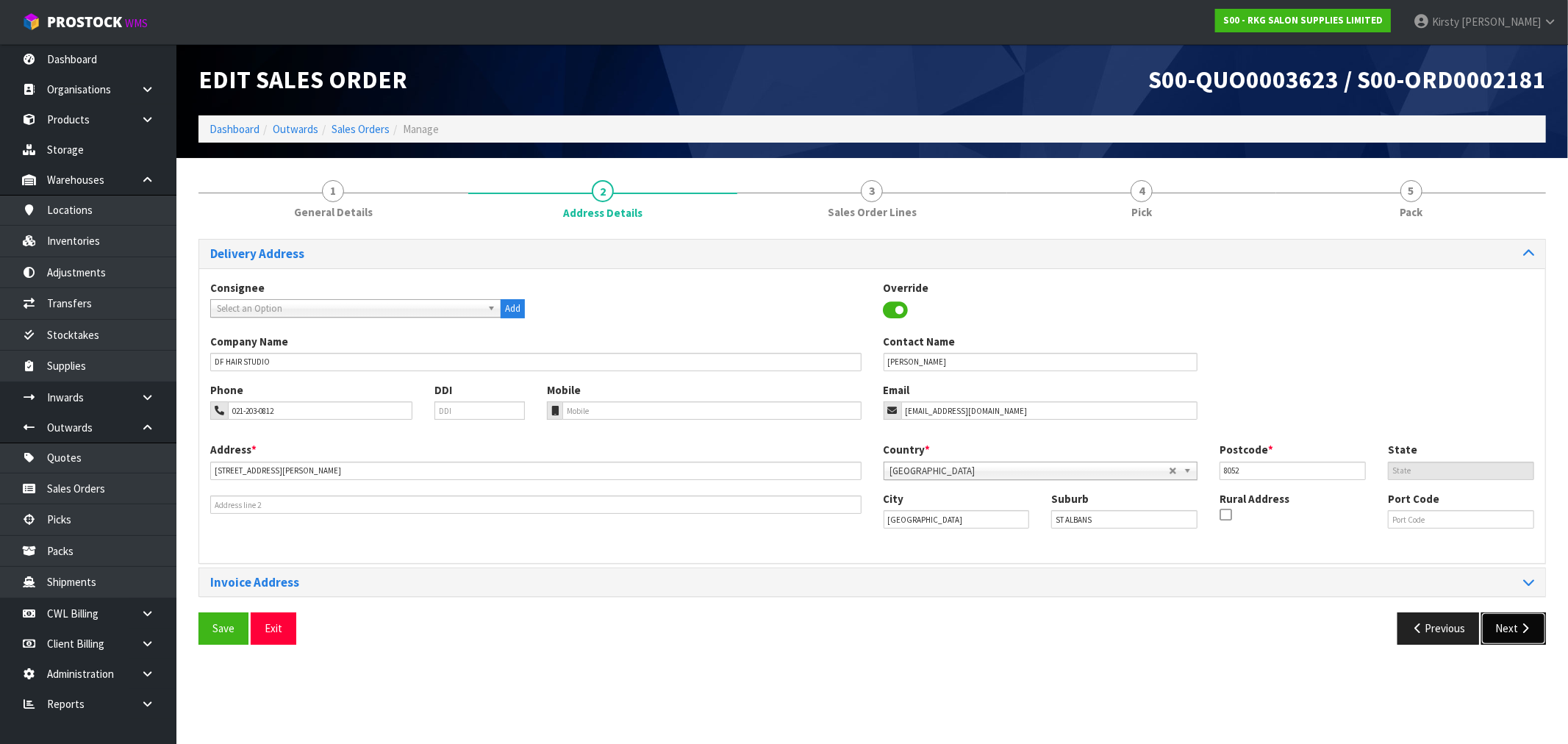
click at [1523, 633] on icon "button" at bounding box center [1525, 629] width 14 height 11
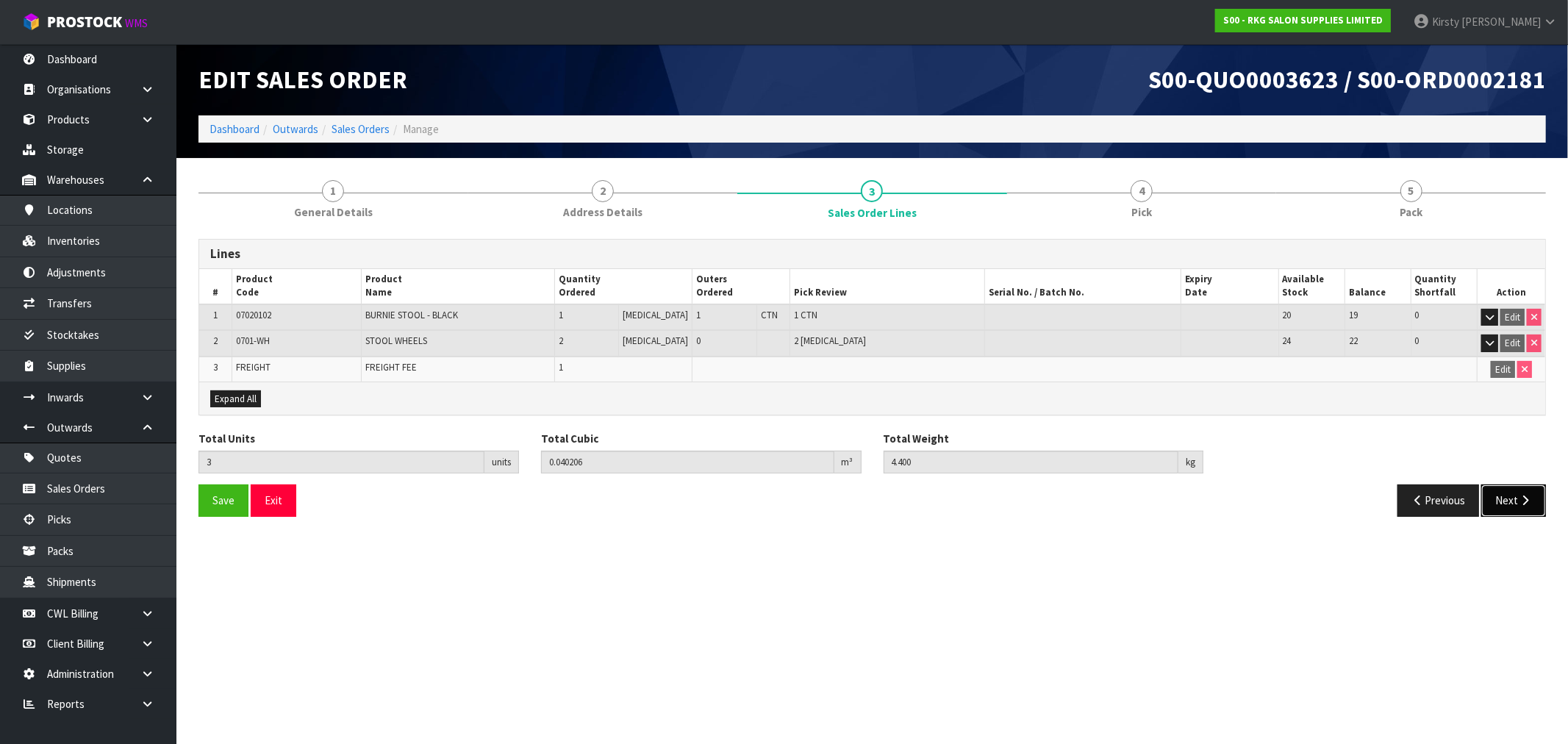
click at [1500, 491] on button "Next" at bounding box center [1514, 500] width 65 height 32
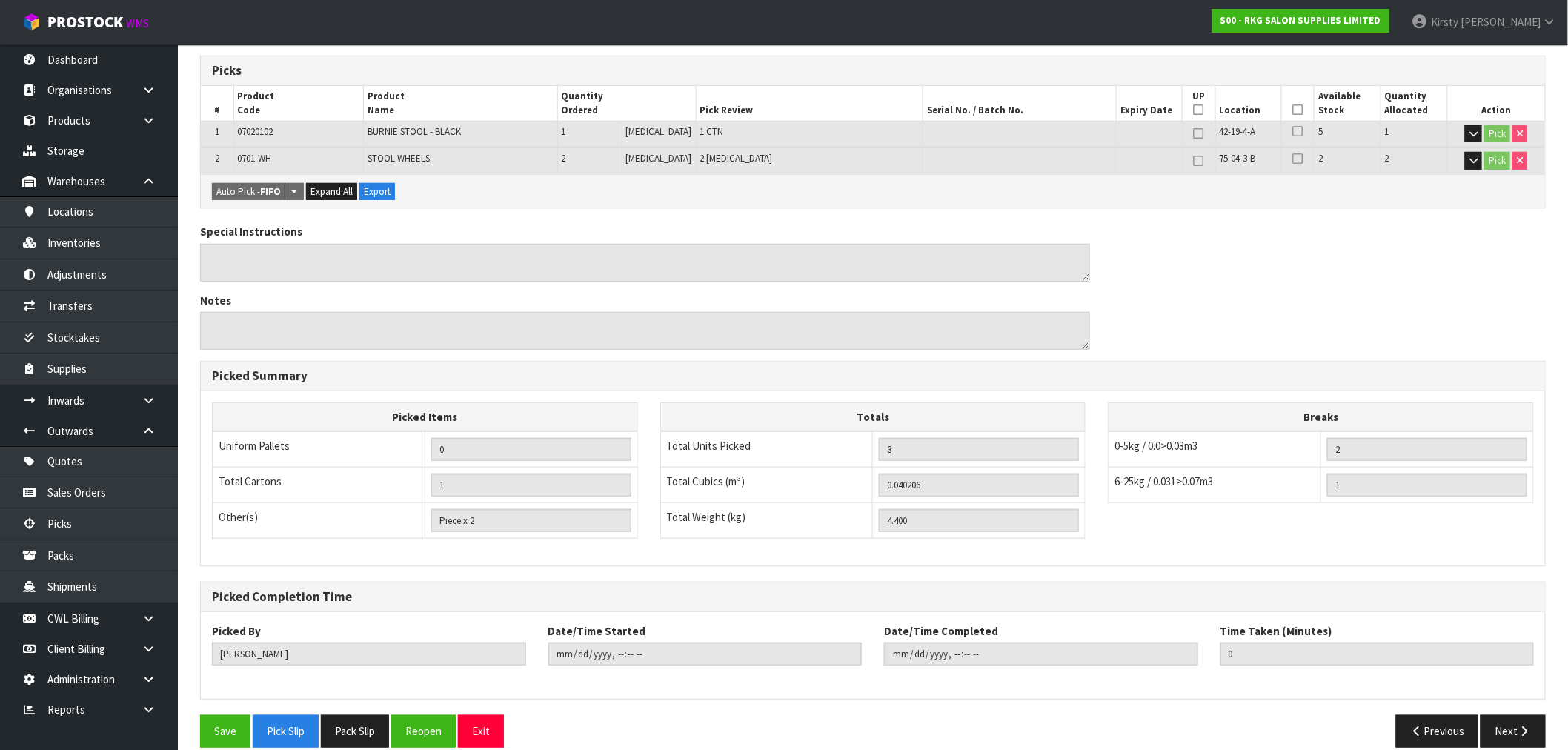
scroll to position [257, 0]
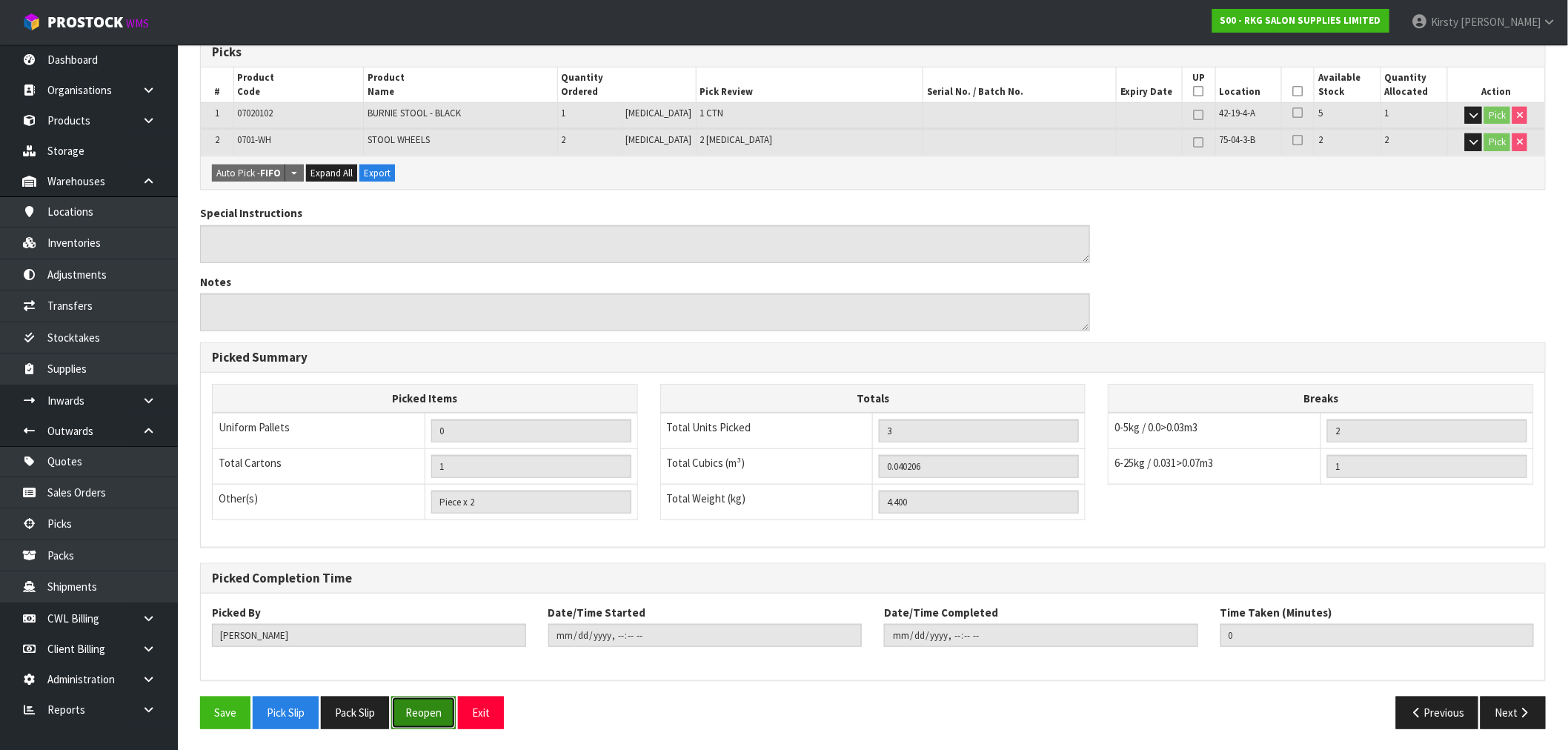
click at [447, 715] on button "Reopen" at bounding box center [423, 712] width 65 height 32
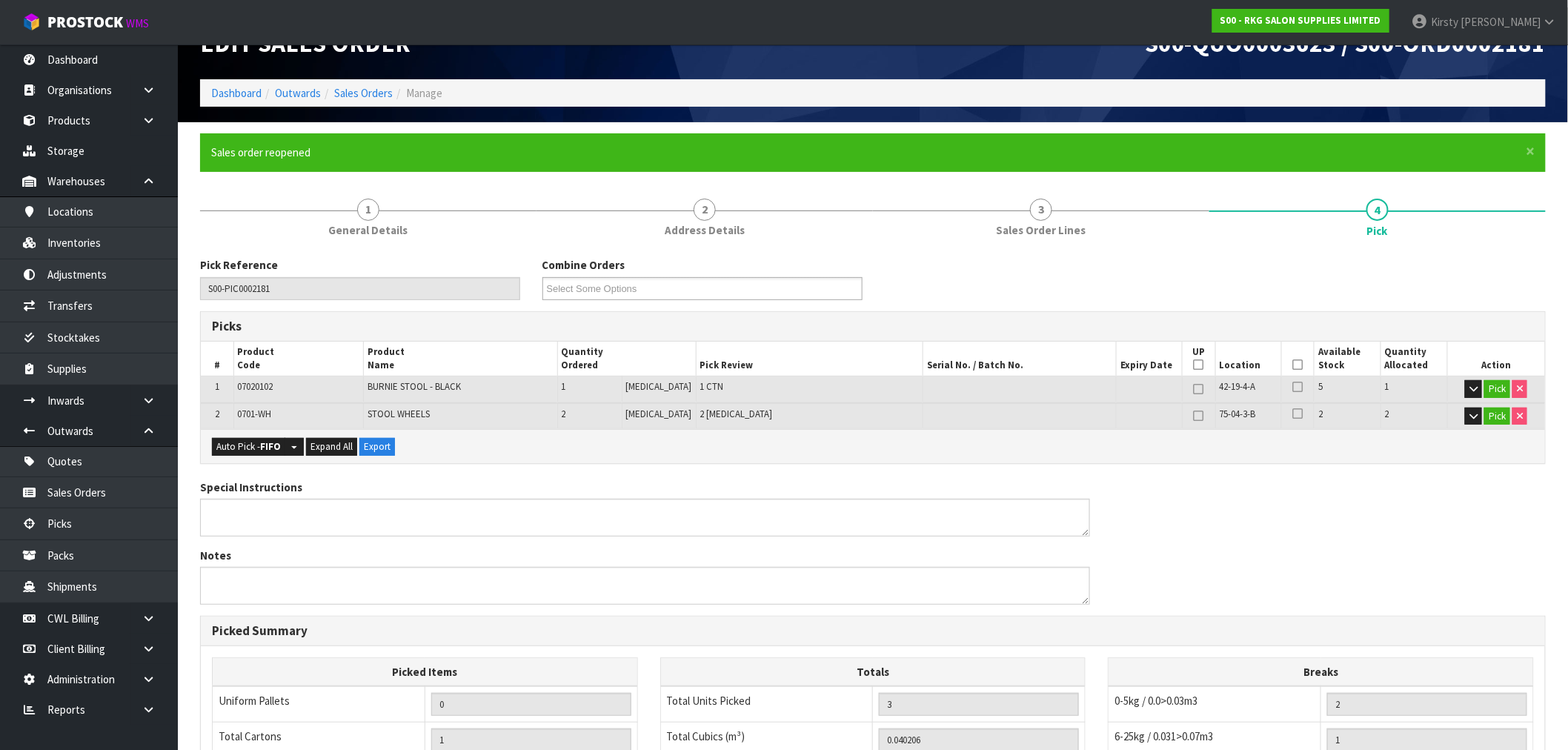
scroll to position [0, 0]
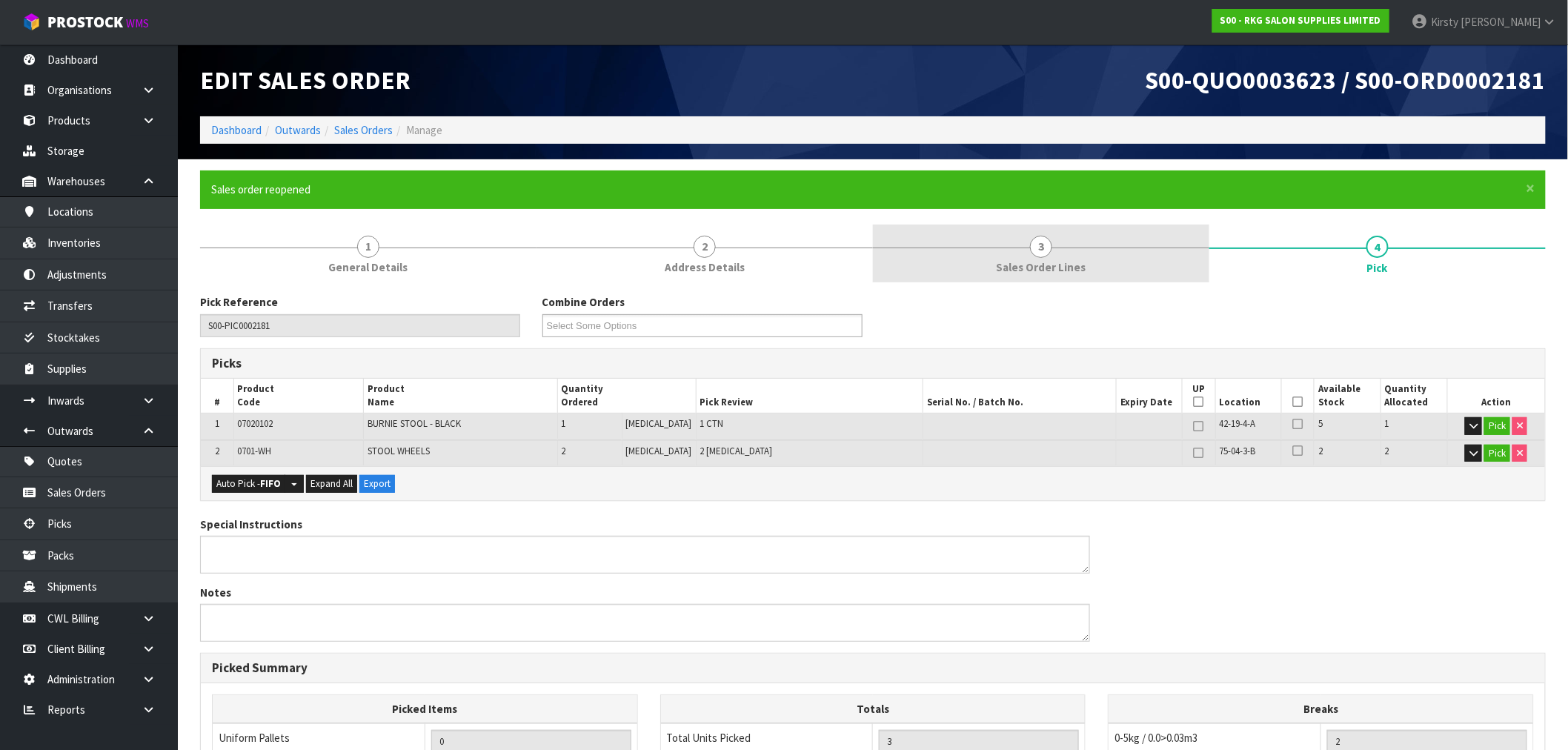
click at [1047, 253] on span "3" at bounding box center [1041, 246] width 22 height 22
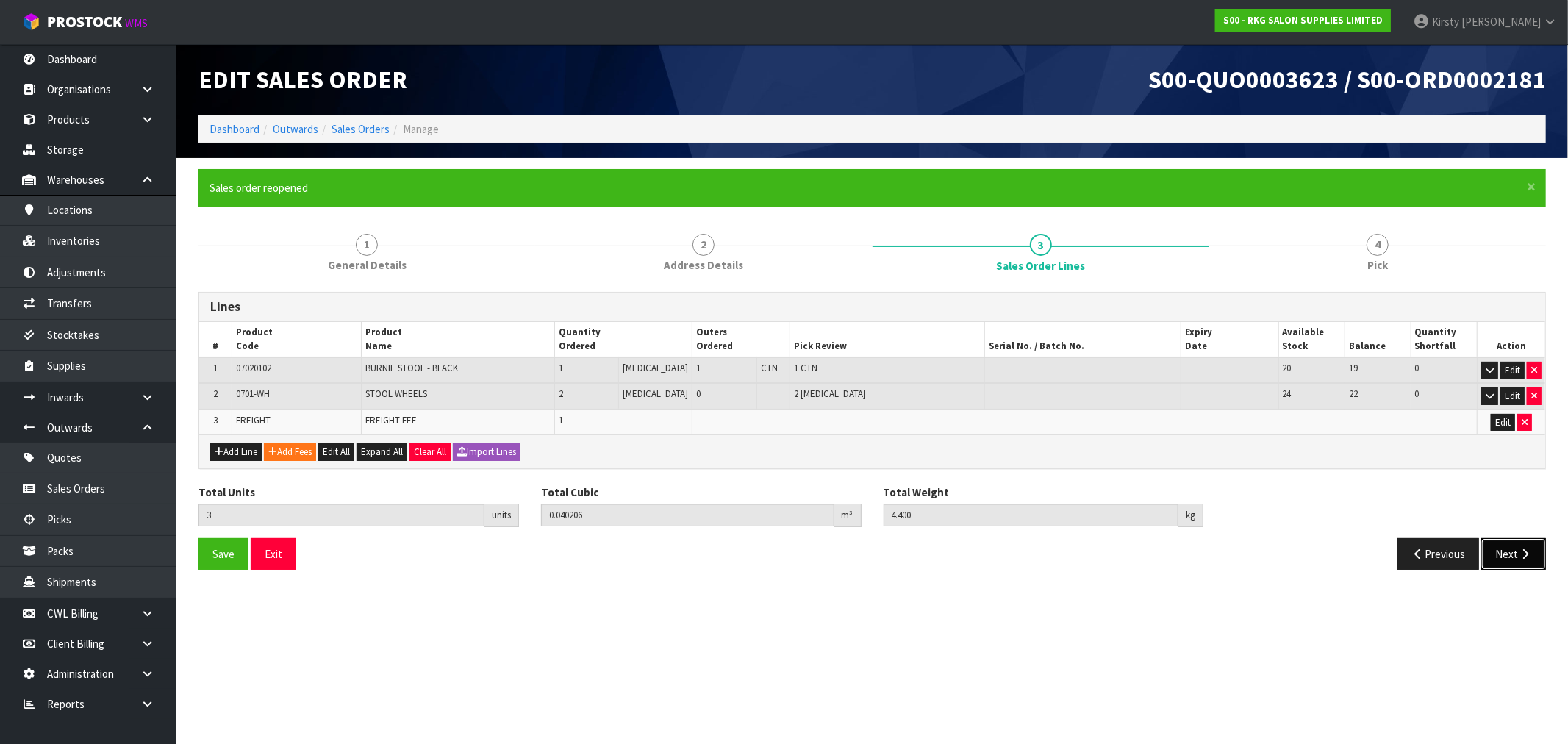
click at [1523, 552] on icon "button" at bounding box center [1525, 554] width 14 height 11
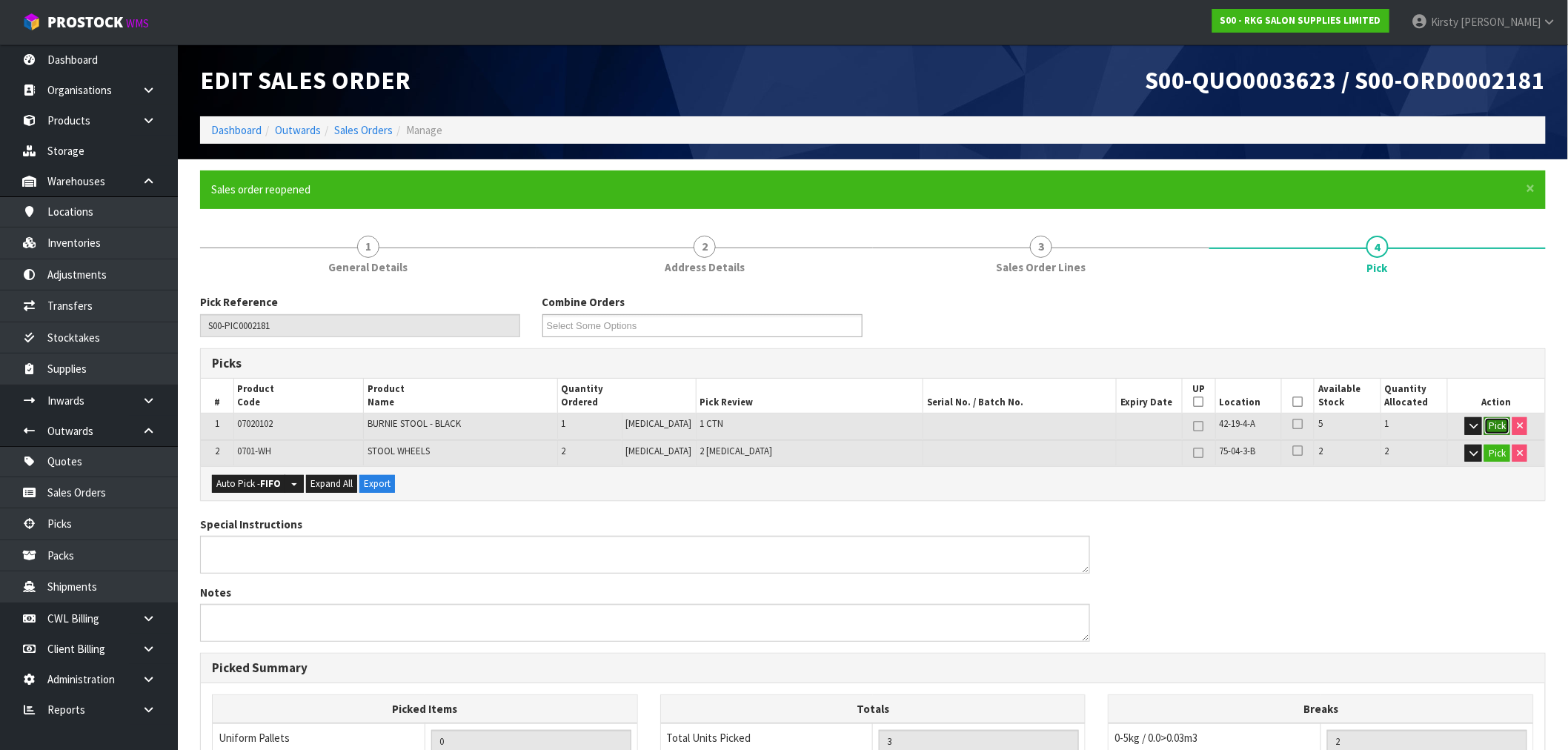
click at [1492, 426] on button "Pick" at bounding box center [1497, 426] width 26 height 18
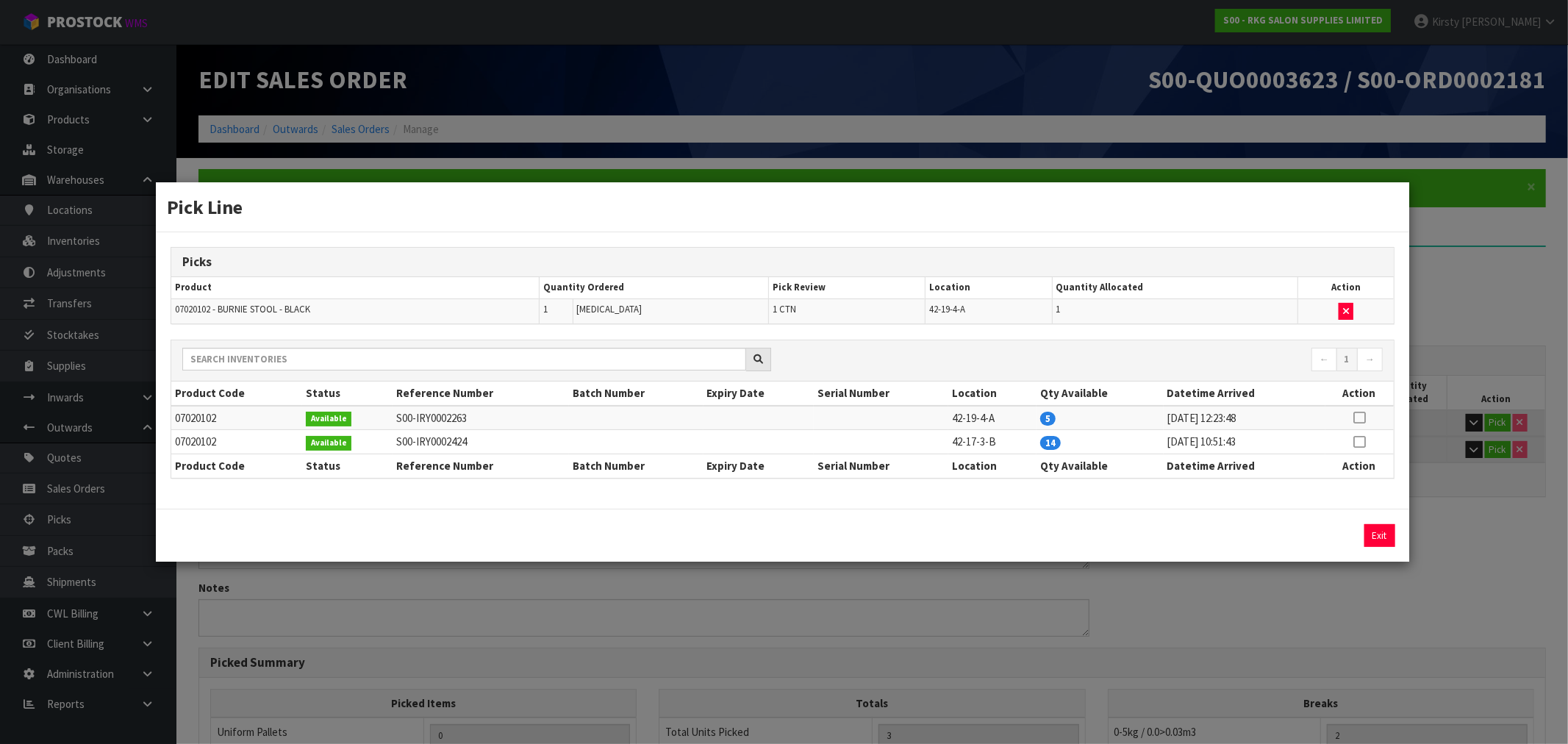
click at [1359, 442] on icon at bounding box center [1359, 442] width 12 height 1
click at [1343, 304] on button "button" at bounding box center [1346, 312] width 14 height 18
type input "0"
type input "2"
type input "0.000002"
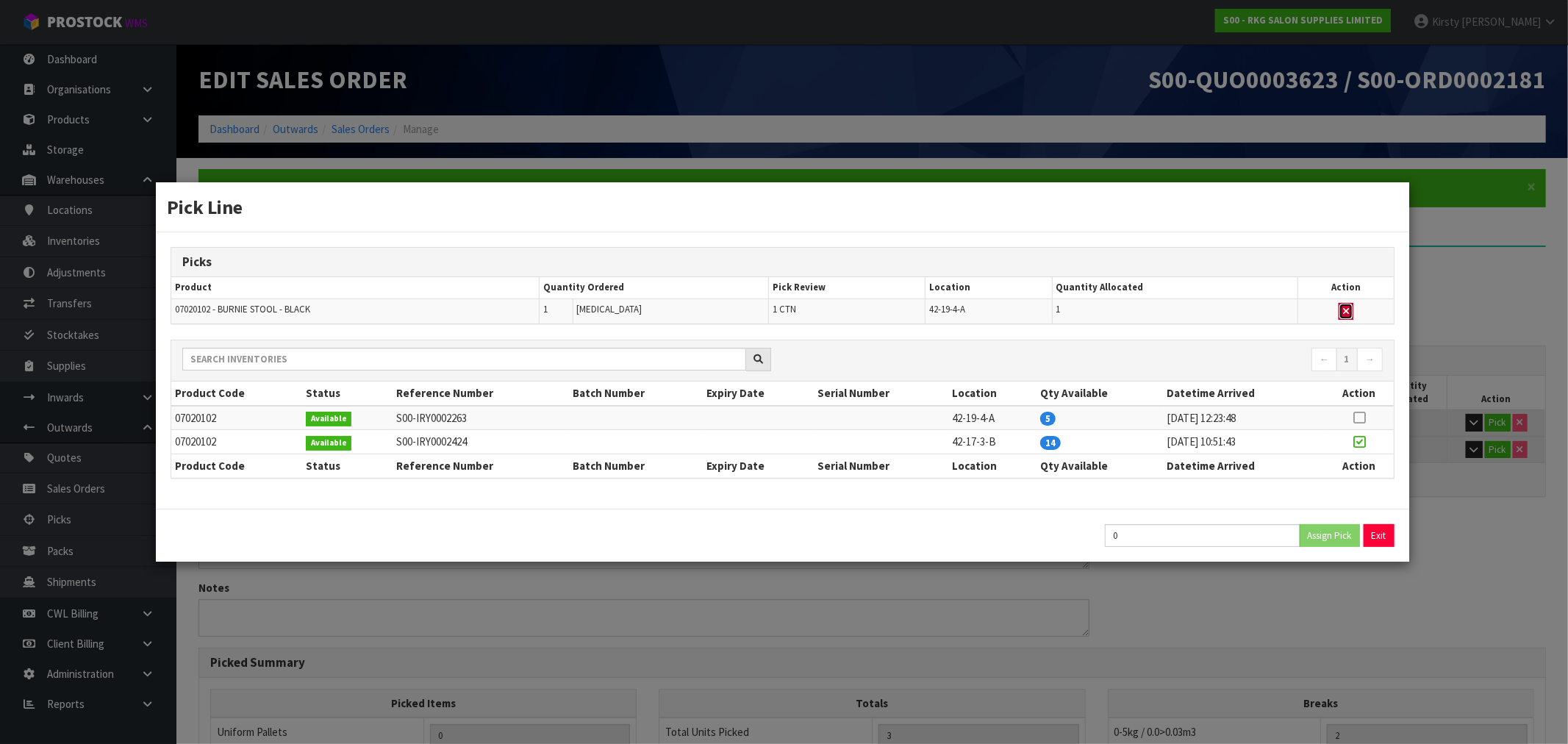
type input "0.4"
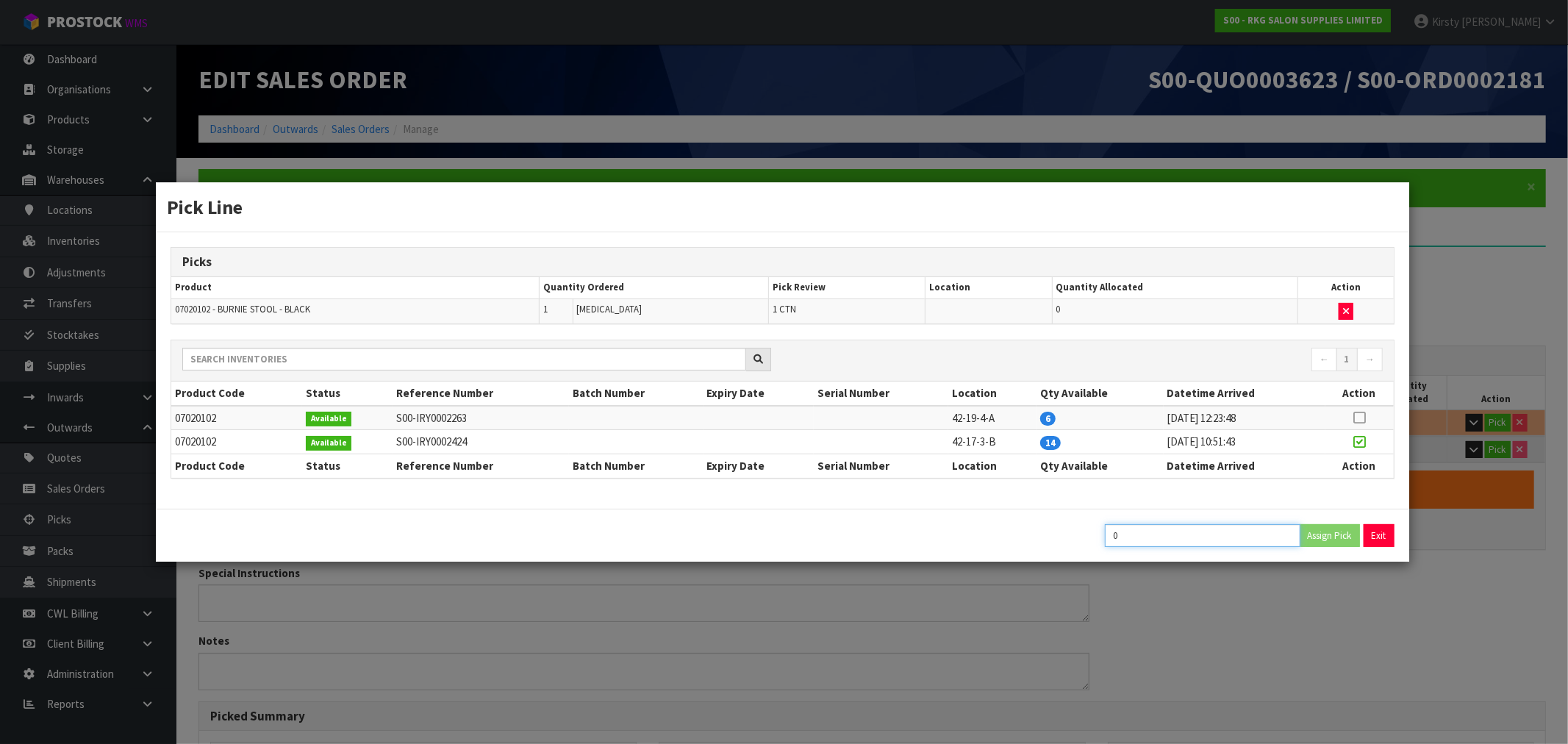
drag, startPoint x: 1138, startPoint y: 542, endPoint x: 1103, endPoint y: 542, distance: 35.0
click at [1103, 542] on div "0 Assign Pick Exit" at bounding box center [1250, 535] width 312 height 23
type input "1"
click at [1333, 534] on button "Assign Pick" at bounding box center [1329, 535] width 60 height 23
type input "1"
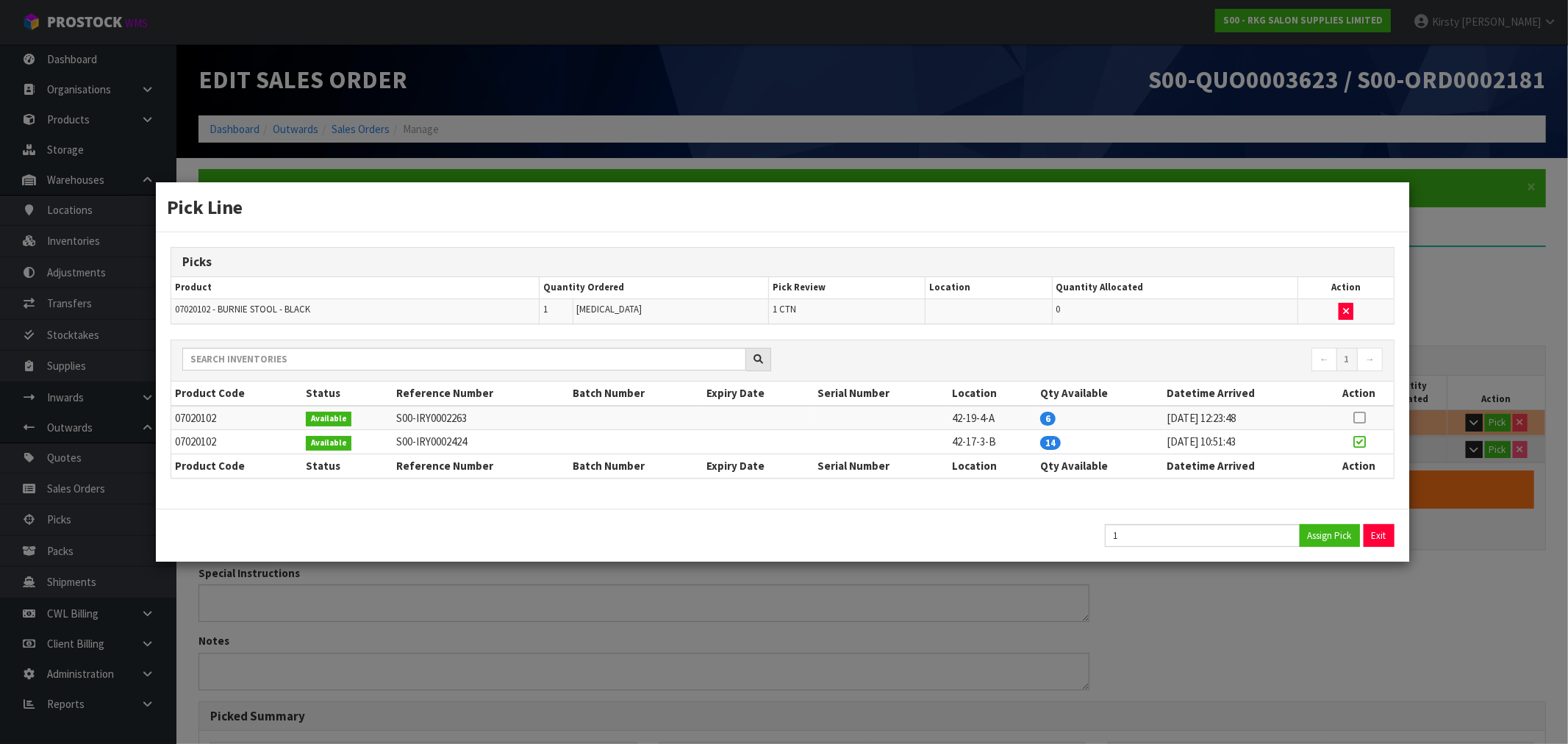
type input "3"
type input "0.040206"
type input "4.4"
click at [1383, 530] on button "Exit" at bounding box center [1380, 535] width 31 height 23
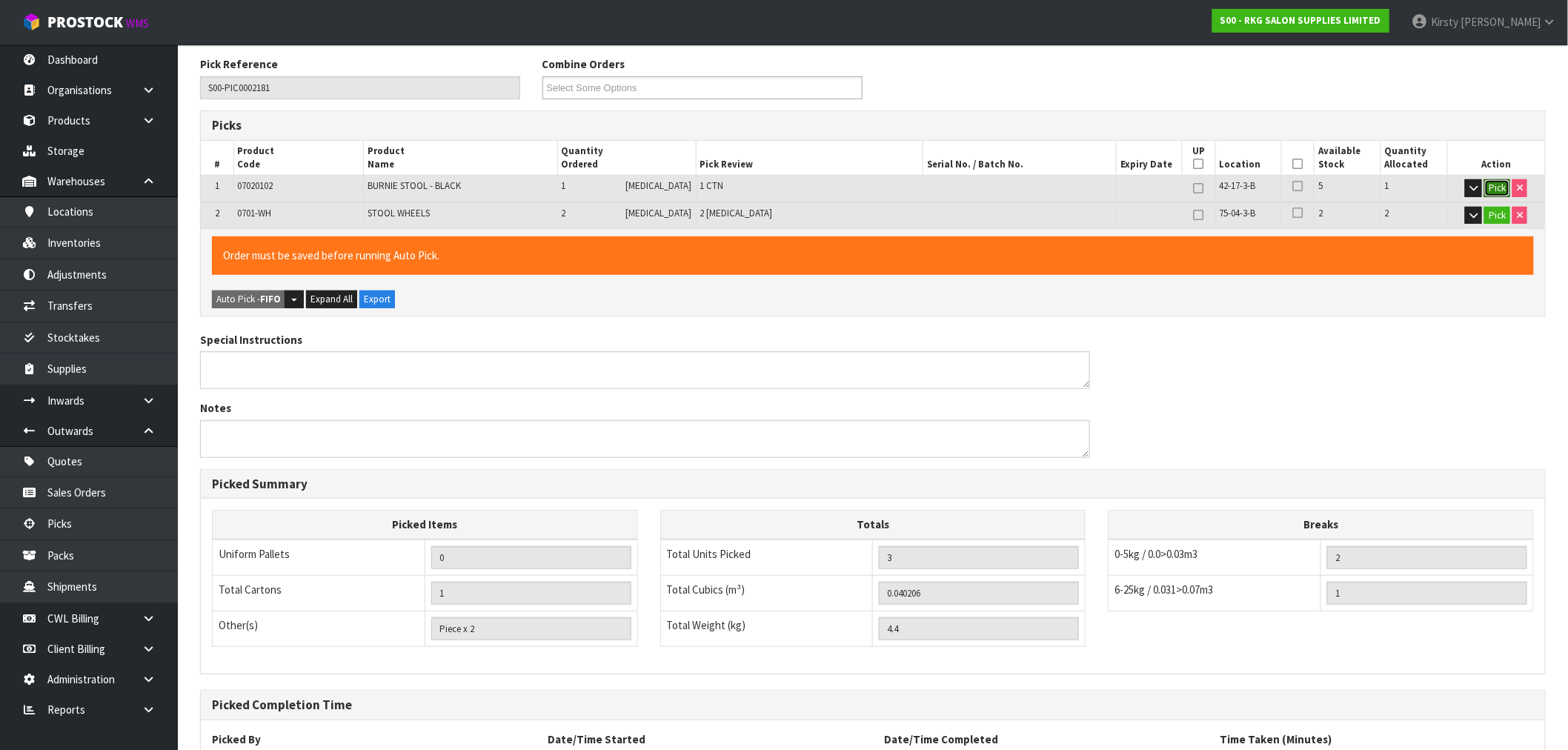
scroll to position [365, 0]
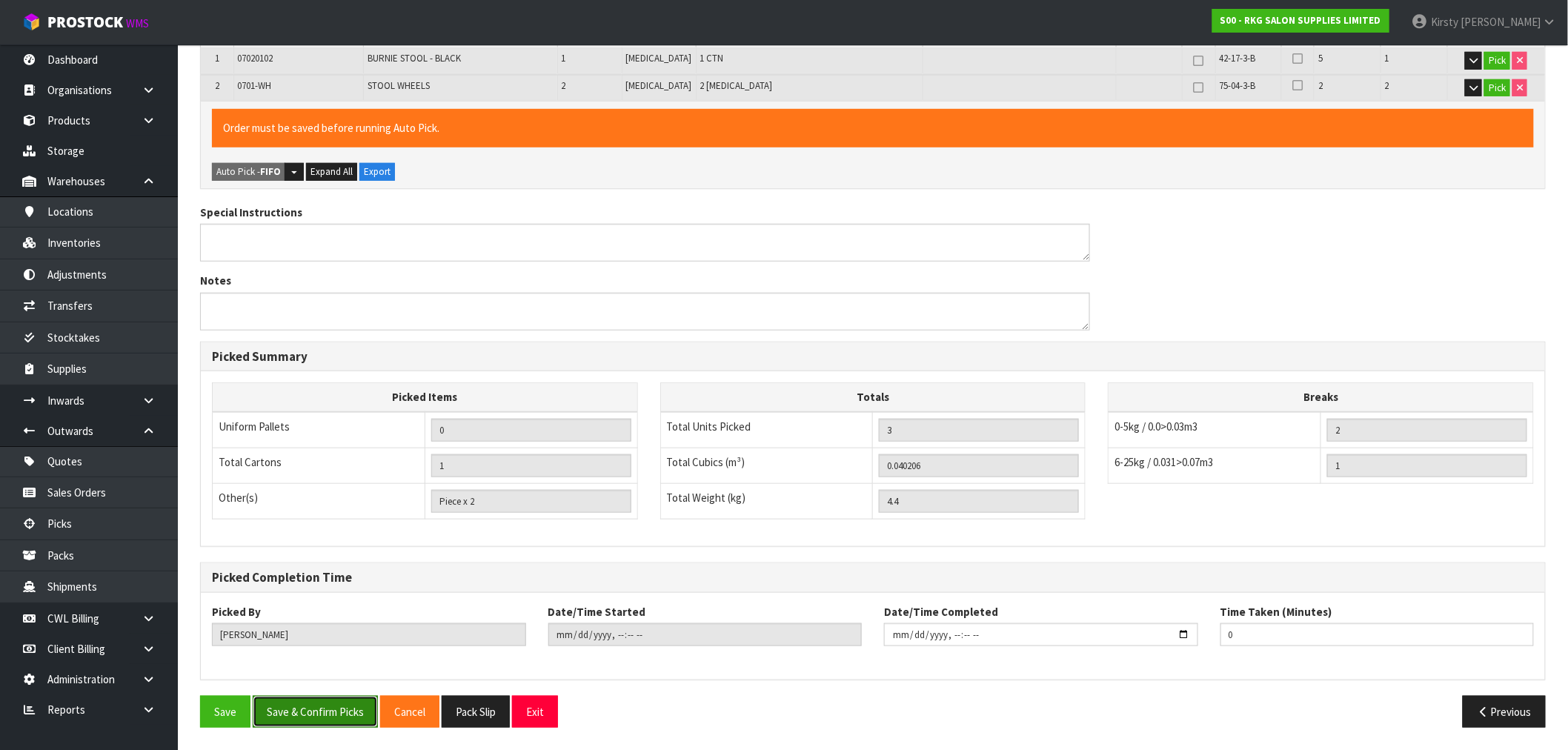
click at [328, 719] on button "Save & Confirm Picks" at bounding box center [315, 712] width 125 height 32
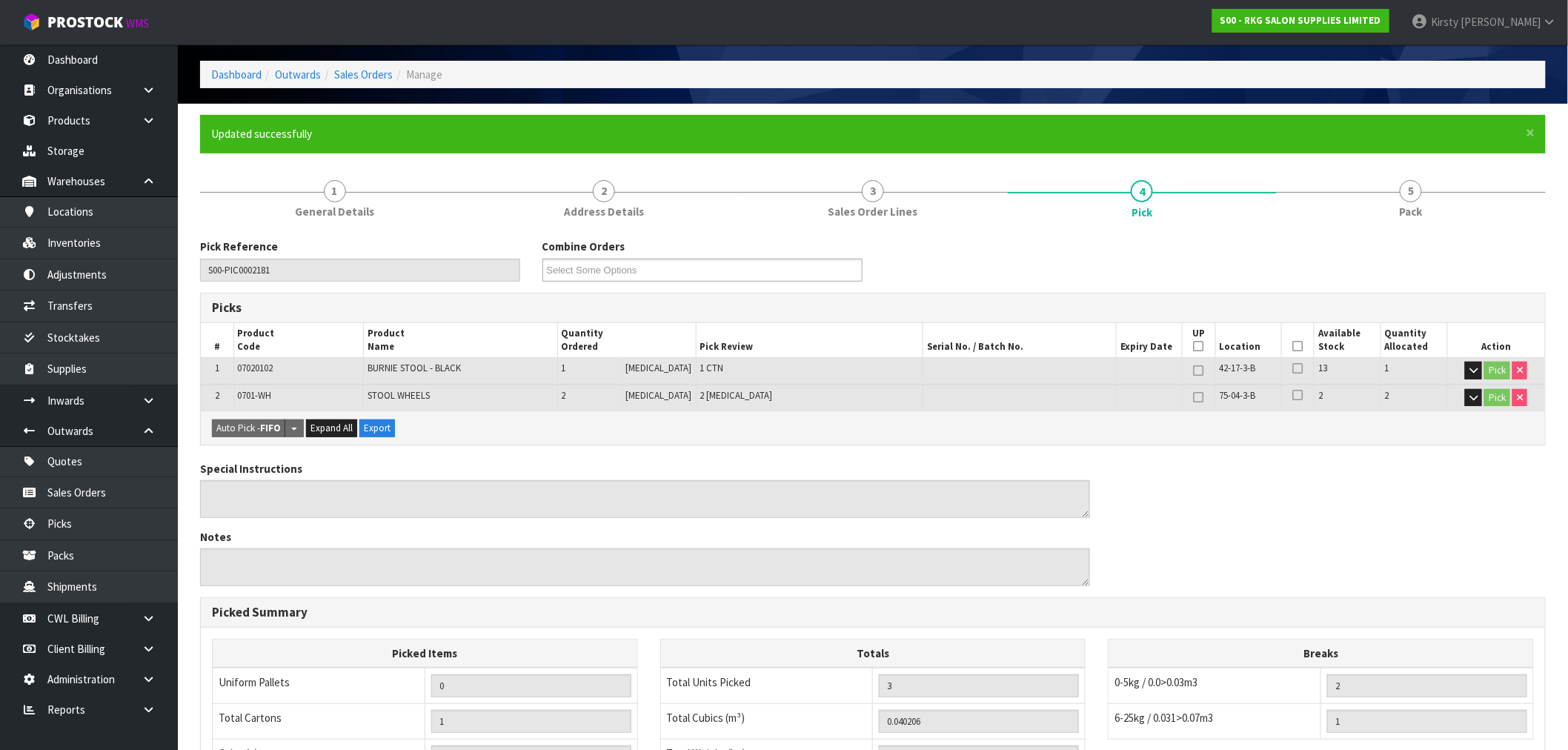
scroll to position [311, 0]
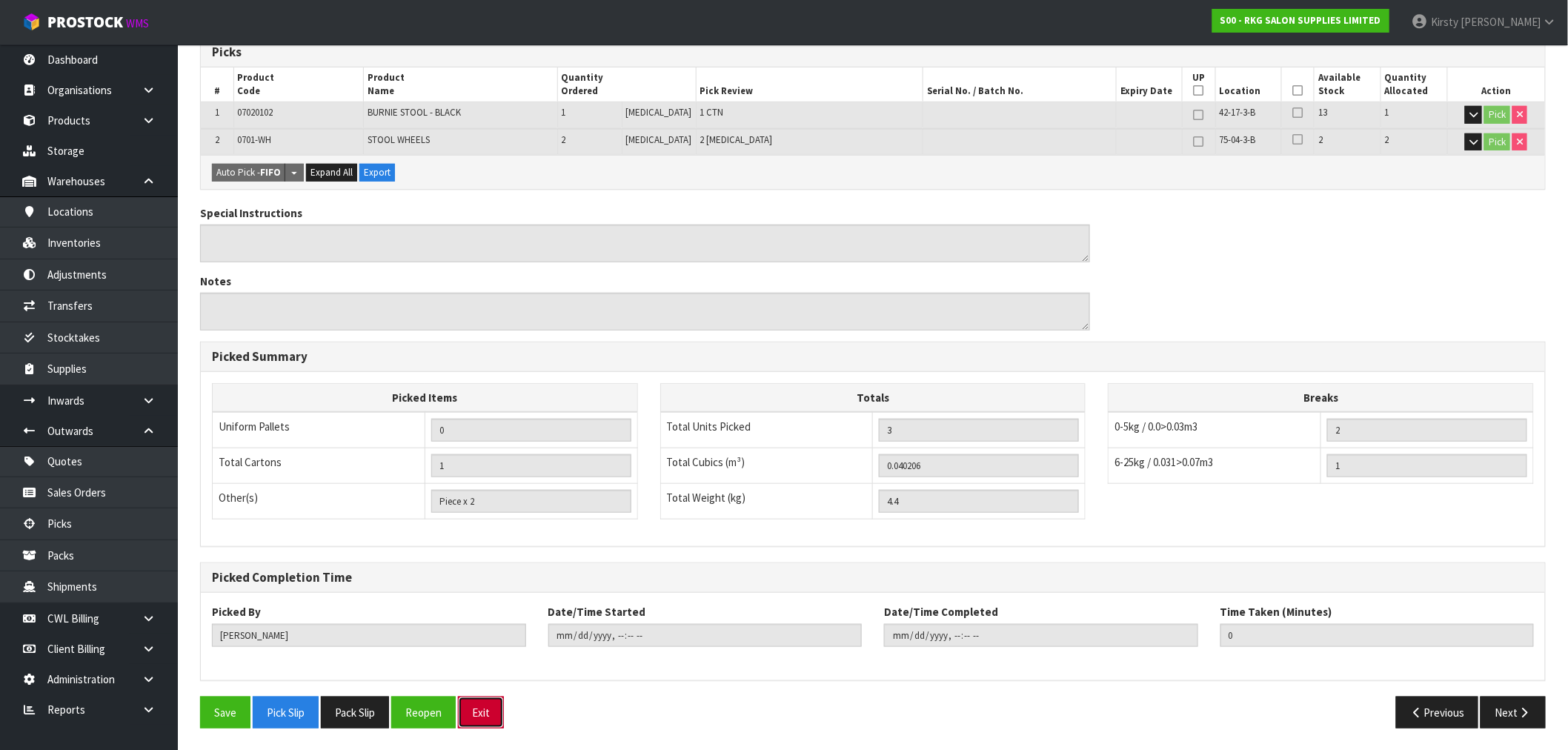
click at [497, 708] on button "Exit" at bounding box center [481, 712] width 46 height 32
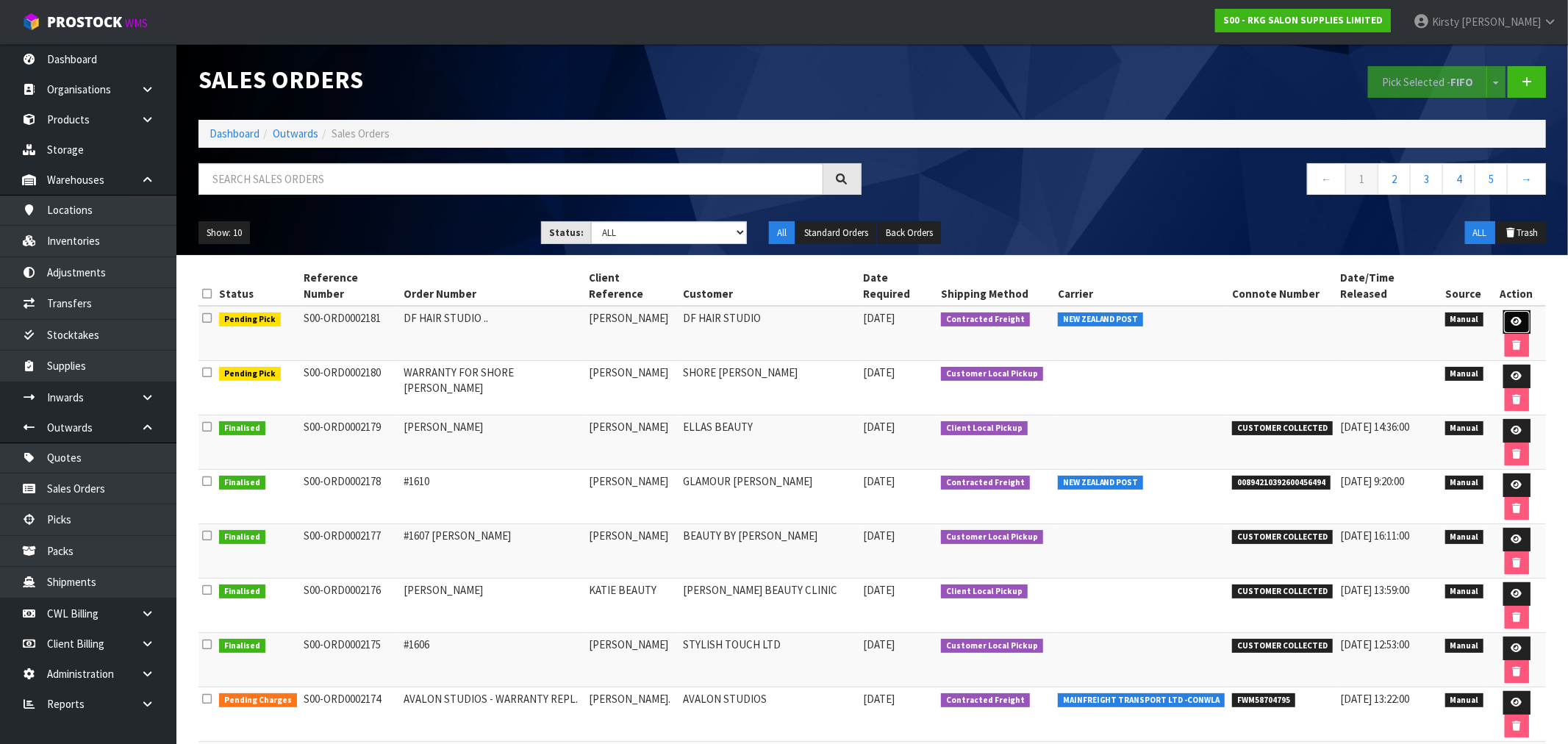
click at [1511, 317] on icon at bounding box center [1517, 321] width 11 height 10
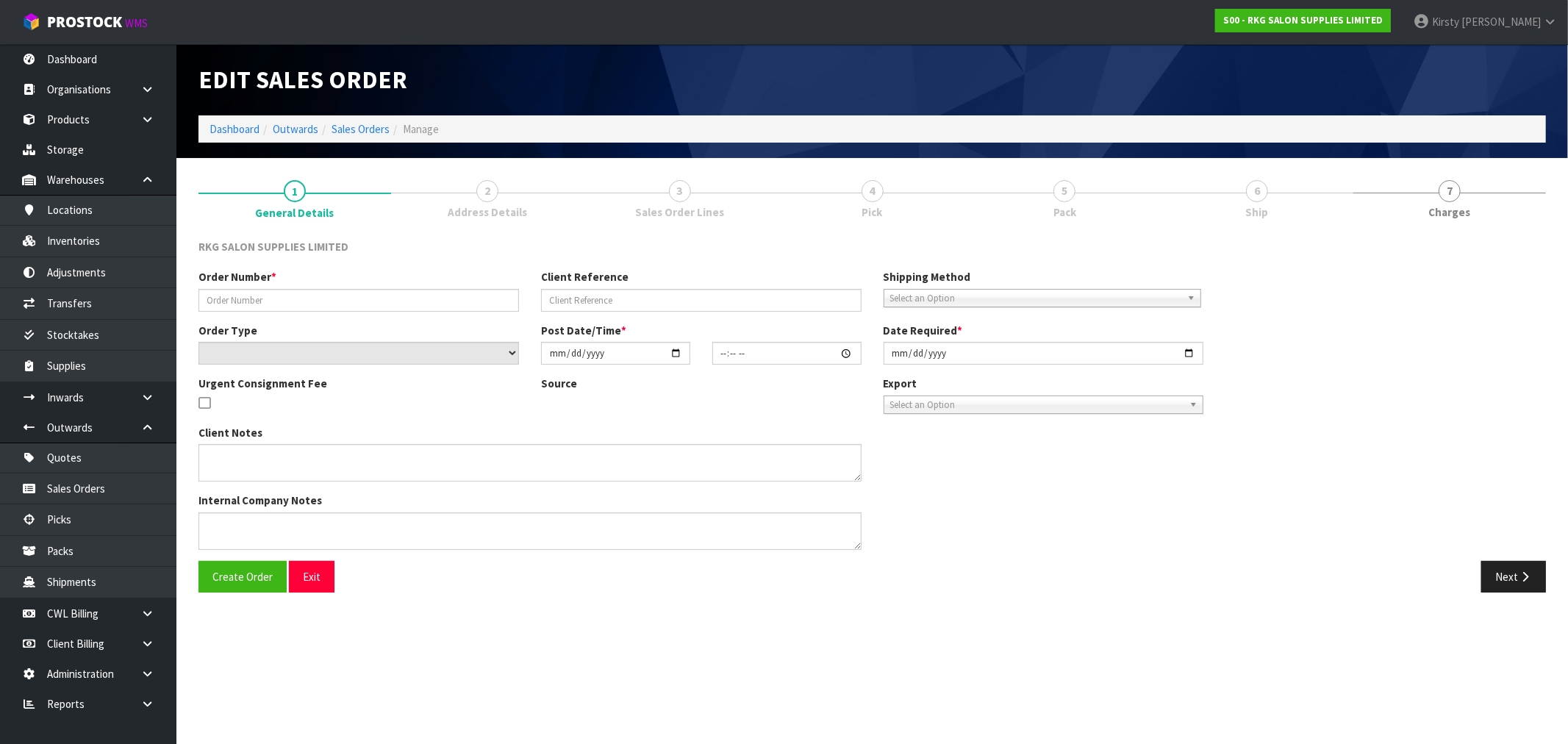
type input "DF HAIR STUDIO .."
type input "[PERSON_NAME]"
select select "number:0"
type input "[DATE]"
type input "10:30:00.000"
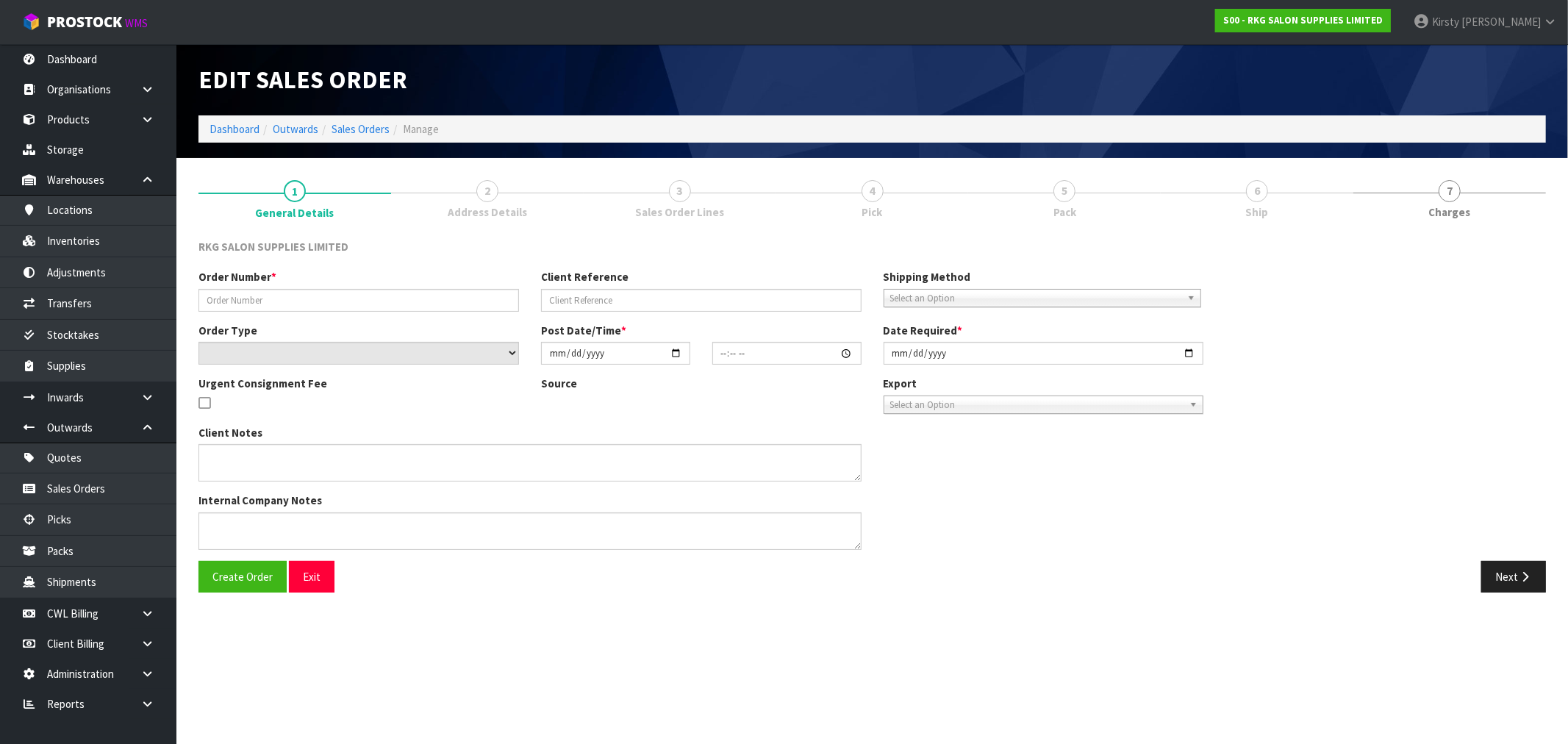
type input "[DATE]"
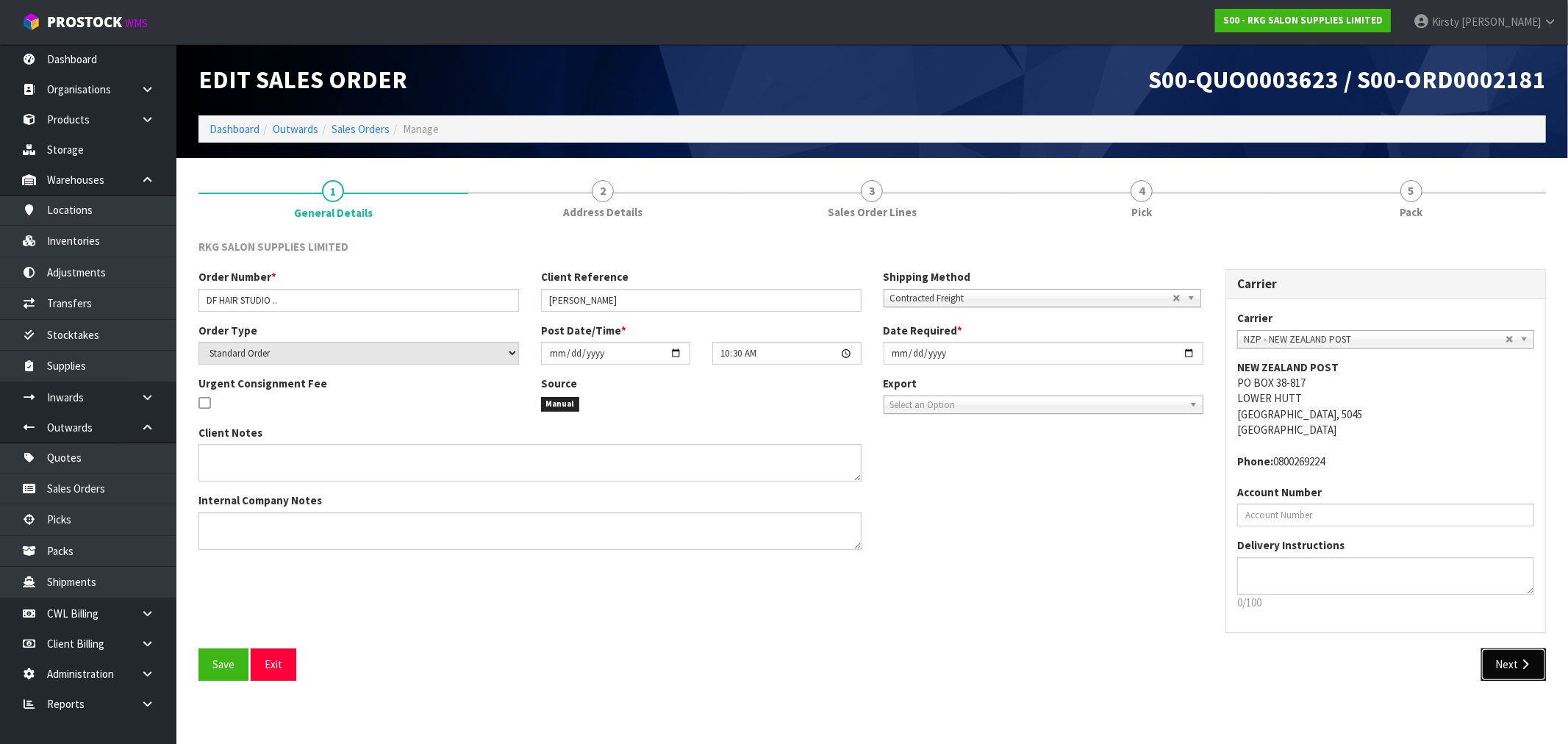
click at [1519, 667] on icon "button" at bounding box center [1525, 664] width 14 height 11
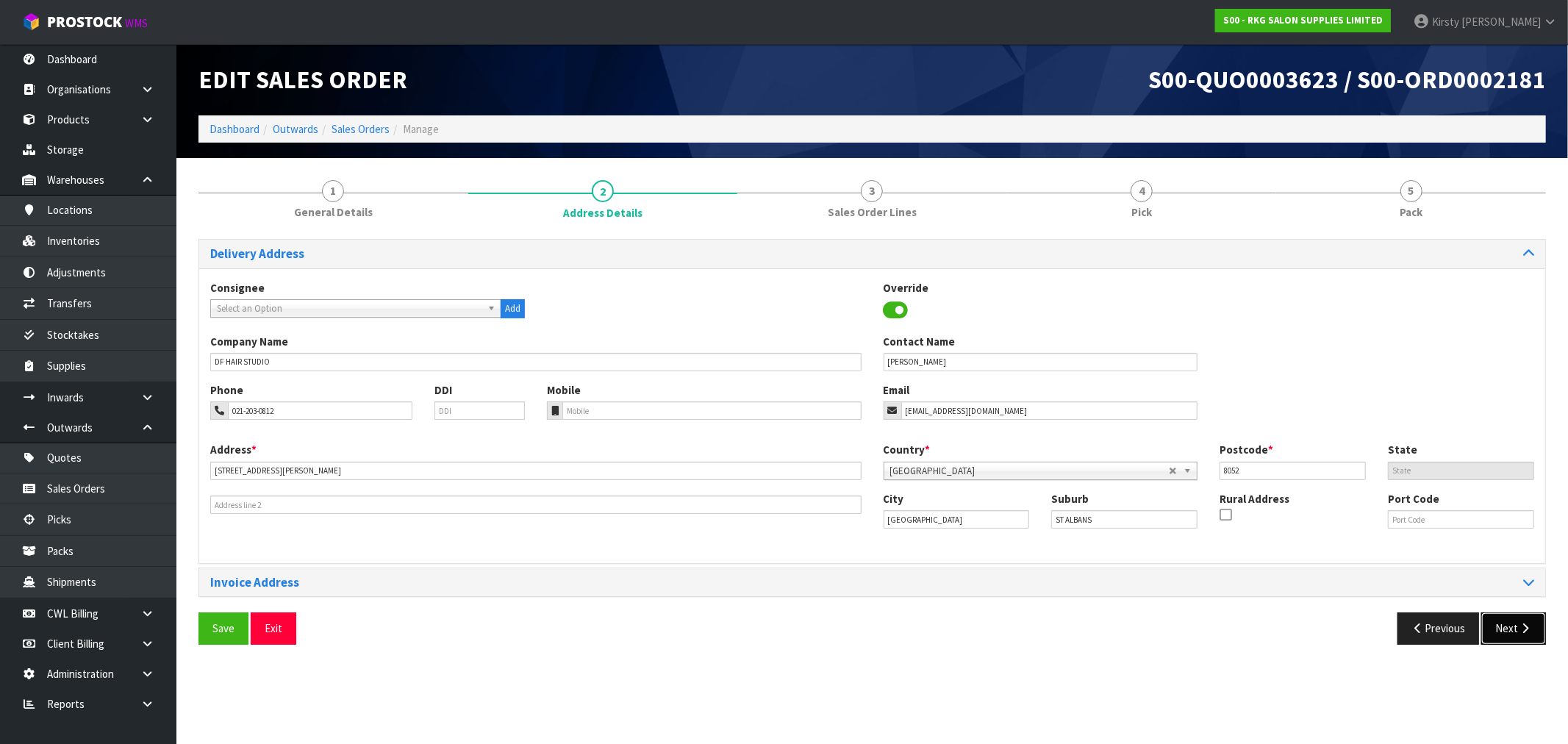
click at [1502, 637] on button "Next" at bounding box center [1514, 628] width 65 height 32
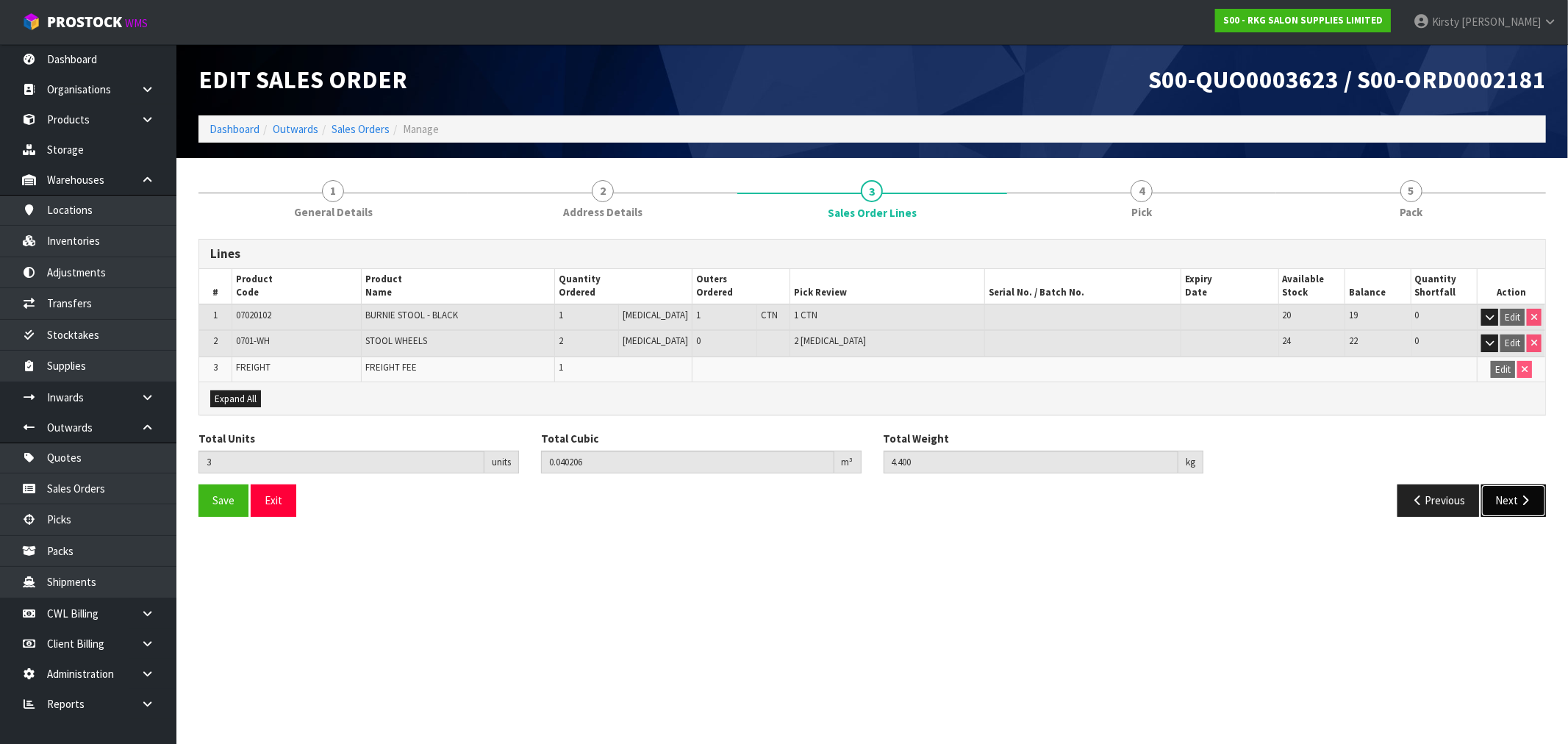
click at [1507, 503] on button "Next" at bounding box center [1514, 500] width 65 height 32
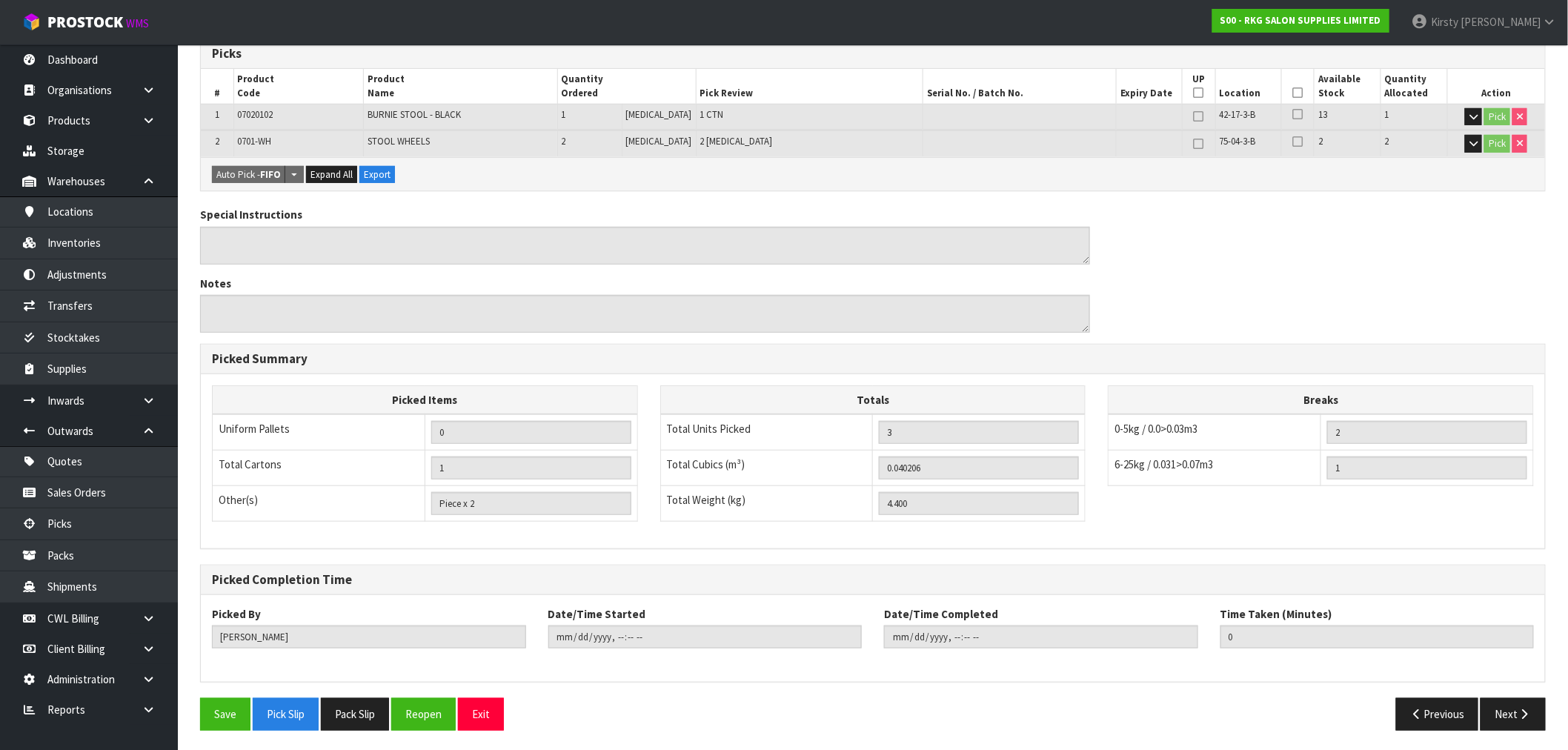
scroll to position [257, 0]
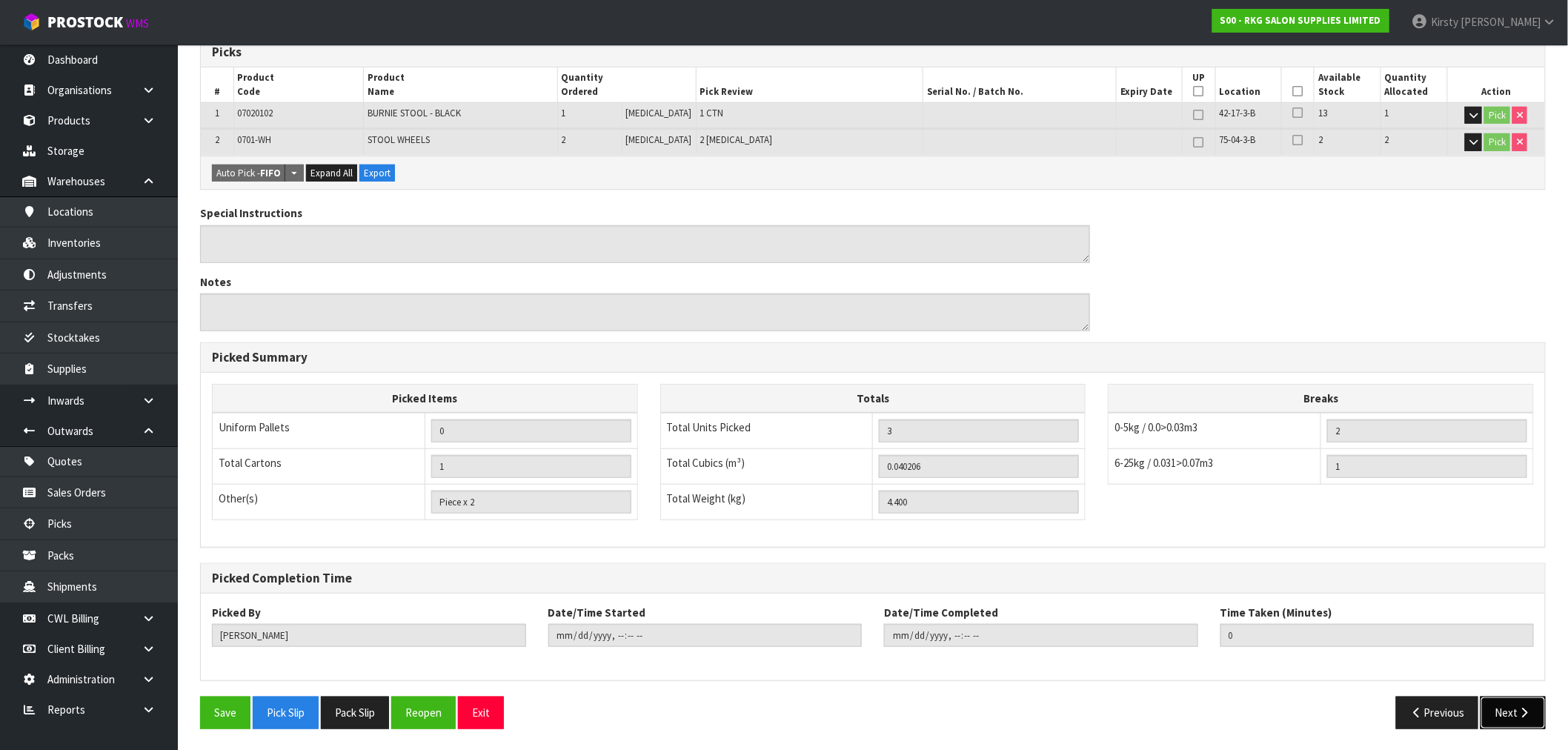
click at [1524, 719] on button "Next" at bounding box center [1513, 712] width 65 height 32
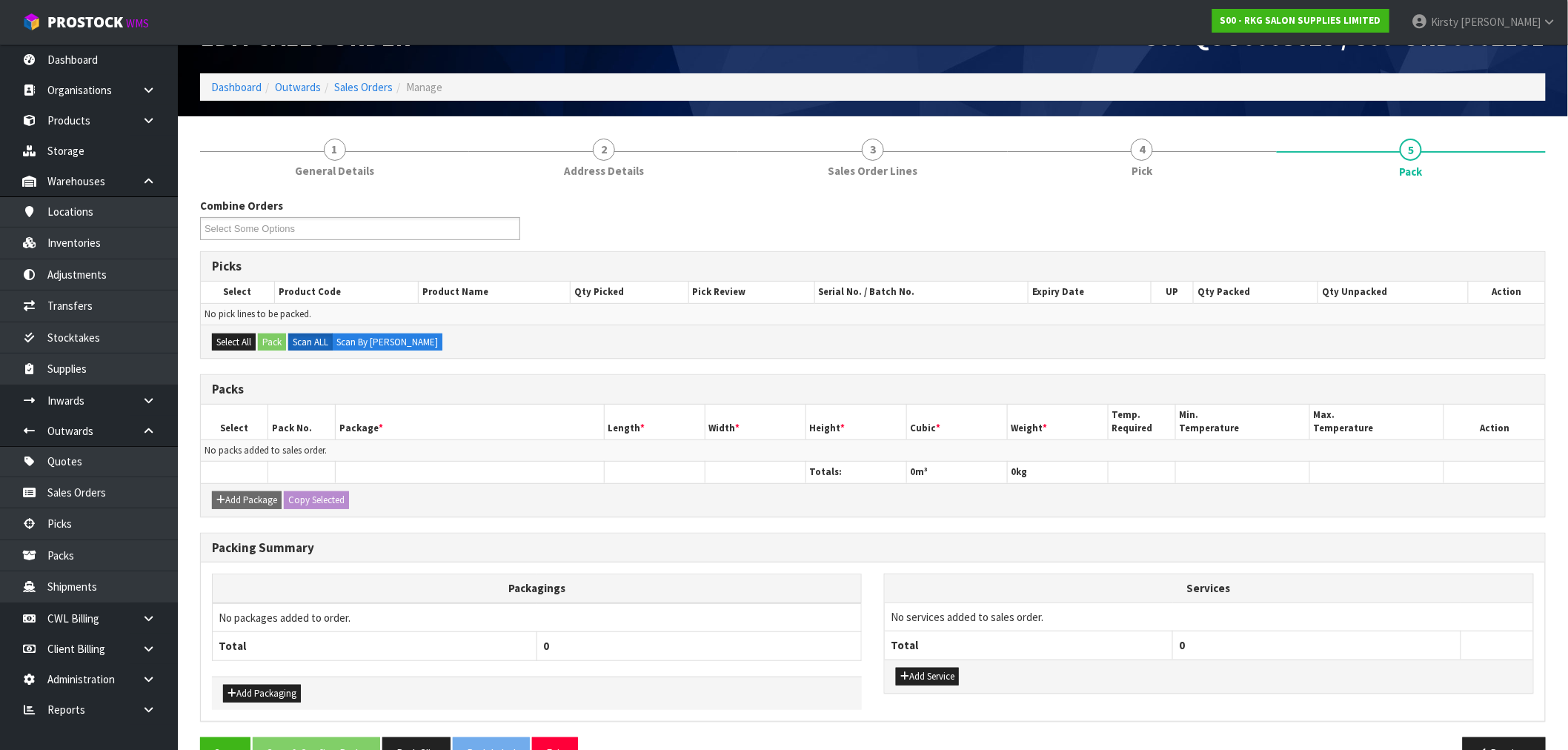
scroll to position [84, 0]
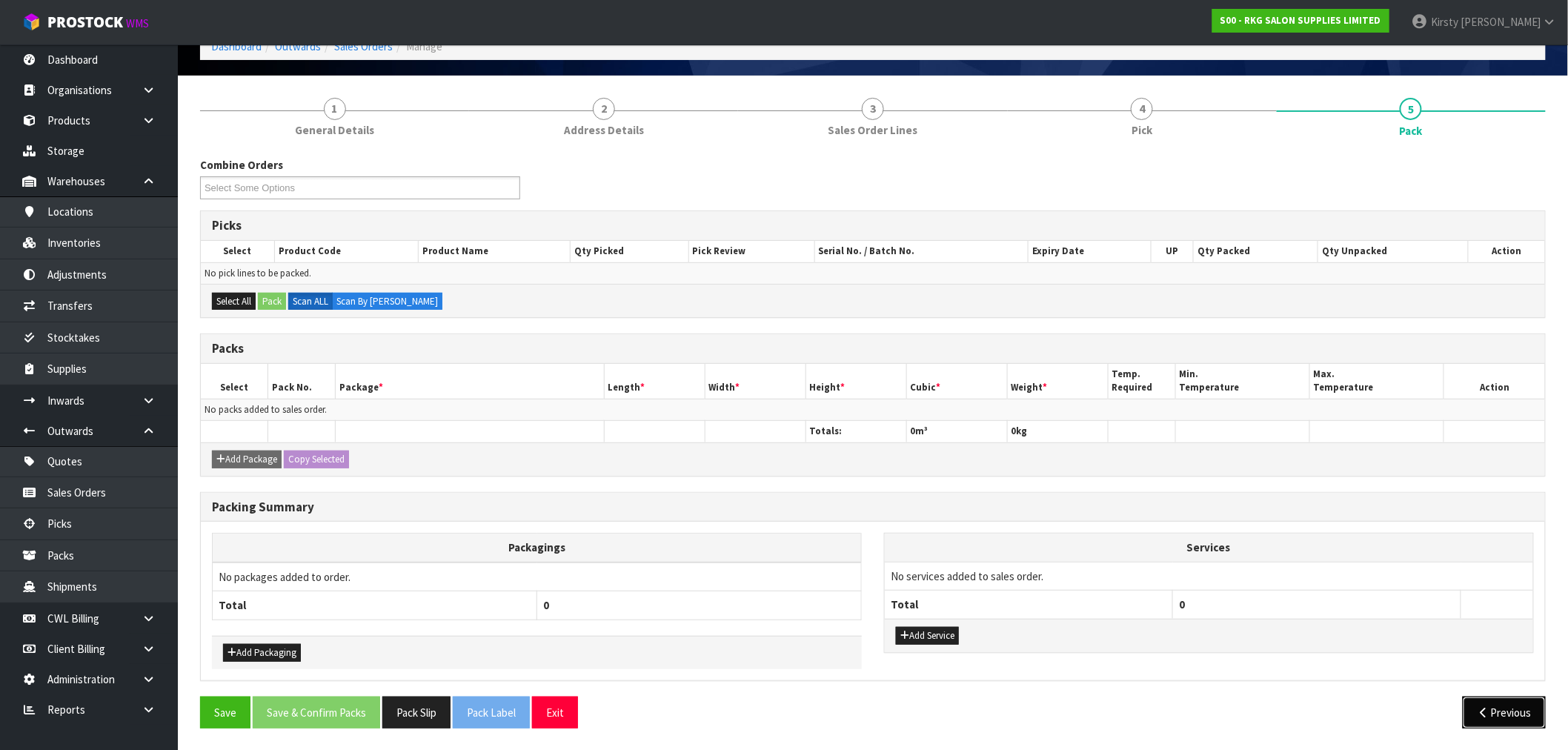
click at [1525, 709] on button "Previous" at bounding box center [1503, 712] width 83 height 32
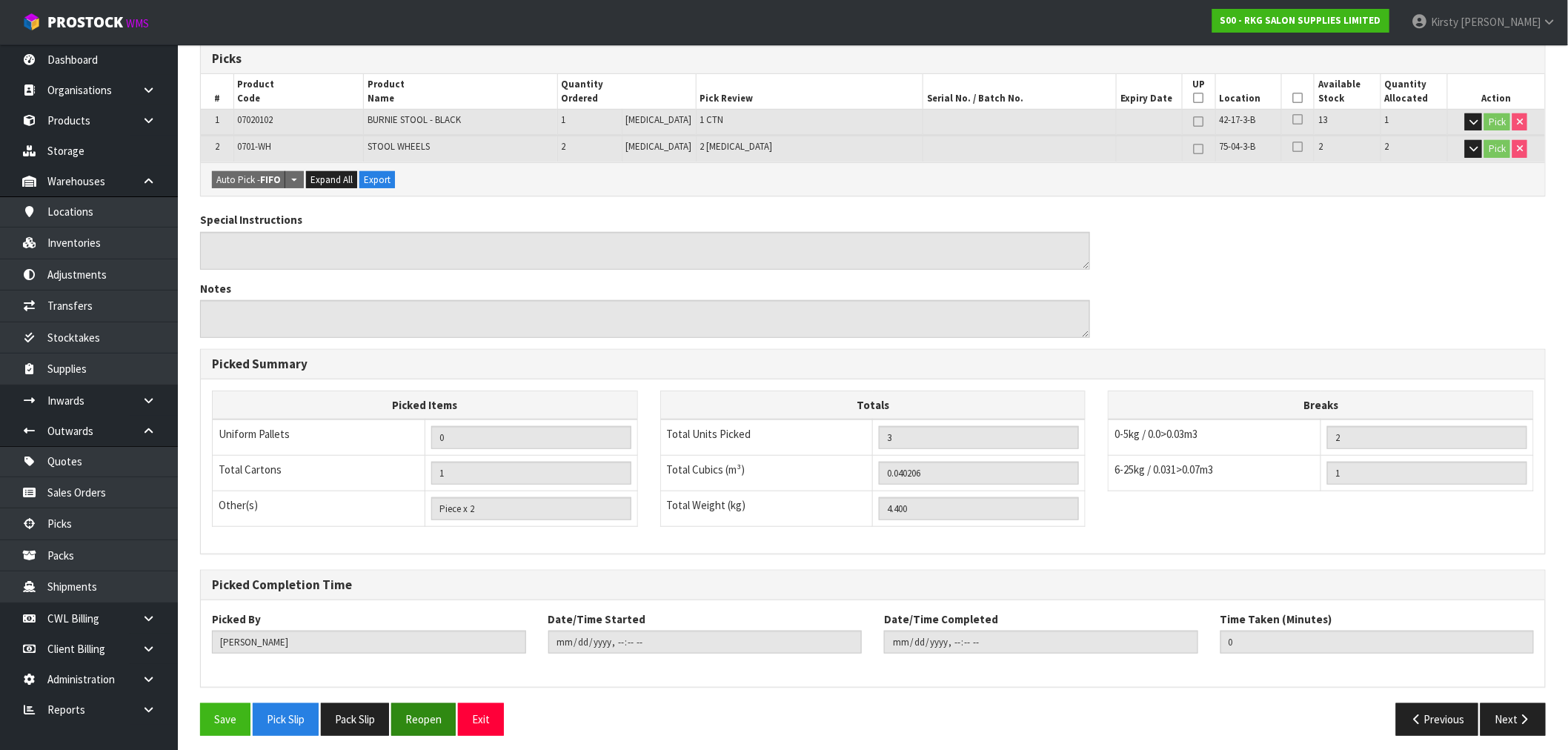
scroll to position [257, 0]
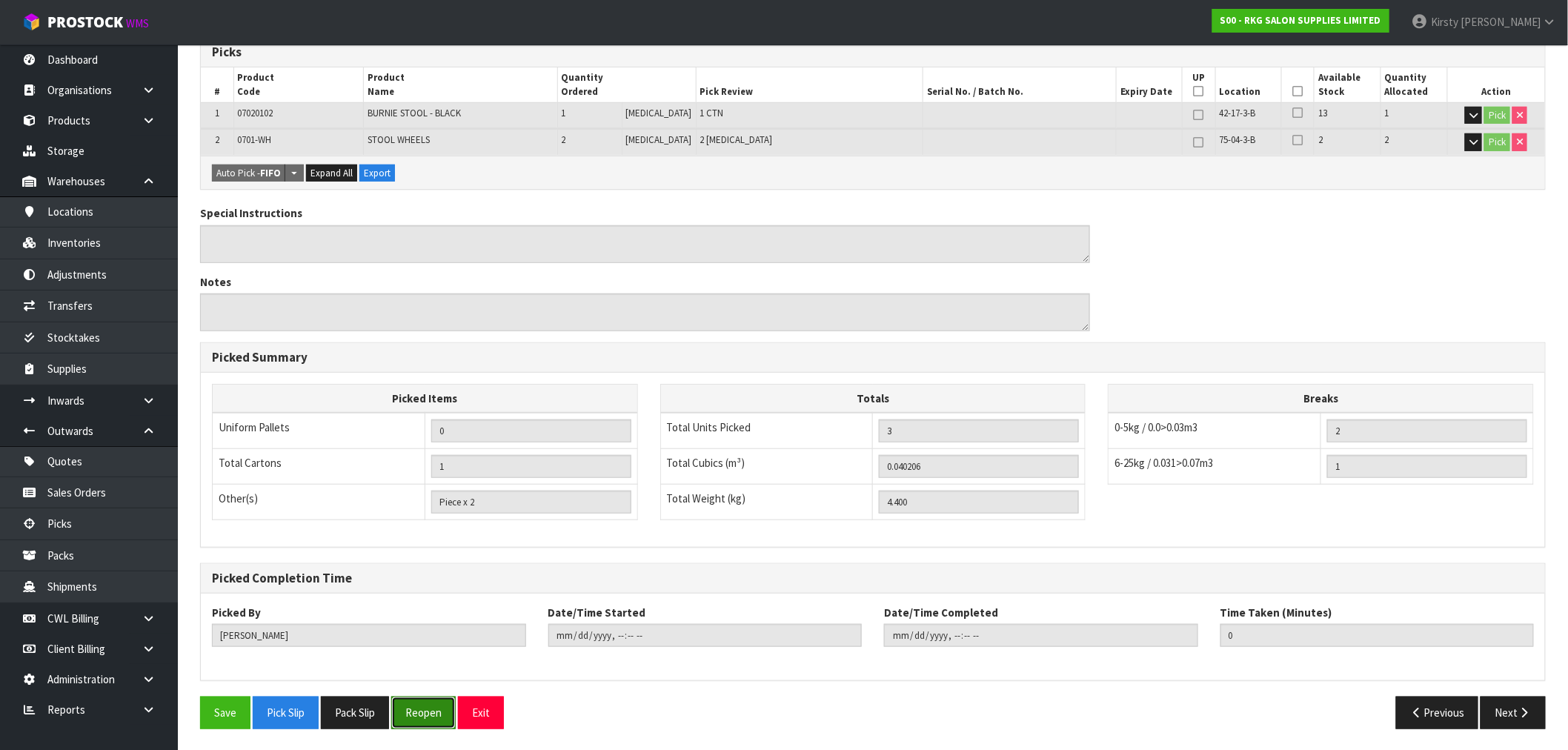
click at [409, 716] on button "Reopen" at bounding box center [423, 712] width 65 height 32
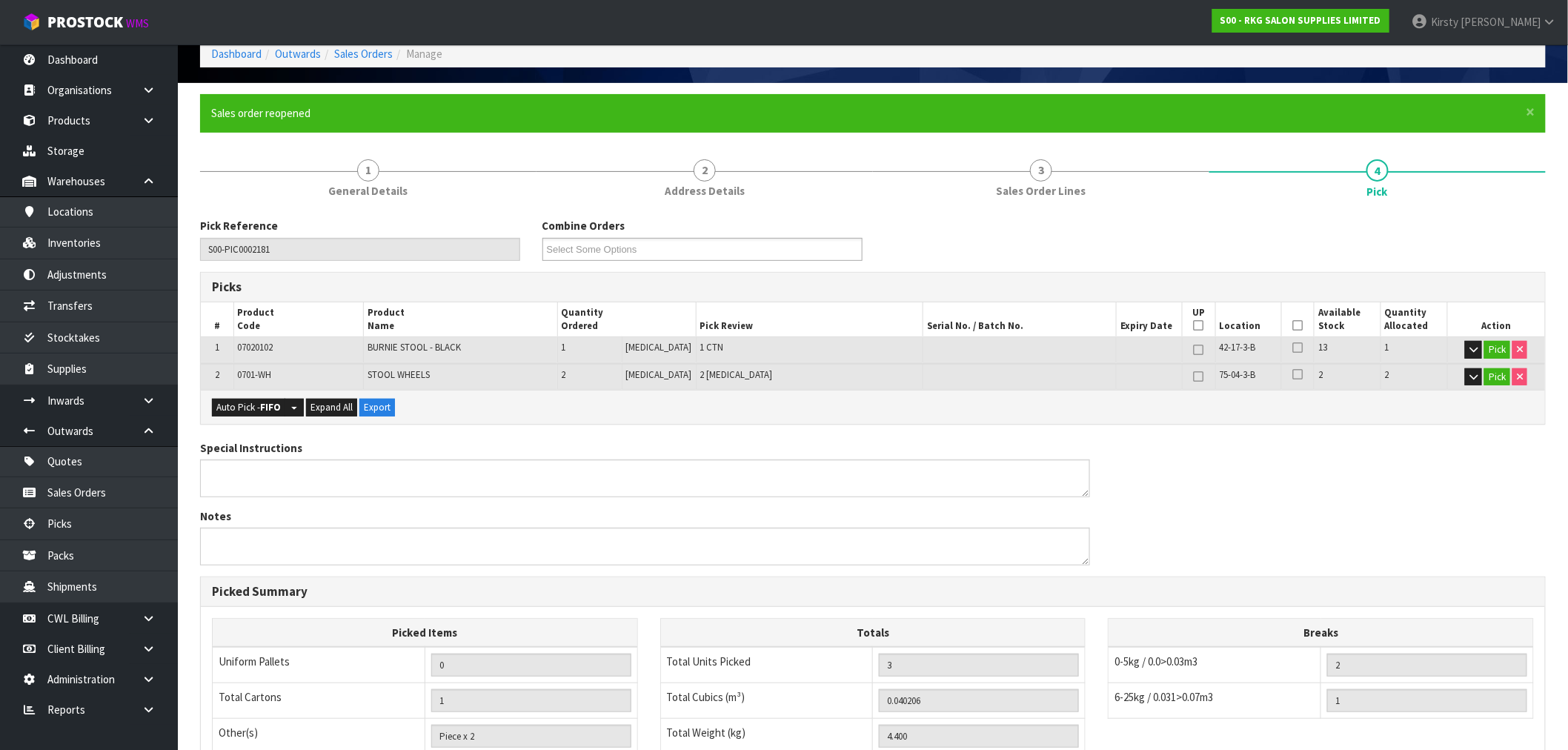
scroll to position [311, 0]
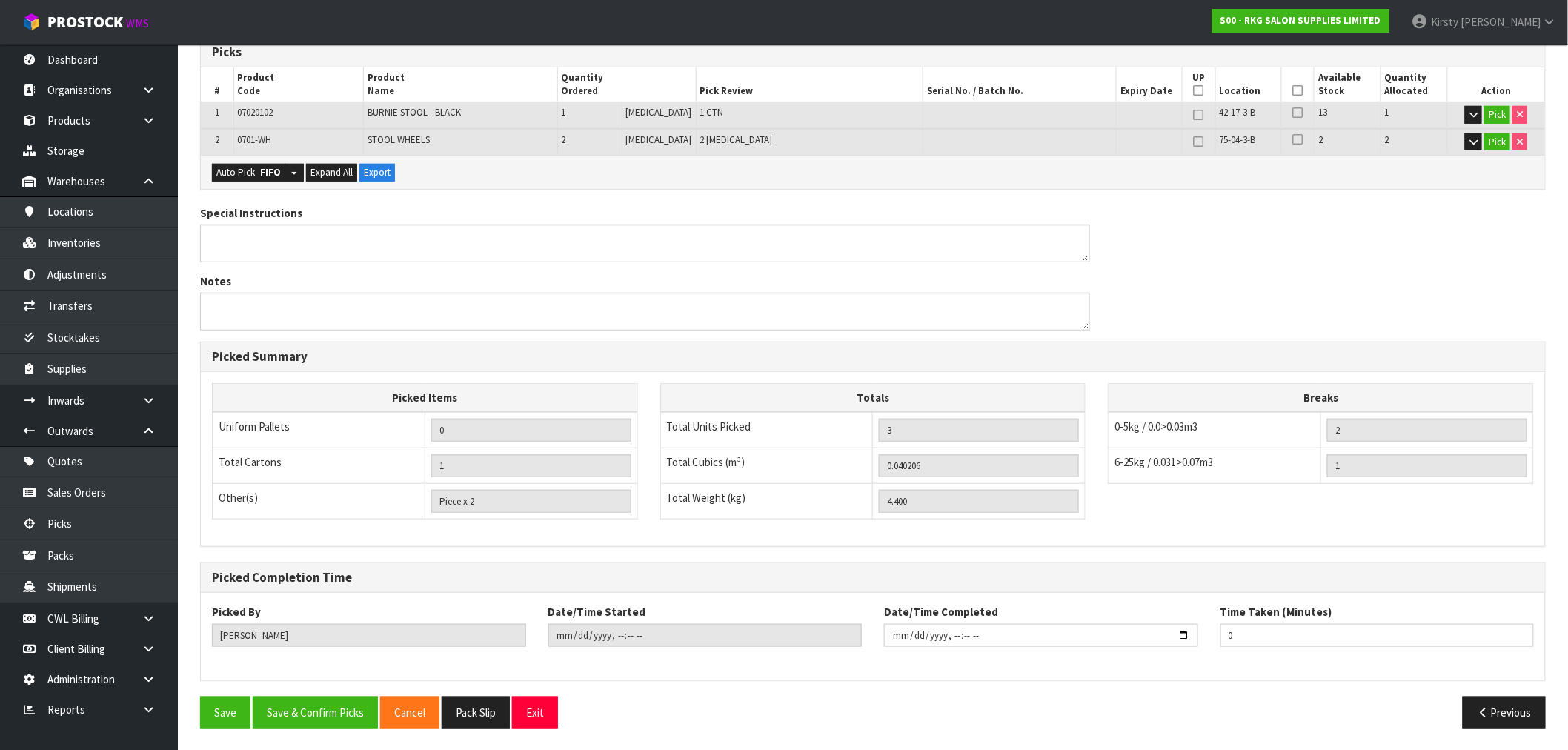
click at [1297, 90] on icon at bounding box center [1298, 90] width 10 height 1
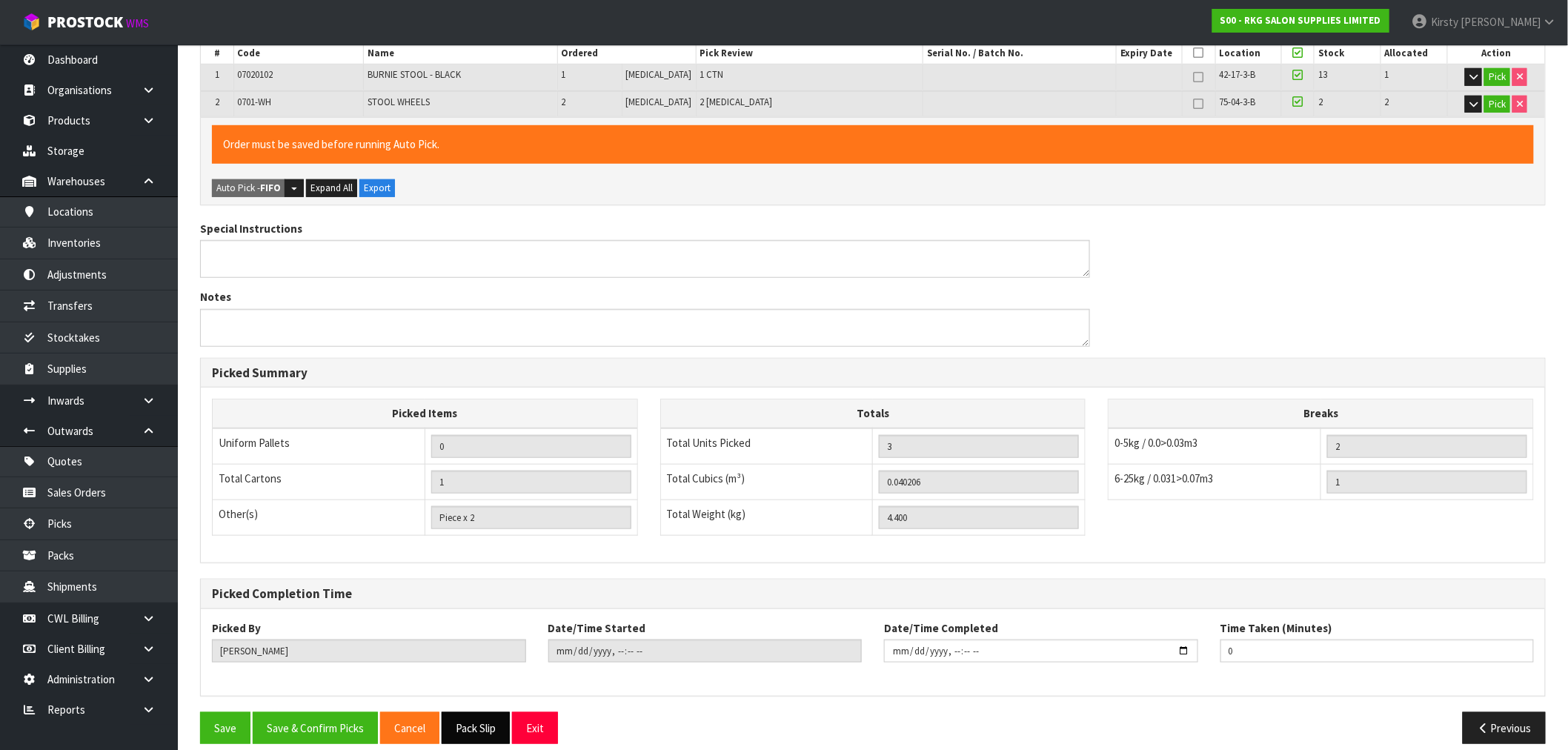
scroll to position [365, 0]
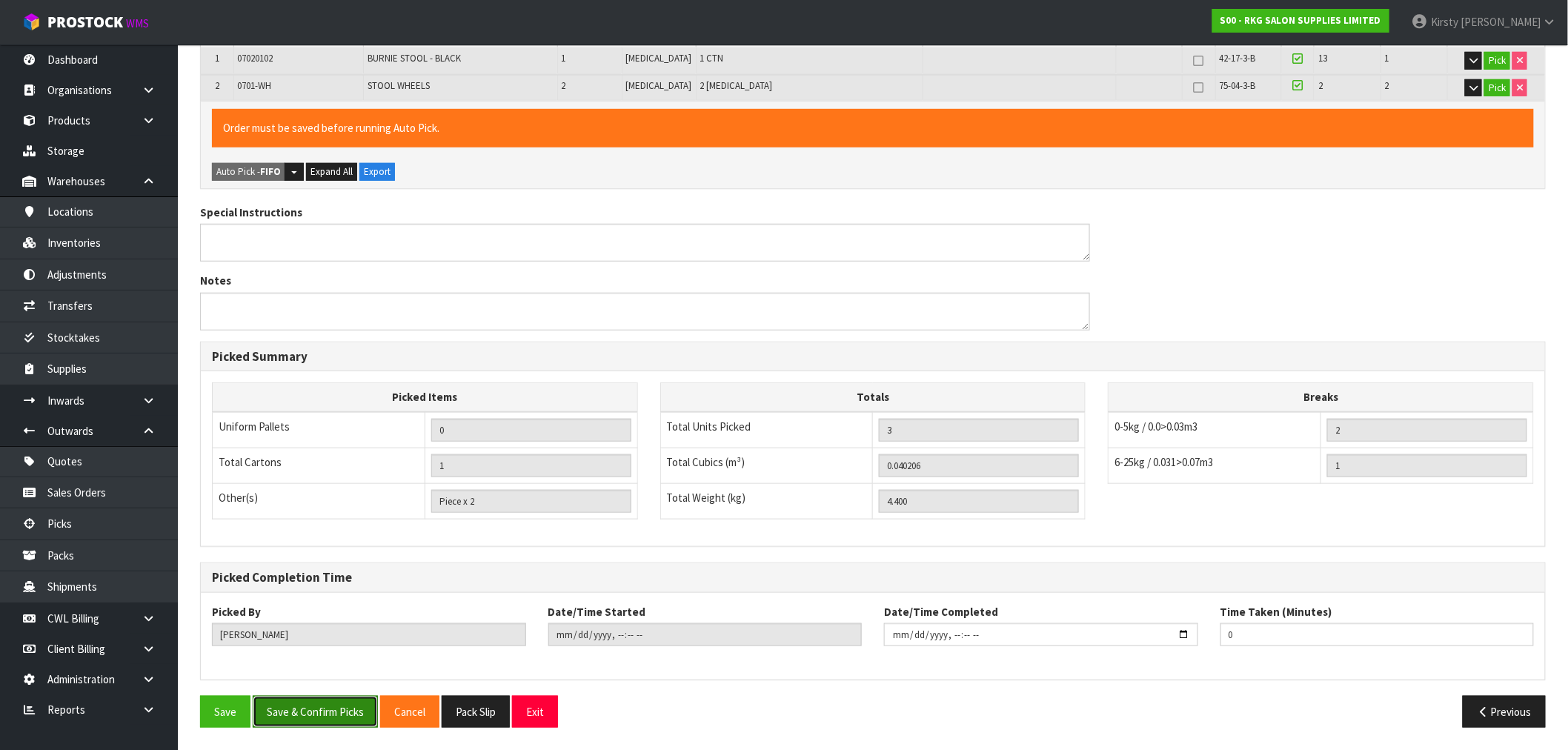
click at [356, 721] on button "Save & Confirm Picks" at bounding box center [315, 712] width 125 height 32
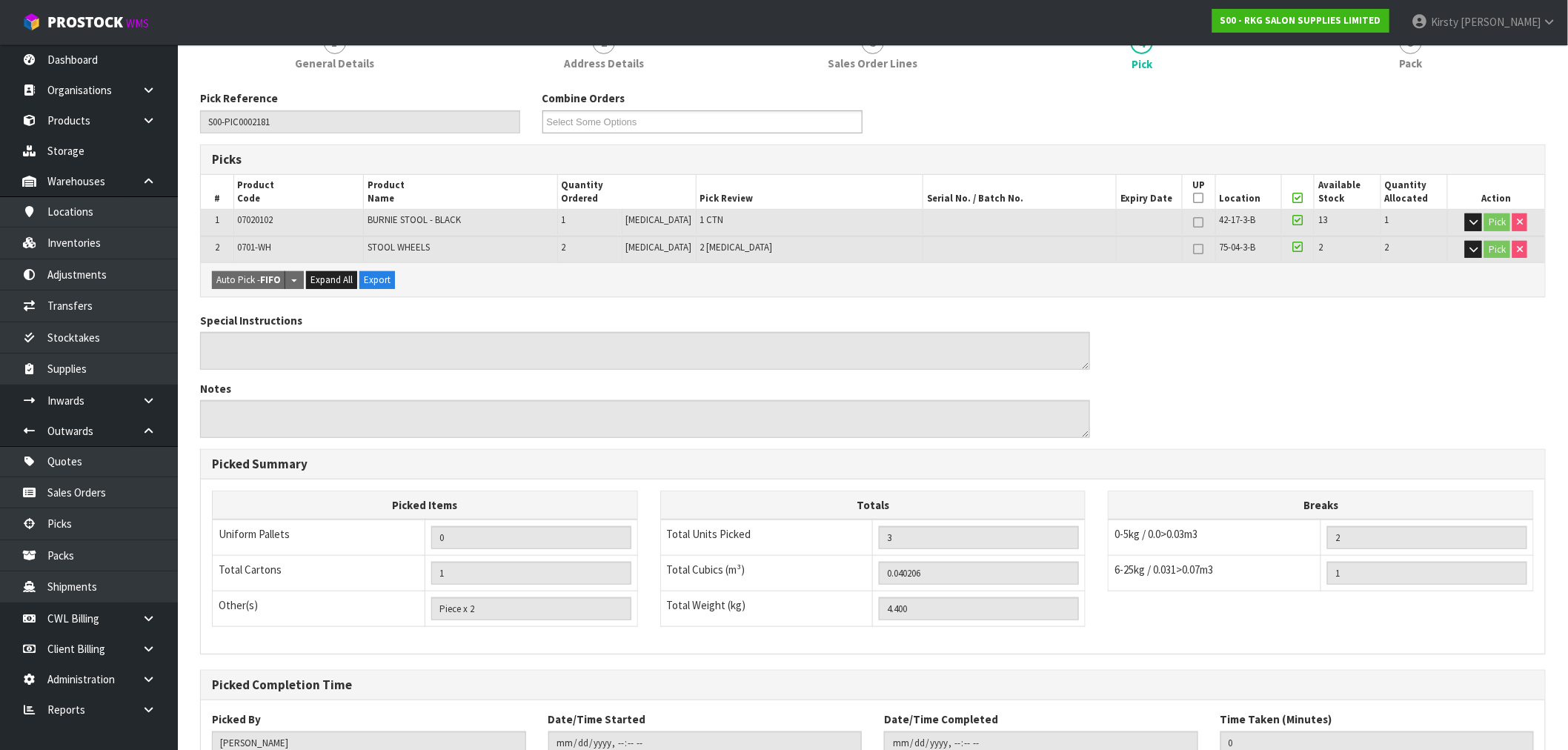
scroll to position [311, 0]
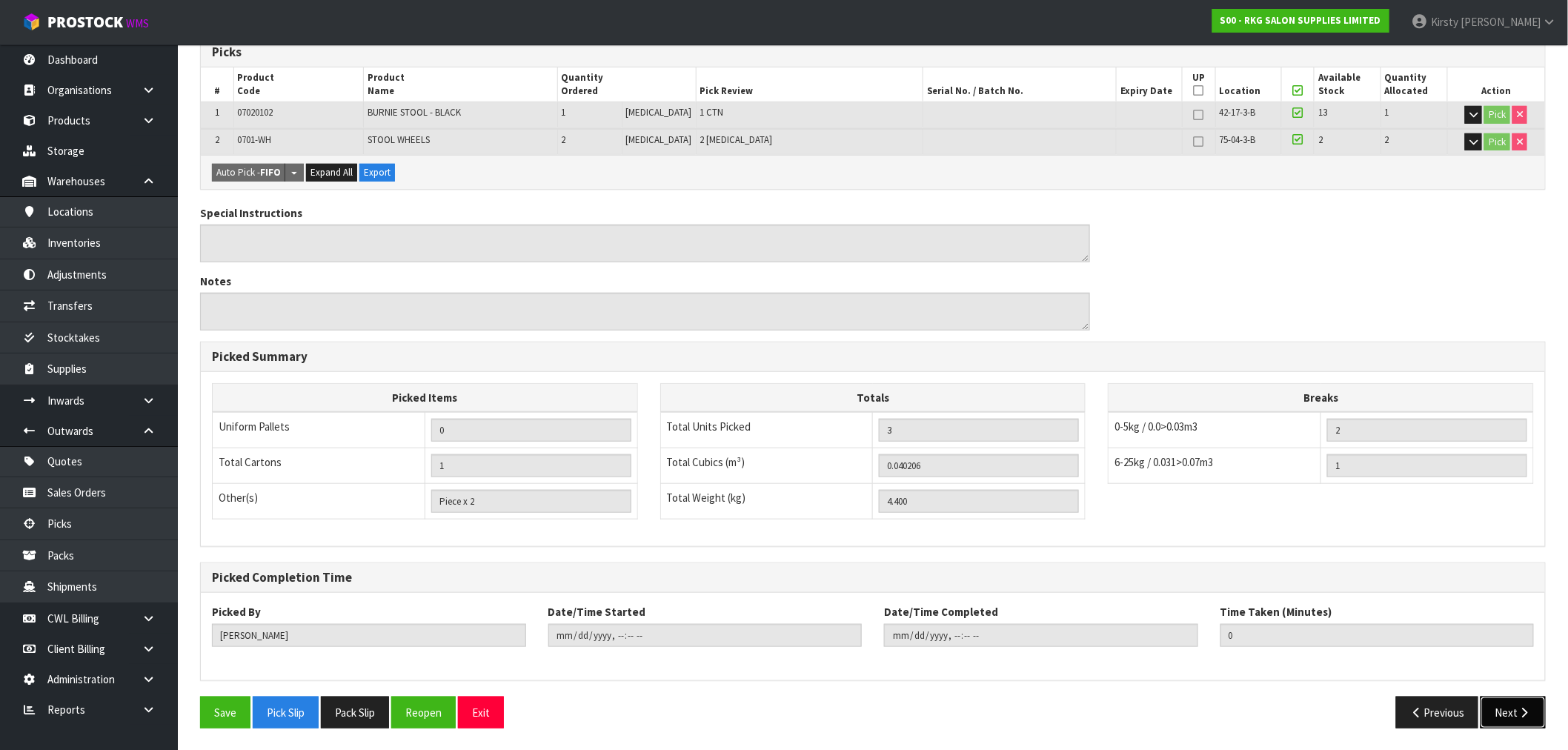
drag, startPoint x: 1506, startPoint y: 708, endPoint x: 1499, endPoint y: 706, distance: 7.3
click at [1506, 708] on button "Next" at bounding box center [1513, 712] width 65 height 32
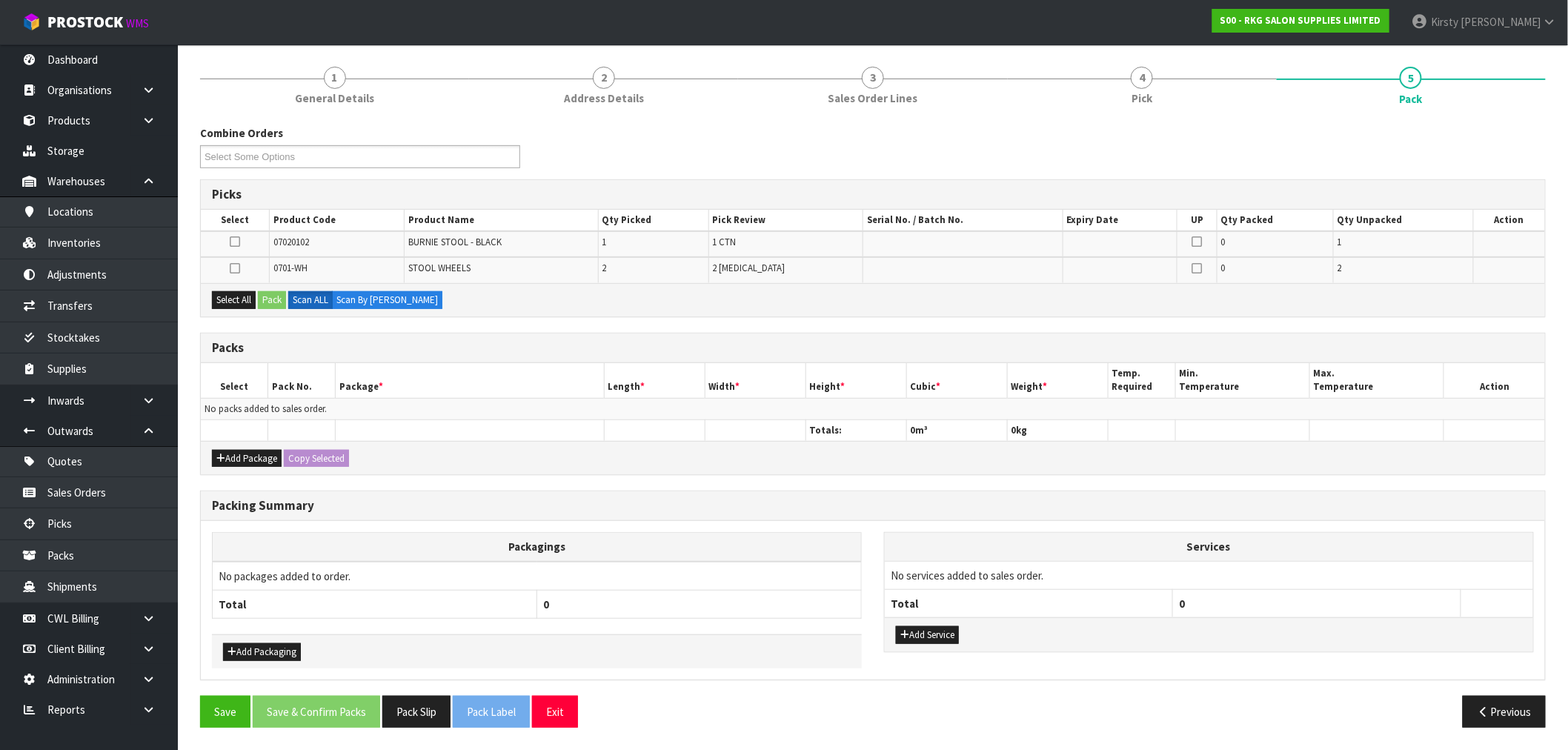
scroll to position [0, 0]
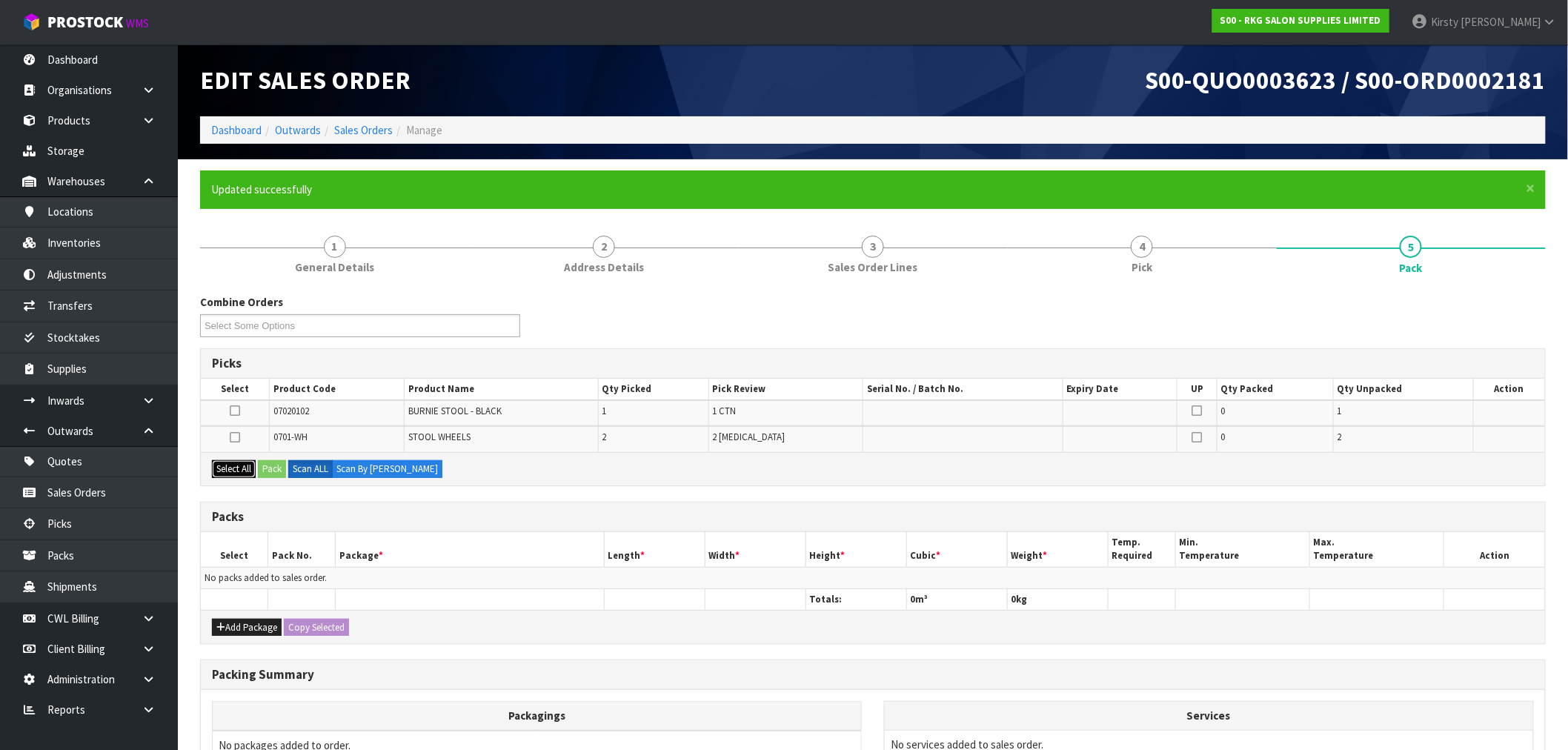
click at [241, 461] on button "Select All" at bounding box center [234, 469] width 44 height 18
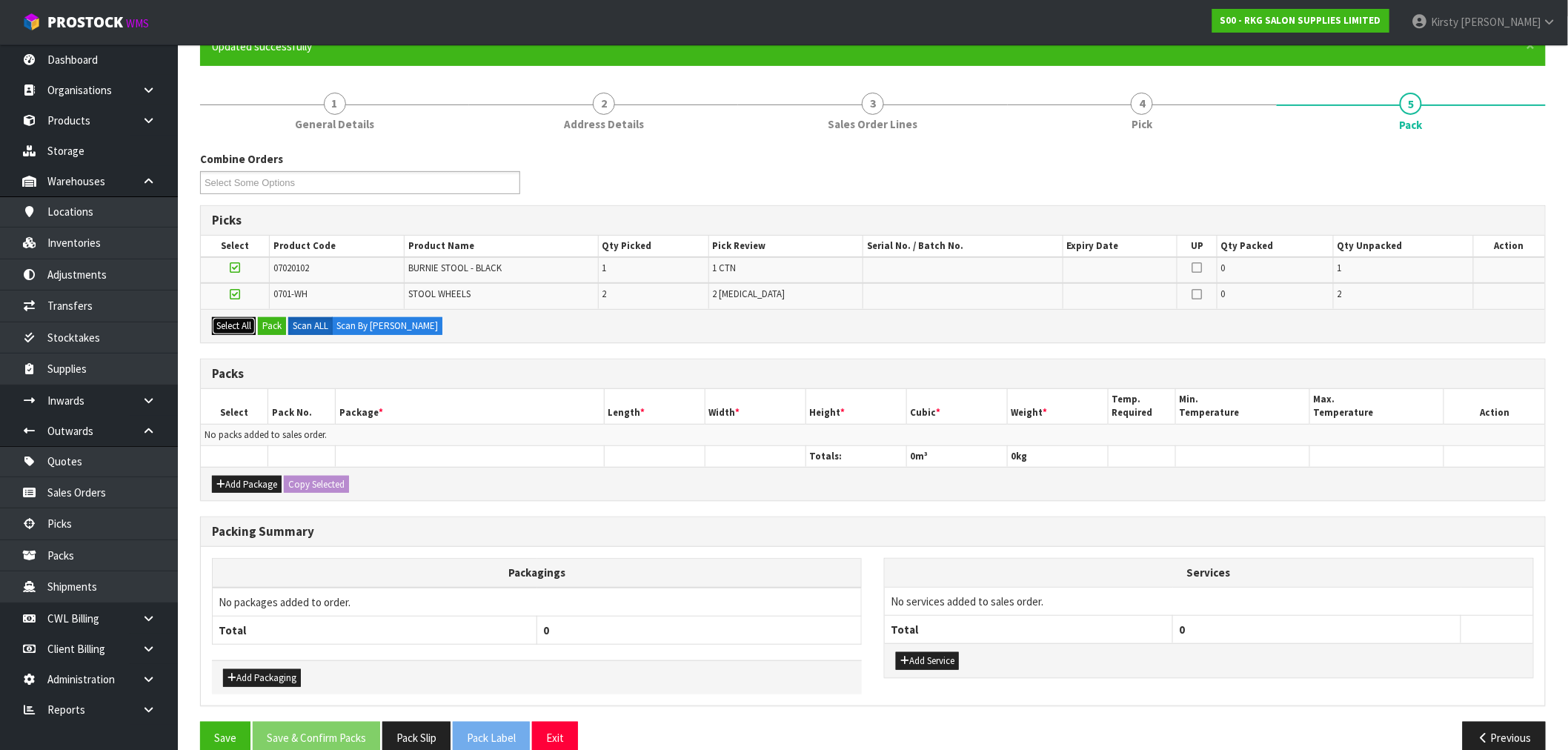
scroll to position [166, 0]
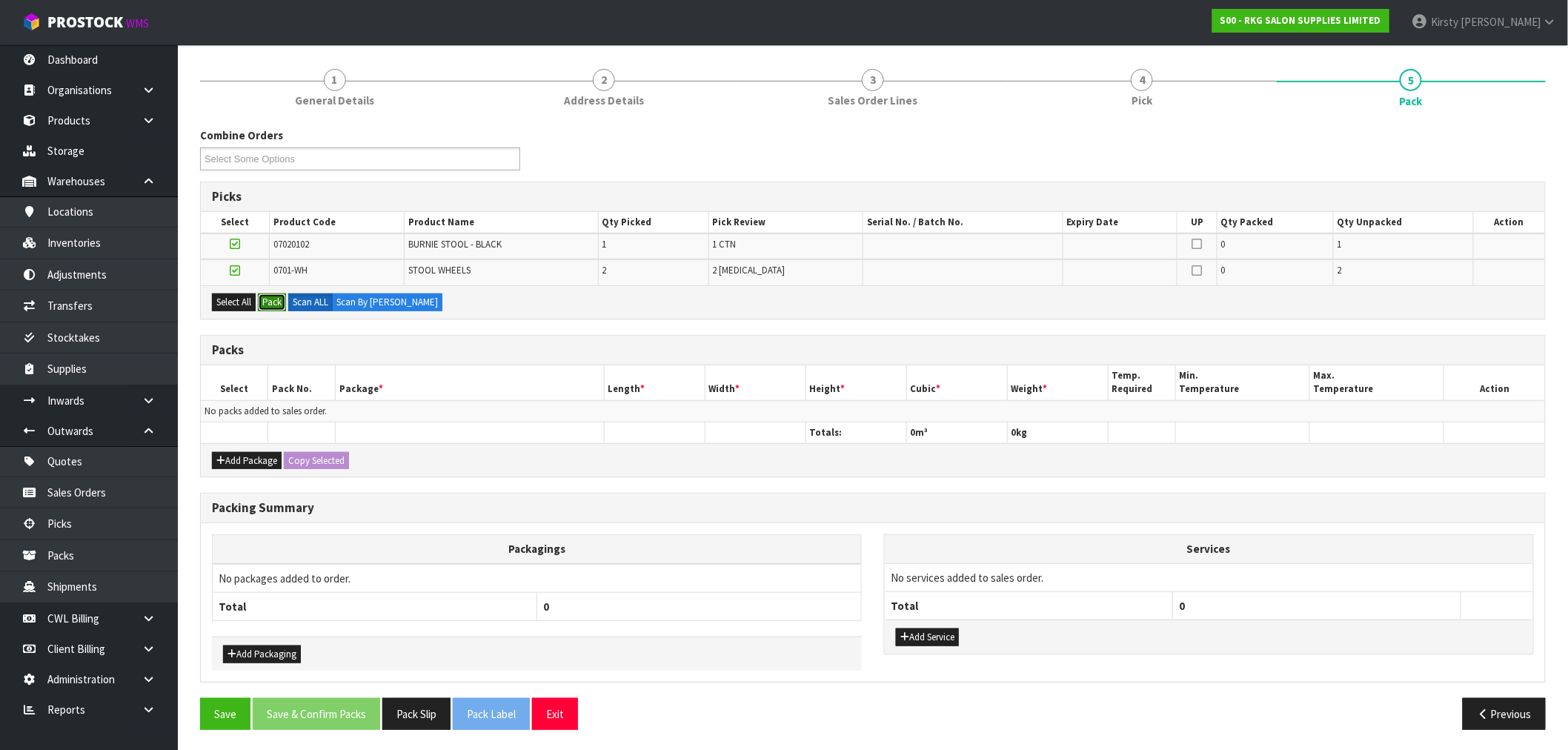
click at [276, 299] on button "Pack" at bounding box center [272, 303] width 28 height 18
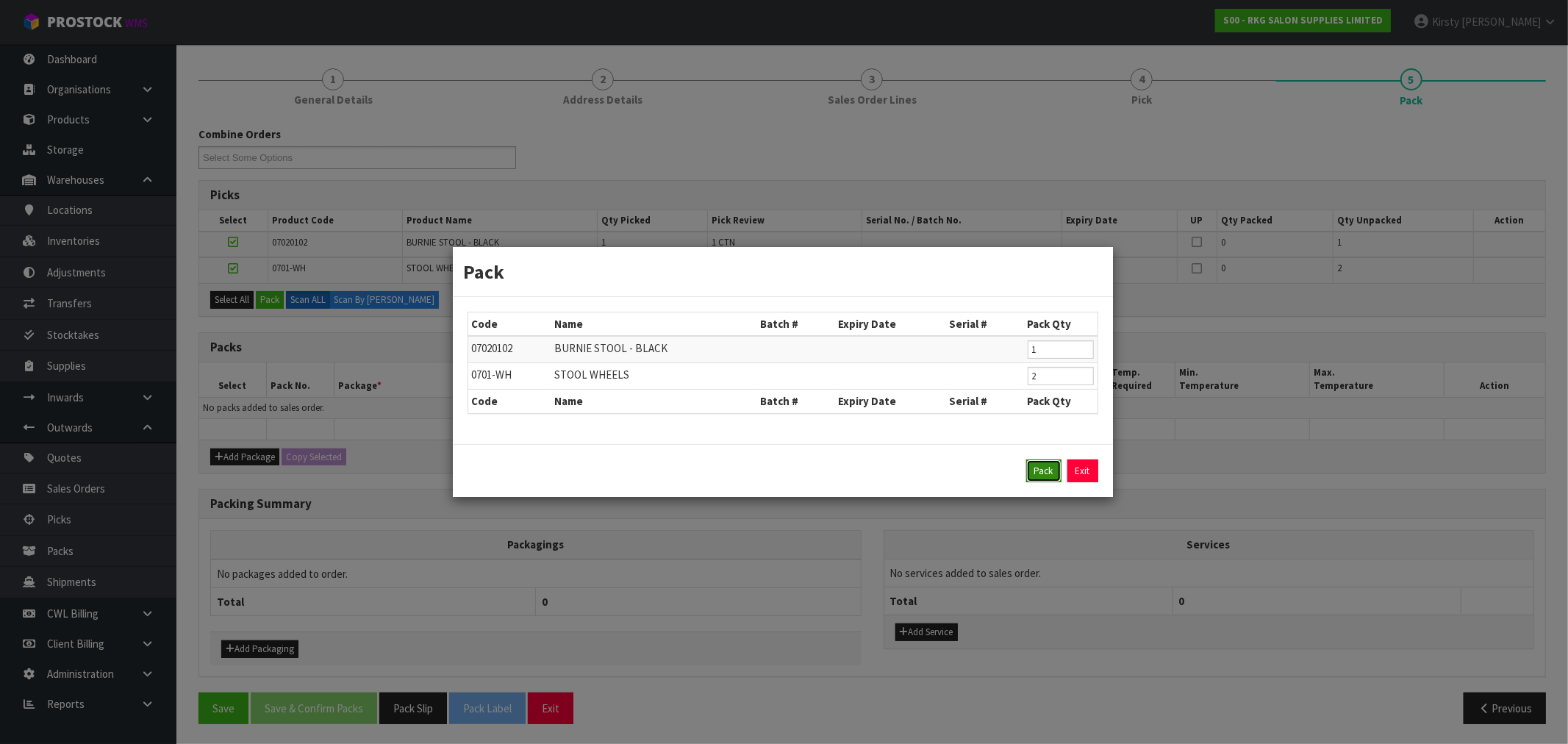
click at [1041, 469] on button "Pack" at bounding box center [1043, 472] width 35 height 23
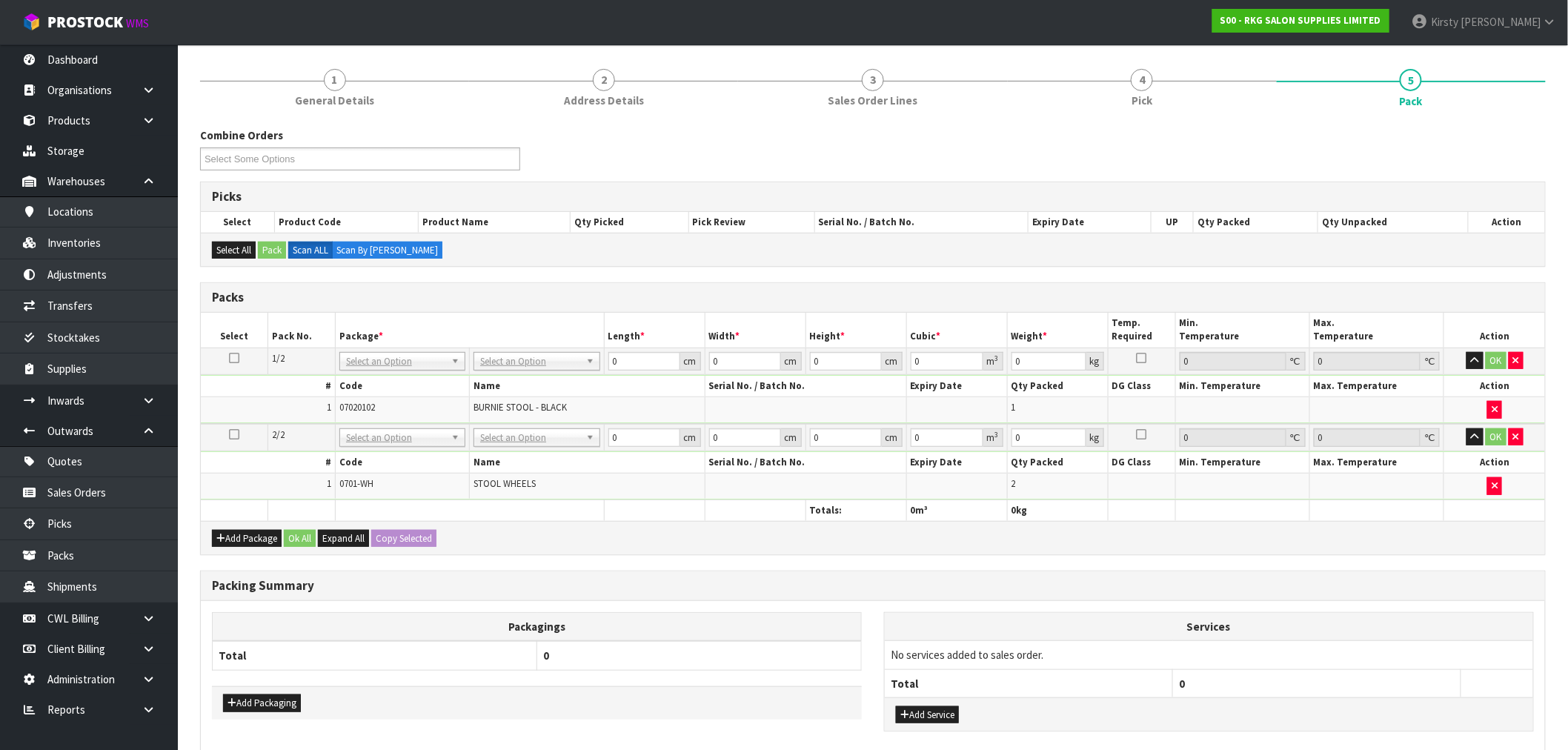
click at [238, 358] on icon at bounding box center [234, 358] width 10 height 1
drag, startPoint x: 372, startPoint y: 361, endPoint x: 368, endPoint y: 386, distance: 25.3
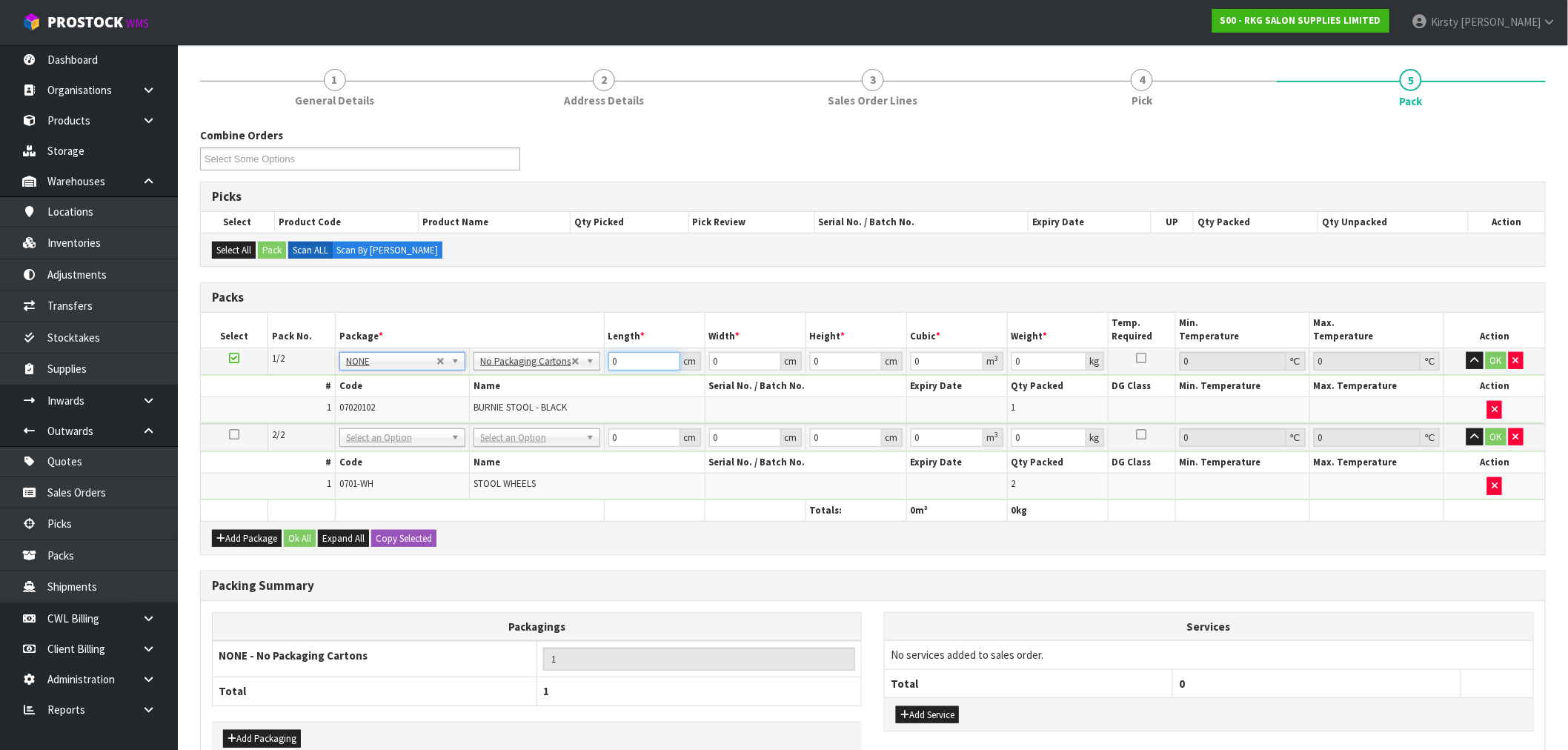
drag, startPoint x: 619, startPoint y: 359, endPoint x: 567, endPoint y: 371, distance: 53.4
click at [567, 371] on tr "1/2 NONE 007-001 007-002 007-004 007-009 007-013 007-014 007-015 007-017 007-01…" at bounding box center [873, 360] width 1344 height 26
type input "1"
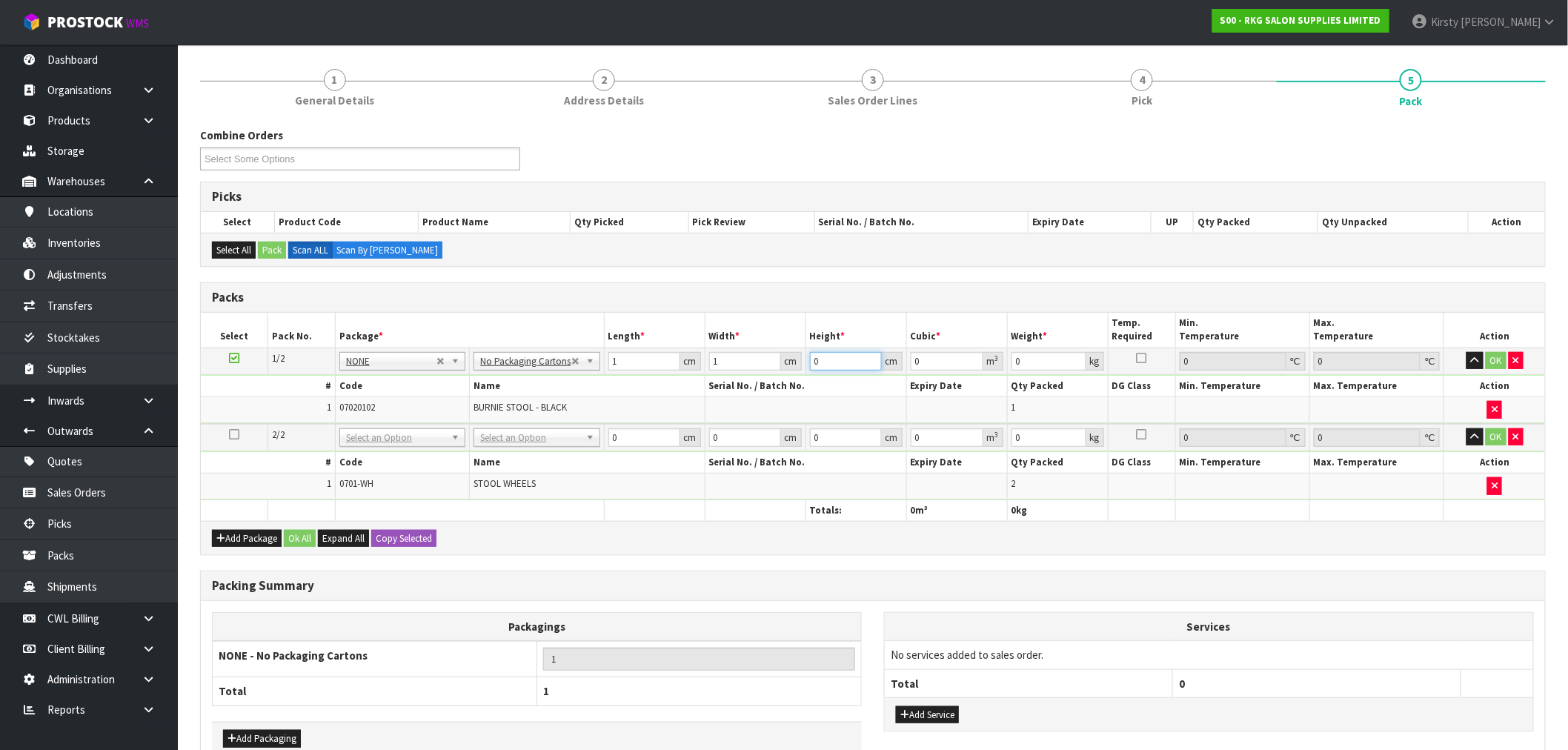
type input "0.000001"
type input "1"
click at [1494, 357] on button "OK" at bounding box center [1496, 361] width 21 height 18
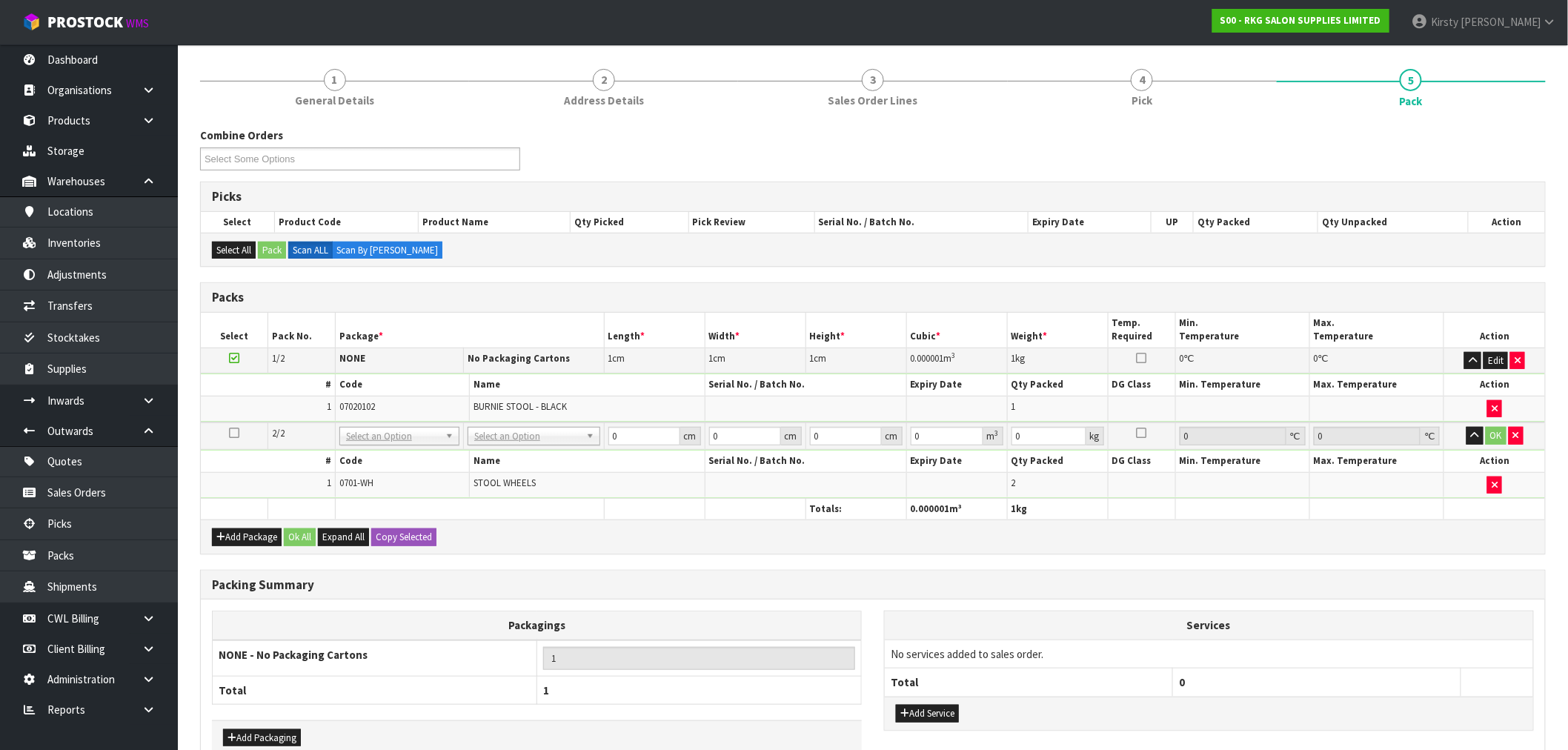
click at [234, 434] on icon at bounding box center [234, 433] width 10 height 1
drag, startPoint x: 364, startPoint y: 480, endPoint x: 414, endPoint y: 464, distance: 52.5
type input "2"
drag, startPoint x: 621, startPoint y: 439, endPoint x: 608, endPoint y: 437, distance: 13.2
click at [608, 439] on input "0" at bounding box center [644, 436] width 72 height 18
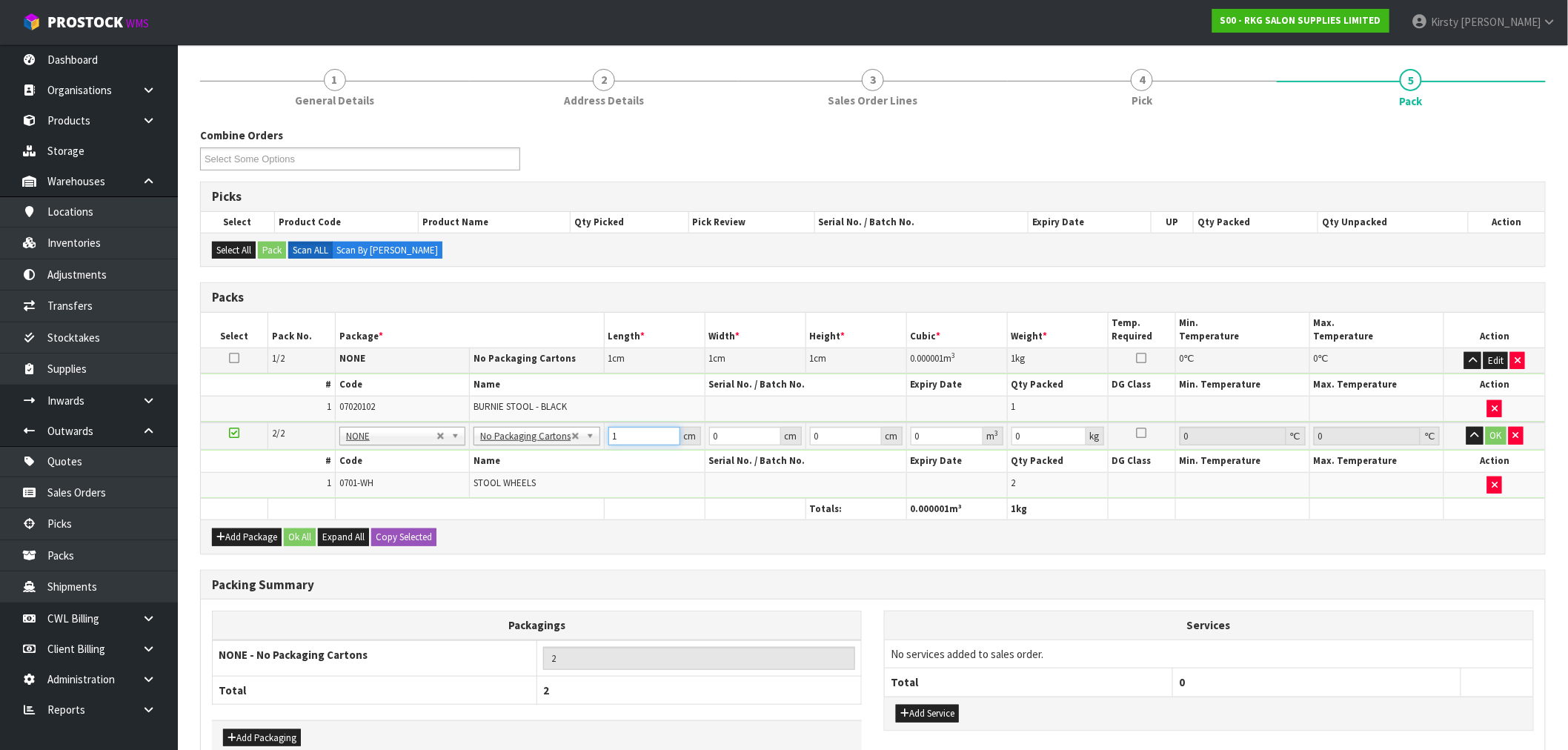
type input "1"
type input "0.000001"
type input "1"
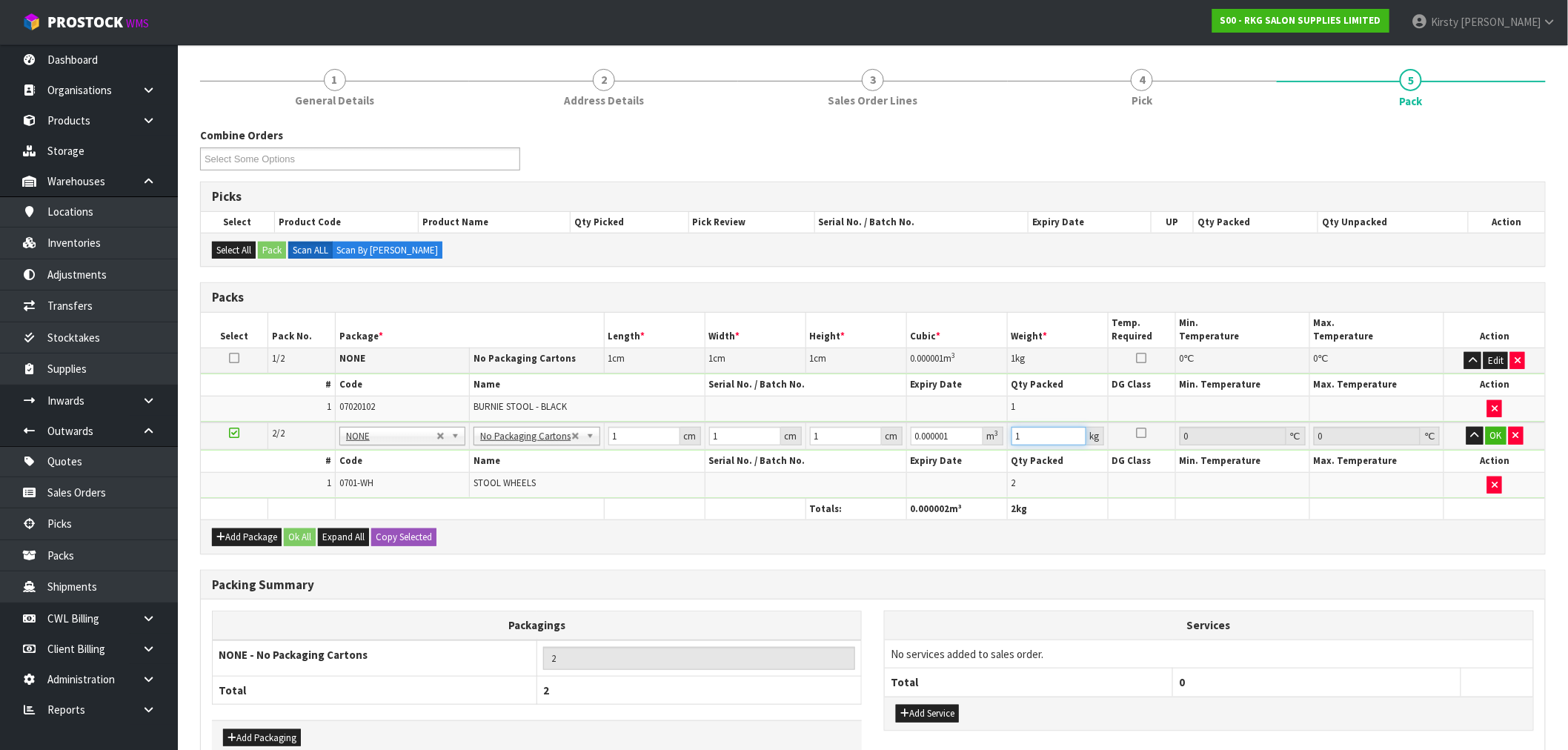
type input "1"
click at [1491, 435] on button "OK" at bounding box center [1496, 436] width 21 height 18
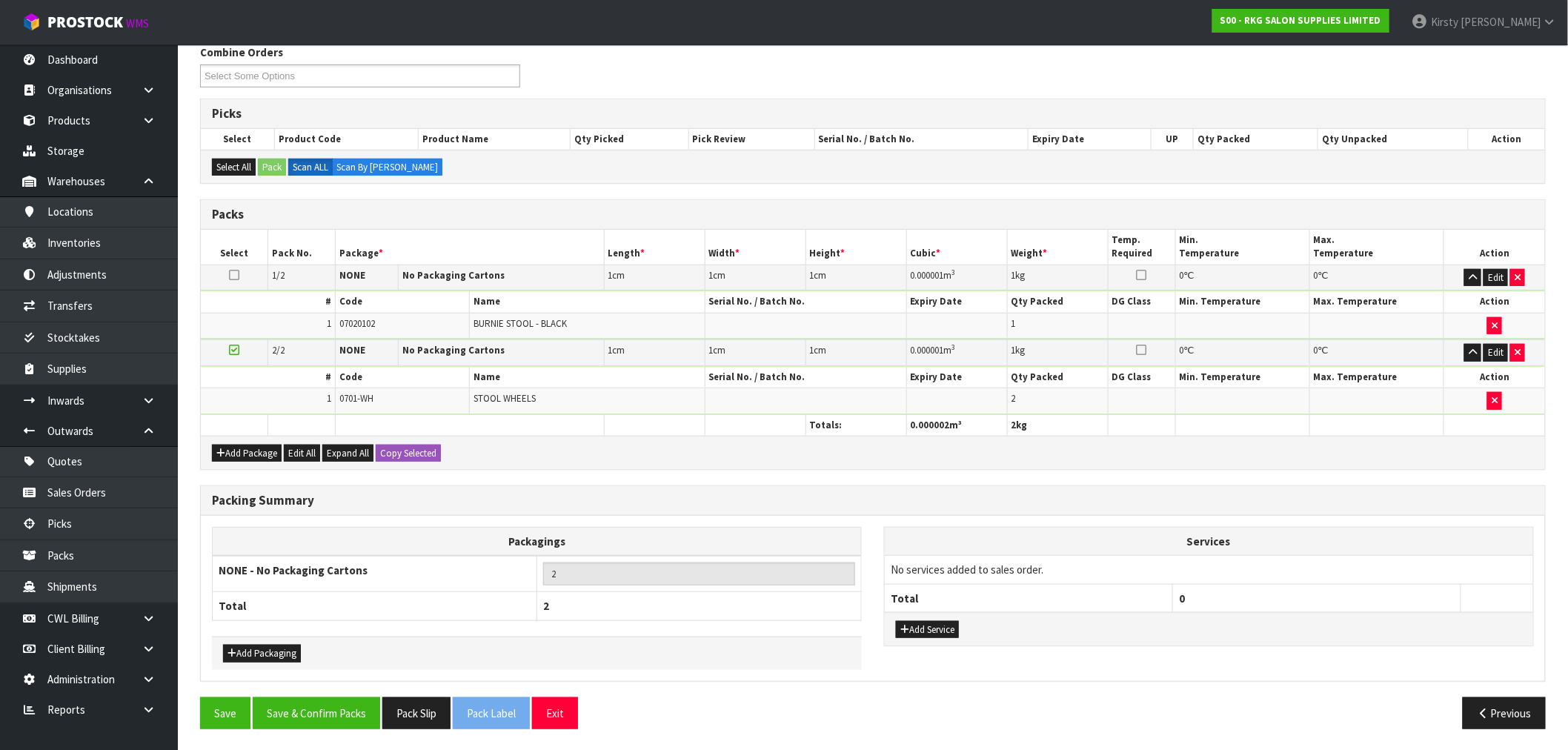
scroll to position [251, 0]
click at [317, 712] on button "Save & Confirm Packs" at bounding box center [316, 712] width 127 height 32
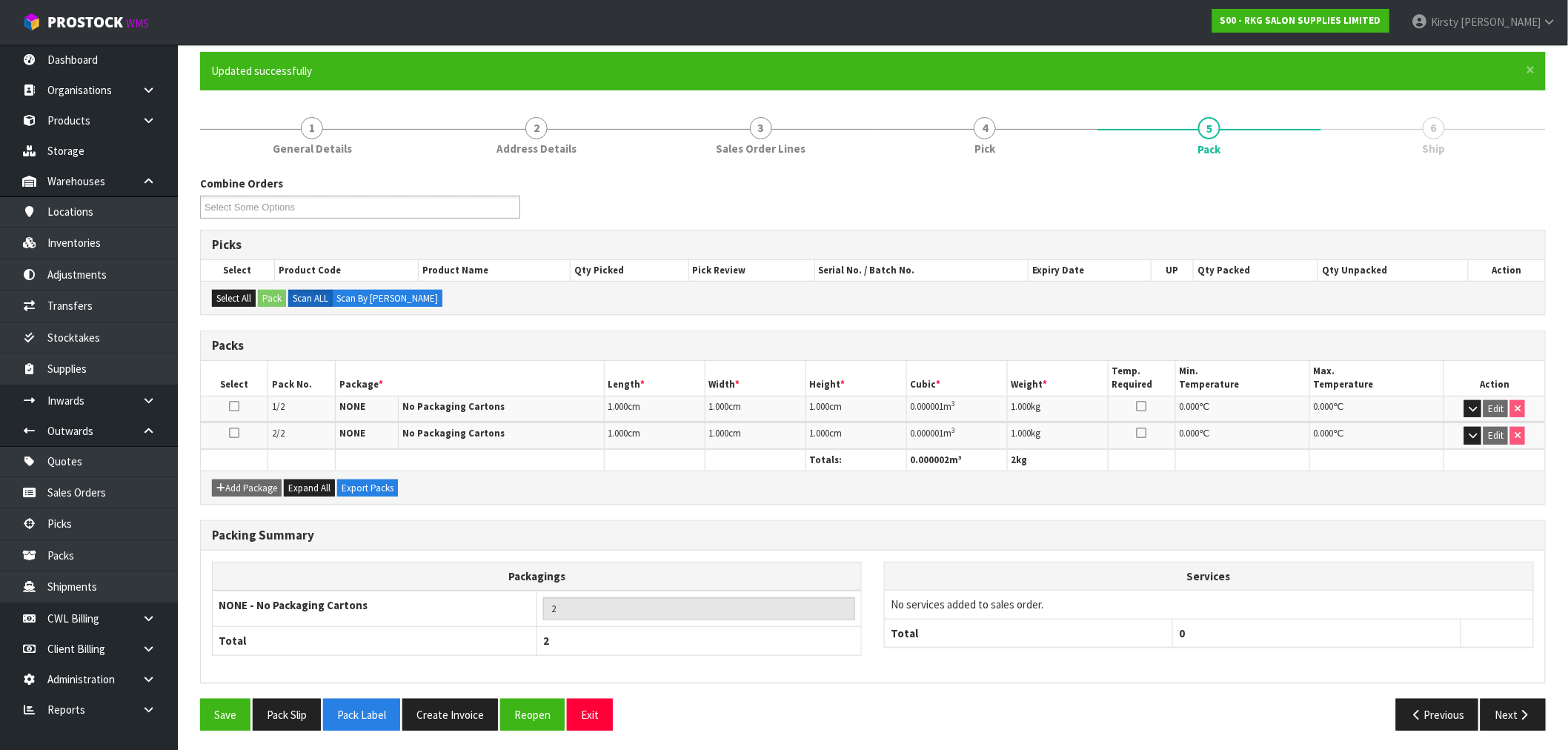
scroll to position [121, 0]
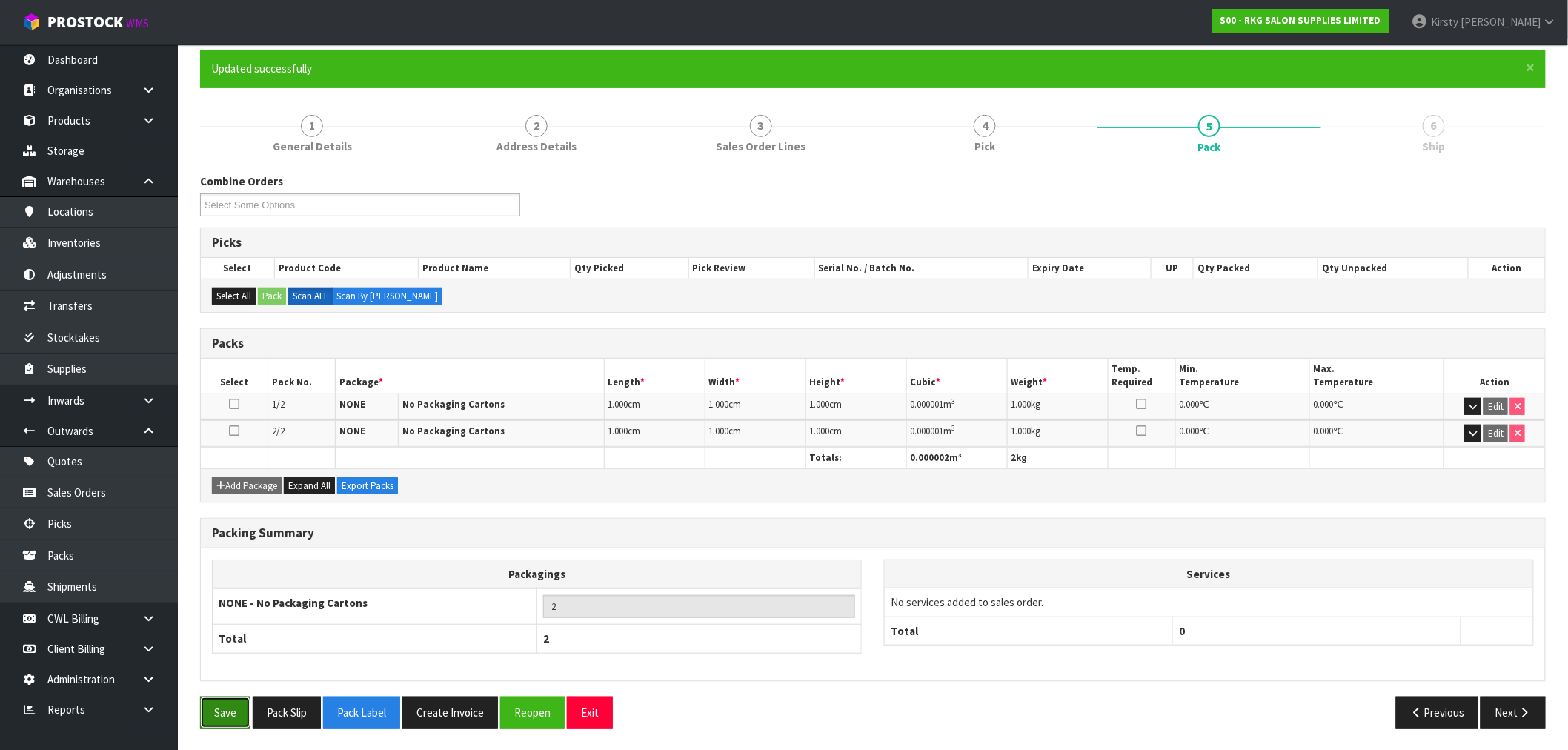
click at [226, 717] on button "Save" at bounding box center [225, 712] width 50 height 32
click at [1457, 705] on button "Previous" at bounding box center [1437, 712] width 83 height 32
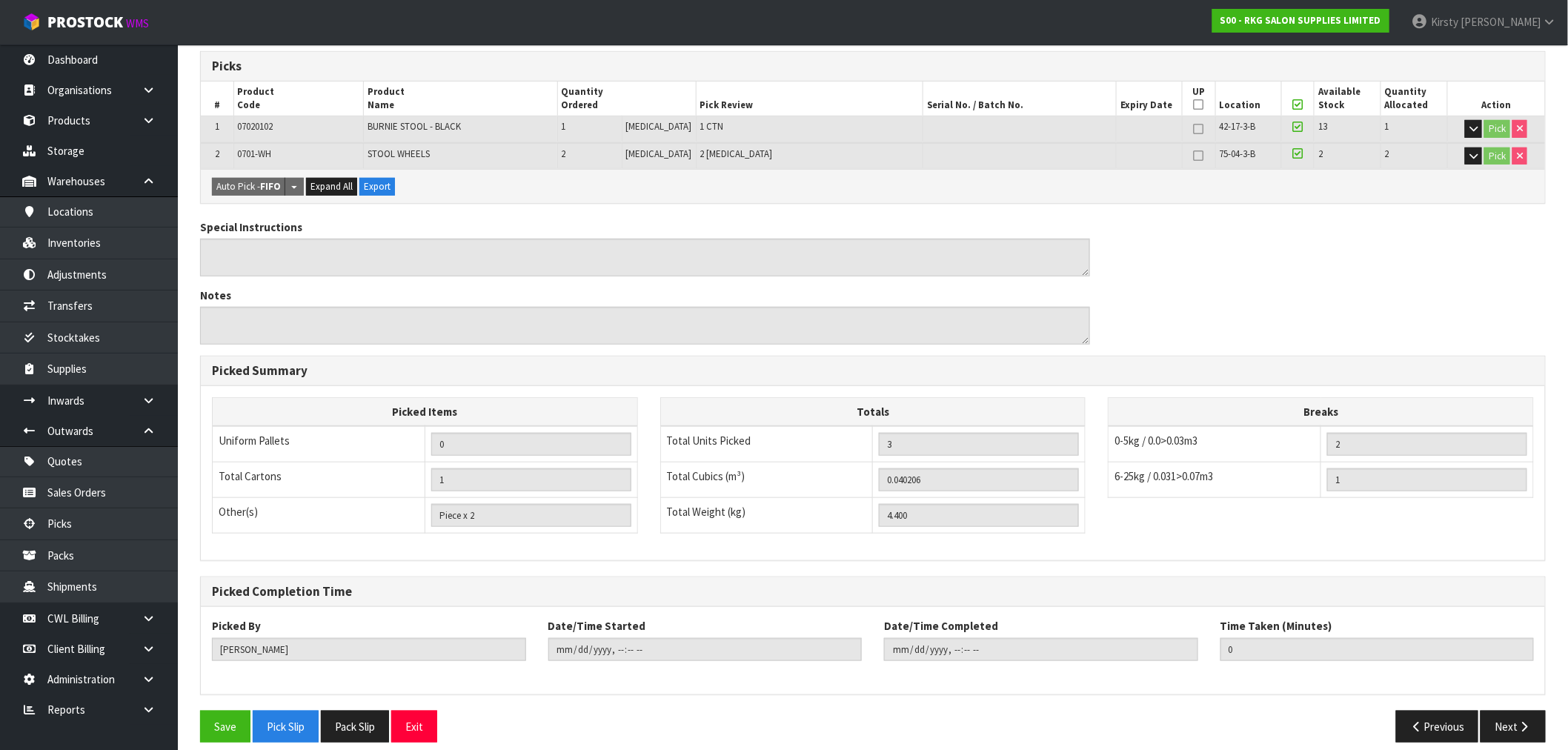
scroll to position [311, 0]
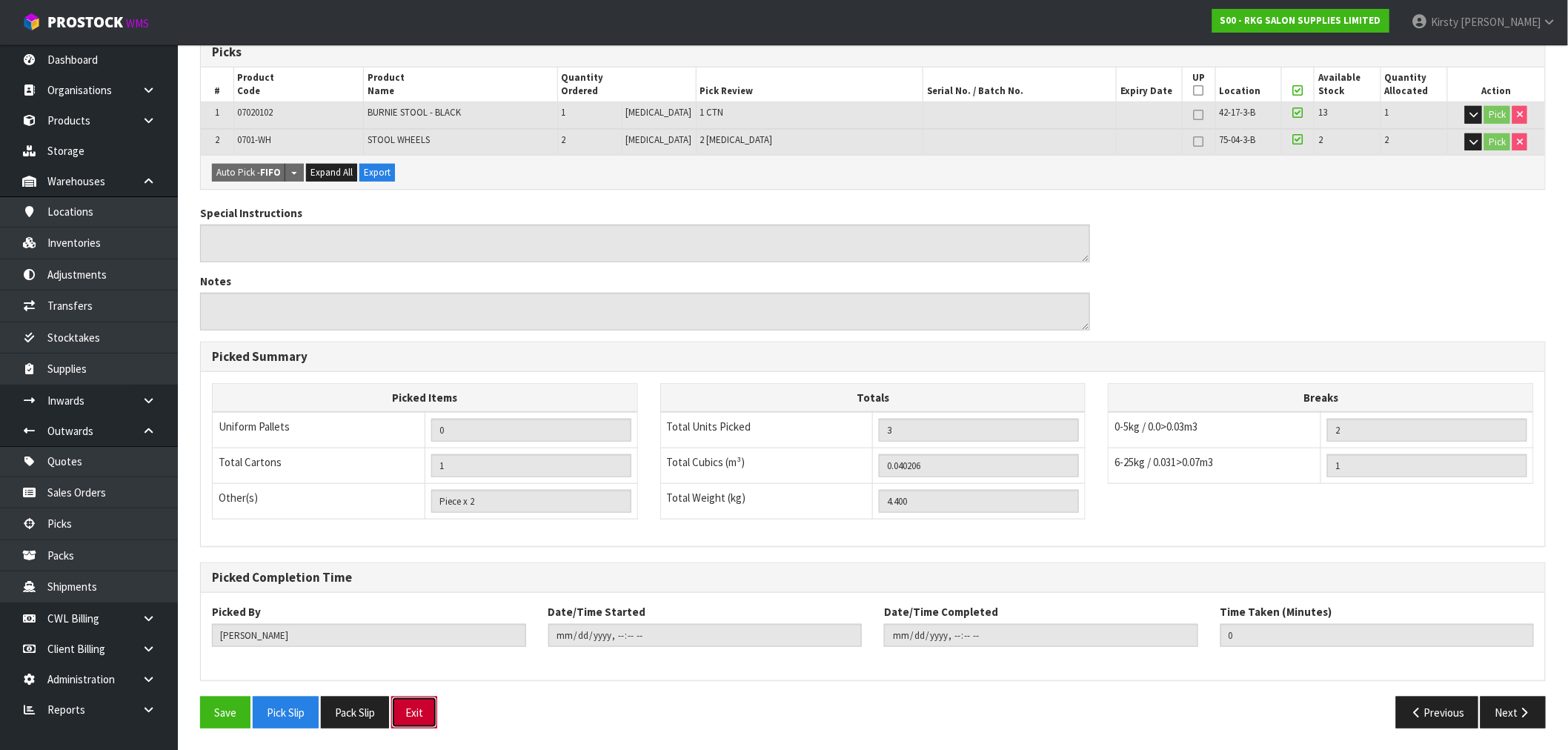
click at [424, 712] on button "Exit" at bounding box center [414, 712] width 46 height 32
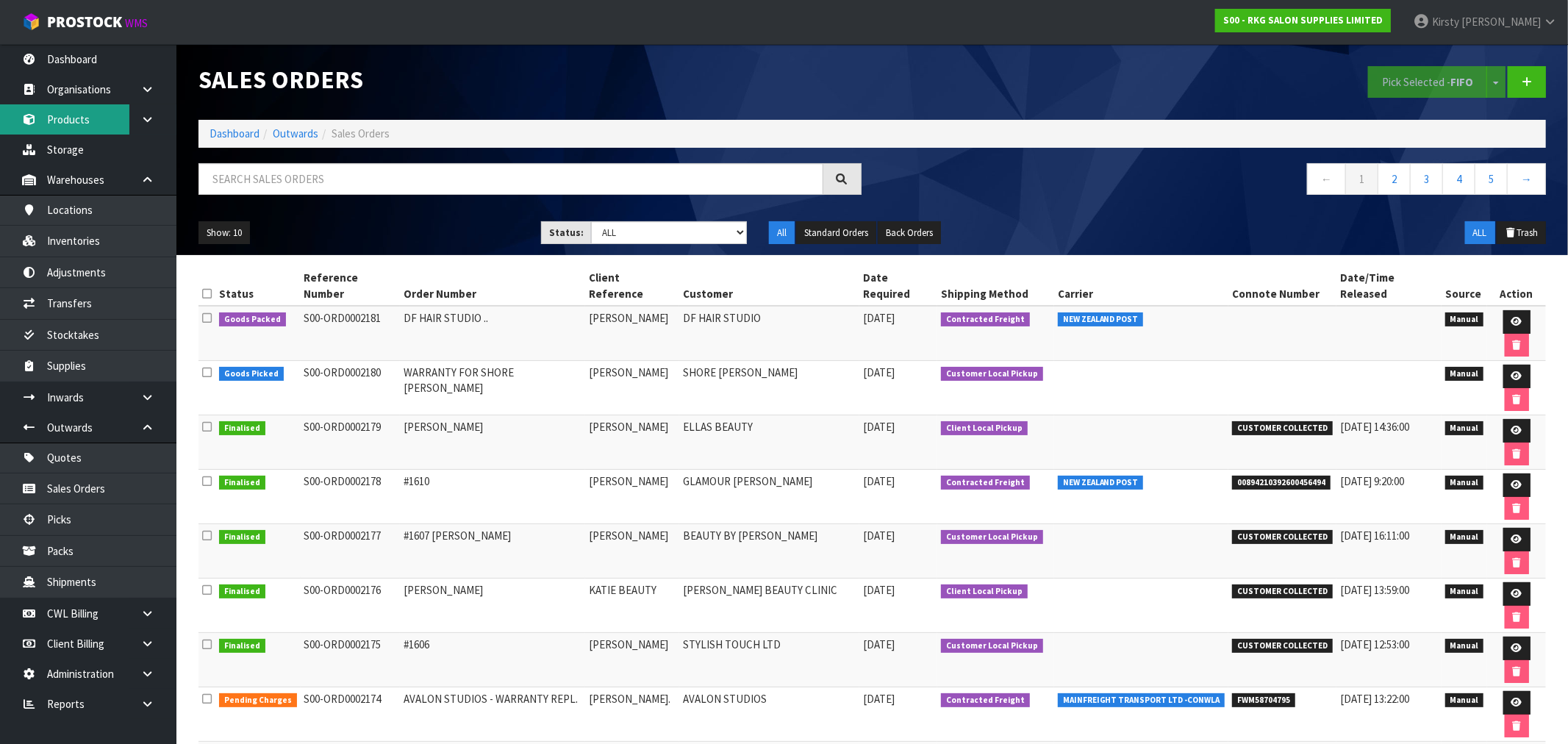
click at [97, 121] on link "Products" at bounding box center [88, 119] width 177 height 30
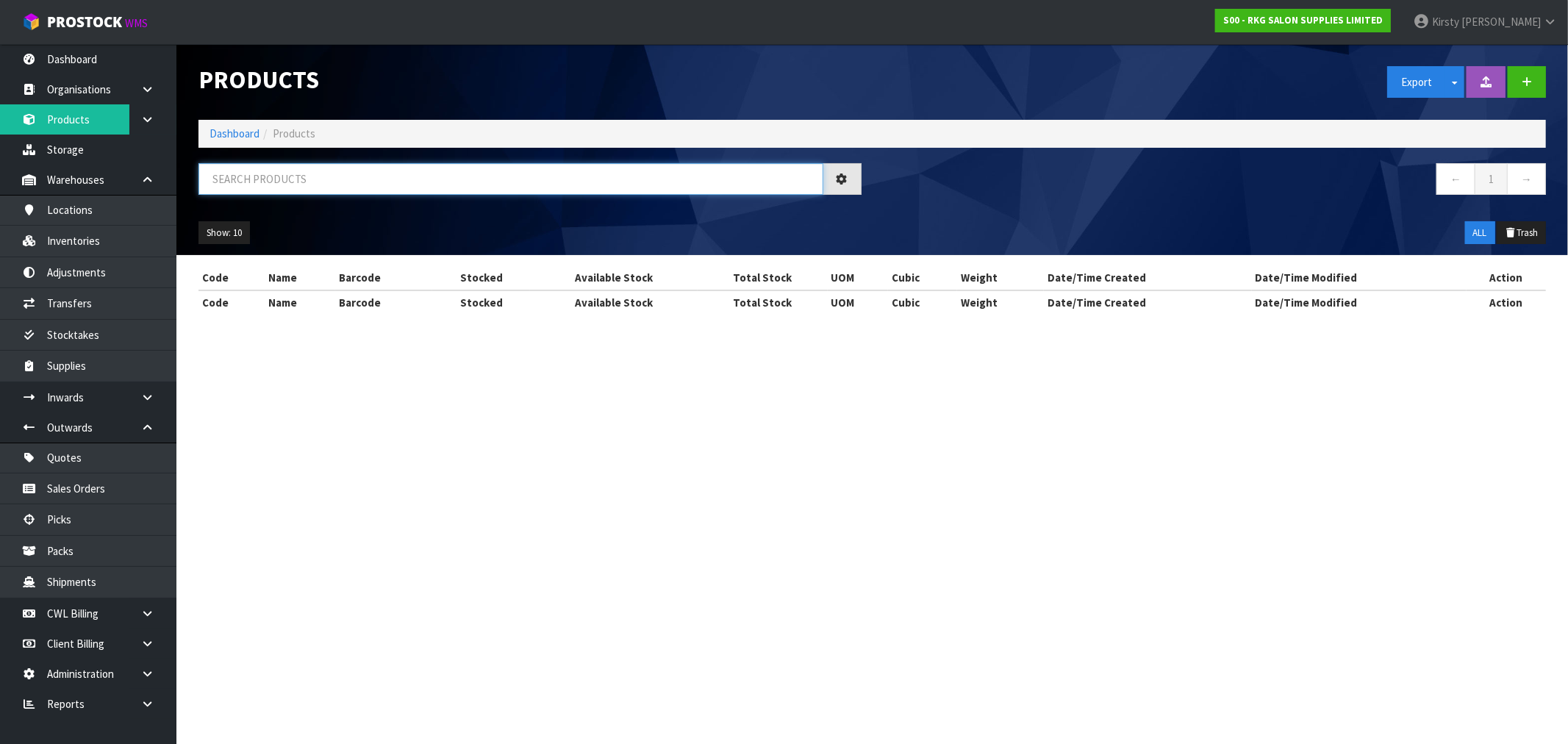
click at [229, 171] on input "text" at bounding box center [510, 179] width 625 height 32
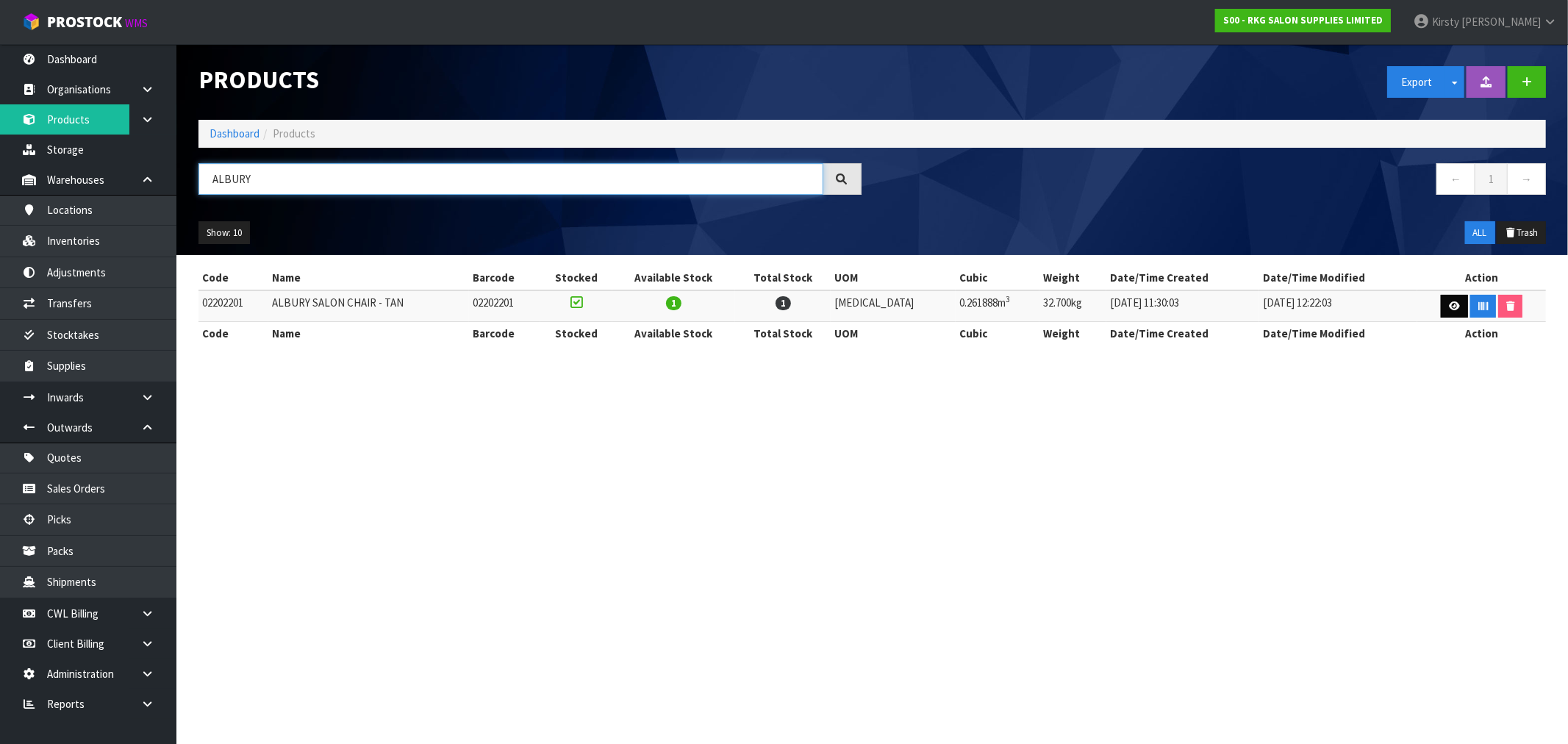
type input "ALBURY"
click at [1449, 302] on icon at bounding box center [1454, 306] width 11 height 10
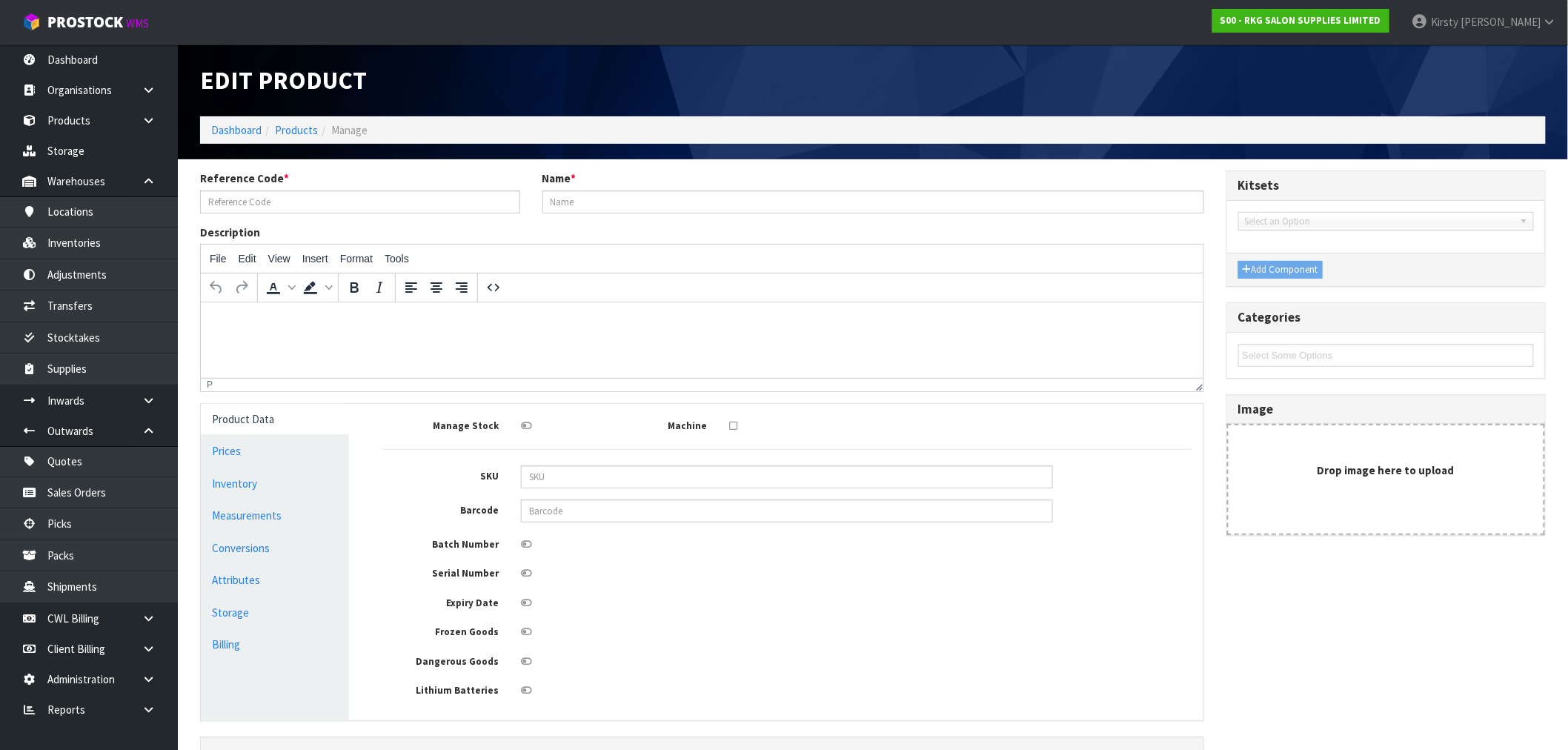
type input "02202201"
type input "ALBURY SALON CHAIR - TAN"
click at [242, 507] on link "Measurements" at bounding box center [275, 515] width 148 height 30
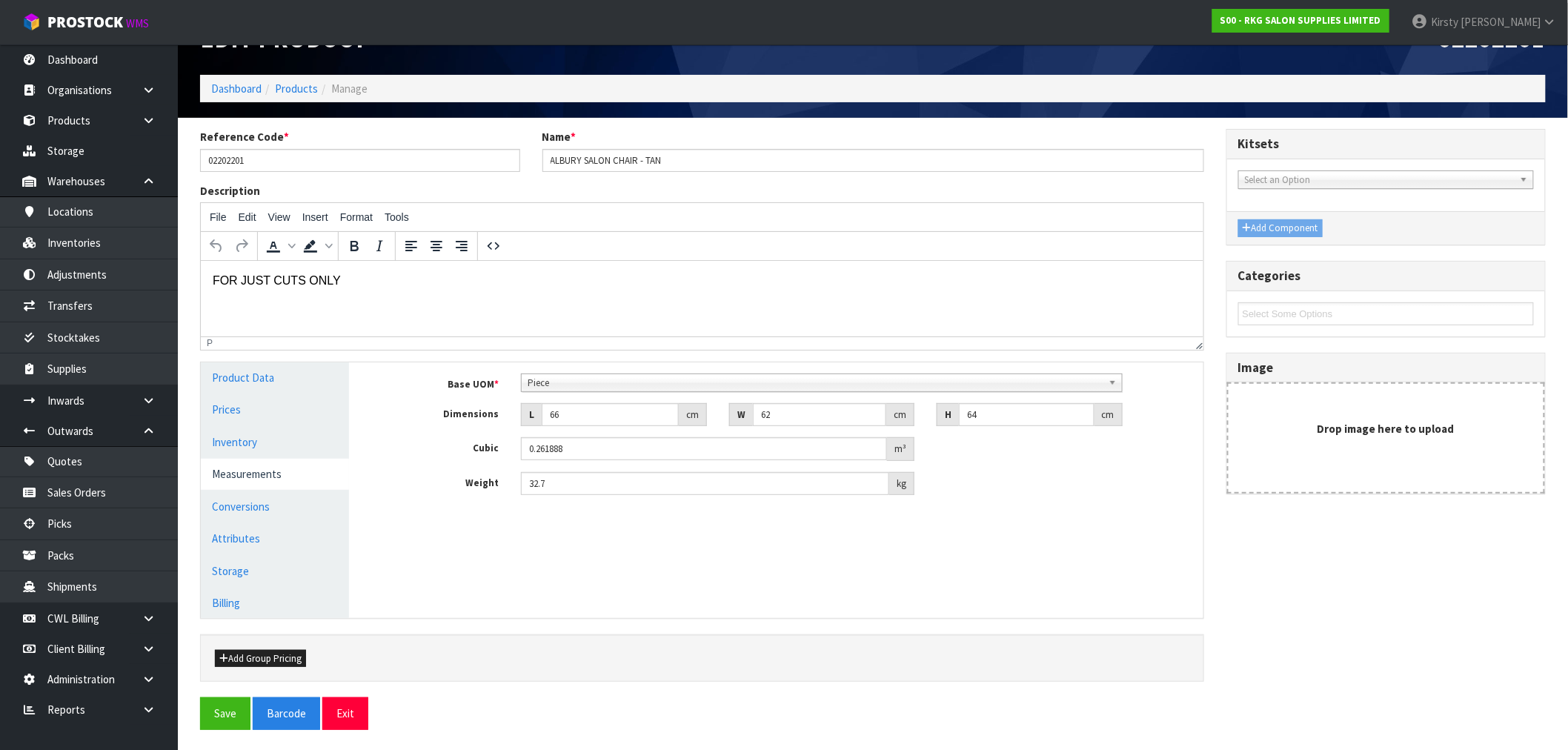
scroll to position [43, 0]
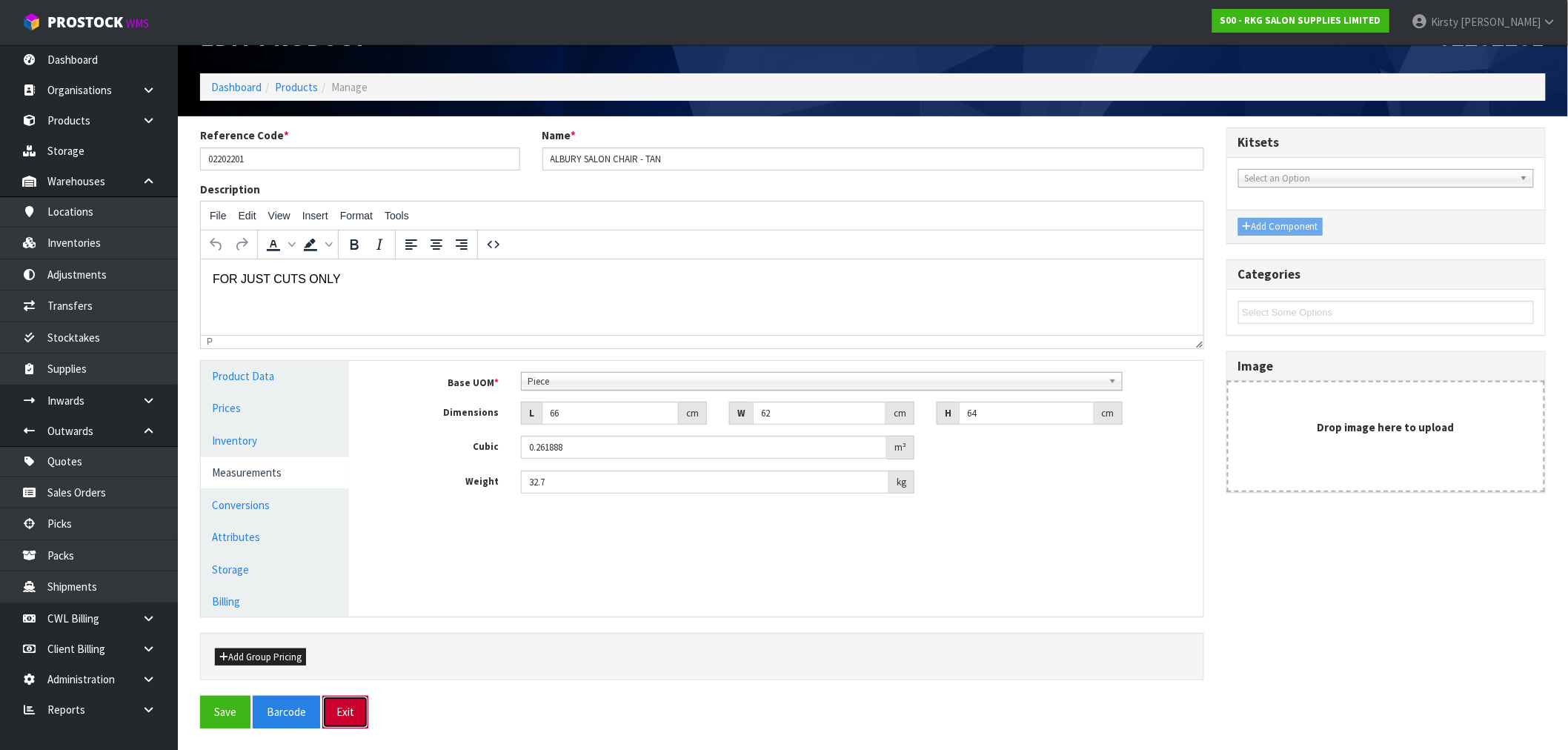
click at [335, 721] on button "Exit" at bounding box center [345, 712] width 46 height 32
